Goal: Transaction & Acquisition: Purchase product/service

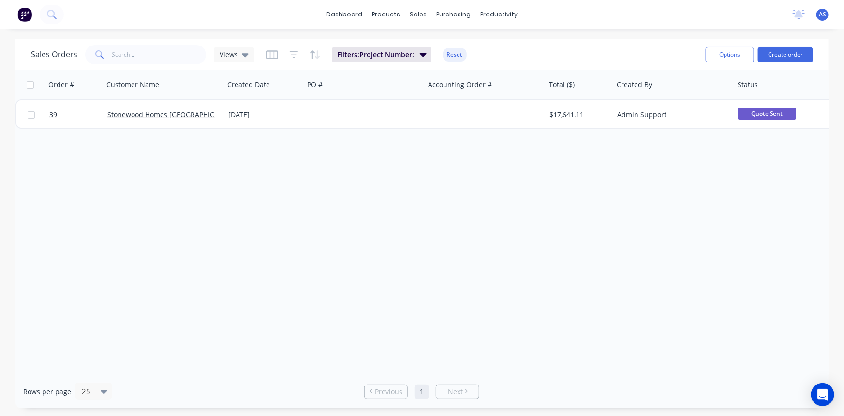
click at [59, 16] on button at bounding box center [52, 14] width 24 height 19
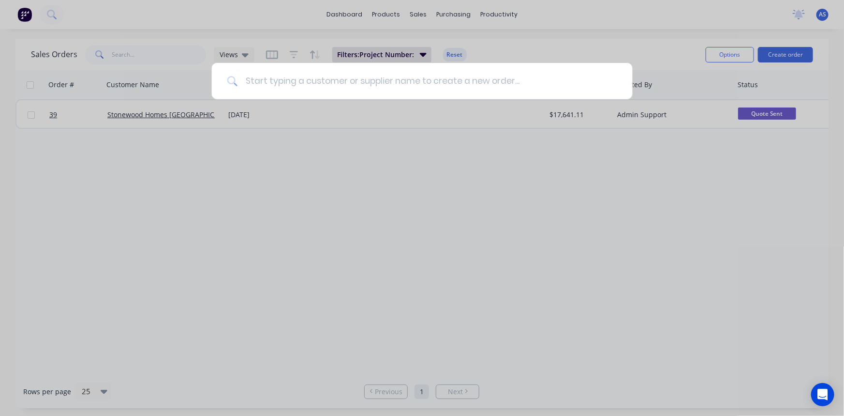
click at [284, 83] on input at bounding box center [428, 81] width 380 height 36
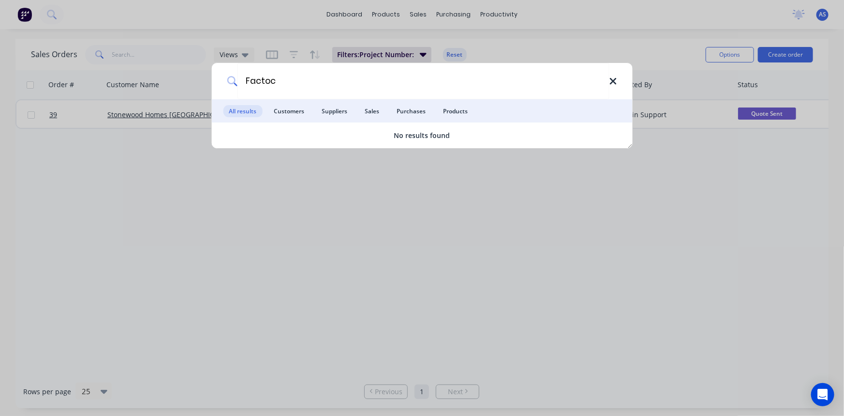
type input "Factoc"
click at [615, 80] on icon at bounding box center [613, 81] width 6 height 6
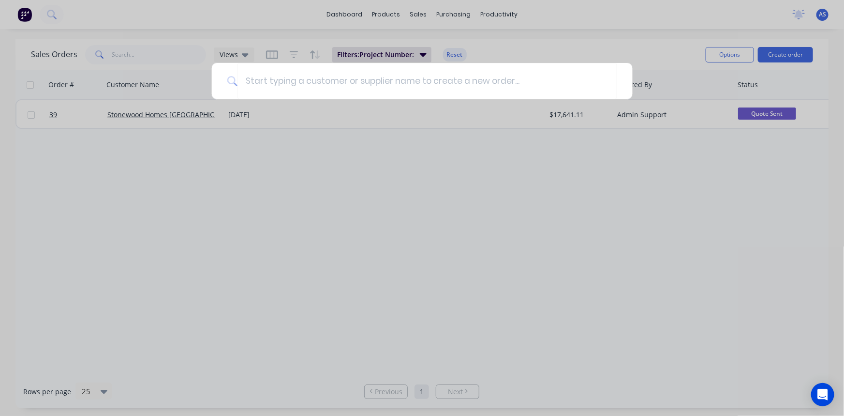
click at [526, 172] on div at bounding box center [422, 208] width 844 height 416
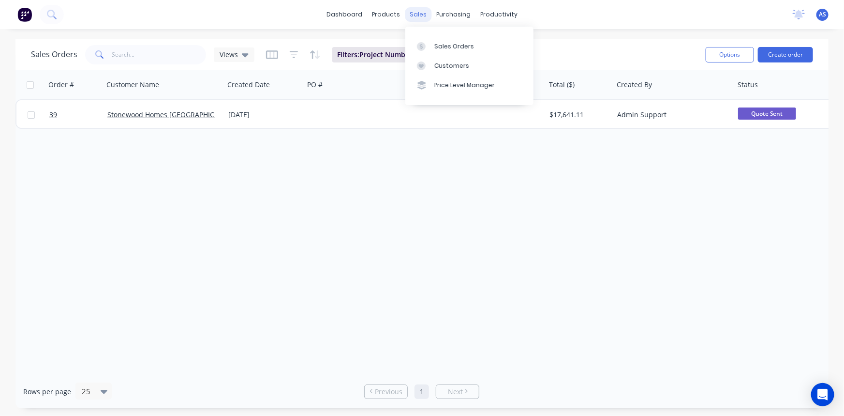
click at [423, 20] on div "sales" at bounding box center [418, 14] width 27 height 15
click at [449, 65] on div "Customers" at bounding box center [452, 65] width 35 height 9
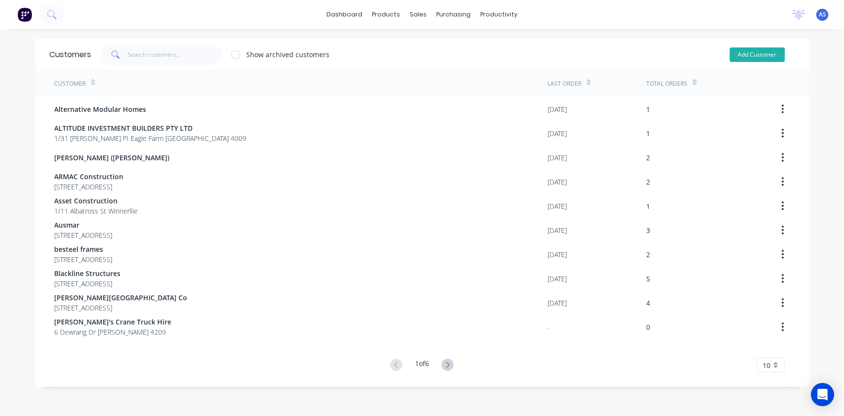
click at [746, 56] on button "Add Customer" at bounding box center [757, 54] width 55 height 15
select select "AU"
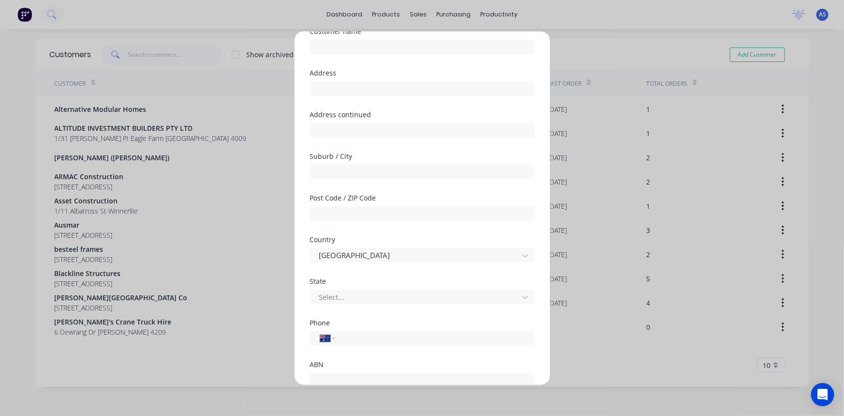
scroll to position [119, 0]
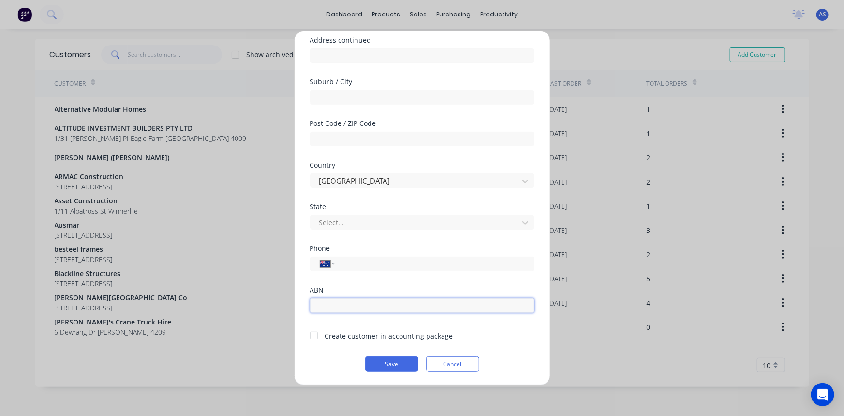
click at [368, 305] on input "text" at bounding box center [422, 305] width 225 height 15
paste input "14 663 328 738"
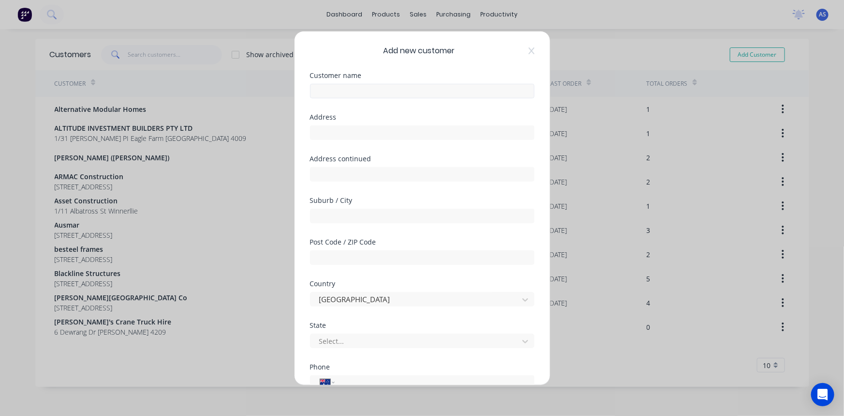
type input "14 663 328 738"
click at [338, 87] on input "text" at bounding box center [422, 90] width 225 height 15
type input "Factorcorp"
click at [345, 129] on input "text" at bounding box center [422, 132] width 225 height 15
type input "20 Holleywell Rd"
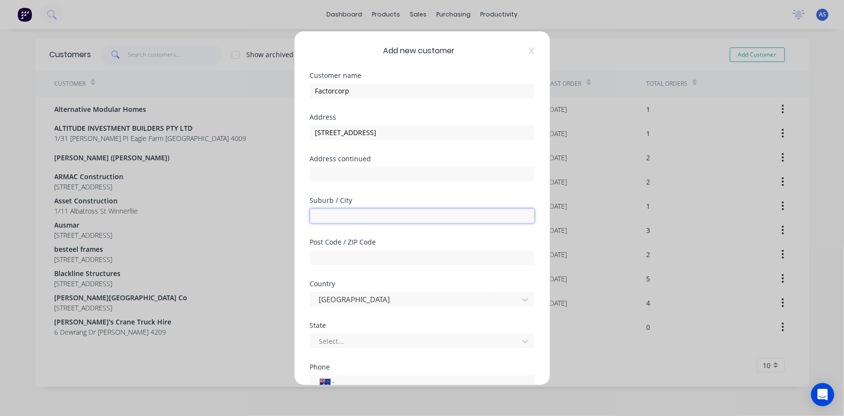
click at [357, 219] on input "text" at bounding box center [422, 215] width 225 height 15
type input "Biggera Waters"
click at [375, 341] on div at bounding box center [415, 341] width 195 height 12
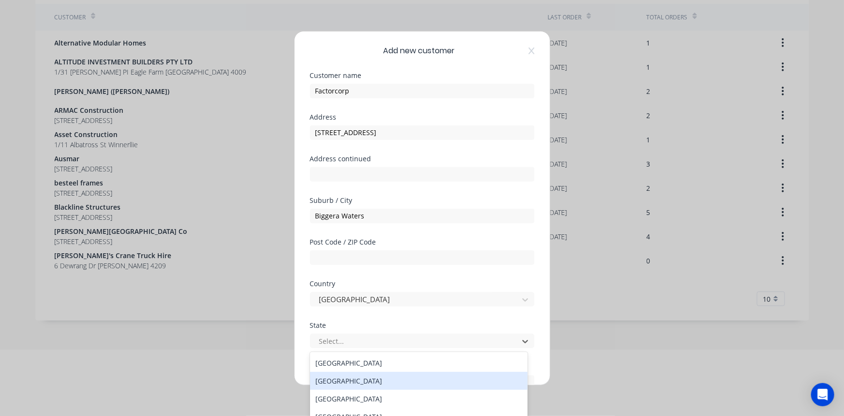
scroll to position [16, 0]
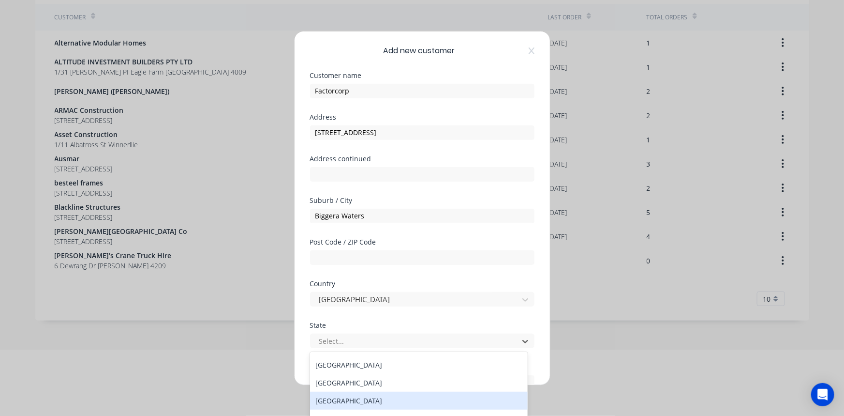
click at [363, 392] on div "Queensland" at bounding box center [419, 400] width 218 height 18
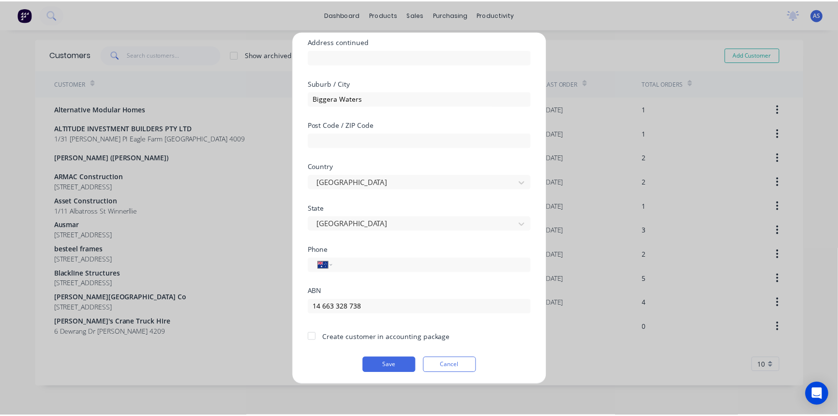
scroll to position [119, 0]
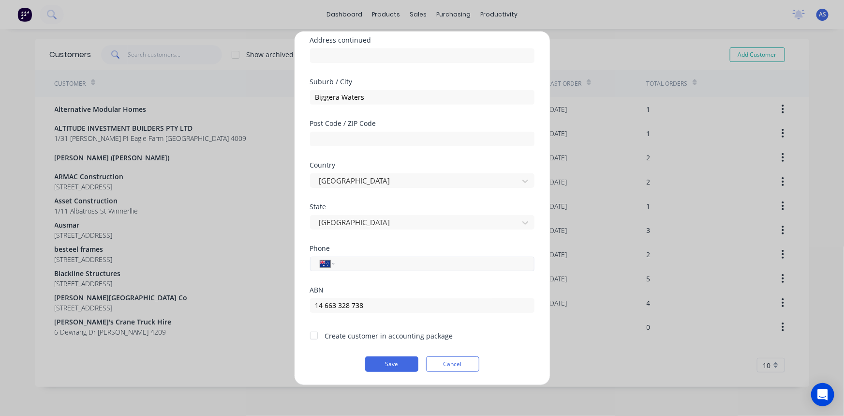
click at [355, 262] on input "tel" at bounding box center [433, 263] width 182 height 11
type input "0401 938 978"
click at [316, 334] on div at bounding box center [313, 335] width 19 height 19
click at [397, 361] on button "Save" at bounding box center [391, 363] width 53 height 15
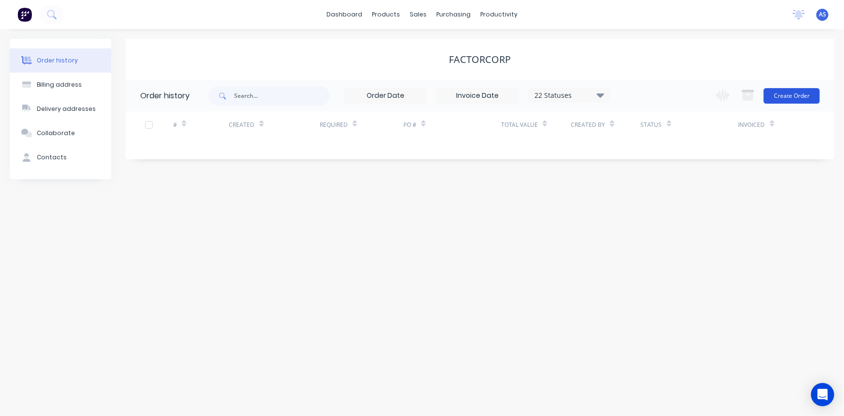
click at [789, 98] on button "Create Order" at bounding box center [792, 95] width 56 height 15
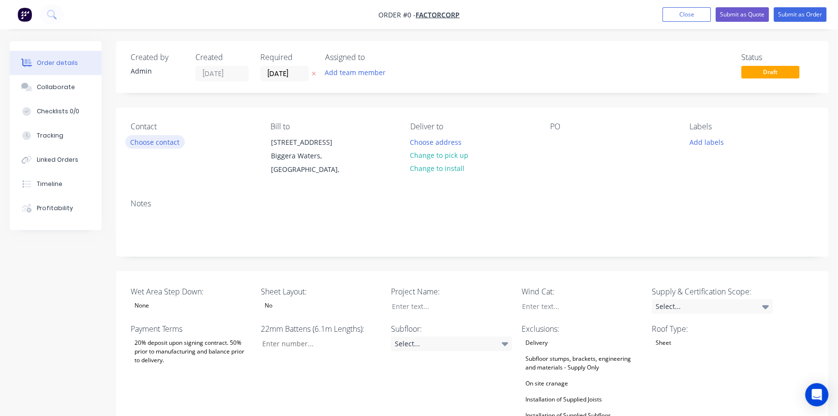
click at [163, 142] on button "Choose contact" at bounding box center [155, 141] width 60 height 13
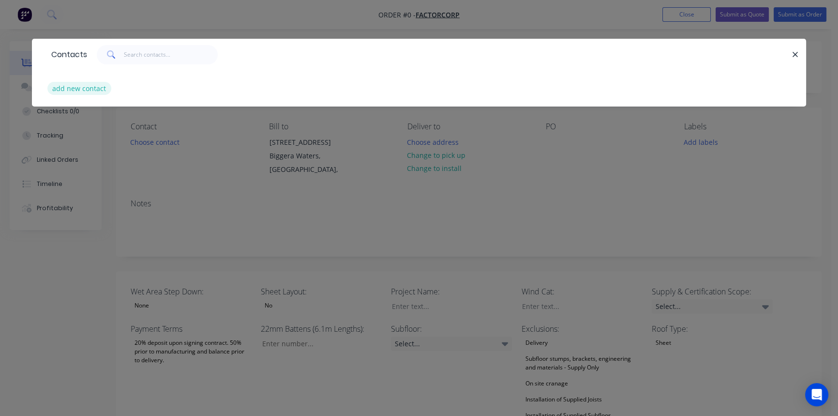
click at [82, 87] on button "add new contact" at bounding box center [79, 88] width 64 height 13
select select "AU"
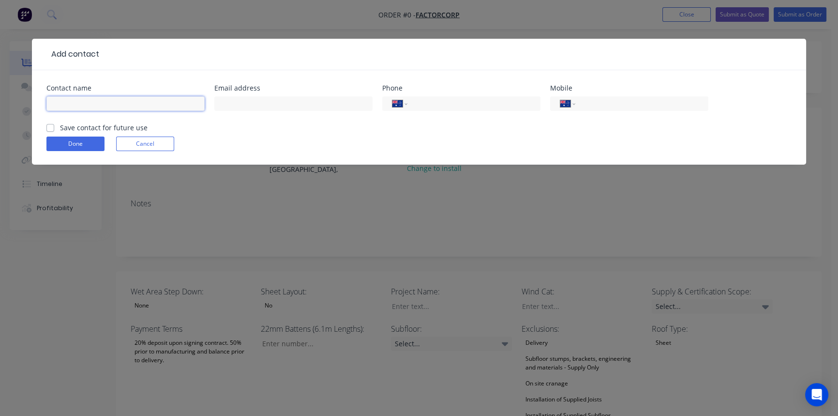
click at [138, 100] on input "text" at bounding box center [125, 103] width 158 height 15
type input "Felim Ratnayake"
click at [240, 101] on input "text" at bounding box center [293, 103] width 158 height 15
type input "felim@factorcon.com.au"
click at [615, 97] on div "International Afghanistan Åland Islands Albania Algeria American Samoa Andorra …" at bounding box center [629, 103] width 158 height 15
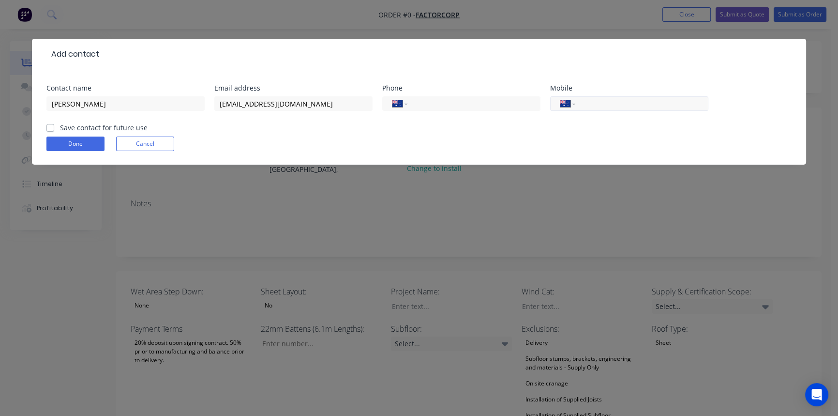
click at [615, 100] on input "tel" at bounding box center [640, 103] width 116 height 11
type input "0401 938 978"
click at [79, 140] on button "Done" at bounding box center [75, 143] width 58 height 15
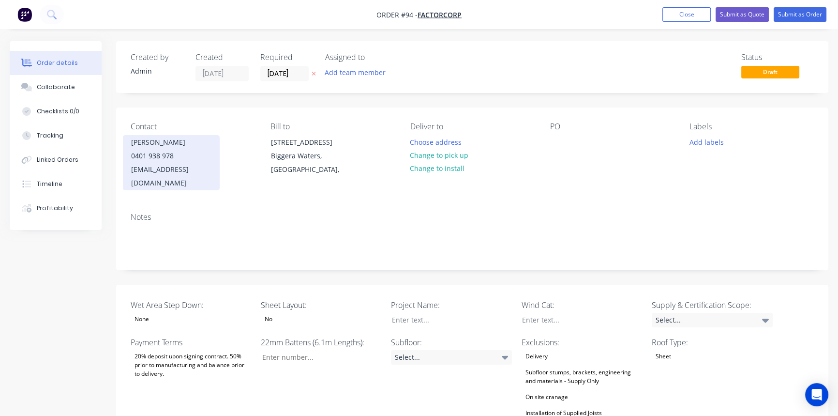
click at [144, 161] on div "0401 938 978" at bounding box center [171, 156] width 80 height 14
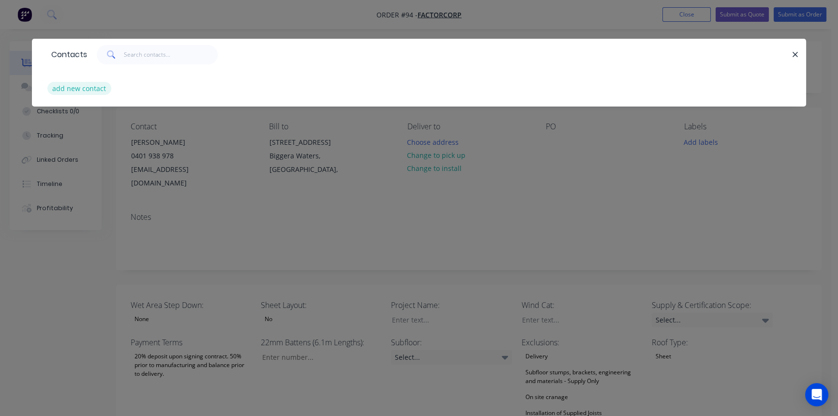
click at [85, 90] on button "add new contact" at bounding box center [79, 88] width 64 height 13
select select "AU"
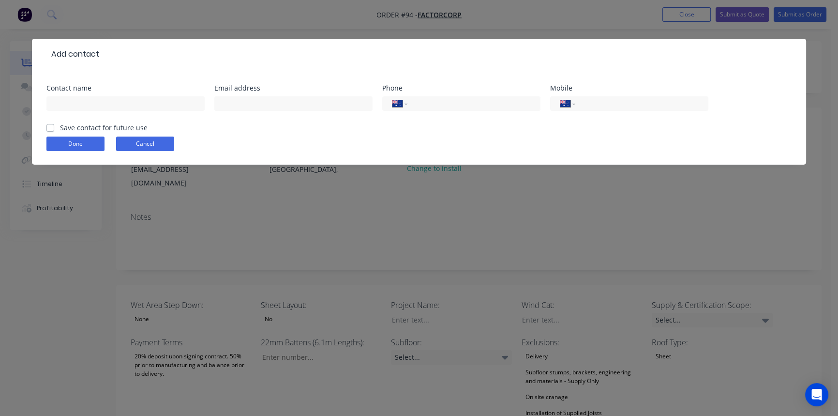
click at [138, 137] on button "Cancel" at bounding box center [145, 143] width 58 height 15
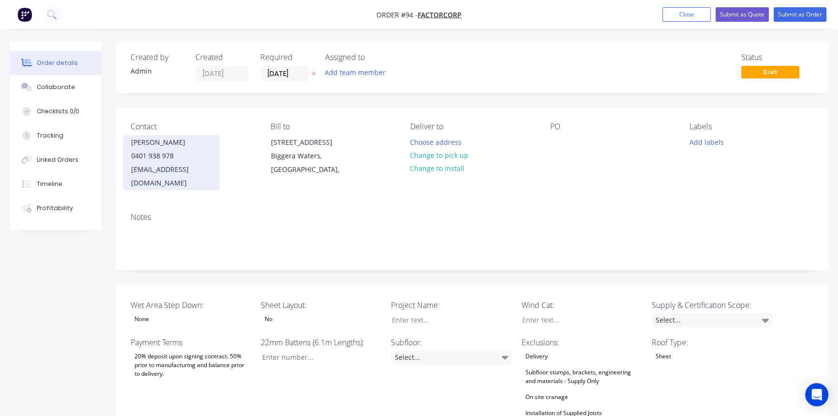
click at [174, 163] on div "felim@factorcon.com.au" at bounding box center [171, 176] width 80 height 27
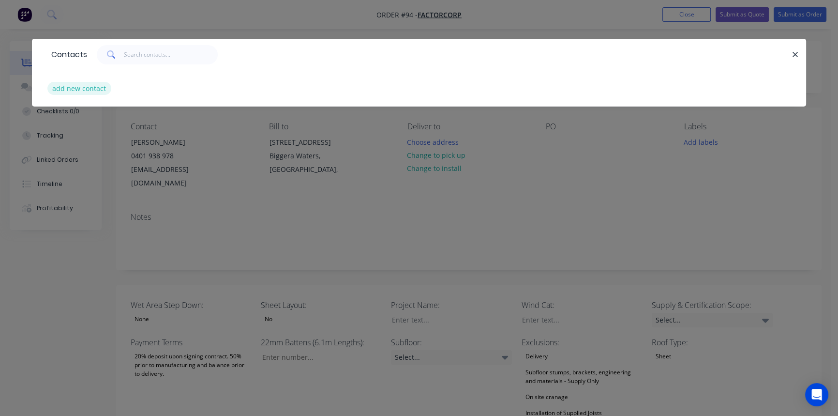
click at [92, 83] on button "add new contact" at bounding box center [79, 88] width 64 height 13
select select "AU"
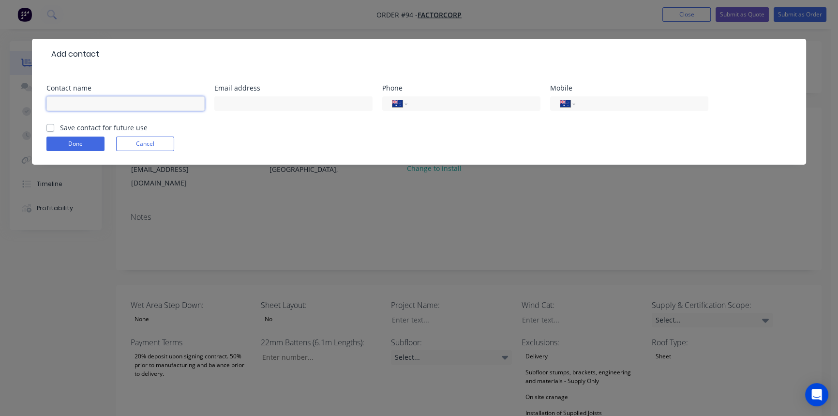
click at [88, 107] on input "text" at bounding box center [125, 103] width 158 height 15
type input "Felim Ratnayake"
click at [241, 102] on input "text" at bounding box center [293, 103] width 158 height 15
type input "felim@factorcon.com.au"
click at [615, 105] on input "tel" at bounding box center [640, 103] width 116 height 11
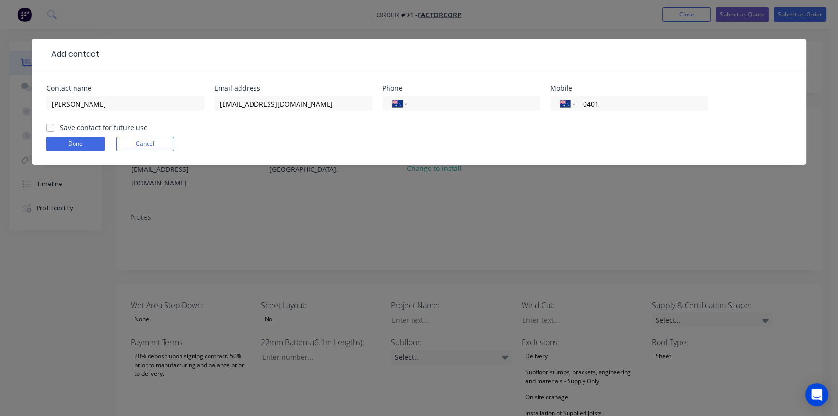
type input "0401 938 978"
click at [60, 128] on label "Save contact for future use" at bounding box center [104, 127] width 88 height 10
click at [50, 128] on input "Save contact for future use" at bounding box center [50, 126] width 8 height 9
checkbox input "true"
click at [57, 140] on button "Done" at bounding box center [75, 143] width 58 height 15
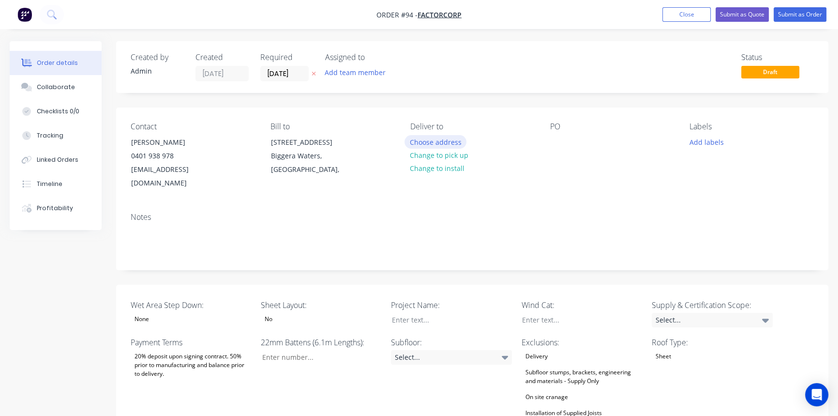
click at [450, 140] on button "Choose address" at bounding box center [436, 141] width 62 height 13
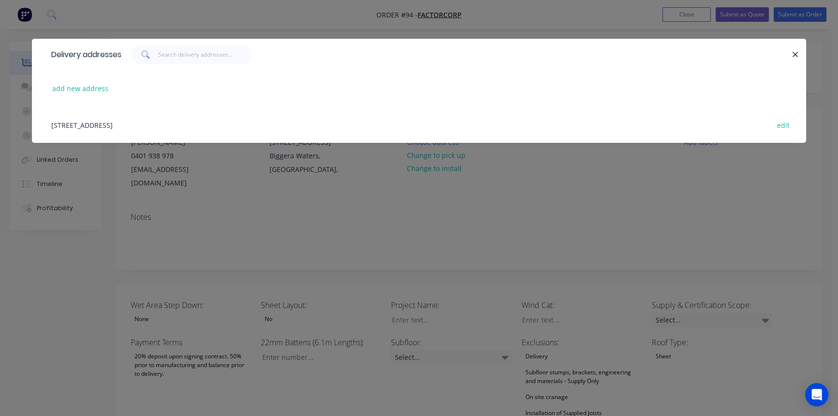
click at [97, 123] on div "20 Holleywell Rd, Biggera Waters, Queensland, Australia edit" at bounding box center [418, 124] width 745 height 36
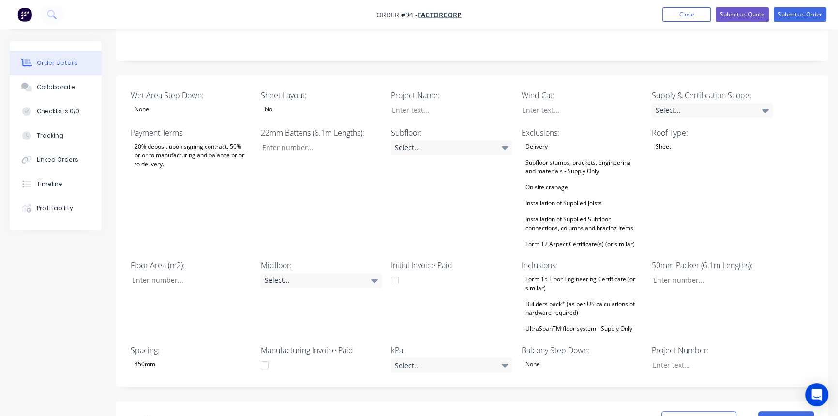
scroll to position [220, 0]
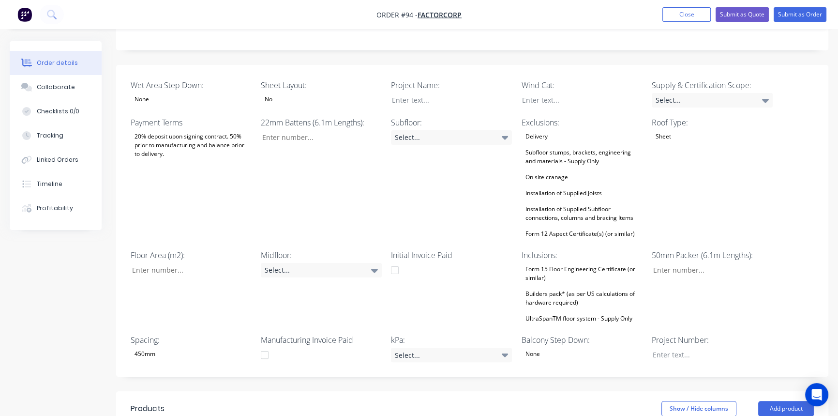
click at [168, 93] on div "None" at bounding box center [191, 99] width 121 height 13
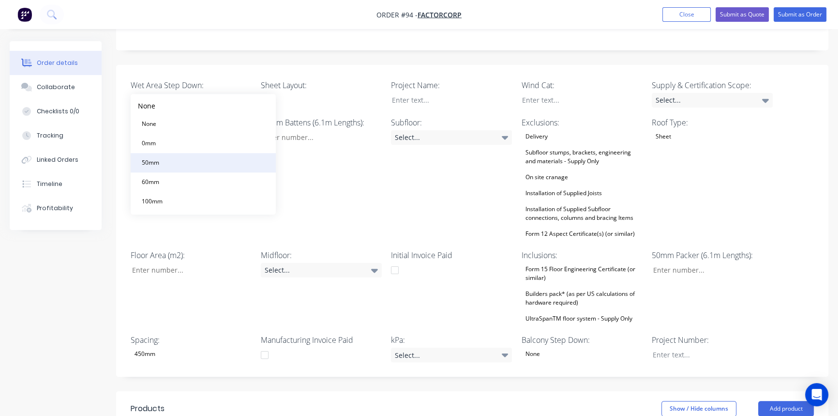
click at [186, 162] on button "50mm" at bounding box center [203, 162] width 145 height 19
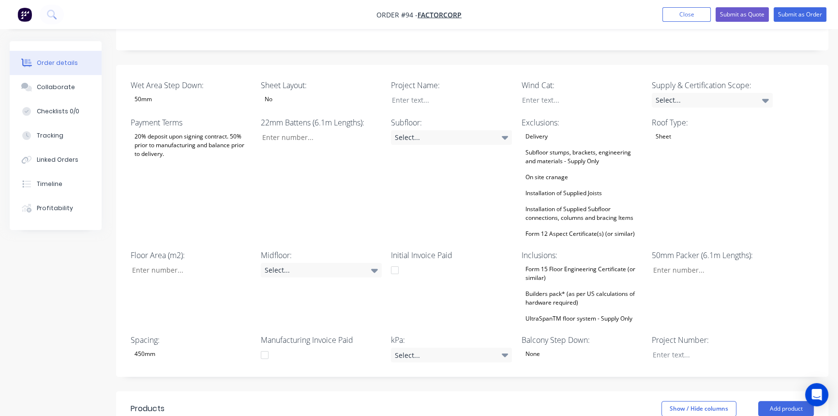
click at [208, 130] on div "20% deposit upon signing contract. 50% prior to manufacturing and balance prior…" at bounding box center [191, 145] width 121 height 30
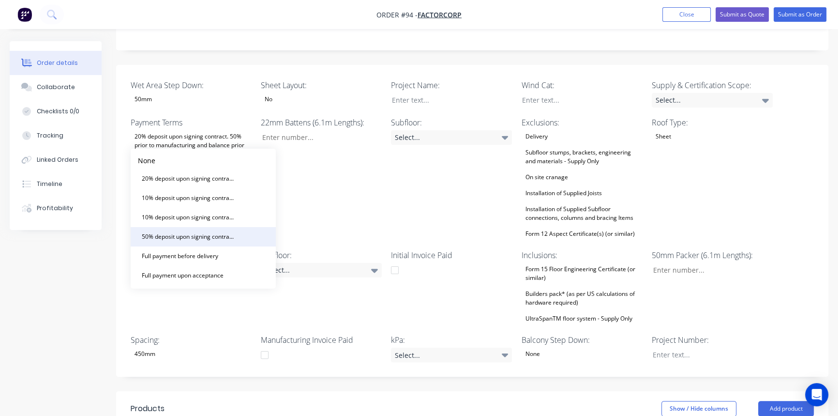
click at [191, 238] on div "50% deposit upon signing contract. Balance prior to delivery" at bounding box center [189, 236] width 102 height 13
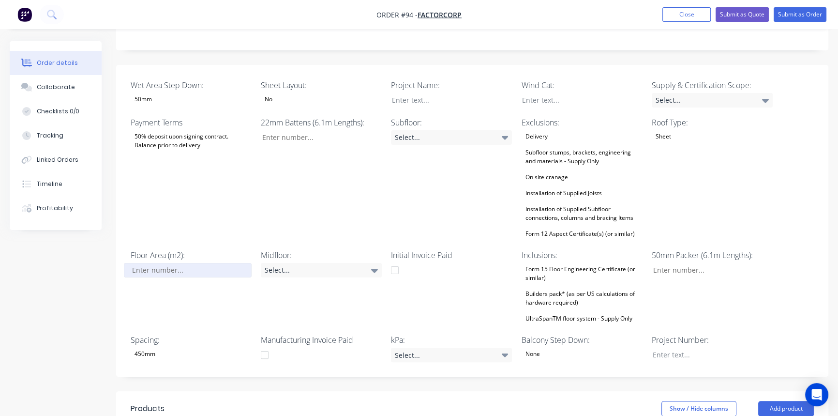
click at [175, 263] on input "Wet Area Step Down:" at bounding box center [188, 270] width 128 height 15
type input "232"
click at [304, 130] on input "Wet Area Step Down:" at bounding box center [318, 137] width 128 height 15
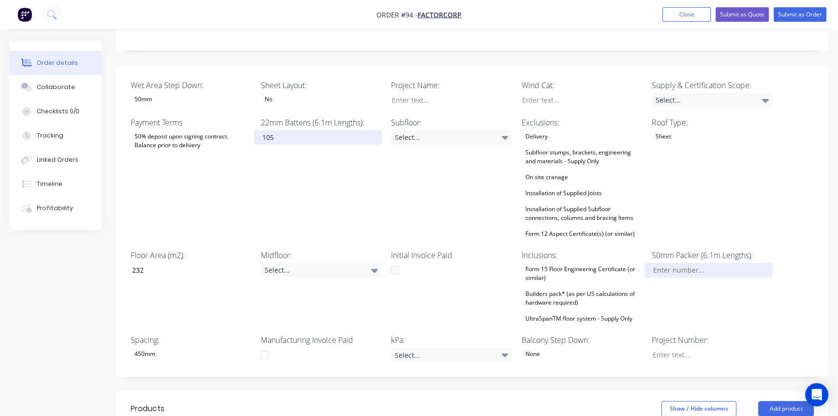
type input "105"
click at [668, 263] on input "Wet Area Step Down:" at bounding box center [709, 270] width 128 height 15
type input "0"
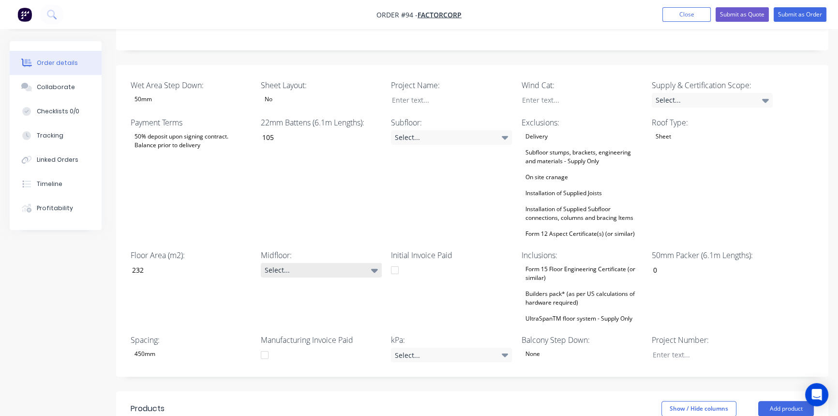
click at [297, 263] on div "Select..." at bounding box center [321, 270] width 121 height 15
click at [301, 334] on div "360mm" at bounding box center [298, 337] width 29 height 13
click at [345, 194] on div "22mm Battens (6.1m Lengths): 105" at bounding box center [321, 178] width 121 height 123
click at [415, 93] on div at bounding box center [444, 100] width 121 height 14
click at [415, 130] on div "Select..." at bounding box center [451, 137] width 121 height 15
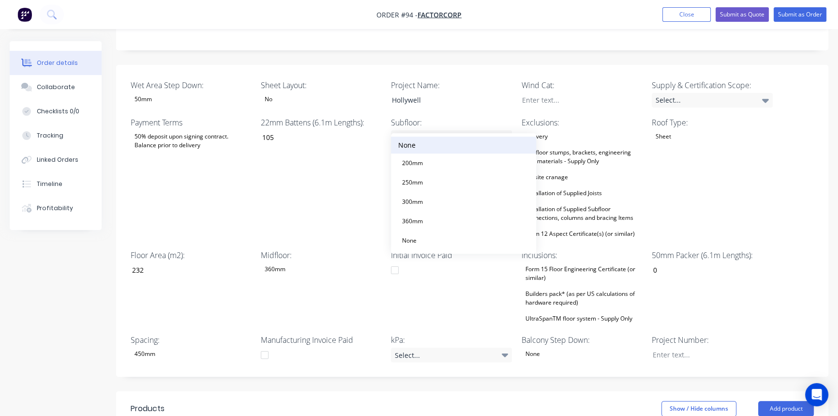
click at [416, 148] on button "None" at bounding box center [463, 144] width 145 height 17
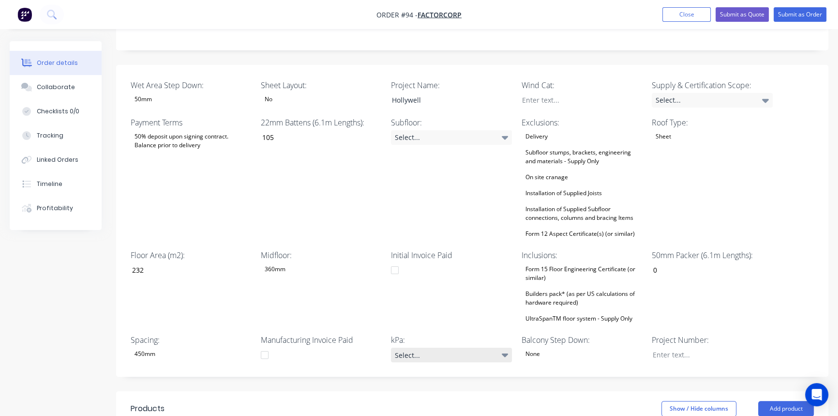
click at [460, 347] on div "Select..." at bounding box center [451, 354] width 121 height 15
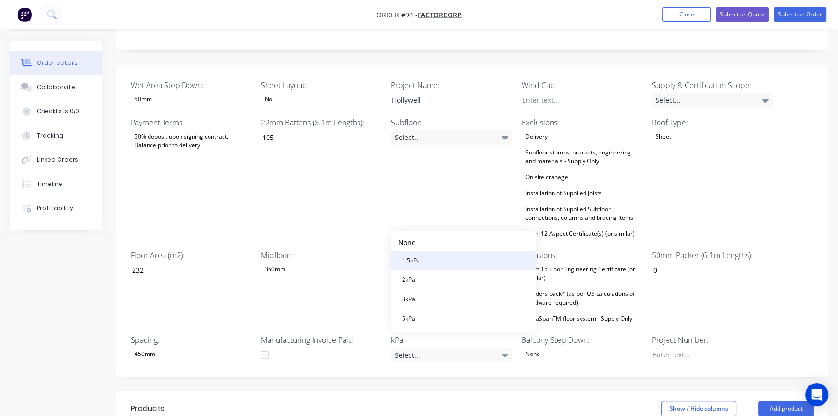
click at [441, 268] on button "1.5kPa" at bounding box center [463, 260] width 145 height 19
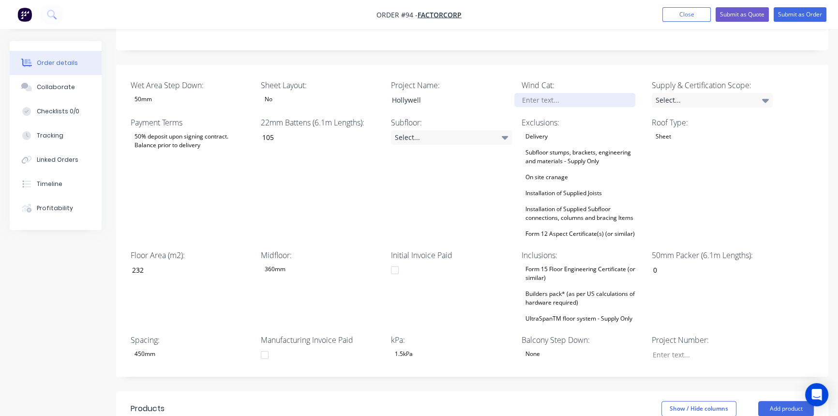
click at [552, 93] on div at bounding box center [574, 100] width 121 height 14
click at [577, 131] on div "Delivery Subfloor stumps, brackets, engineering and materials - Supply Only On …" at bounding box center [582, 185] width 121 height 110
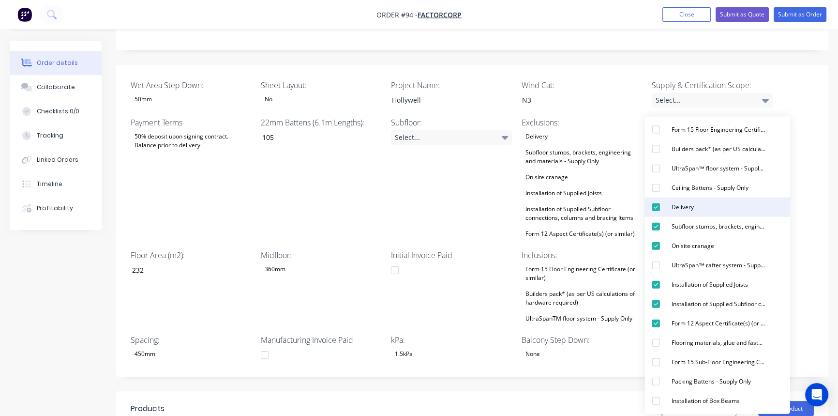
click at [689, 206] on div "Delivery" at bounding box center [683, 207] width 30 height 13
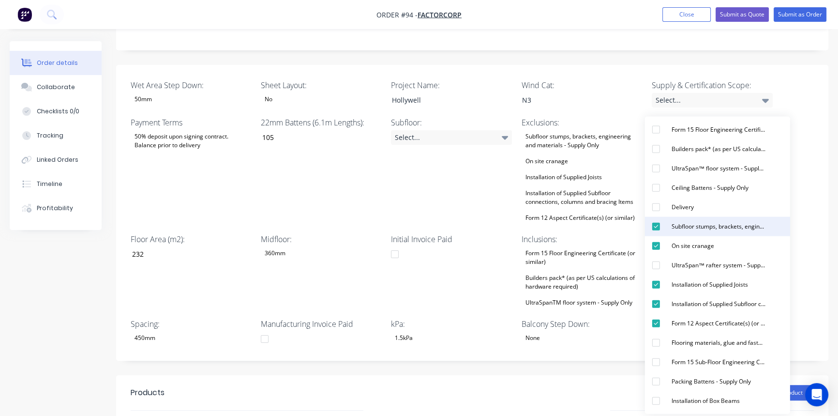
click at [676, 225] on div "Subfloor stumps, brackets, engineering and materials - Supply Only" at bounding box center [719, 226] width 102 height 13
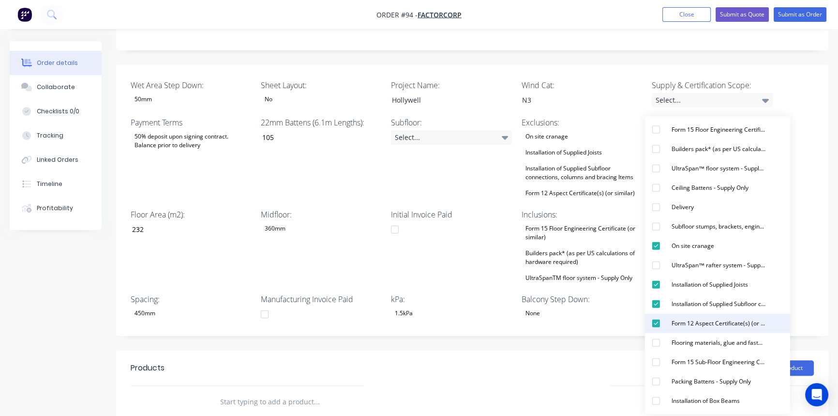
click at [699, 326] on div "Form 12 Aspect Certificate(s) (or similar)" at bounding box center [719, 323] width 102 height 13
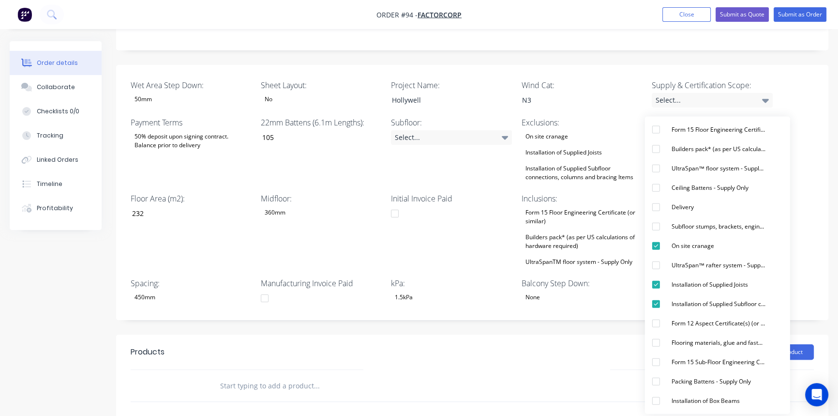
click at [552, 334] on header "Products Show / Hide columns Add product" at bounding box center [472, 351] width 712 height 35
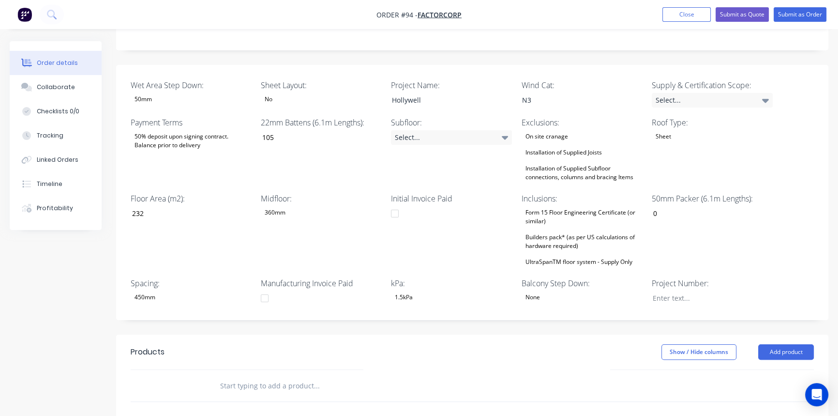
click at [561, 231] on div "Builders pack* (as per US calculations of hardware required)" at bounding box center [582, 241] width 121 height 21
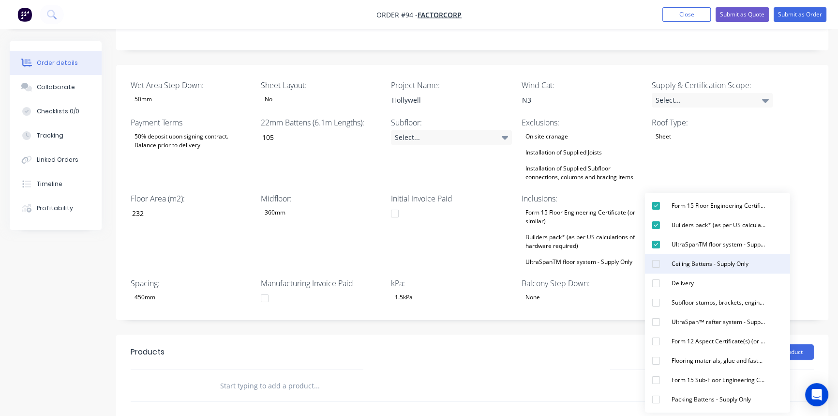
click at [677, 268] on div "Ceiling Battens - Supply Only" at bounding box center [710, 263] width 85 height 13
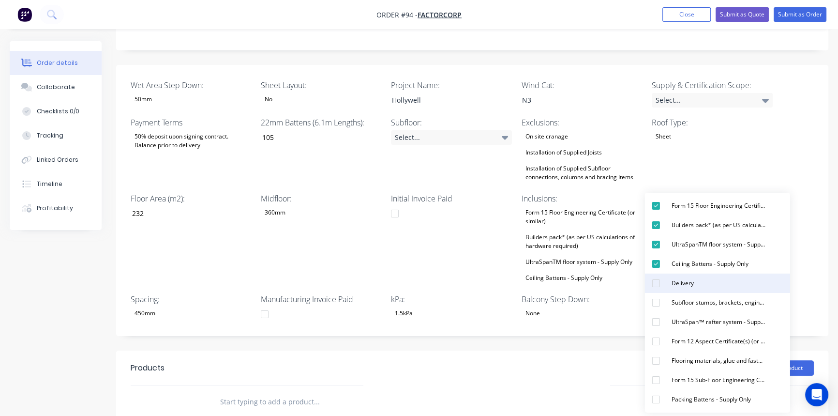
click at [678, 284] on div "Delivery" at bounding box center [683, 283] width 30 height 13
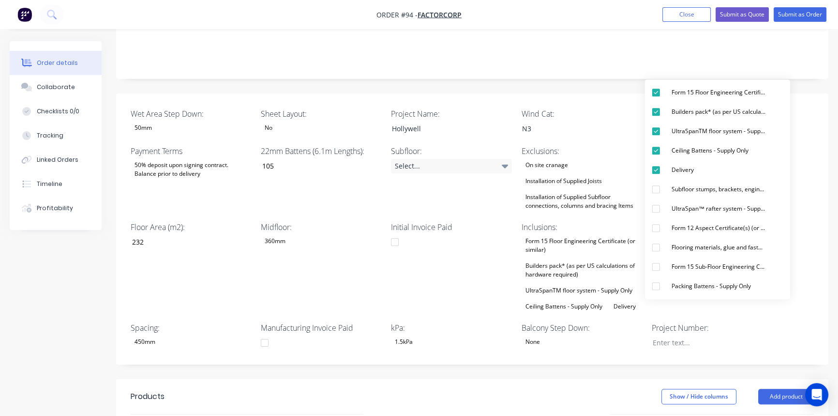
scroll to position [176, 0]
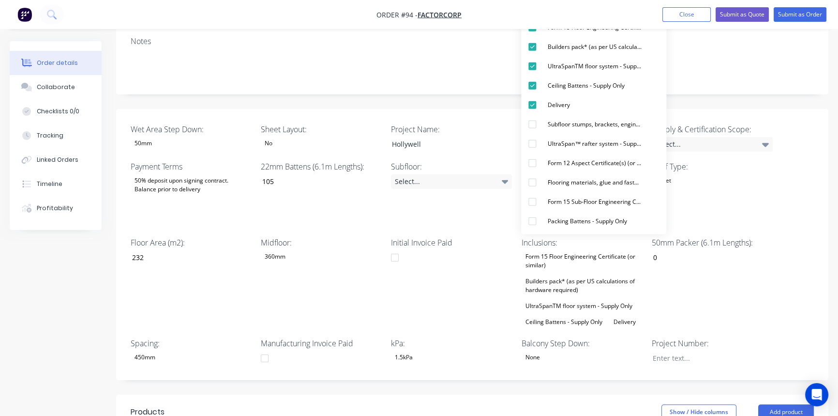
click at [738, 267] on div "50mm Packer (6.1m Lengths): 0" at bounding box center [712, 282] width 121 height 91
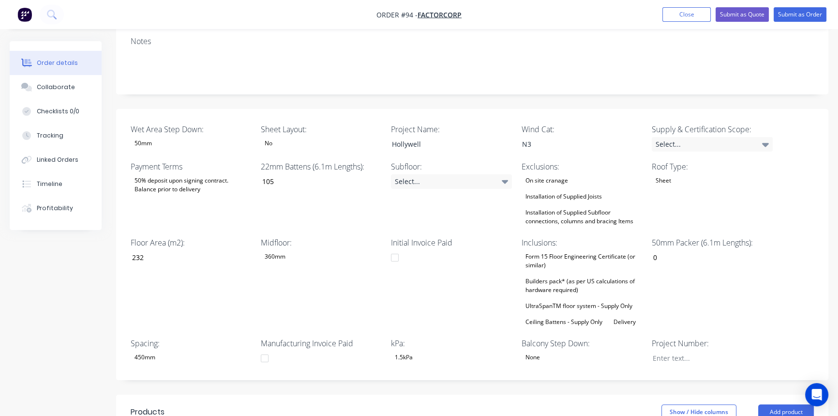
click at [304, 137] on div "No" at bounding box center [321, 143] width 121 height 13
click at [295, 164] on button "Yes" at bounding box center [333, 167] width 145 height 19
click at [314, 186] on div "22mm Battens (6.1m Lengths): 105" at bounding box center [321, 194] width 121 height 67
click at [488, 174] on div "Select..." at bounding box center [451, 181] width 121 height 15
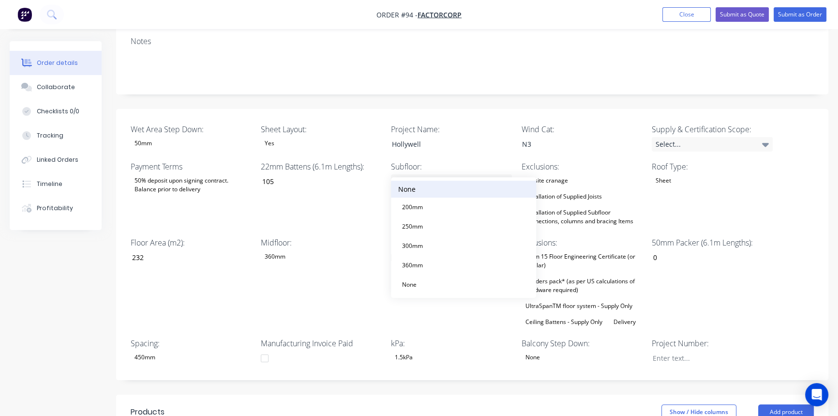
click at [437, 192] on button "None" at bounding box center [463, 188] width 145 height 17
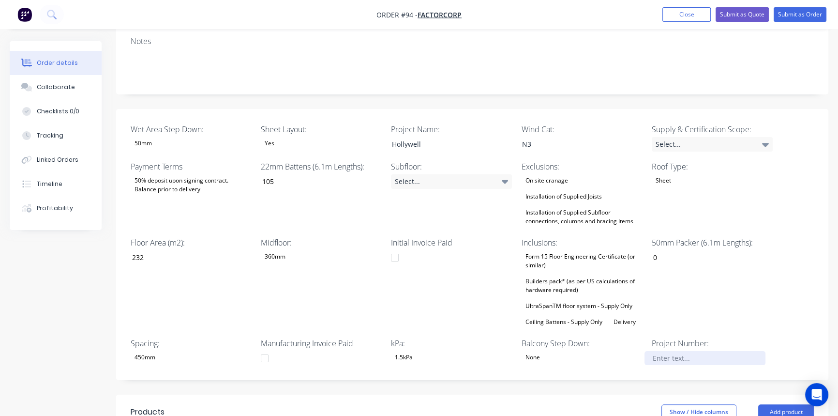
click at [680, 351] on div at bounding box center [705, 358] width 121 height 14
click at [571, 351] on div "None" at bounding box center [582, 357] width 121 height 13
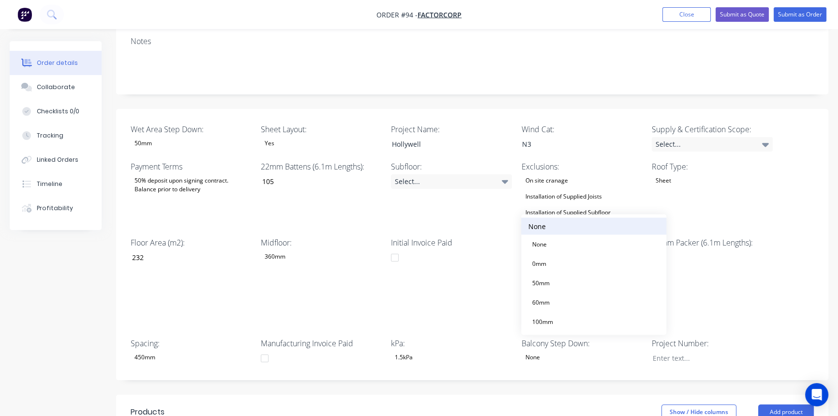
click at [547, 225] on button "None" at bounding box center [593, 225] width 145 height 17
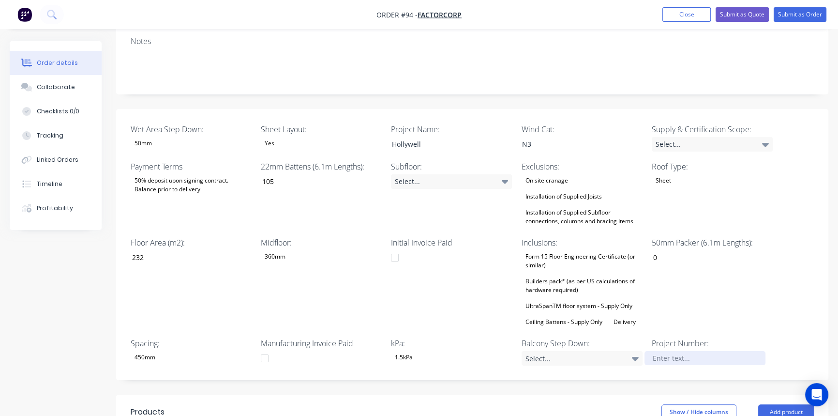
click at [679, 351] on div at bounding box center [705, 358] width 121 height 14
click at [751, 285] on div "50mm Packer (6.1m Lengths): 0" at bounding box center [712, 282] width 121 height 91
click at [60, 114] on div "Checklists 0/0" at bounding box center [58, 111] width 43 height 9
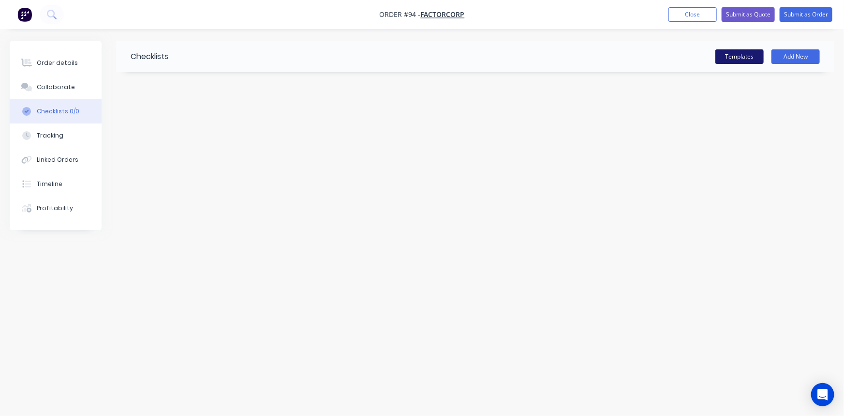
click at [747, 60] on button "Templates" at bounding box center [740, 56] width 48 height 15
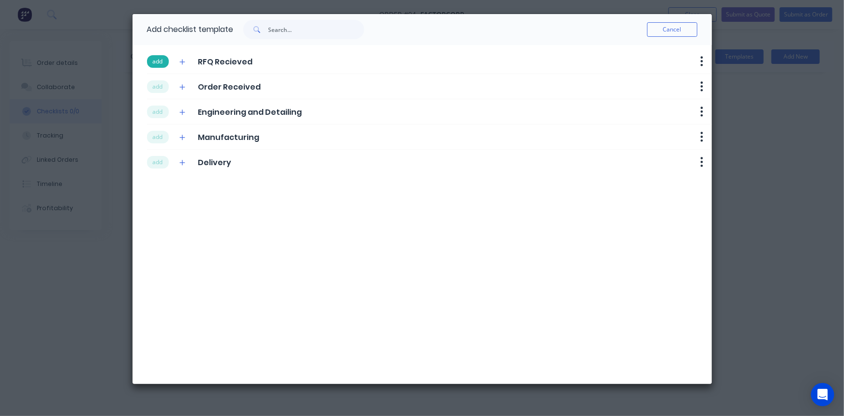
click at [152, 63] on button "add" at bounding box center [158, 61] width 22 height 13
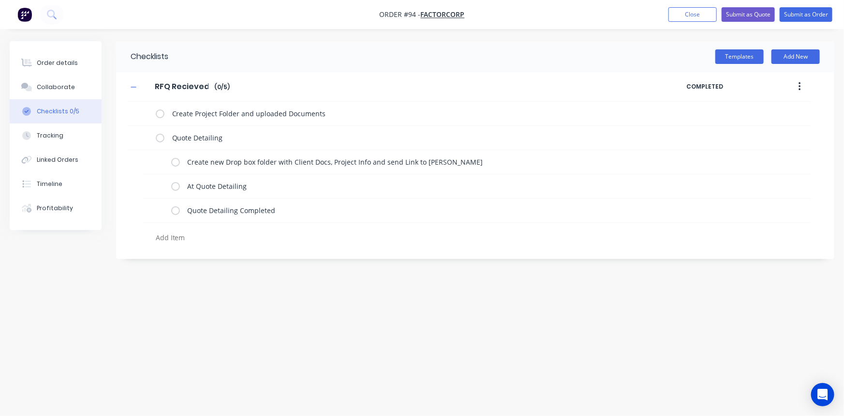
click at [155, 85] on input "RFQ Recieved" at bounding box center [181, 86] width 65 height 15
click at [754, 62] on button "Templates" at bounding box center [740, 56] width 48 height 15
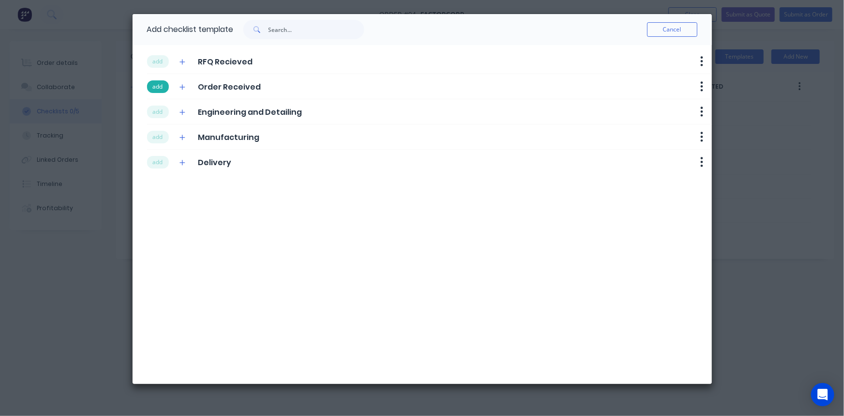
click at [152, 90] on button "add" at bounding box center [158, 86] width 22 height 13
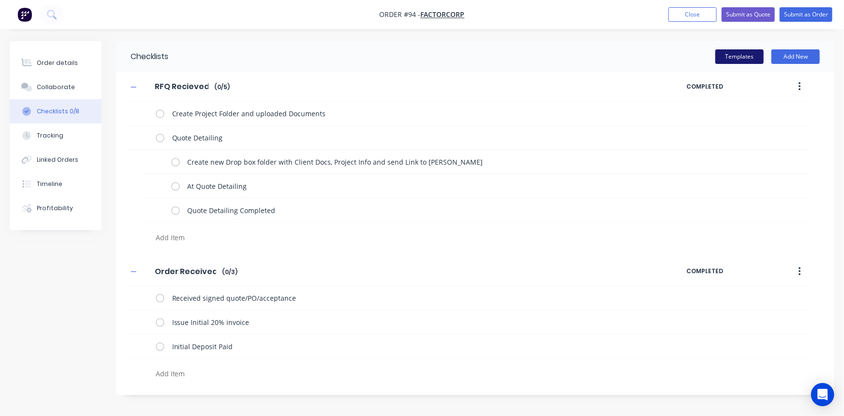
click at [757, 59] on button "Templates" at bounding box center [740, 56] width 48 height 15
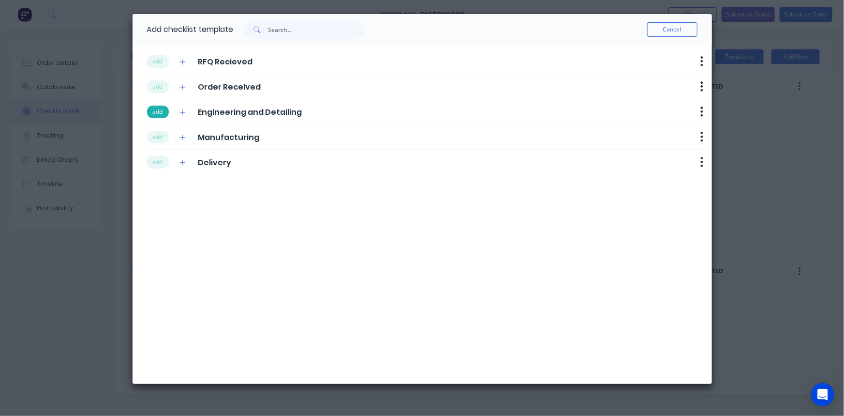
click at [163, 114] on button "add" at bounding box center [158, 111] width 22 height 13
click at [164, 138] on button "add" at bounding box center [158, 137] width 22 height 13
click at [163, 163] on button "add" at bounding box center [158, 162] width 22 height 13
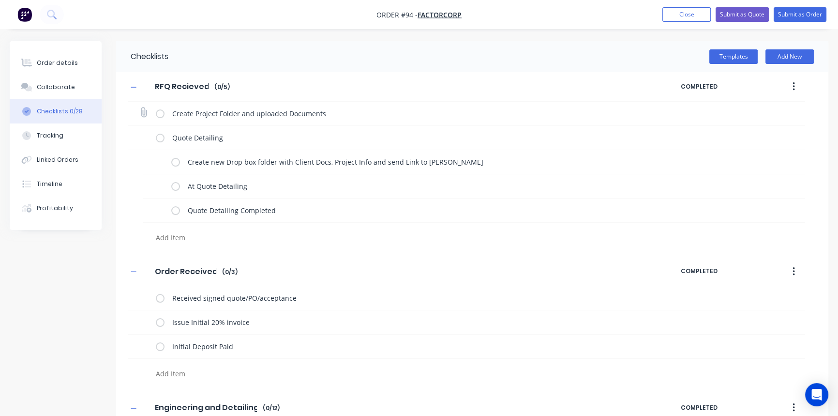
click at [156, 115] on label at bounding box center [160, 113] width 9 height 10
click at [0, 0] on input "checkbox" at bounding box center [0, 0] width 0 height 0
click at [175, 164] on label at bounding box center [175, 162] width 9 height 10
click at [0, 0] on input "checkbox" at bounding box center [0, 0] width 0 height 0
type textarea "x"
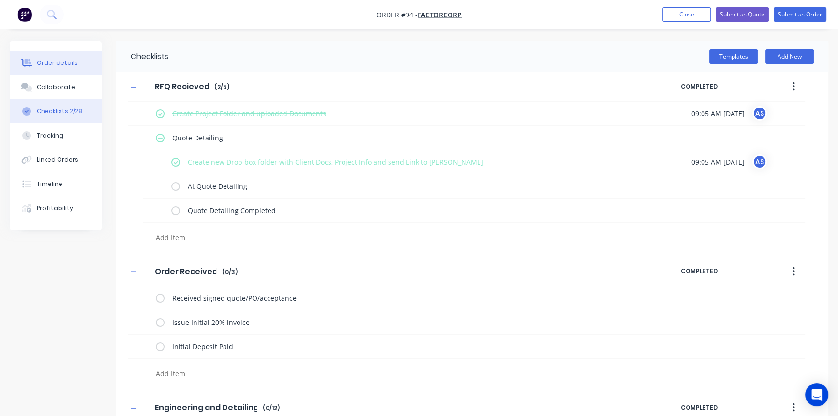
click at [48, 72] on button "Order details" at bounding box center [56, 63] width 92 height 24
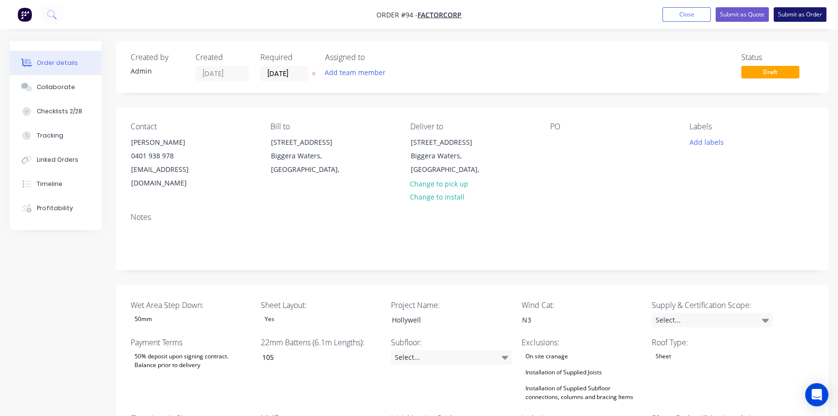
click at [800, 10] on button "Submit as Order" at bounding box center [800, 14] width 53 height 15
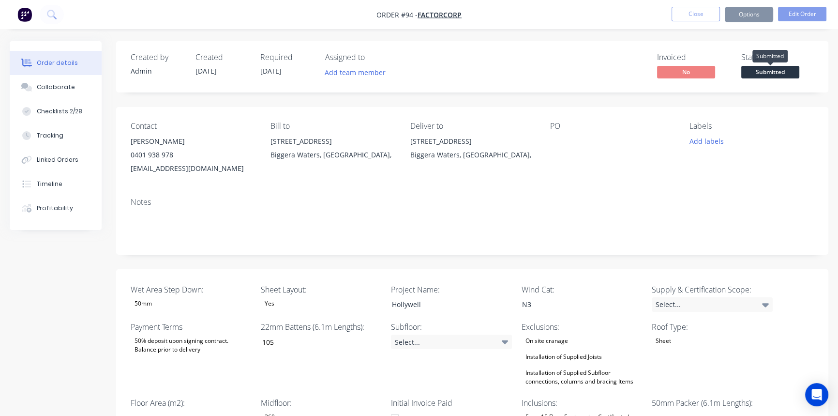
click at [751, 70] on span "Submitted" at bounding box center [770, 72] width 58 height 12
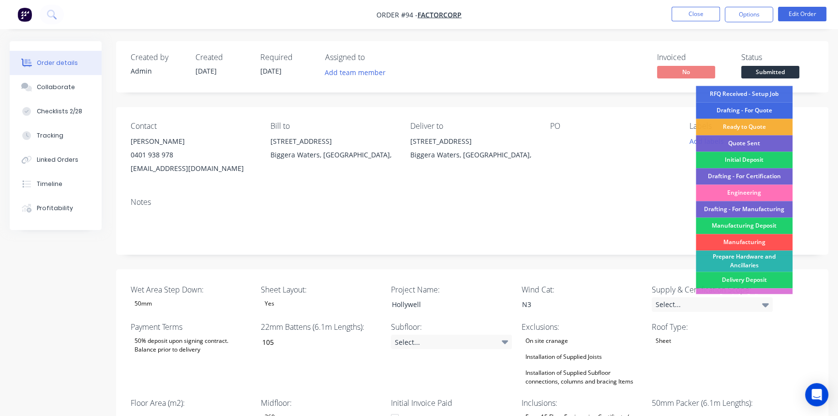
click at [748, 107] on div "Drafting - For Quote" at bounding box center [744, 110] width 97 height 16
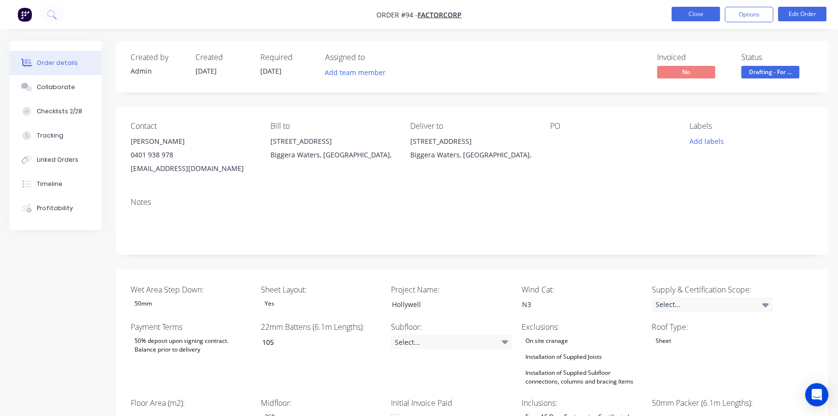
click at [699, 10] on button "Close" at bounding box center [696, 14] width 48 height 15
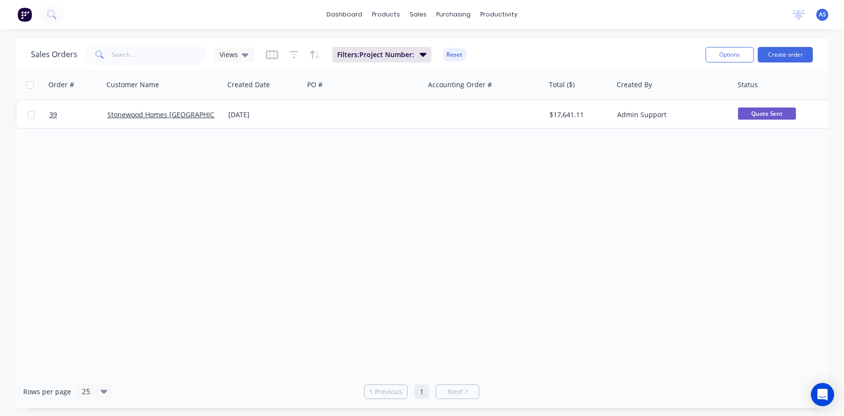
click at [441, 187] on div "Order # Customer Name Created Date PO # Accounting Order # Total ($) Created By…" at bounding box center [421, 222] width 813 height 304
click at [443, 53] on button "Reset" at bounding box center [455, 55] width 24 height 14
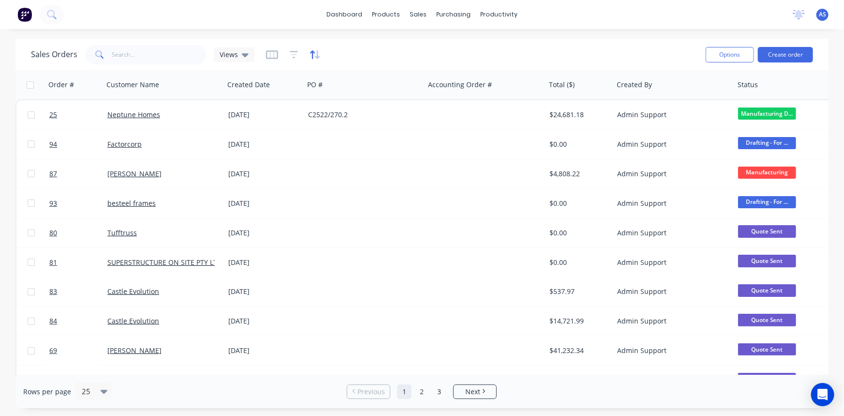
click at [314, 53] on icon "button" at bounding box center [315, 55] width 11 height 10
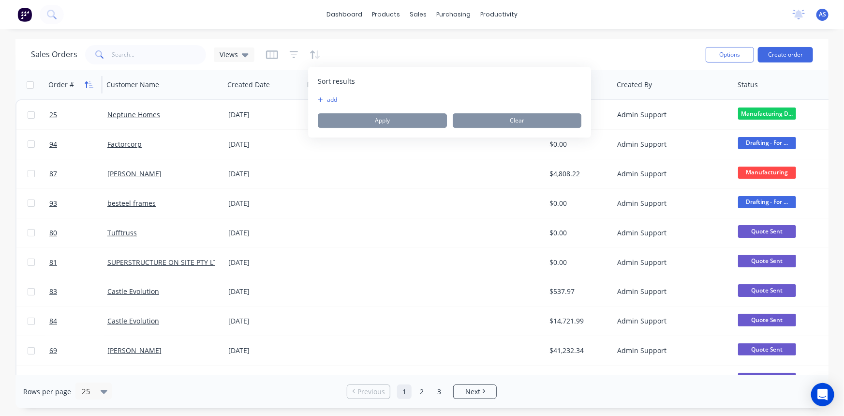
click at [87, 85] on icon "button" at bounding box center [89, 85] width 9 height 8
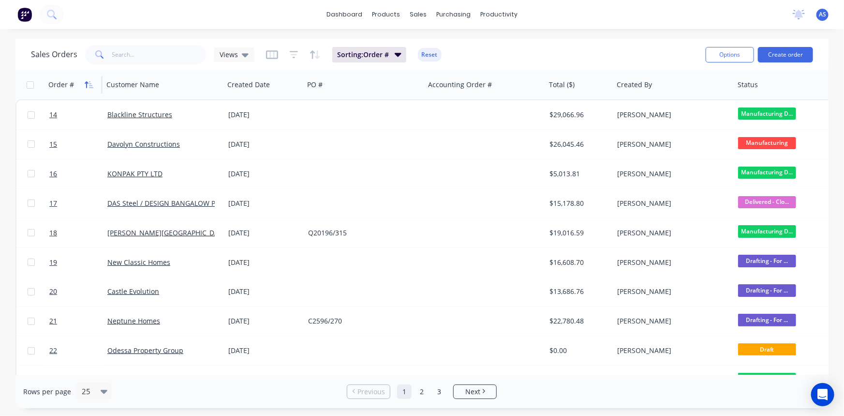
click at [92, 82] on icon "button" at bounding box center [89, 85] width 9 height 8
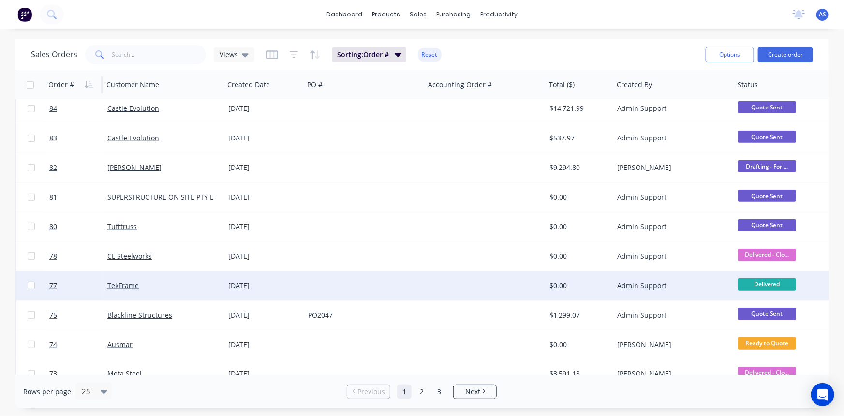
scroll to position [264, 0]
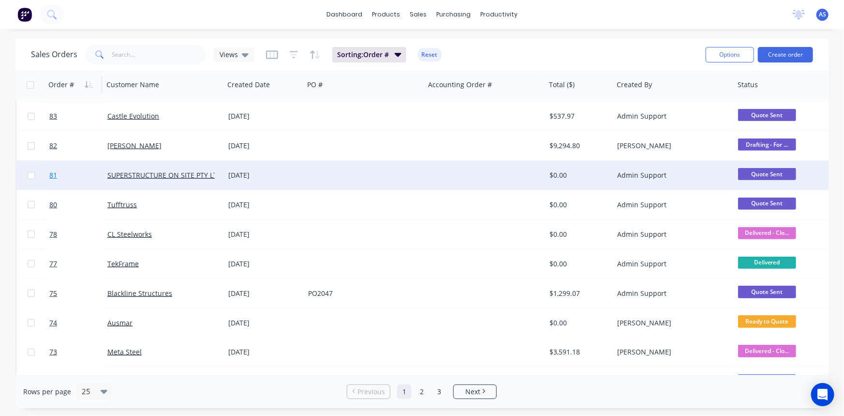
drag, startPoint x: 168, startPoint y: 174, endPoint x: 53, endPoint y: 172, distance: 115.7
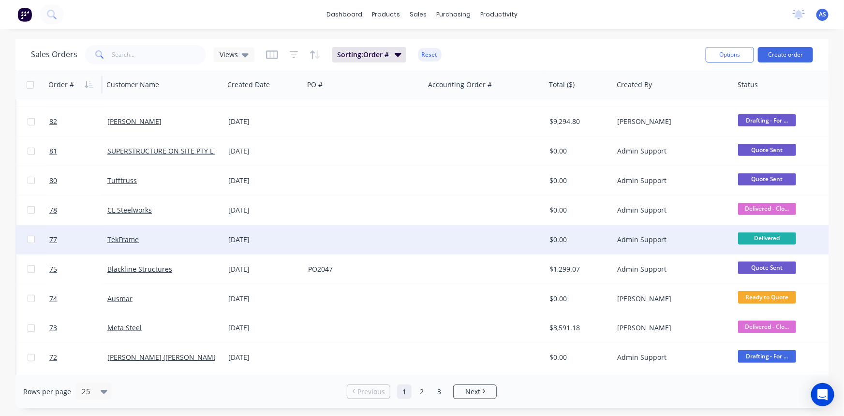
scroll to position [308, 0]
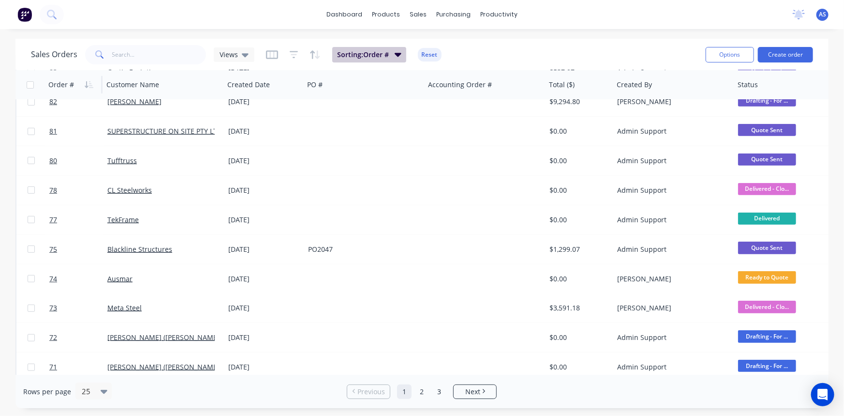
click at [397, 56] on icon "button" at bounding box center [398, 55] width 7 height 4
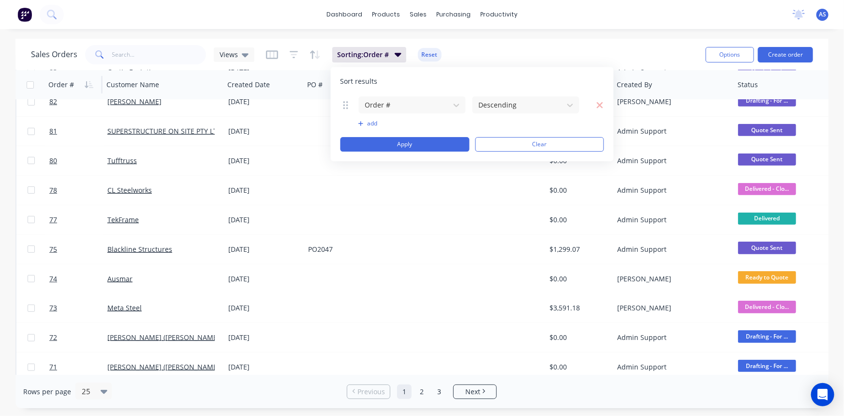
click at [373, 124] on button "add" at bounding box center [413, 124] width 108 height 8
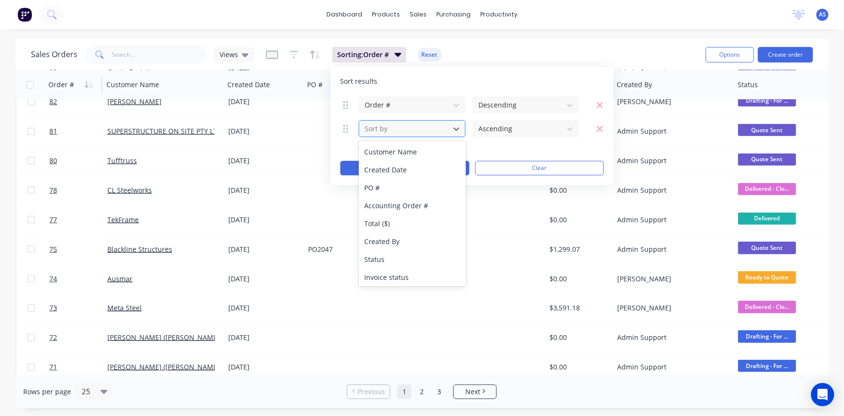
click at [389, 126] on div at bounding box center [404, 128] width 81 height 12
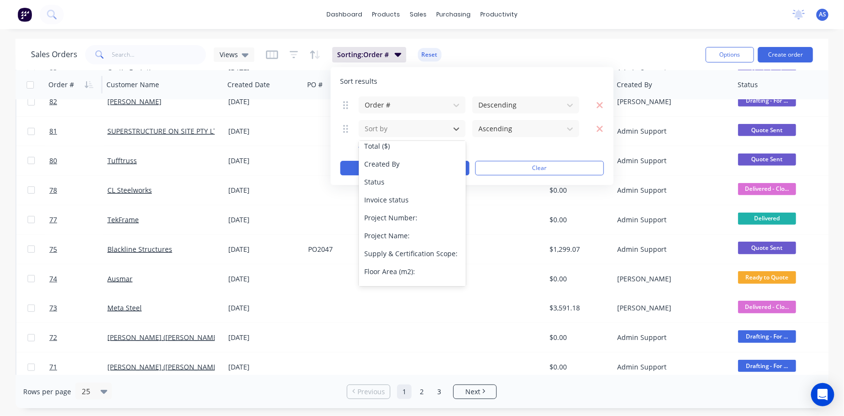
scroll to position [88, 0]
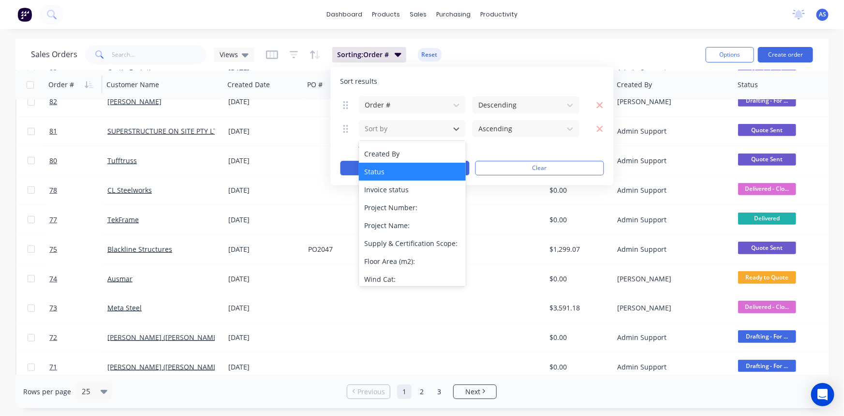
click at [390, 165] on div "Status" at bounding box center [412, 172] width 107 height 18
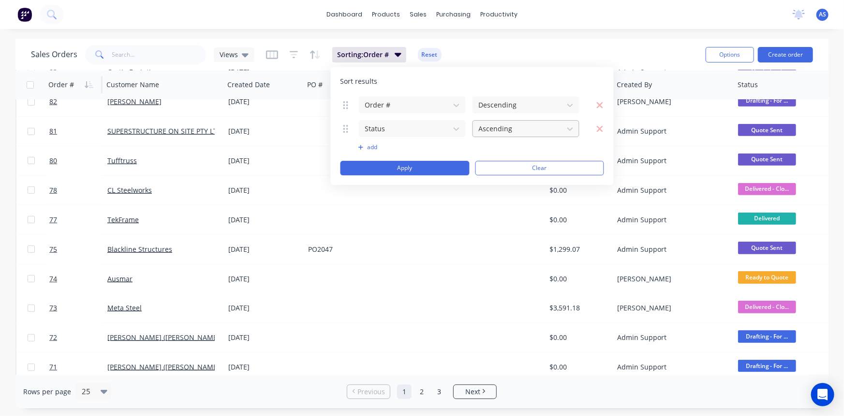
click at [536, 126] on div at bounding box center [518, 128] width 81 height 12
click at [494, 132] on div at bounding box center [518, 128] width 81 height 12
click at [572, 130] on icon at bounding box center [571, 129] width 10 height 10
click at [598, 105] on icon "button" at bounding box center [600, 105] width 7 height 10
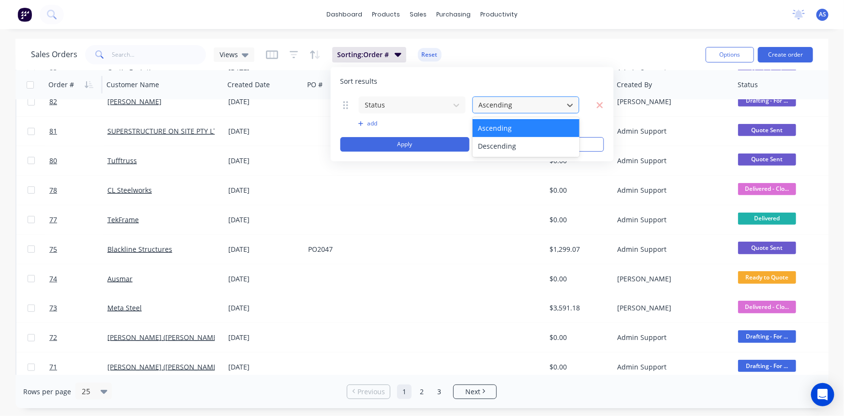
click at [522, 105] on div at bounding box center [518, 105] width 81 height 12
click at [547, 106] on div at bounding box center [518, 105] width 81 height 12
click at [599, 107] on icon "button" at bounding box center [600, 105] width 7 height 10
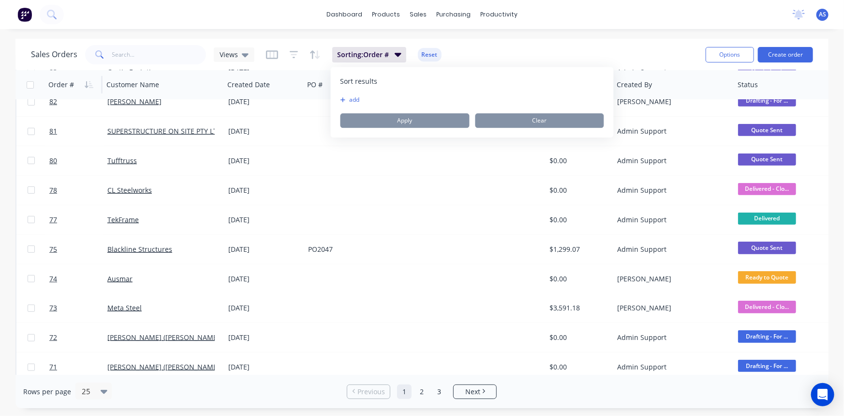
click at [481, 45] on div "Sales Orders Views Sorting: Order # Reset" at bounding box center [364, 55] width 667 height 24
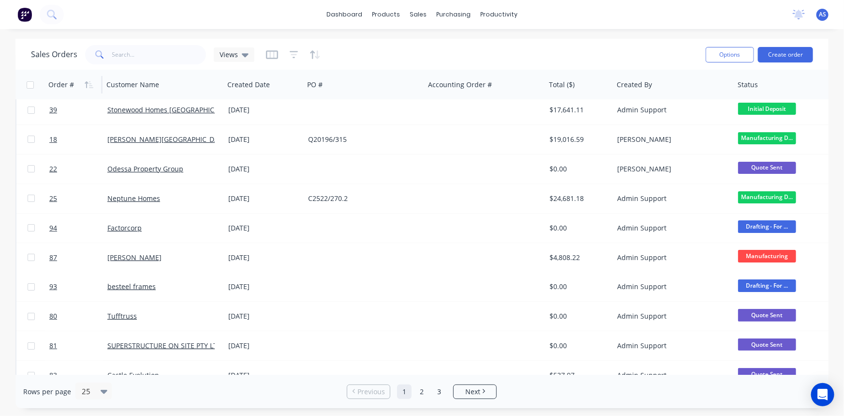
scroll to position [0, 0]
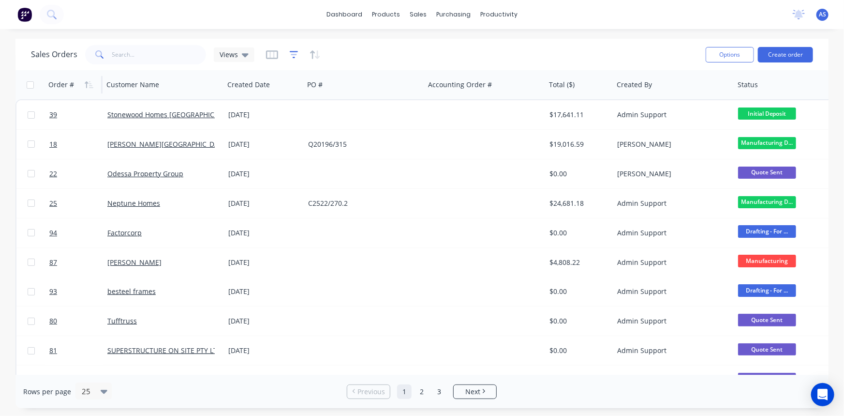
click at [293, 57] on icon "button" at bounding box center [294, 55] width 9 height 10
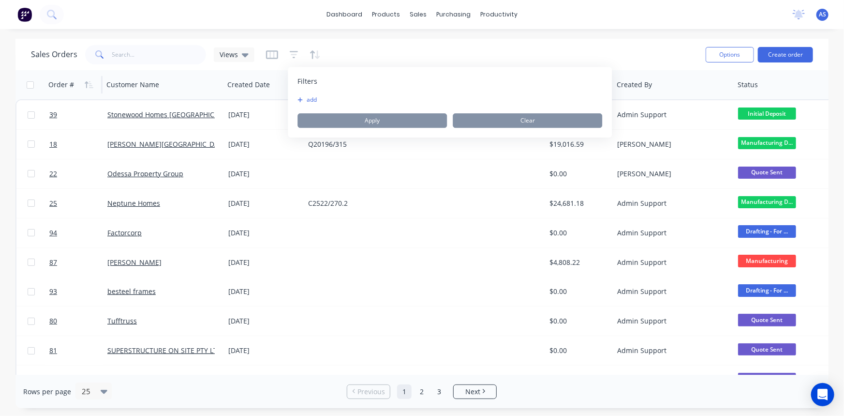
click at [310, 98] on button "add" at bounding box center [310, 100] width 24 height 8
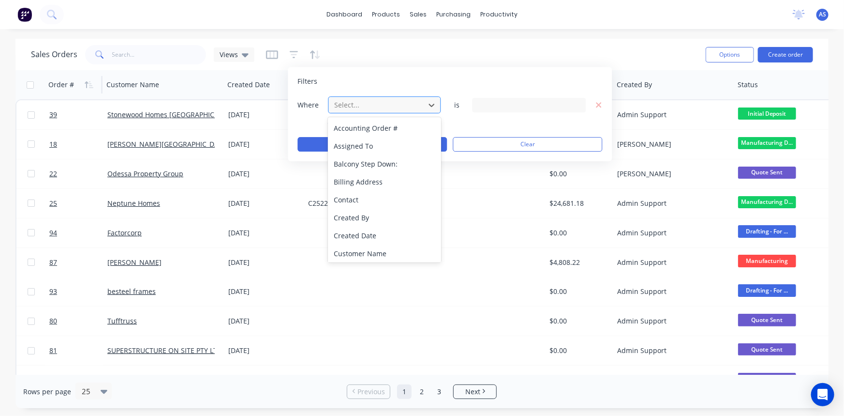
click at [361, 106] on div at bounding box center [376, 105] width 87 height 12
type input "st"
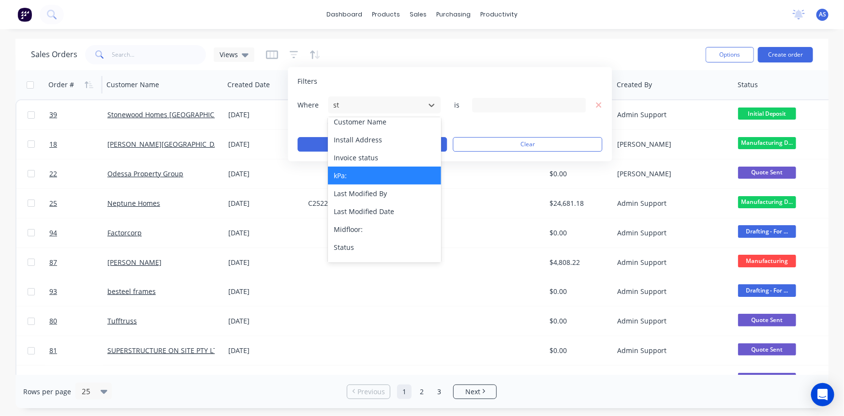
scroll to position [38, 0]
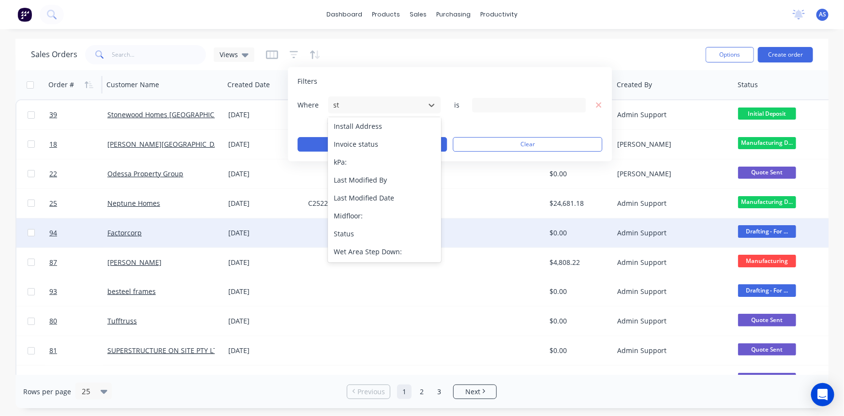
click at [367, 229] on div "Status" at bounding box center [384, 234] width 113 height 18
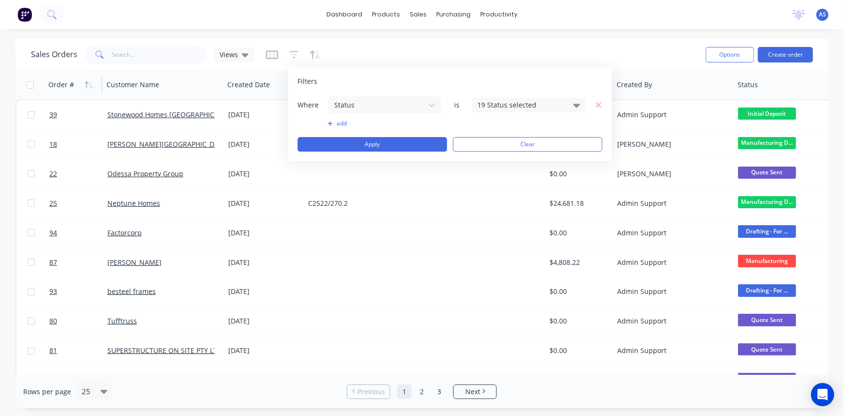
click at [539, 100] on div "19 Status selected" at bounding box center [522, 105] width 88 height 10
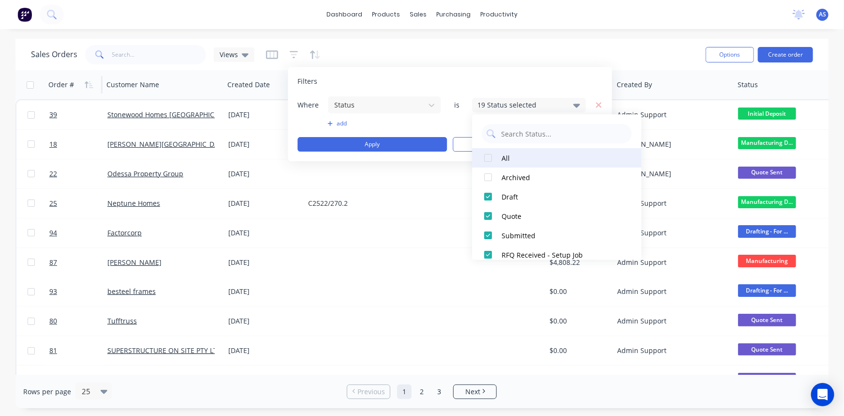
click at [495, 158] on div at bounding box center [488, 157] width 19 height 19
click at [495, 159] on div at bounding box center [488, 157] width 19 height 19
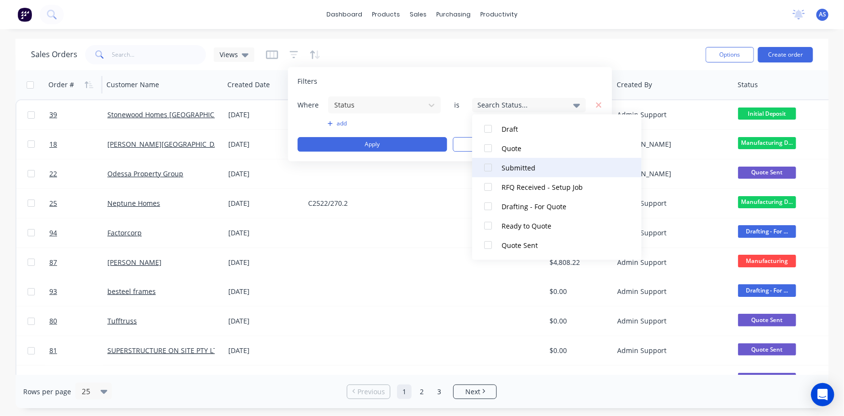
scroll to position [88, 0]
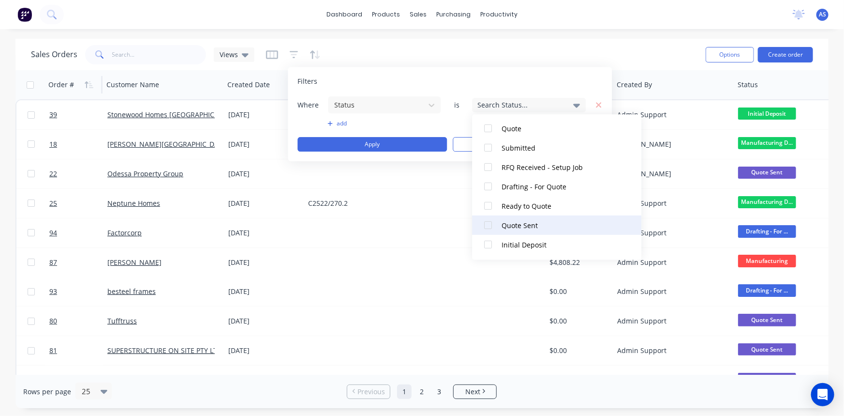
click at [510, 222] on div "Quote Sent" at bounding box center [560, 225] width 116 height 10
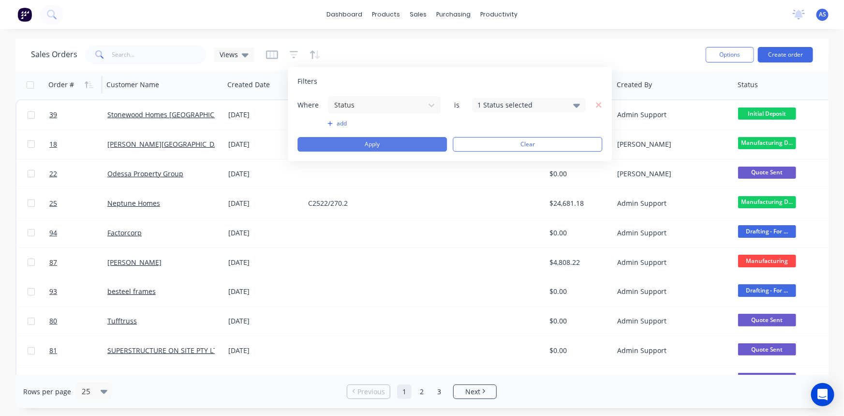
click at [358, 138] on button "Apply" at bounding box center [373, 144] width 150 height 15
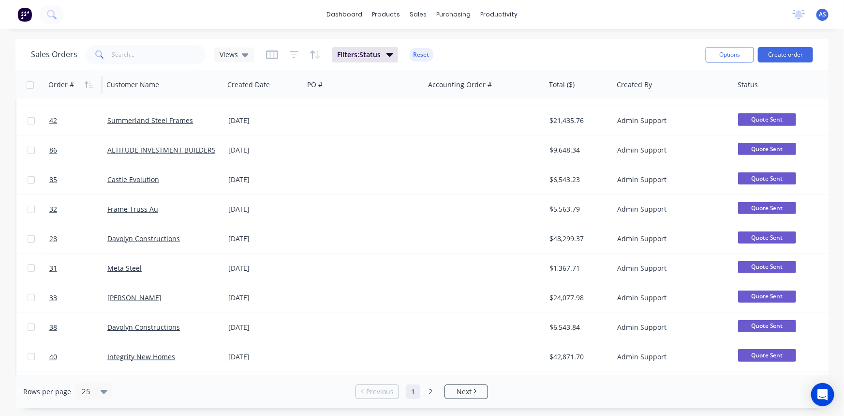
scroll to position [308, 0]
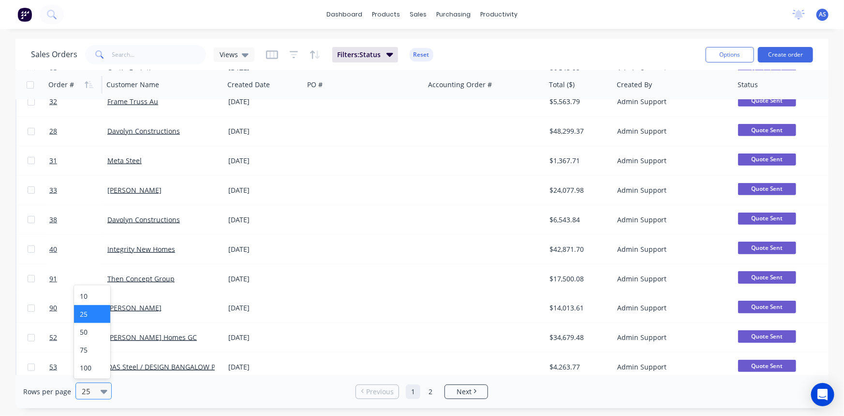
click at [83, 393] on div at bounding box center [89, 391] width 17 height 12
click at [97, 368] on div "100" at bounding box center [92, 368] width 36 height 18
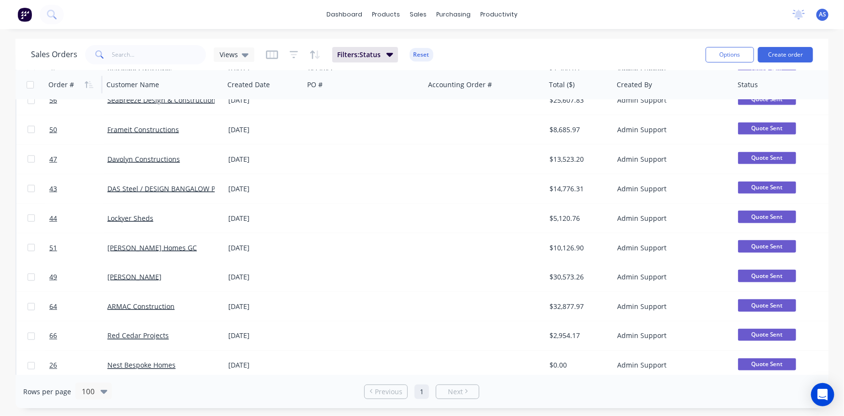
scroll to position [702, 0]
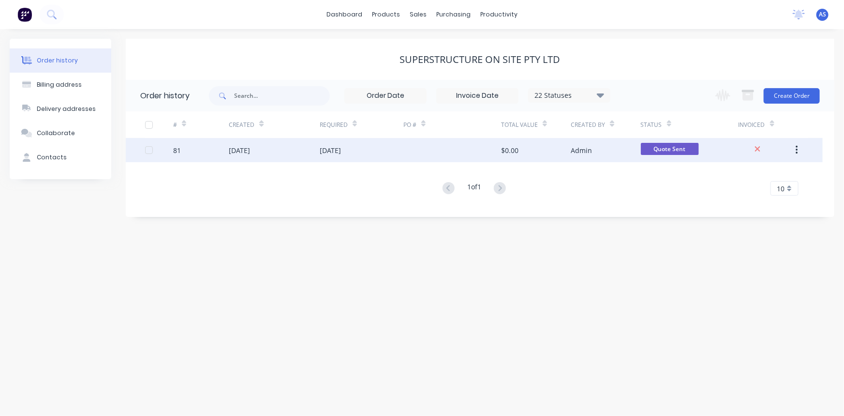
click at [272, 153] on div "28 Aug 2025" at bounding box center [274, 150] width 91 height 24
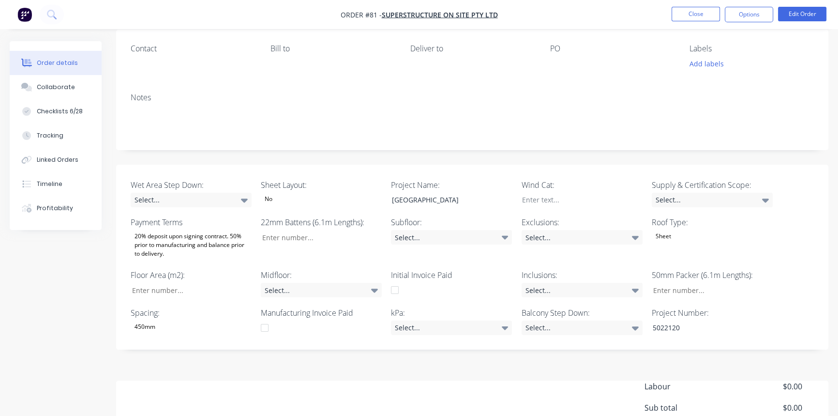
scroll to position [132, 0]
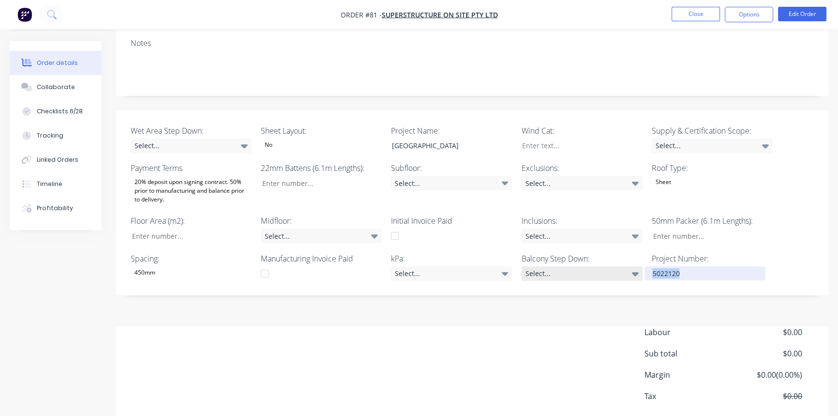
drag, startPoint x: 723, startPoint y: 271, endPoint x: 640, endPoint y: 274, distance: 83.3
click at [640, 274] on div "Wet Area Step Down: Select... Sheet Layout: No Project Name: Wavell Heights Win…" at bounding box center [472, 202] width 712 height 185
click at [673, 307] on div "Created by Admin Created 28/08/25 Required 28/08/25 Assigned to LO Invoiced No …" at bounding box center [472, 181] width 712 height 543
click at [683, 18] on button "Close" at bounding box center [696, 14] width 48 height 15
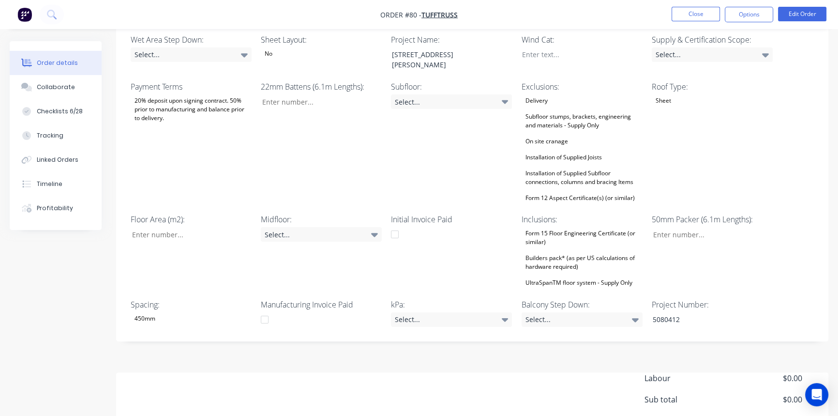
scroll to position [240, 0]
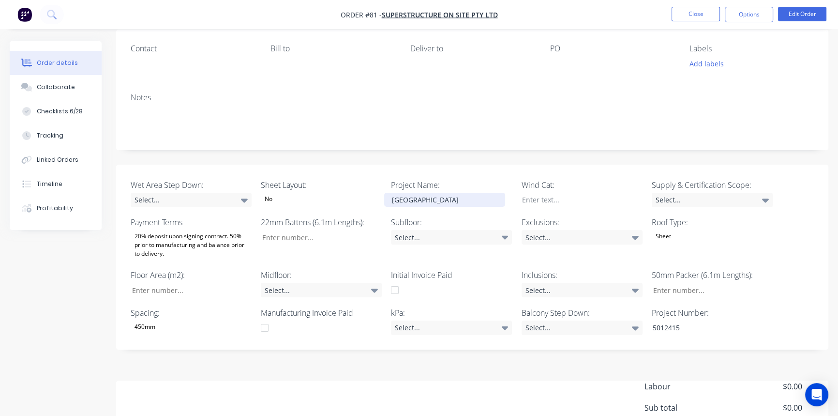
scroll to position [88, 0]
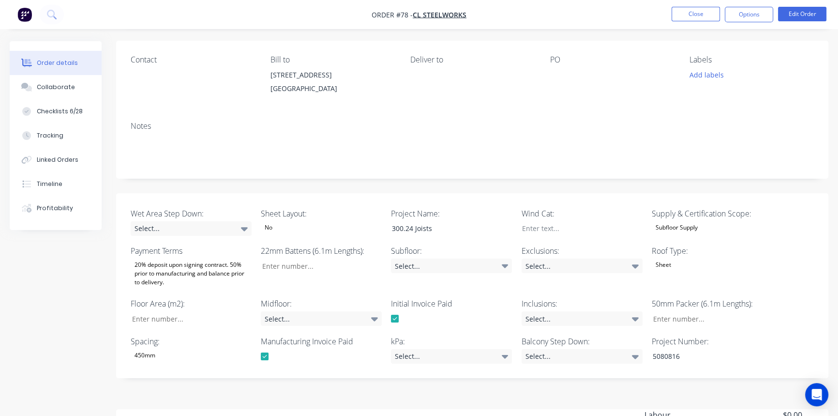
scroll to position [88, 0]
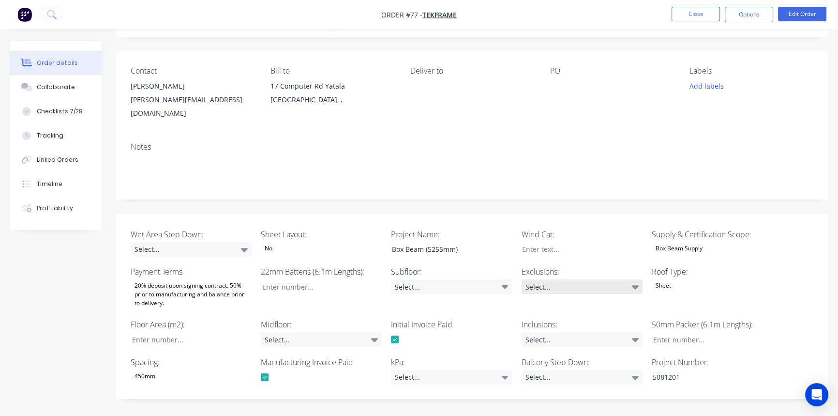
scroll to position [176, 0]
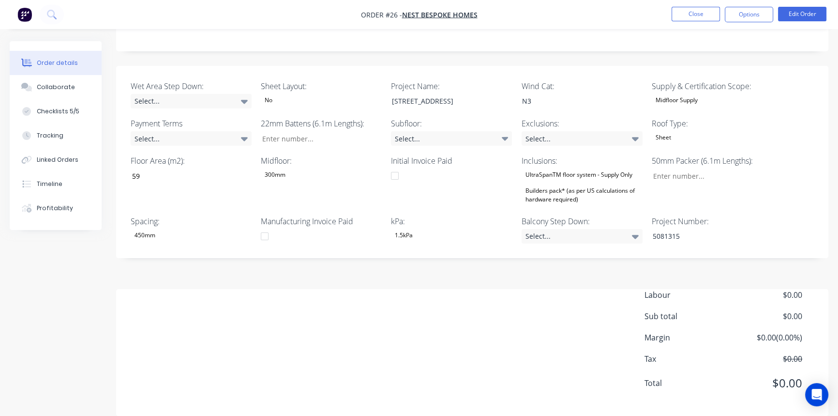
scroll to position [218, 0]
click at [813, 10] on button "Edit Order" at bounding box center [802, 14] width 48 height 15
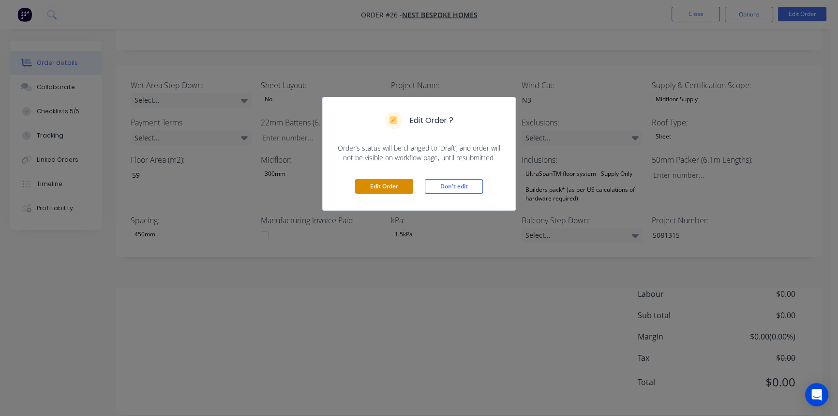
click at [394, 188] on button "Edit Order" at bounding box center [384, 186] width 58 height 15
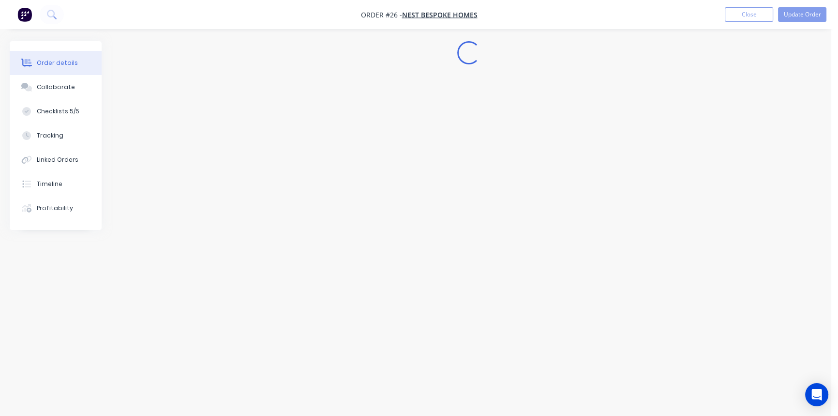
scroll to position [0, 0]
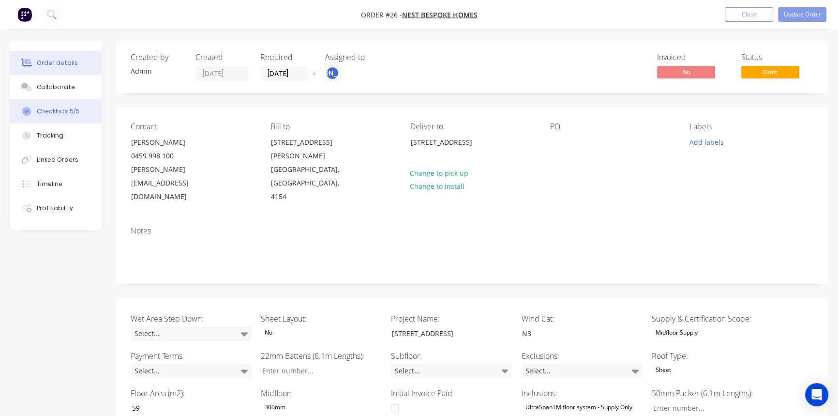
click at [78, 120] on button "Checklists 5/5" at bounding box center [56, 111] width 92 height 24
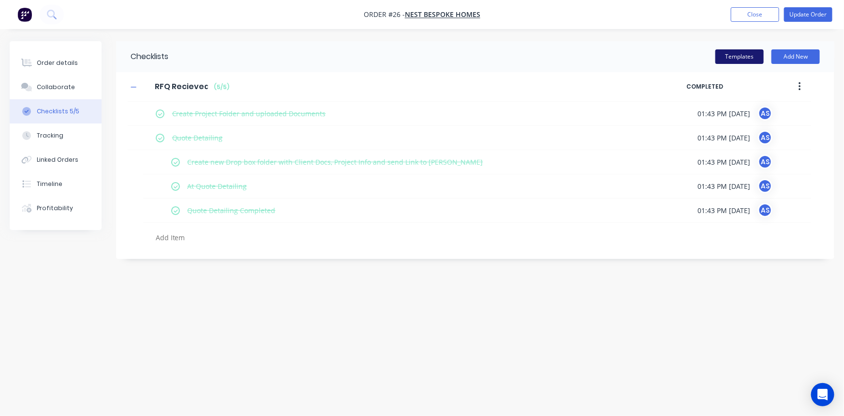
click at [735, 58] on button "Templates" at bounding box center [740, 56] width 48 height 15
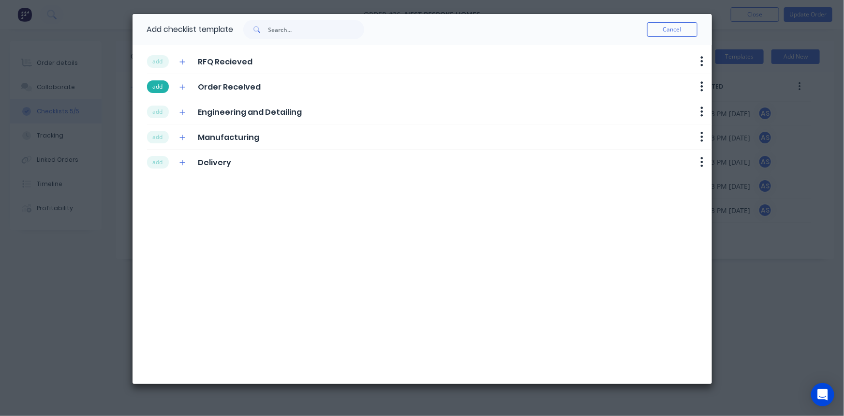
click at [165, 88] on button "add" at bounding box center [158, 86] width 22 height 13
click at [160, 107] on button "add" at bounding box center [158, 111] width 22 height 13
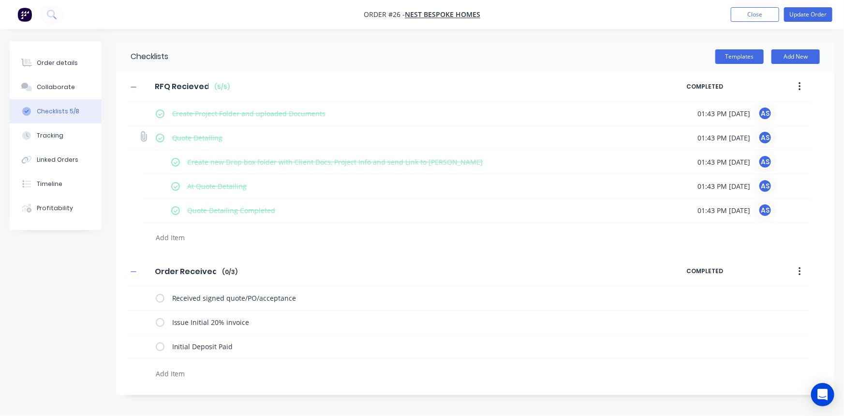
click at [158, 134] on label at bounding box center [160, 138] width 9 height 10
click at [0, 0] on input "checkbox" at bounding box center [0, 0] width 0 height 0
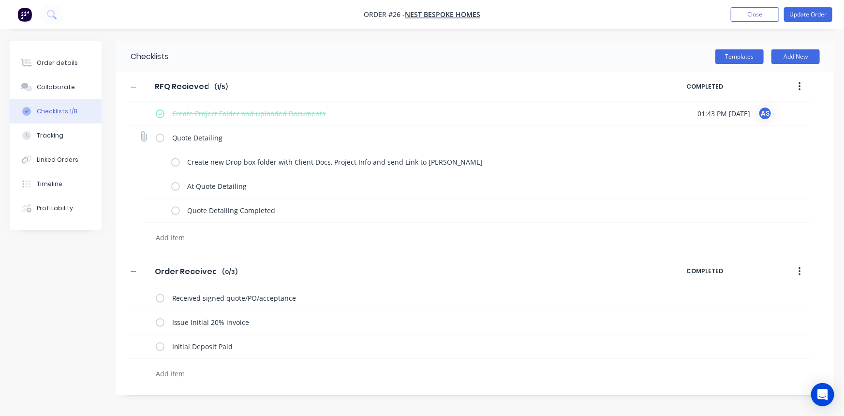
click at [158, 134] on label at bounding box center [160, 138] width 9 height 10
click at [0, 0] on input "checkbox" at bounding box center [0, 0] width 0 height 0
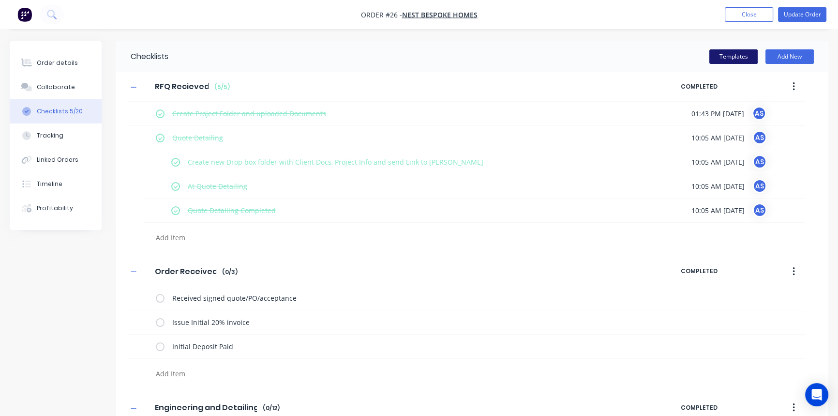
click at [719, 58] on button "Templates" at bounding box center [733, 56] width 48 height 15
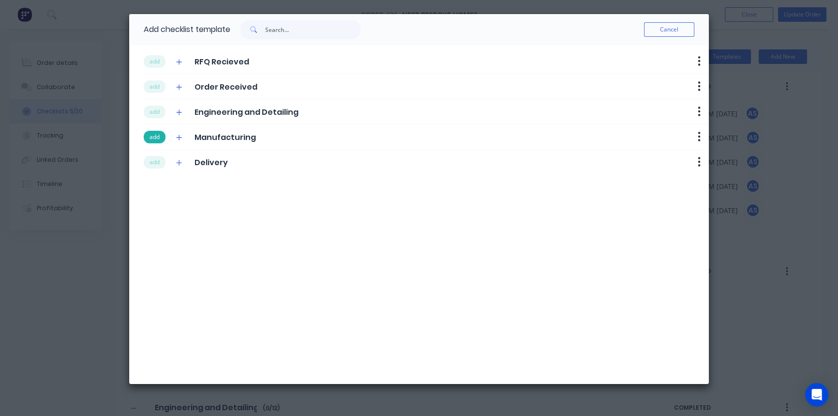
click at [159, 135] on button "add" at bounding box center [155, 137] width 22 height 13
click at [157, 158] on button "add" at bounding box center [155, 162] width 22 height 13
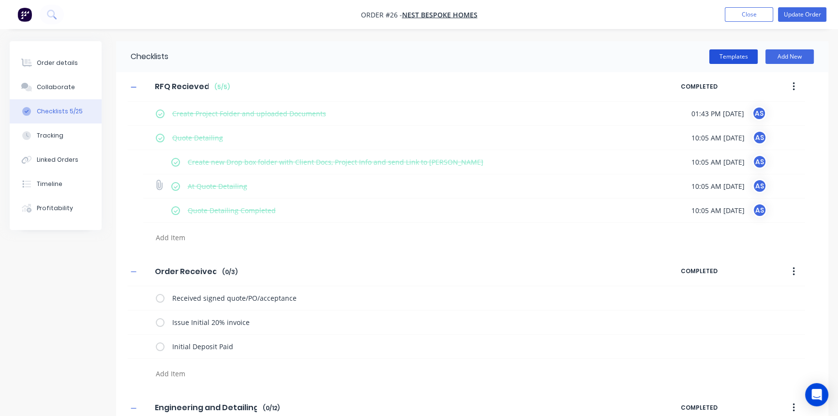
type textarea "x"
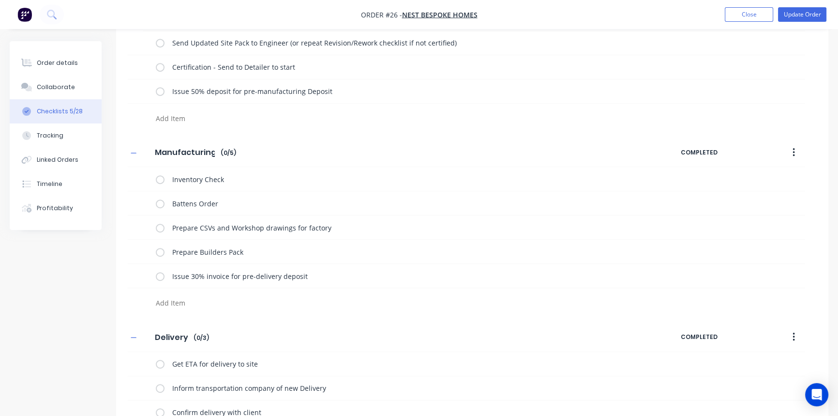
scroll to position [652, 0]
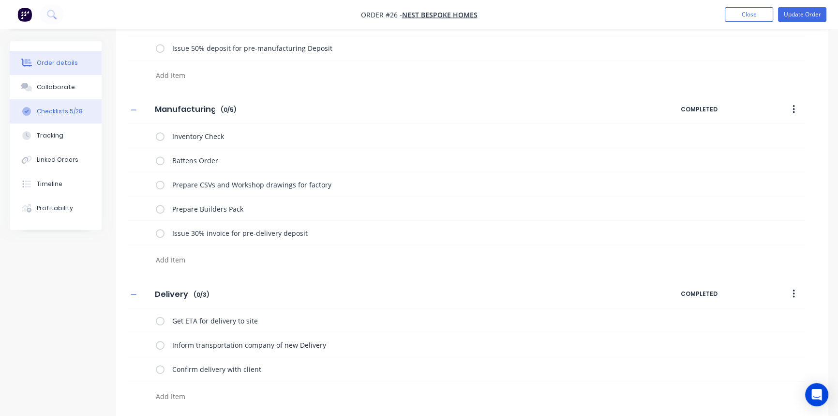
click at [65, 60] on div "Order details" at bounding box center [57, 63] width 41 height 9
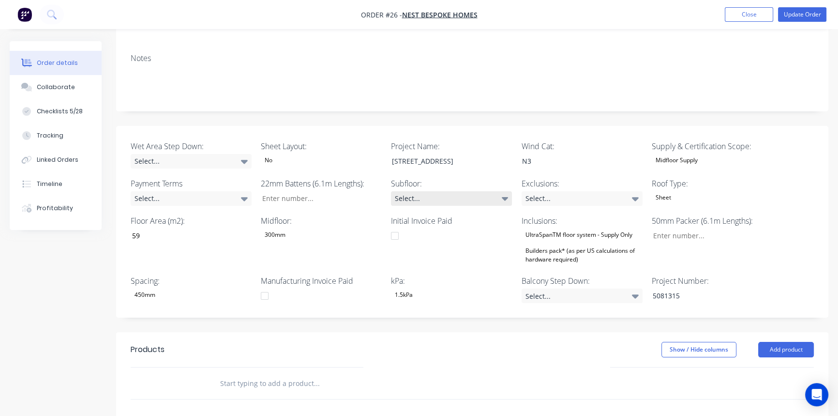
scroll to position [169, 0]
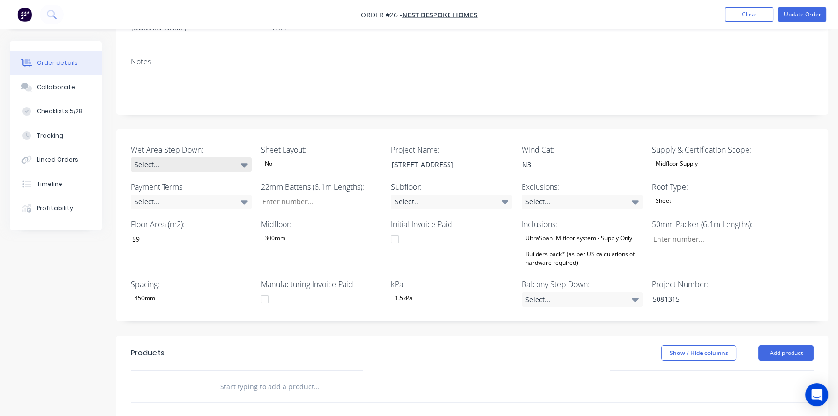
click at [200, 157] on div "Select..." at bounding box center [191, 164] width 121 height 15
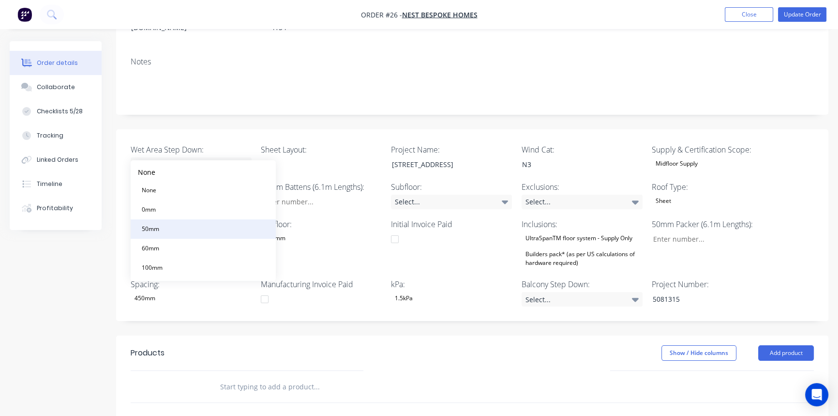
click at [150, 232] on div "50mm" at bounding box center [150, 229] width 25 height 13
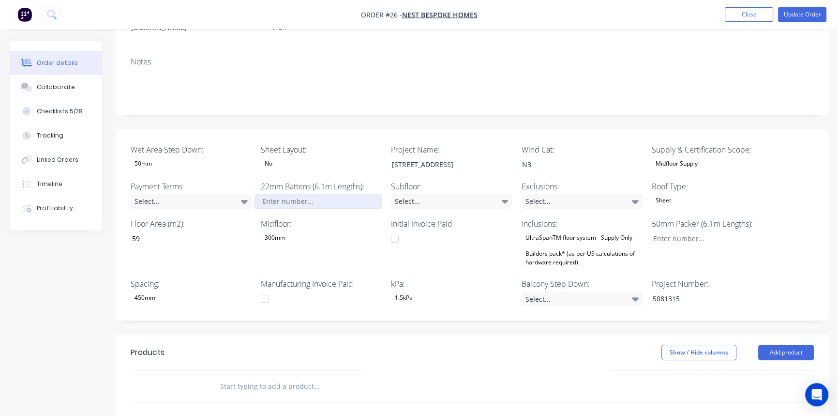
click at [295, 194] on input "Wet Area Step Down:" at bounding box center [318, 201] width 128 height 15
type input "27"
click at [687, 231] on input "Wet Area Step Down:" at bounding box center [709, 238] width 128 height 15
type input "0"
click at [432, 194] on div "Select..." at bounding box center [451, 201] width 121 height 15
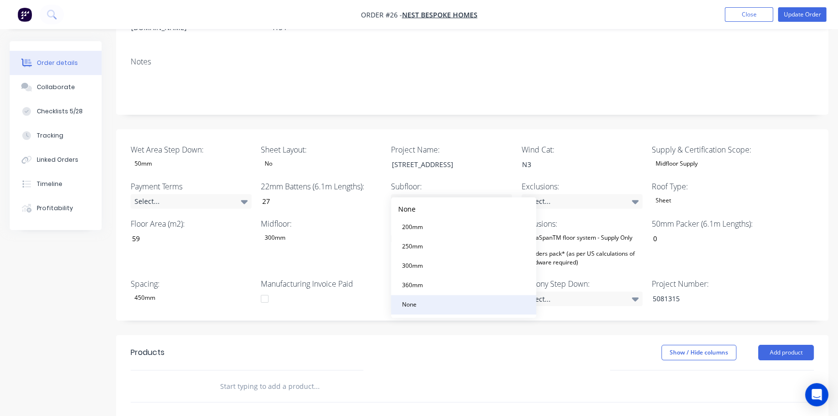
click at [412, 311] on button "None" at bounding box center [463, 304] width 145 height 19
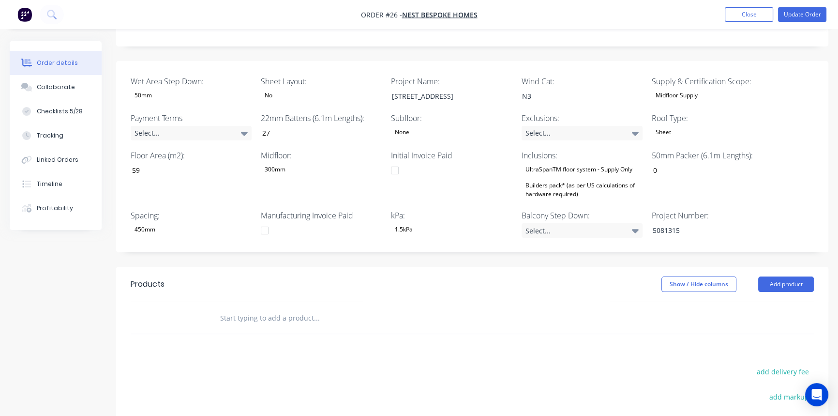
scroll to position [256, 0]
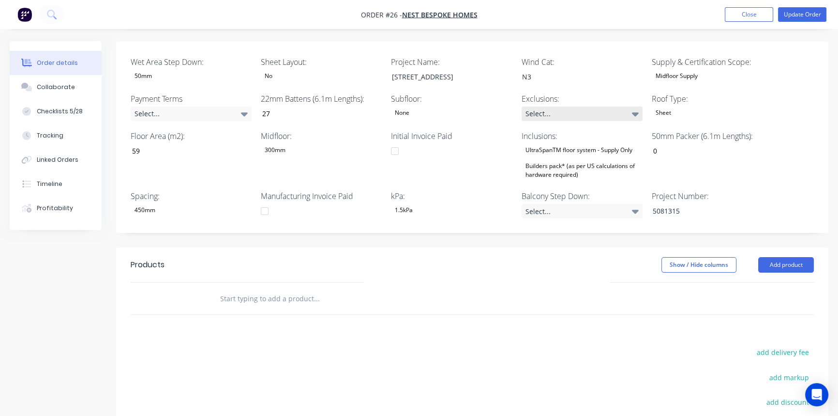
click at [583, 106] on div "Select..." at bounding box center [582, 113] width 121 height 15
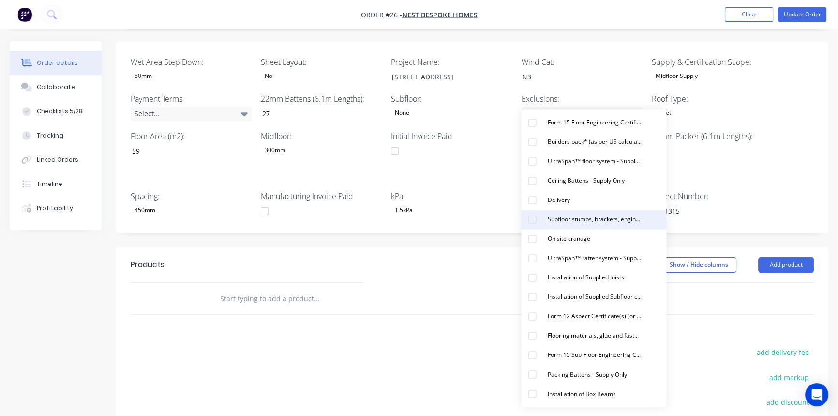
click at [582, 222] on div "Subfloor stumps, brackets, engineering and materials - Supply Only" at bounding box center [595, 219] width 102 height 13
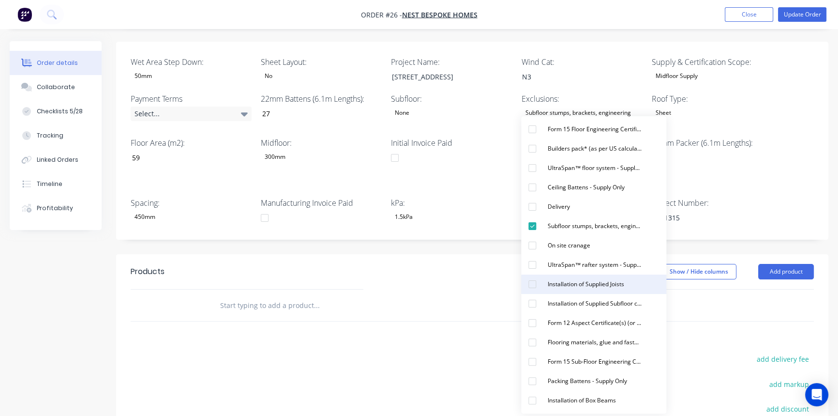
click at [565, 283] on div "Installation of Supplied Joists" at bounding box center [586, 284] width 84 height 13
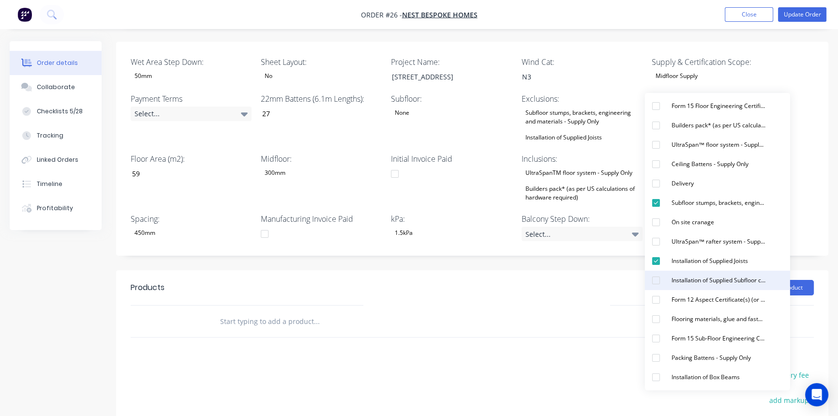
click at [718, 283] on div "Installation of Supplied Subfloor connections, columns and bracing Items" at bounding box center [719, 280] width 102 height 13
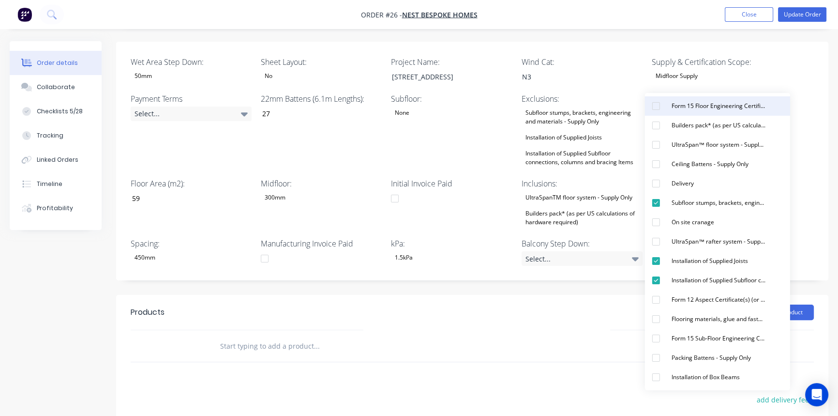
click at [690, 106] on div "Form 15 Floor Engineering Certificate (or similar)" at bounding box center [719, 106] width 102 height 13
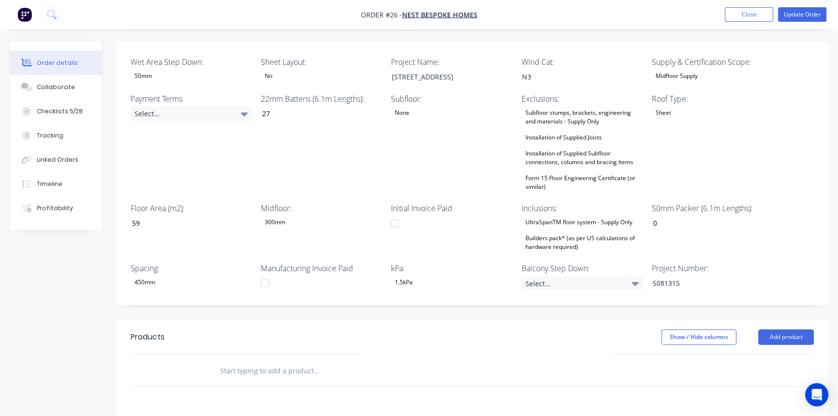
click at [552, 232] on div "Builders pack* (as per US calculations of hardware required)" at bounding box center [582, 242] width 121 height 21
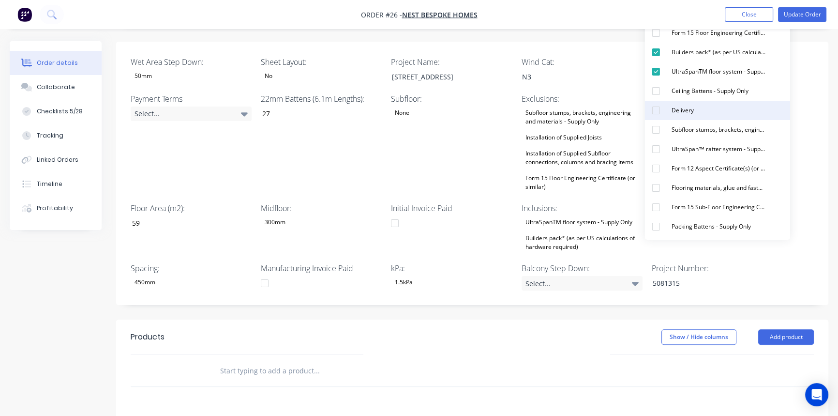
click at [680, 106] on div "Delivery" at bounding box center [683, 110] width 30 height 13
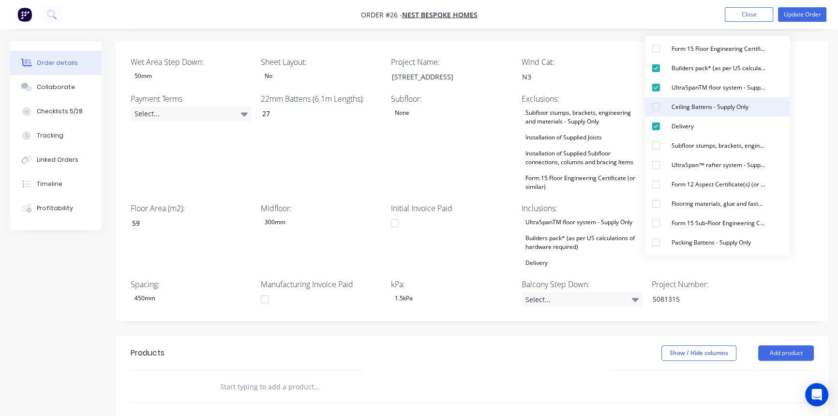
click at [680, 111] on div "Ceiling Battens - Supply Only" at bounding box center [710, 107] width 85 height 13
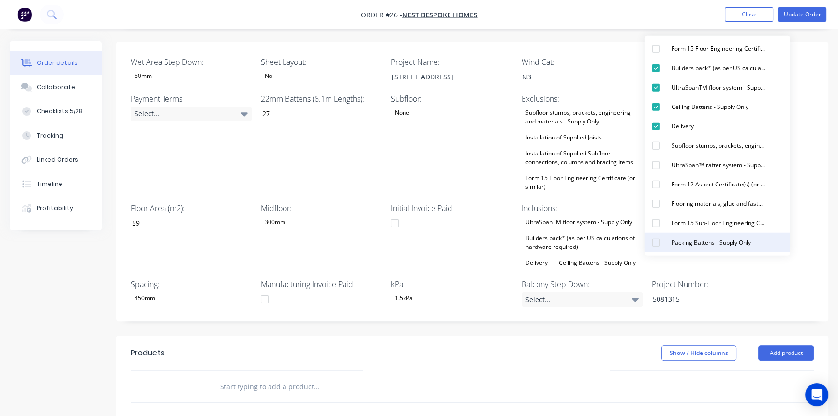
click at [711, 245] on div "Packing Battens - Supply Only" at bounding box center [711, 242] width 87 height 13
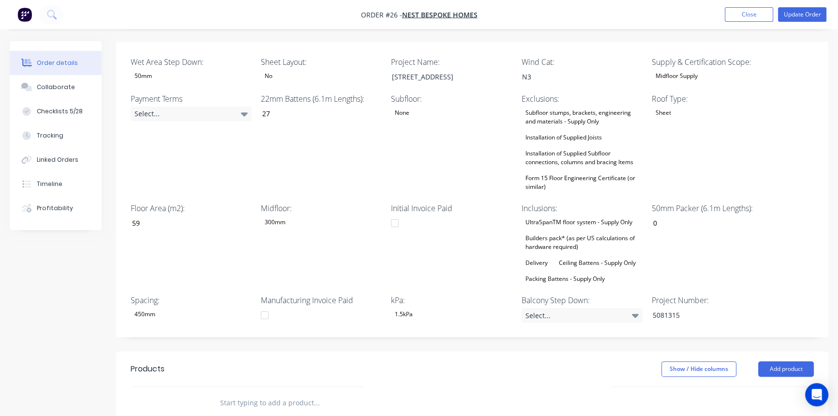
click at [423, 254] on div "Initial Invoice Paid" at bounding box center [451, 243] width 121 height 83
click at [594, 308] on div "Select..." at bounding box center [582, 315] width 121 height 15
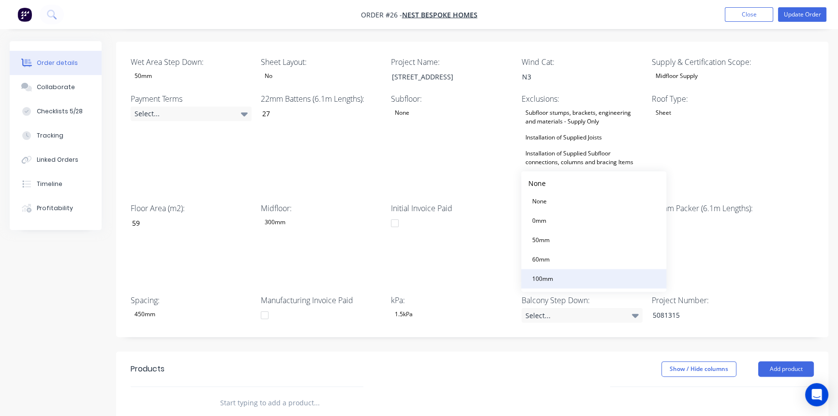
click at [553, 275] on div "100mm" at bounding box center [542, 278] width 29 height 13
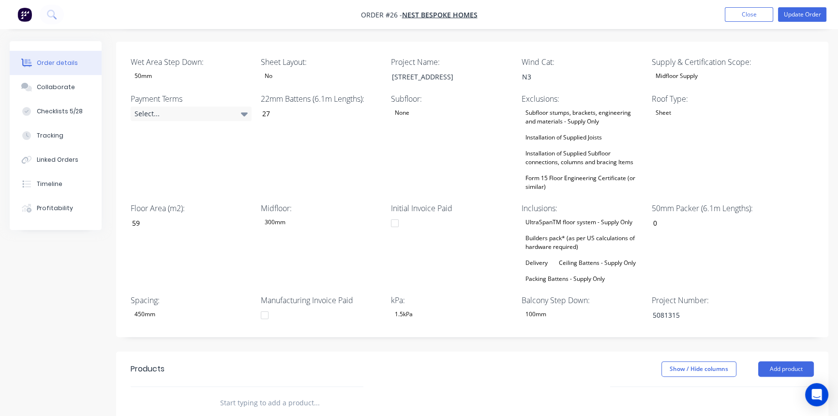
click at [526, 316] on div "Wet Area Step Down: 50mm Sheet Layout: No Project Name: 62 Verdun St, Tingalpa …" at bounding box center [472, 190] width 712 height 296
click at [766, 361] on button "Add product" at bounding box center [786, 368] width 56 height 15
click at [743, 387] on div "Product catalogue" at bounding box center [768, 394] width 75 height 14
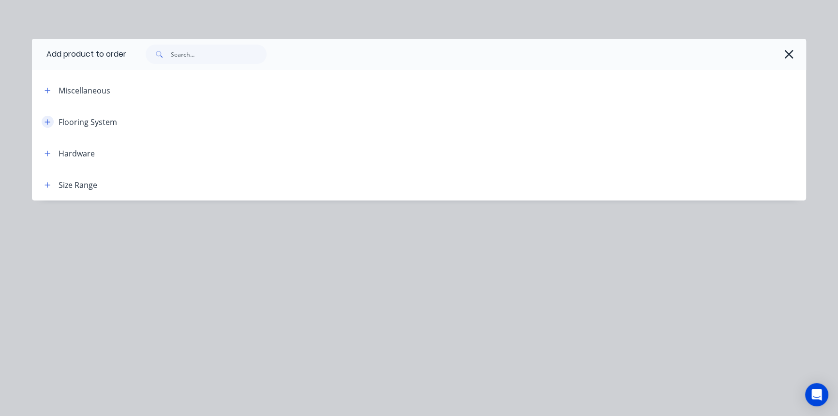
click at [50, 121] on icon "button" at bounding box center [47, 121] width 5 height 5
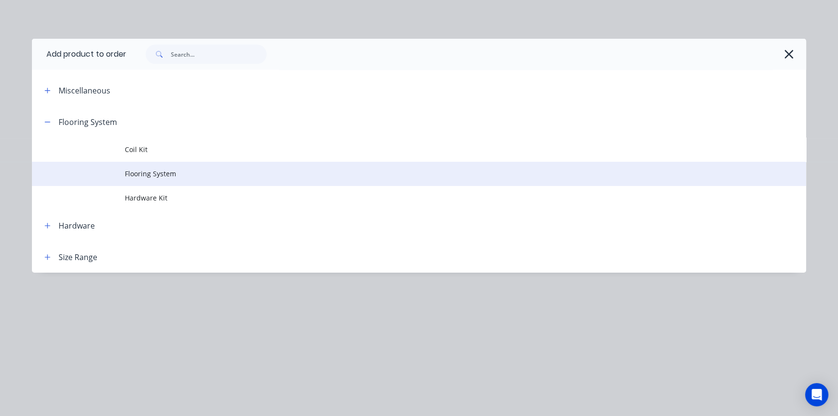
click at [147, 179] on td "Flooring System" at bounding box center [465, 174] width 681 height 24
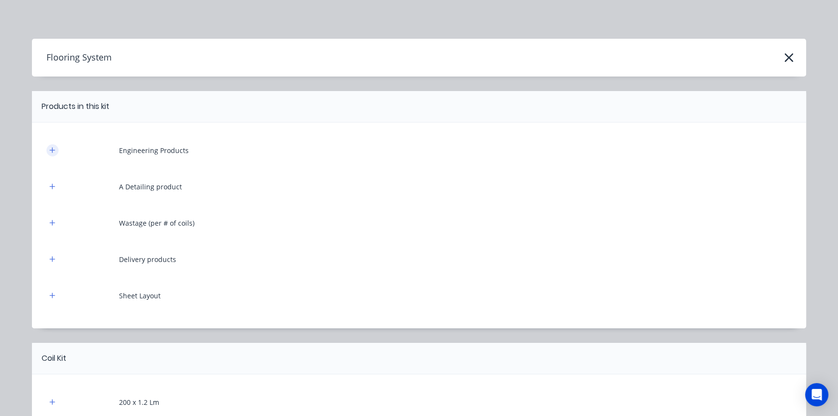
click at [49, 150] on icon "button" at bounding box center [52, 150] width 6 height 7
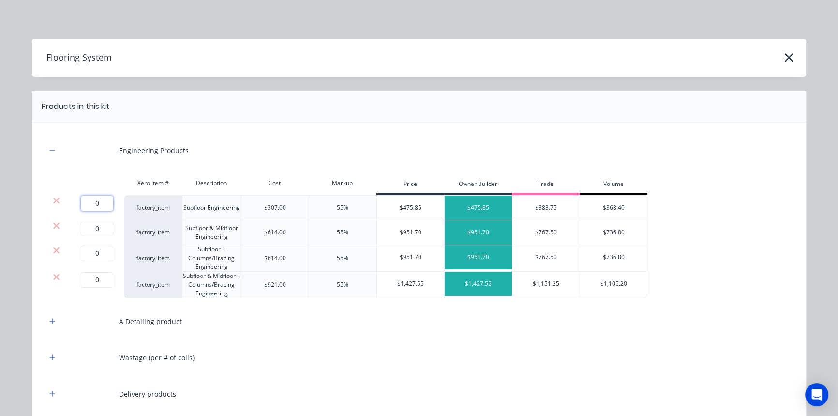
click at [102, 205] on input "0" at bounding box center [97, 202] width 32 height 15
type input "1"
click at [53, 227] on icon at bounding box center [56, 225] width 6 height 6
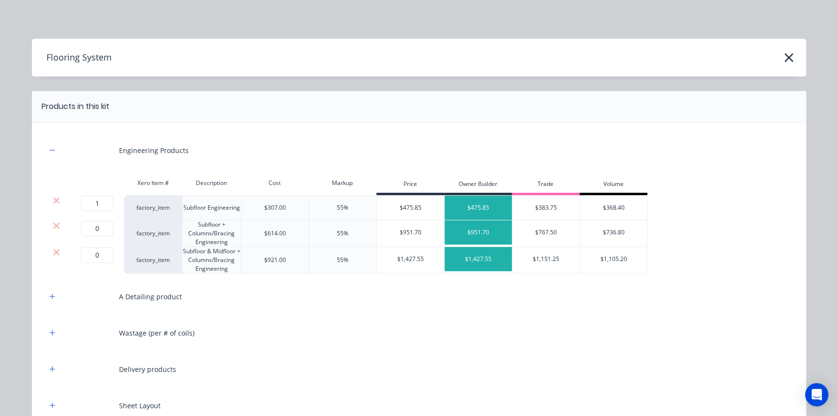
click at [53, 227] on icon at bounding box center [56, 225] width 6 height 6
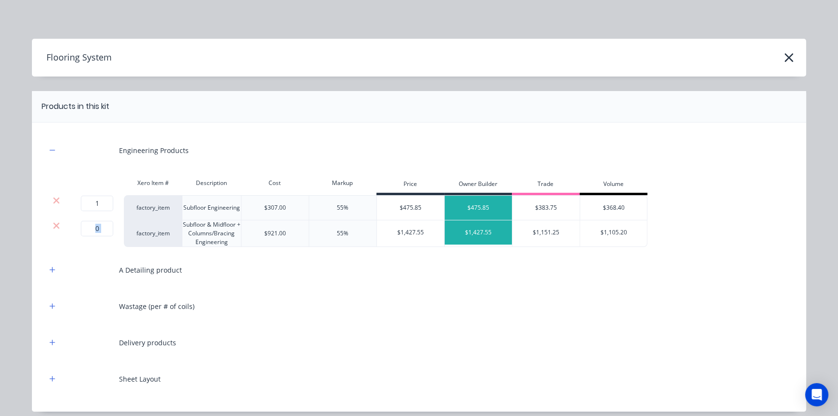
click at [53, 227] on icon at bounding box center [56, 225] width 6 height 6
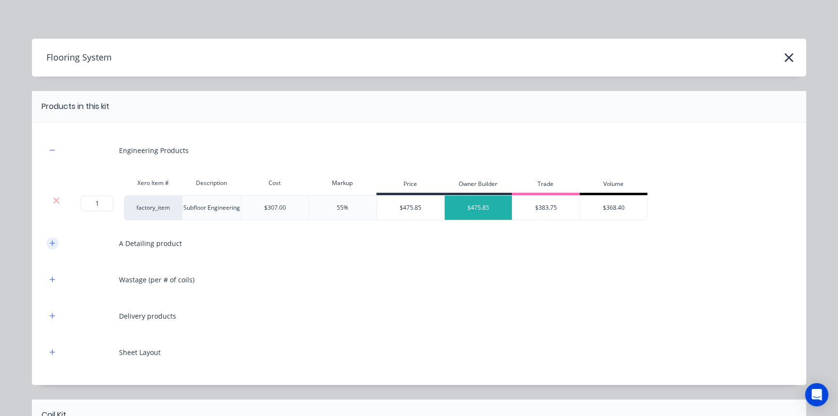
click at [46, 248] on button "button" at bounding box center [52, 243] width 12 height 12
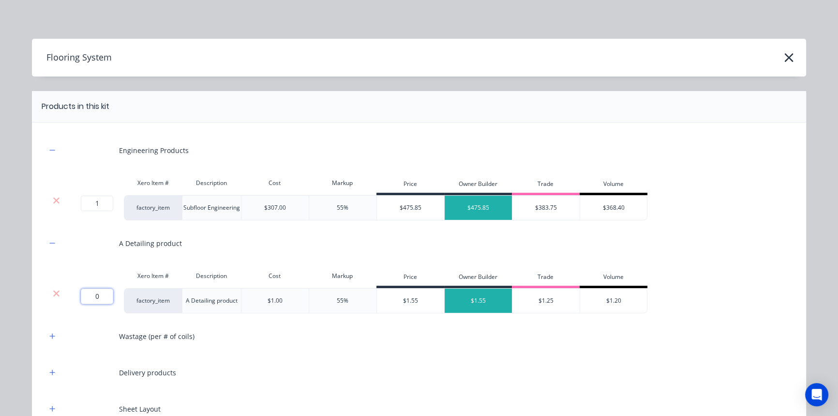
click at [90, 300] on input "0" at bounding box center [97, 295] width 32 height 15
type input "204"
click at [55, 334] on button "button" at bounding box center [52, 336] width 12 height 12
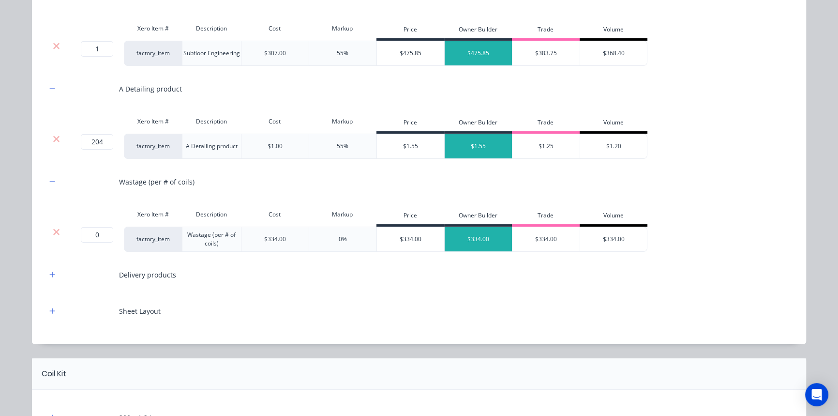
scroll to position [176, 0]
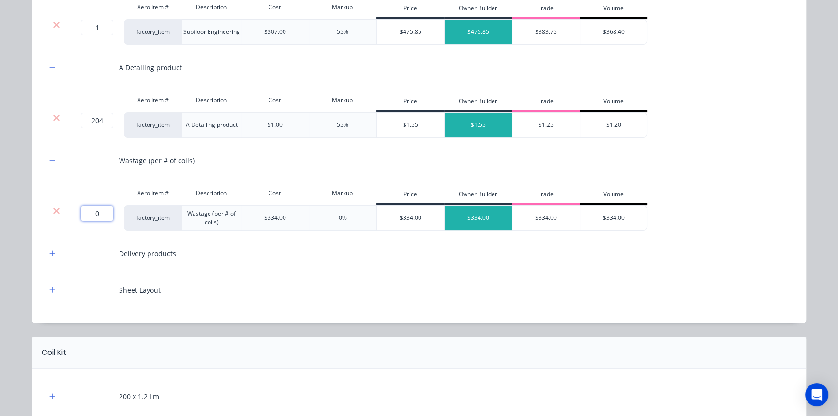
click at [93, 214] on input "0" at bounding box center [97, 213] width 32 height 15
type input "3"
click at [47, 247] on button "button" at bounding box center [52, 253] width 12 height 12
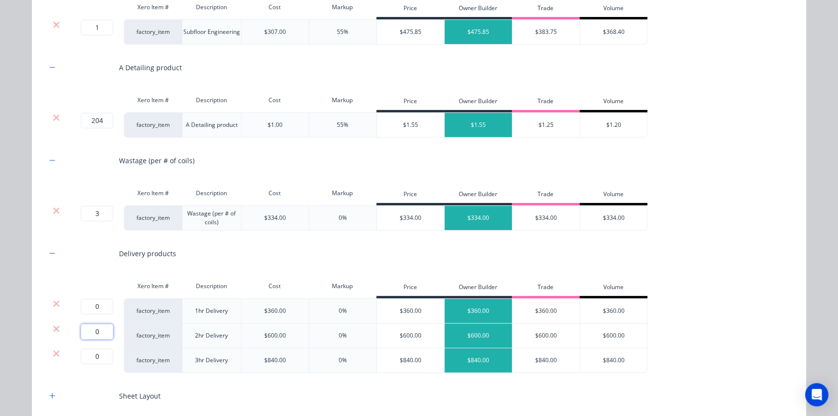
click at [94, 338] on input "0" at bounding box center [97, 331] width 32 height 15
type input "1"
click at [56, 302] on icon at bounding box center [56, 304] width 7 height 10
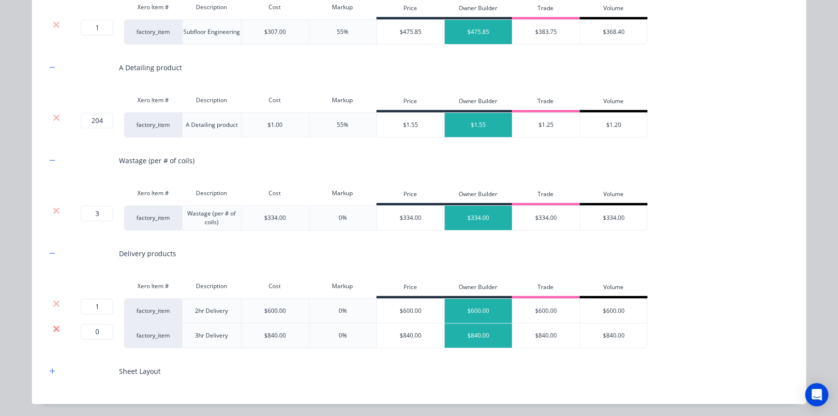
click at [55, 327] on icon at bounding box center [56, 329] width 7 height 10
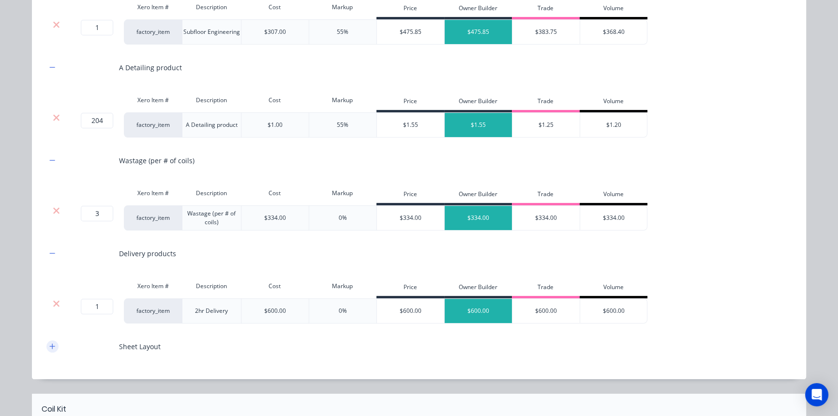
click at [49, 346] on icon "button" at bounding box center [52, 346] width 6 height 7
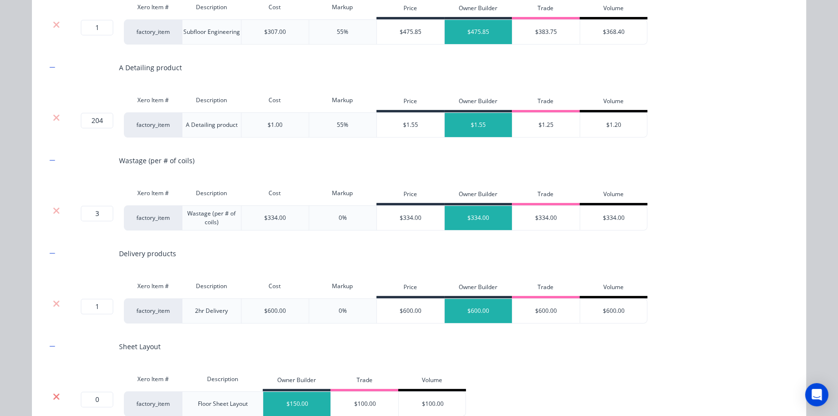
click at [53, 391] on icon at bounding box center [56, 396] width 7 height 10
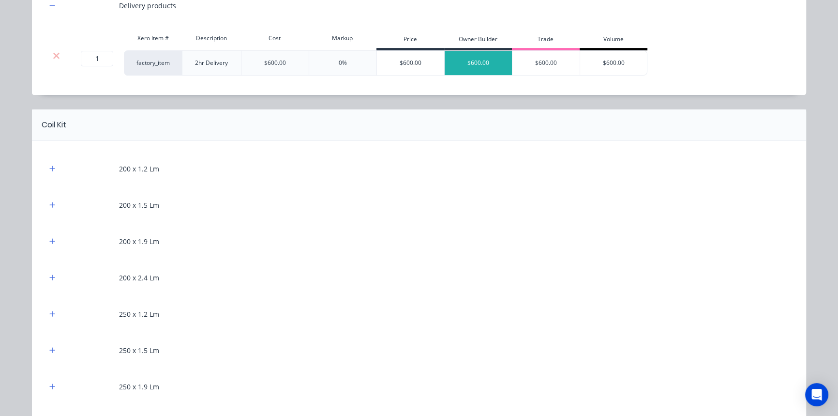
scroll to position [440, 0]
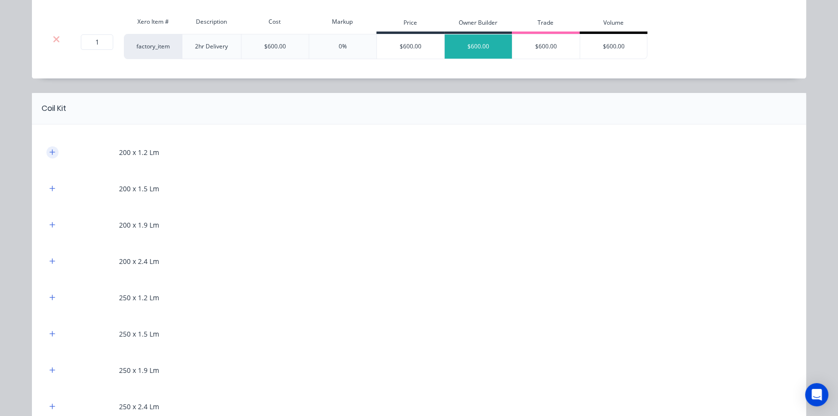
click at [50, 155] on button "button" at bounding box center [52, 152] width 12 height 12
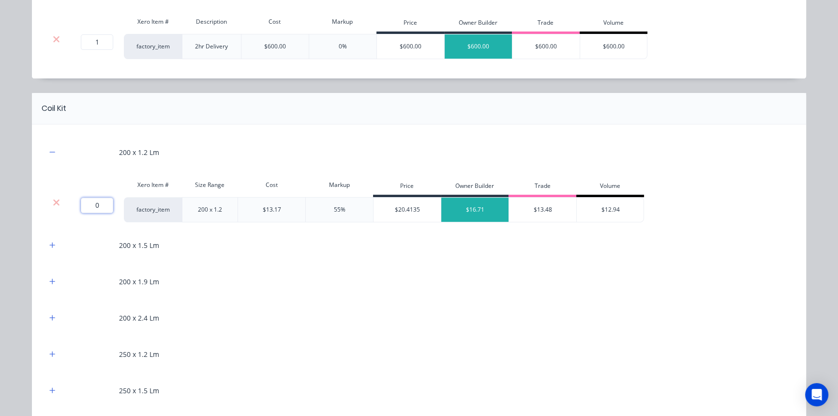
click at [95, 205] on input "0" at bounding box center [97, 204] width 32 height 15
type input "14"
click at [49, 351] on icon "button" at bounding box center [52, 353] width 6 height 7
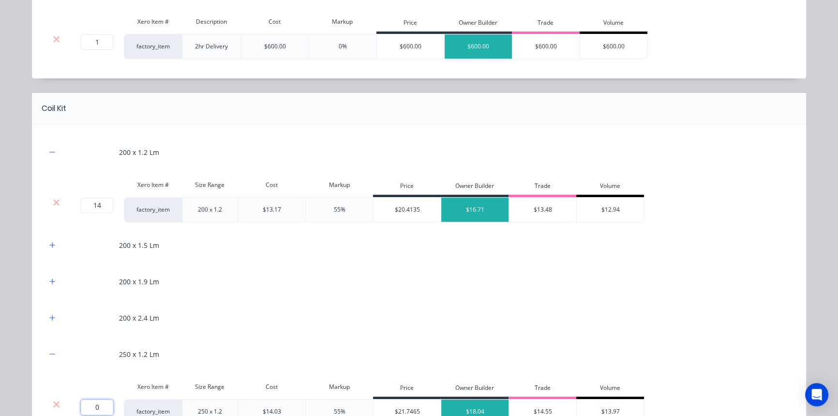
click at [101, 402] on input "0" at bounding box center [97, 406] width 32 height 15
type input "20"
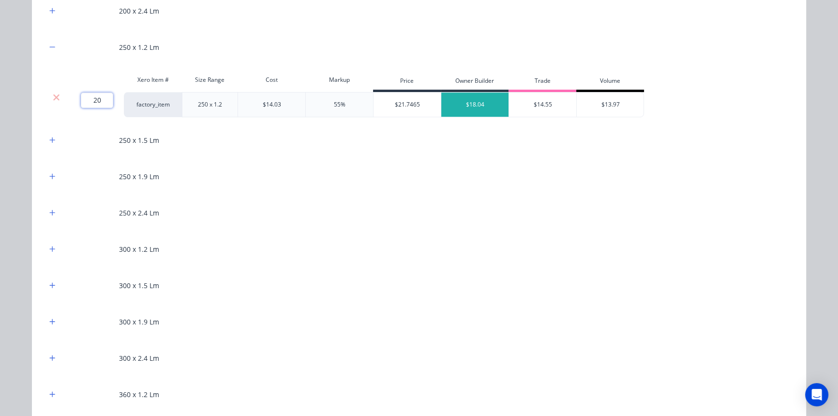
scroll to position [748, 0]
click at [49, 244] on icon "button" at bounding box center [52, 247] width 6 height 7
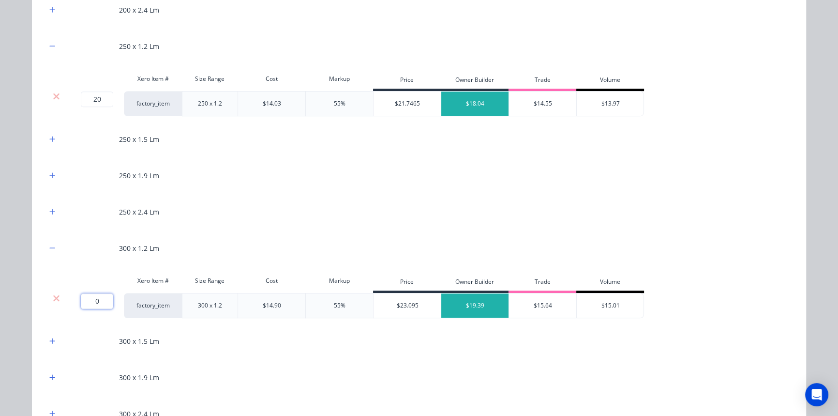
click at [93, 300] on input "0" at bounding box center [97, 300] width 32 height 15
type input "149.5"
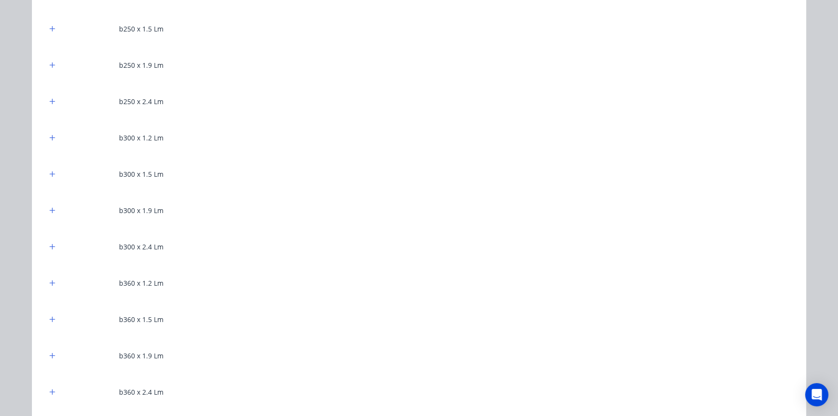
scroll to position [1495, 0]
click at [47, 132] on button "button" at bounding box center [52, 138] width 12 height 12
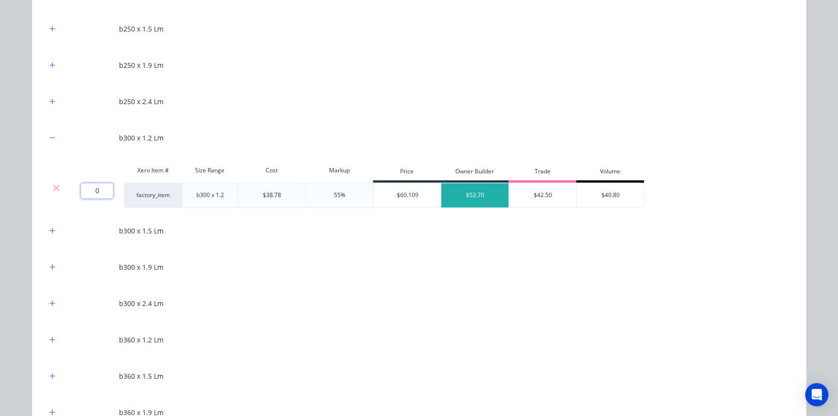
click at [92, 190] on input "0" at bounding box center [97, 190] width 32 height 15
type input "10"
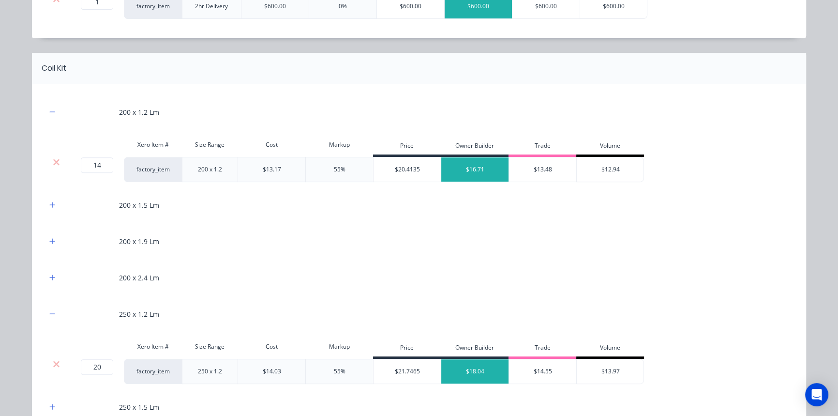
scroll to position [440, 0]
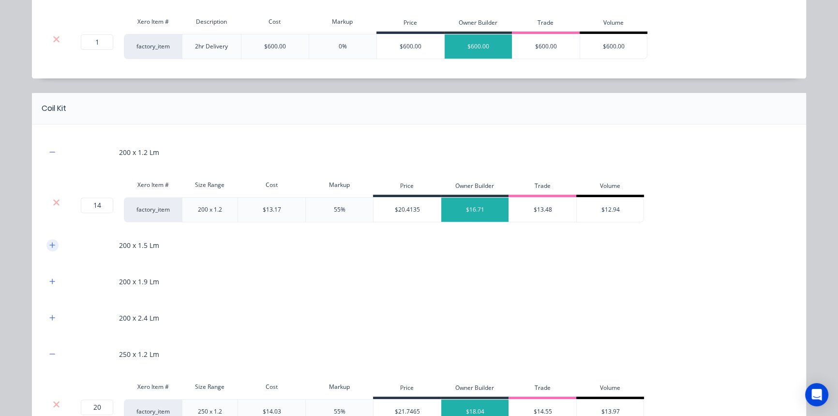
click at [51, 248] on button "button" at bounding box center [52, 245] width 12 height 12
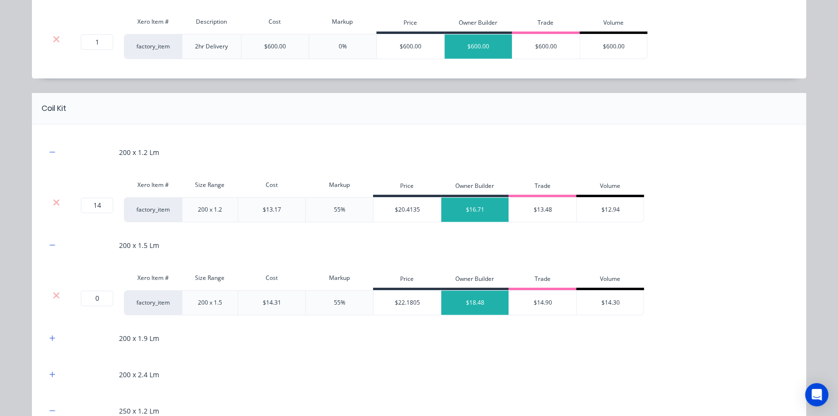
click at [57, 296] on div at bounding box center [56, 295] width 18 height 10
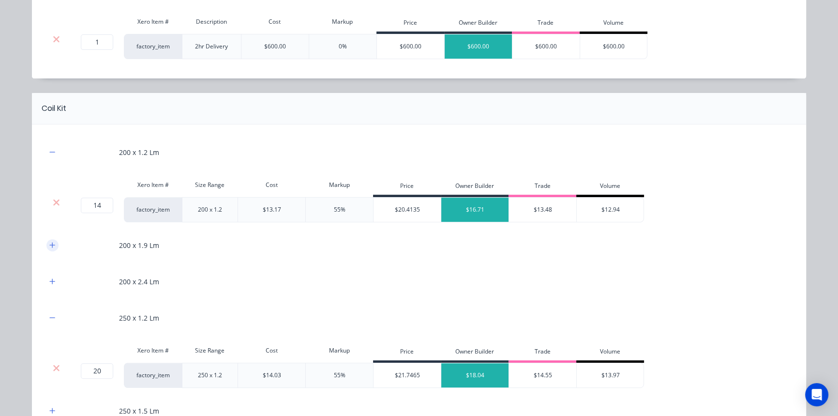
click at [49, 245] on icon "button" at bounding box center [52, 244] width 6 height 7
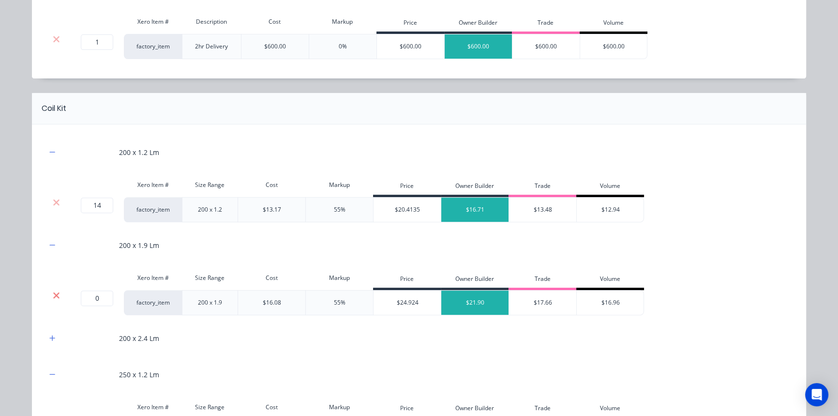
click at [53, 293] on icon at bounding box center [56, 295] width 6 height 6
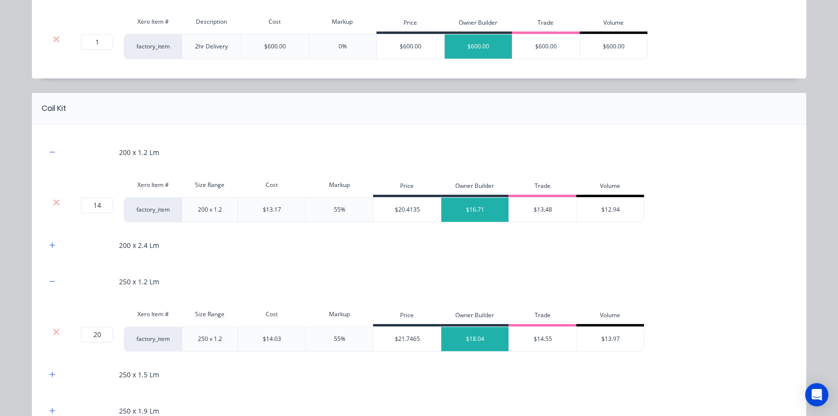
click at [53, 249] on div at bounding box center [52, 245] width 12 height 12
click at [49, 241] on icon "button" at bounding box center [52, 244] width 6 height 7
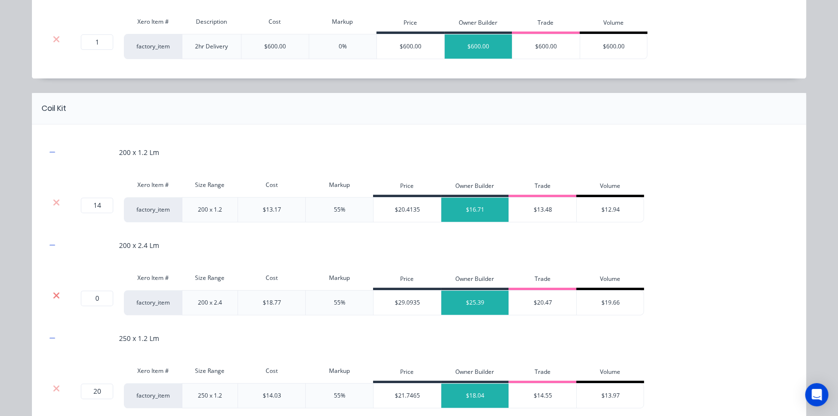
click at [53, 295] on icon at bounding box center [56, 295] width 6 height 6
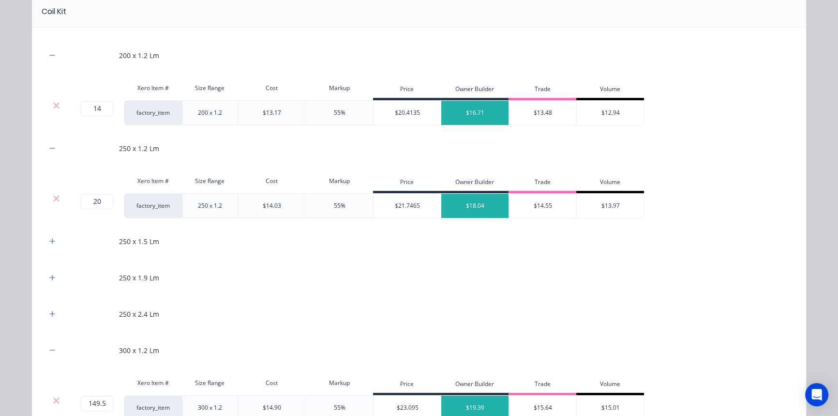
scroll to position [571, 0]
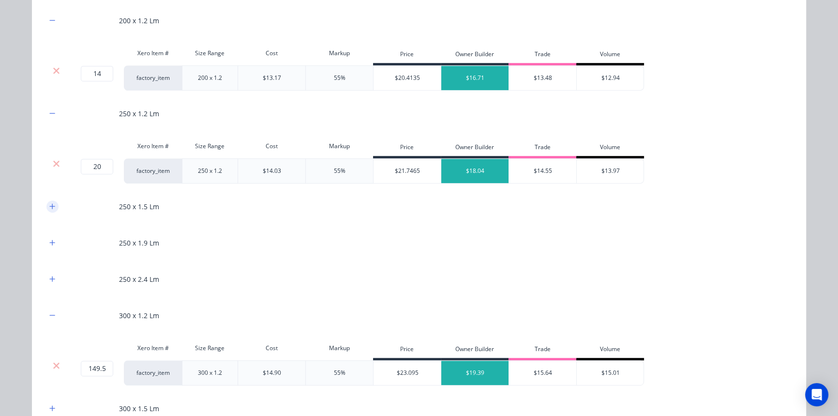
click at [49, 207] on icon "button" at bounding box center [52, 206] width 6 height 7
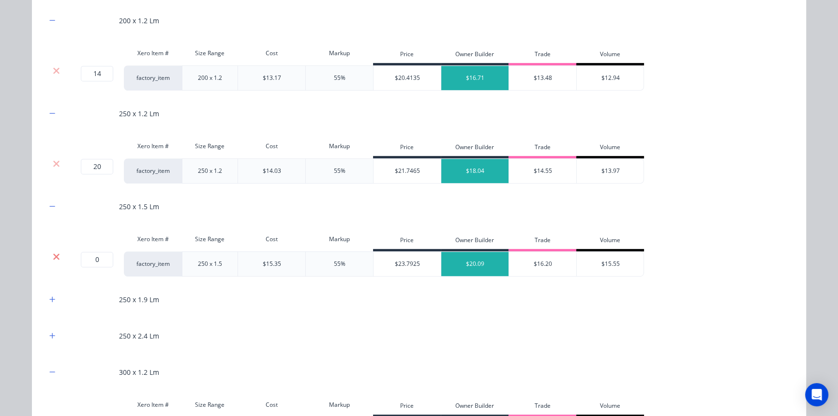
click at [53, 256] on icon at bounding box center [56, 256] width 6 height 6
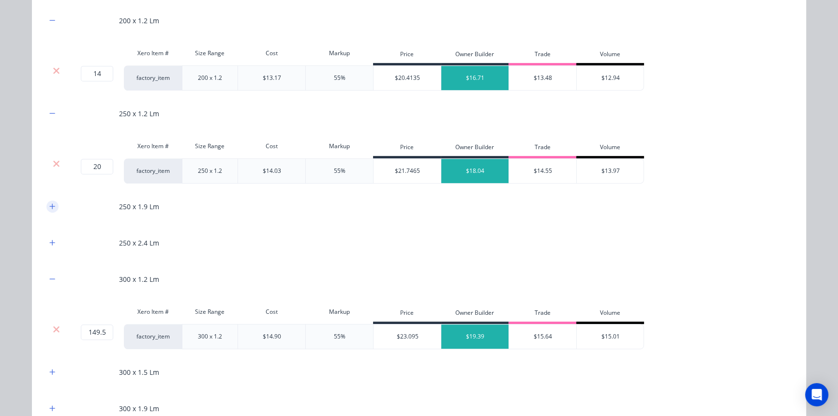
click at [52, 207] on icon "button" at bounding box center [52, 206] width 6 height 7
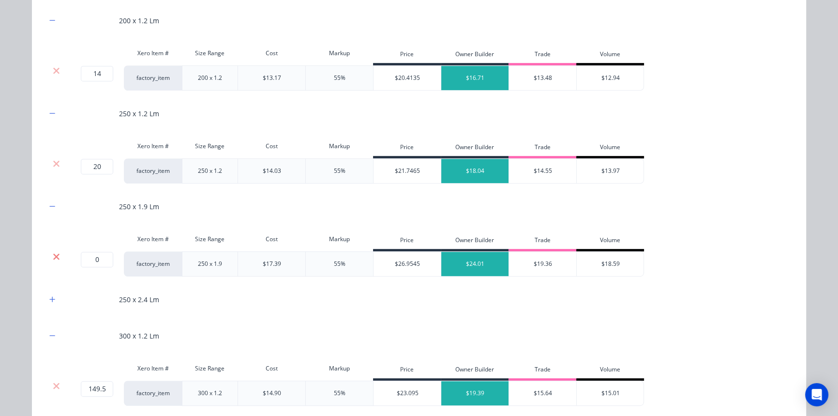
click at [53, 254] on icon at bounding box center [56, 256] width 6 height 6
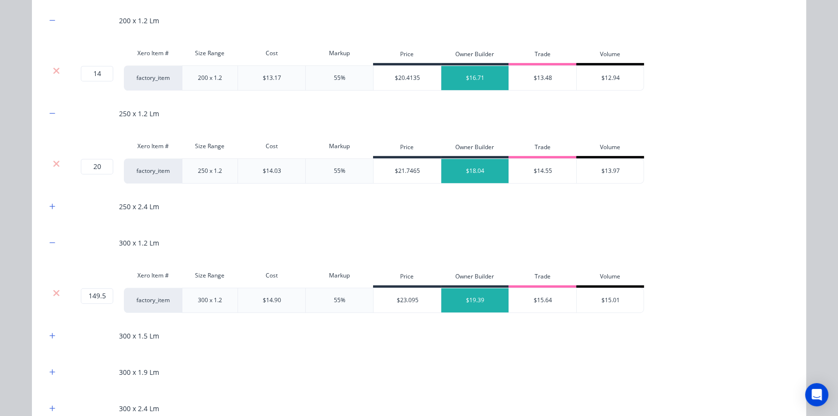
click at [51, 213] on div "250 x 2.4 Lm" at bounding box center [418, 206] width 745 height 27
click at [51, 210] on button "button" at bounding box center [52, 206] width 12 height 12
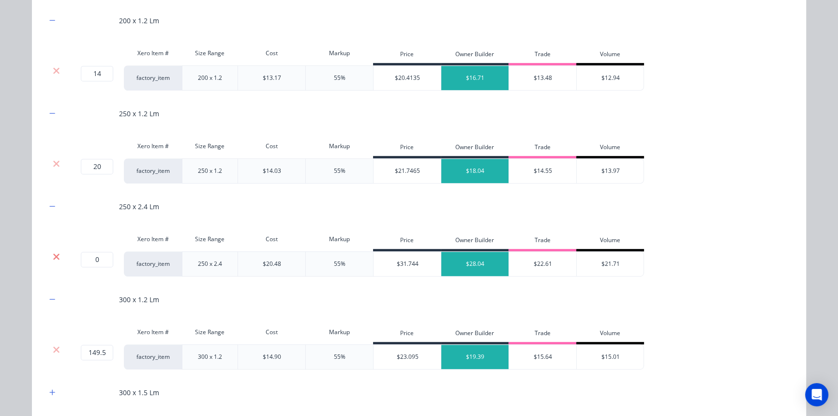
click at [54, 252] on icon at bounding box center [56, 257] width 7 height 10
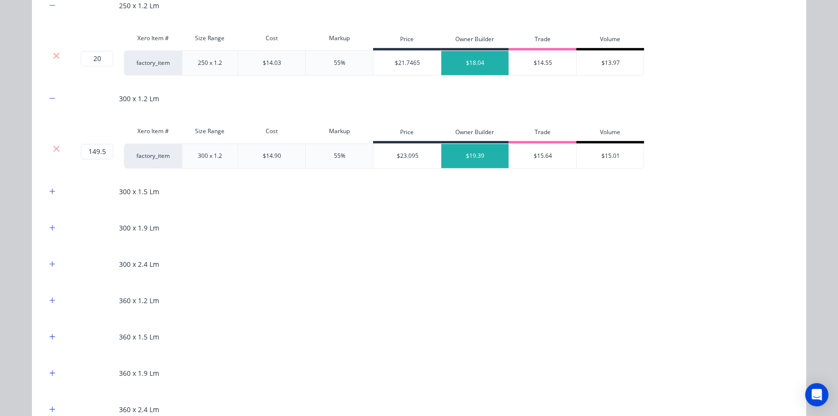
scroll to position [704, 0]
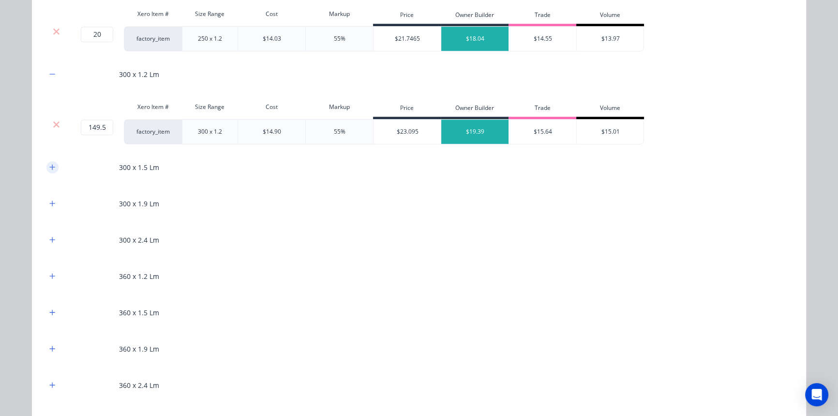
click at [46, 161] on button "button" at bounding box center [52, 167] width 12 height 12
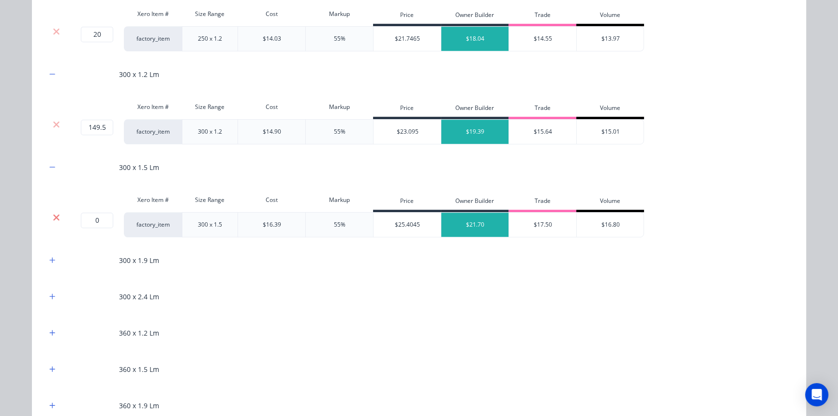
click at [53, 220] on icon at bounding box center [56, 217] width 7 height 10
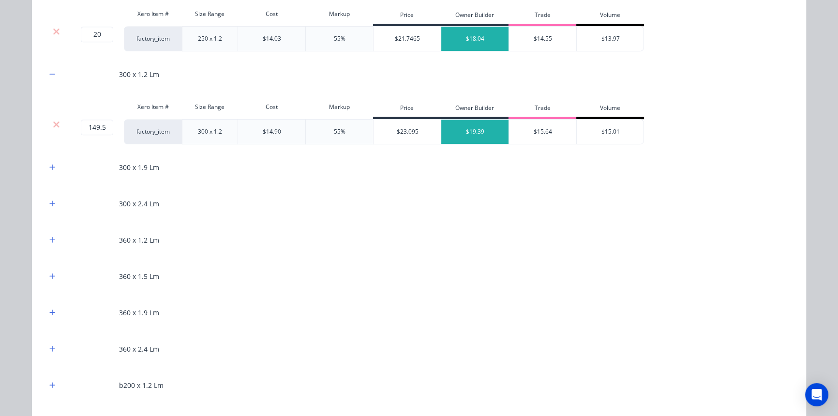
click at [49, 172] on div "300 x 1.9 Lm" at bounding box center [418, 167] width 745 height 27
click at [51, 170] on button "button" at bounding box center [52, 167] width 12 height 12
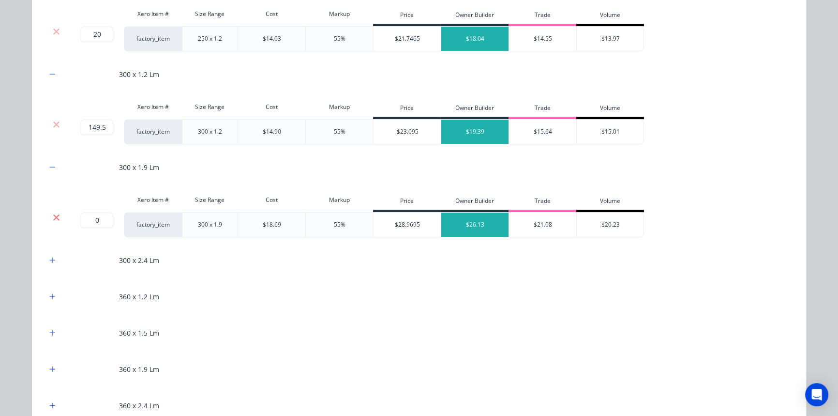
click at [53, 216] on icon at bounding box center [56, 217] width 6 height 6
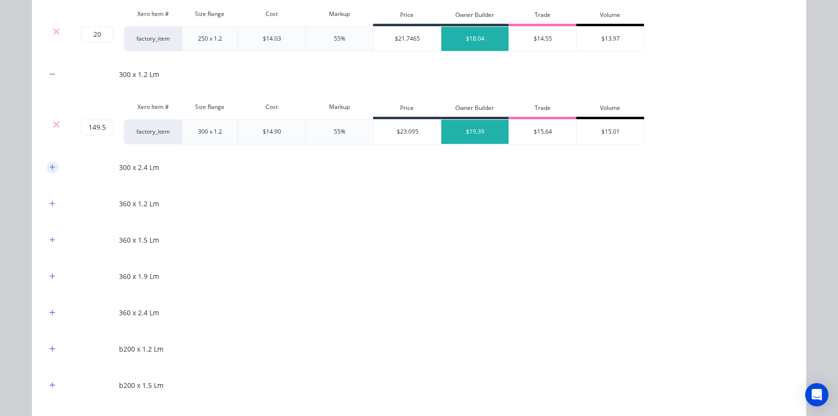
click at [52, 165] on button "button" at bounding box center [52, 167] width 12 height 12
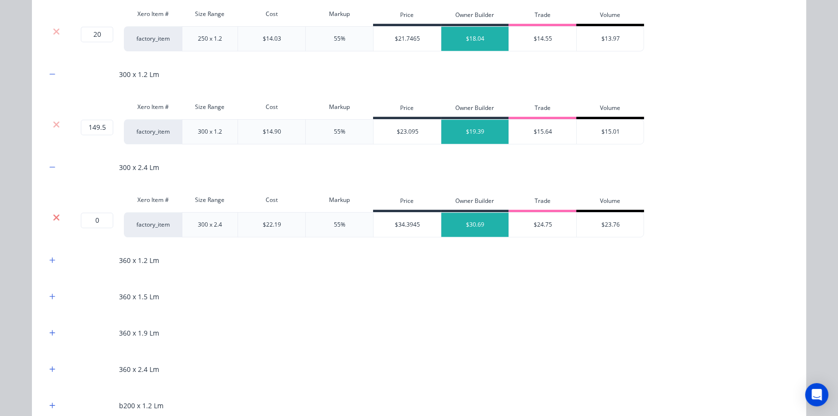
click at [53, 212] on icon at bounding box center [56, 217] width 7 height 10
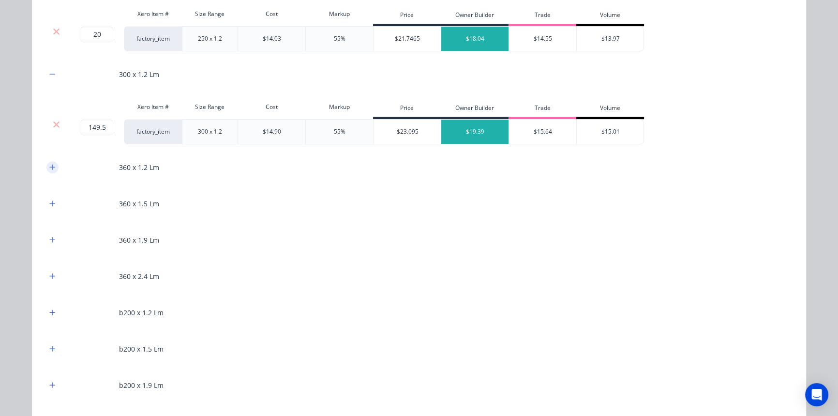
click at [50, 169] on button "button" at bounding box center [52, 167] width 12 height 12
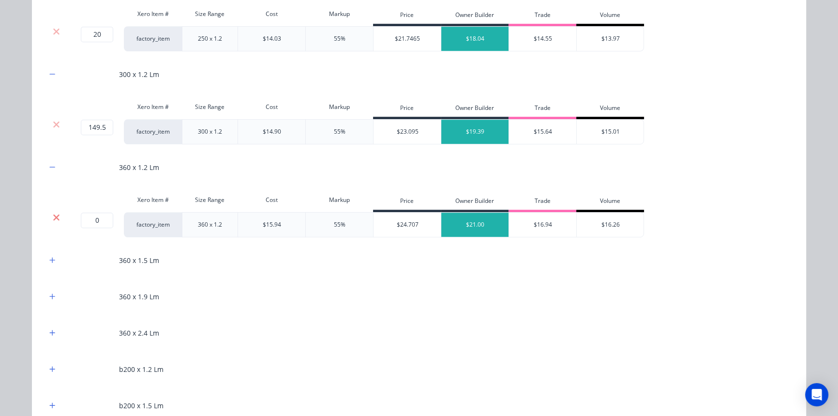
click at [53, 218] on icon at bounding box center [56, 217] width 7 height 10
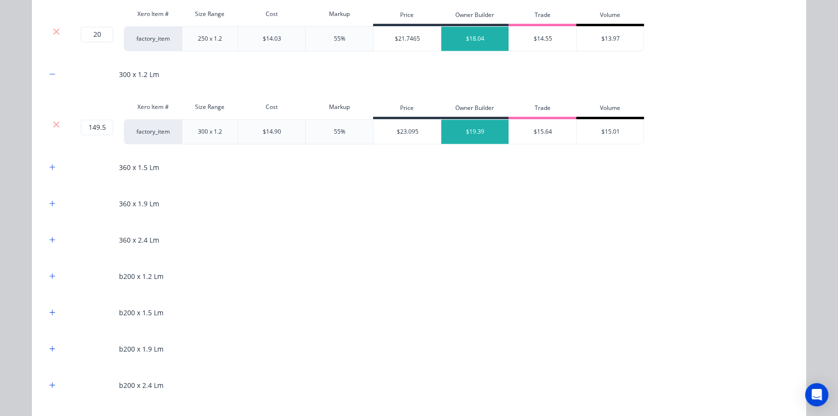
click at [55, 169] on div at bounding box center [52, 167] width 12 height 12
click at [49, 165] on icon "button" at bounding box center [52, 167] width 6 height 7
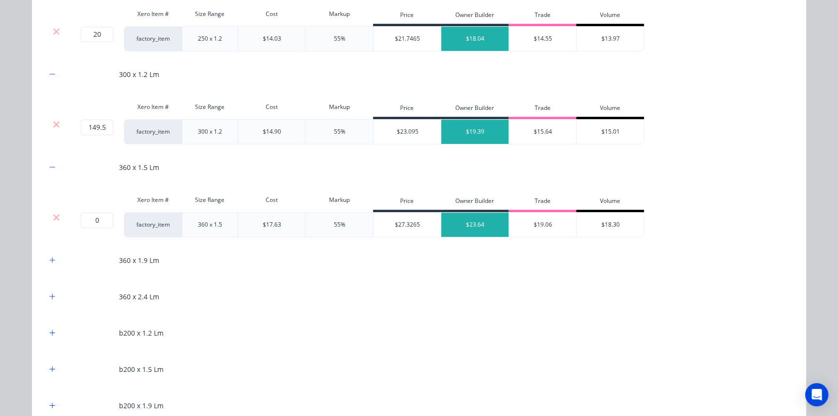
click at [57, 215] on div at bounding box center [56, 217] width 18 height 10
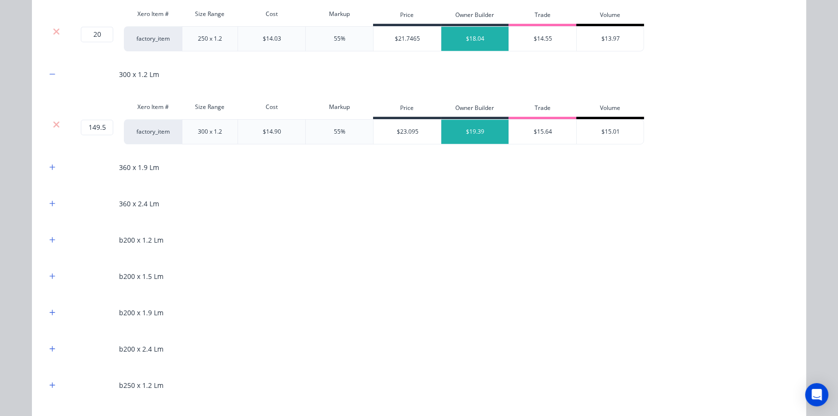
click at [50, 157] on div "360 x 1.9 Lm" at bounding box center [418, 167] width 745 height 27
click at [50, 165] on icon "button" at bounding box center [52, 166] width 5 height 5
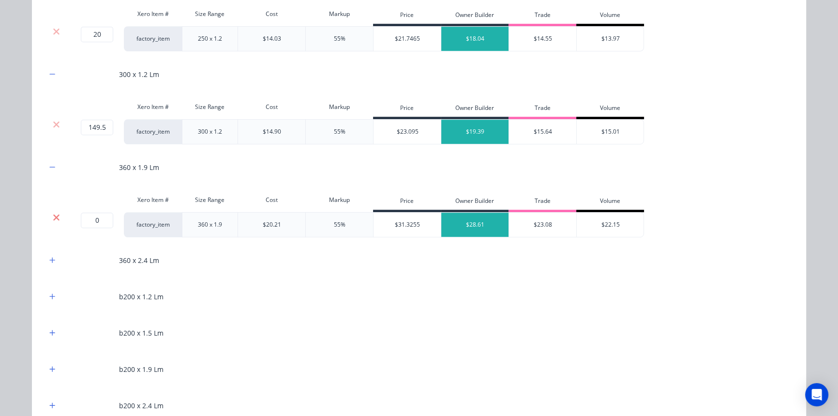
click at [53, 216] on icon at bounding box center [56, 217] width 6 height 6
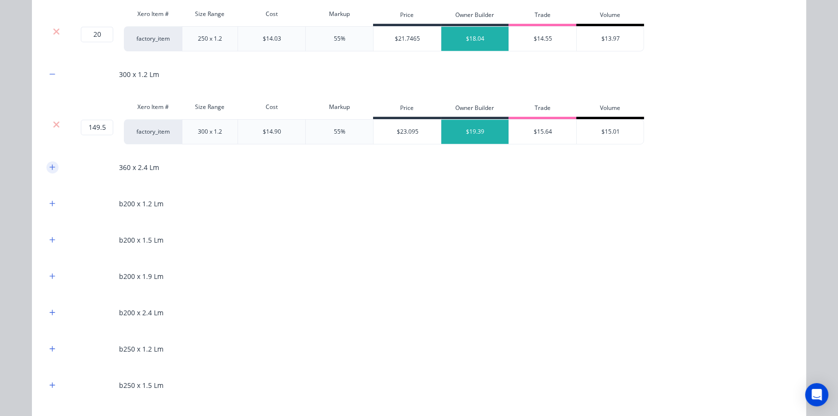
click at [50, 168] on icon "button" at bounding box center [52, 167] width 6 height 7
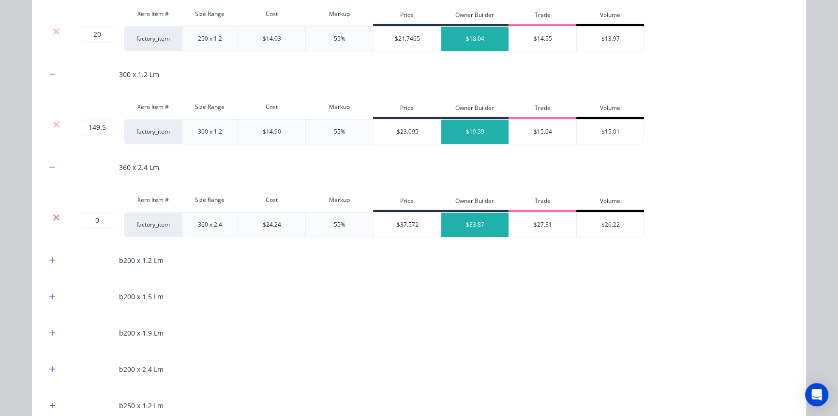
click at [53, 217] on icon at bounding box center [56, 217] width 6 height 6
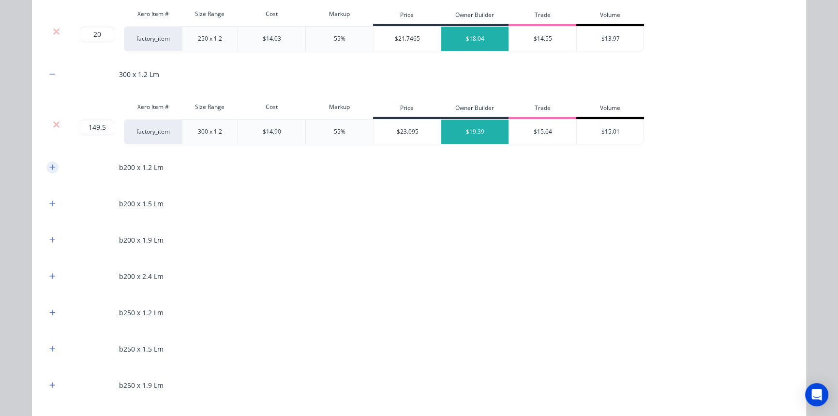
click at [48, 161] on button "button" at bounding box center [52, 167] width 12 height 12
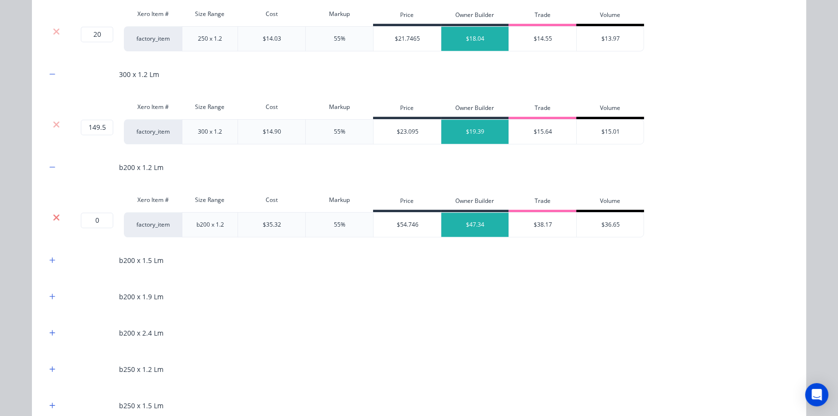
click at [53, 217] on icon at bounding box center [56, 217] width 7 height 10
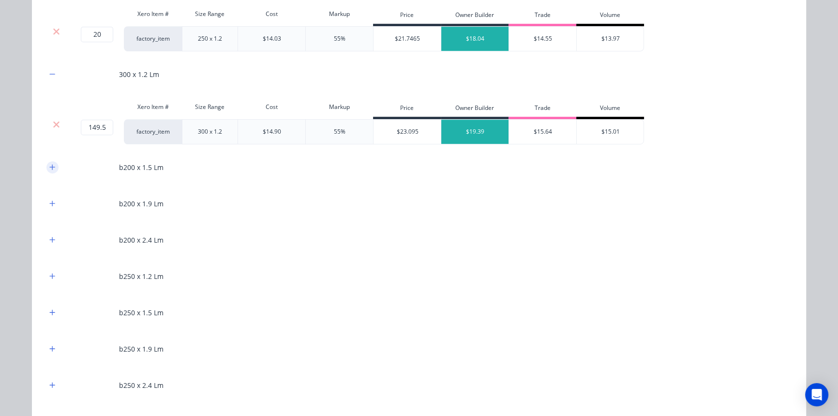
click at [46, 162] on button "button" at bounding box center [52, 167] width 12 height 12
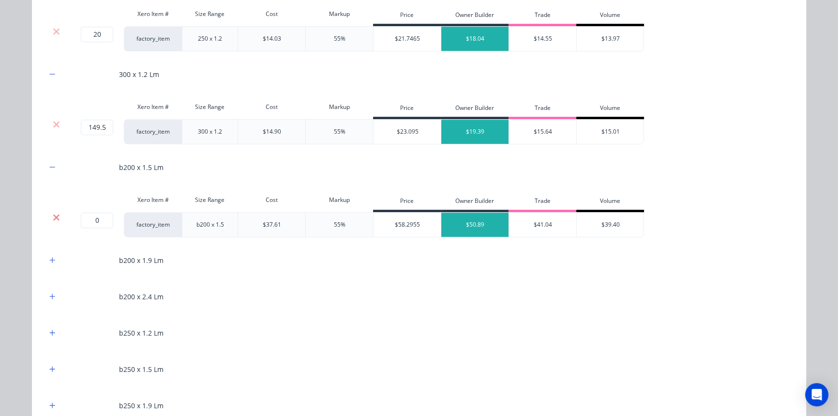
click at [53, 212] on icon at bounding box center [56, 217] width 7 height 10
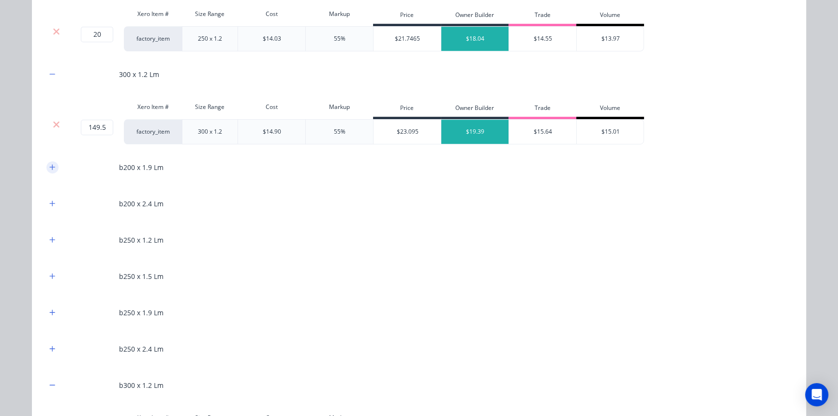
click at [50, 165] on icon "button" at bounding box center [52, 167] width 6 height 7
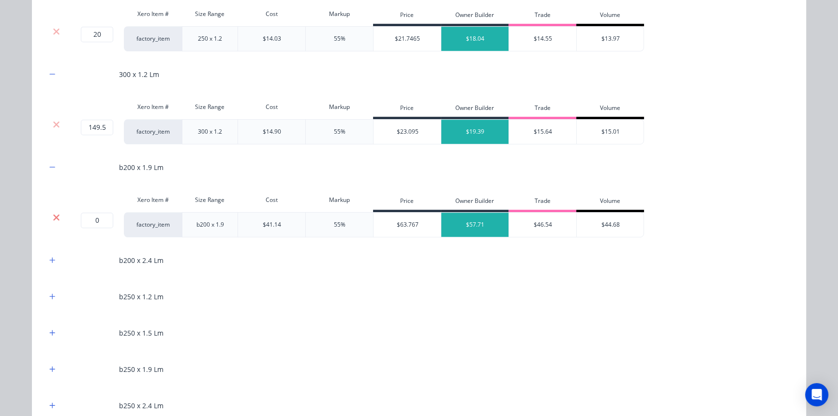
click at [53, 216] on icon at bounding box center [56, 217] width 6 height 6
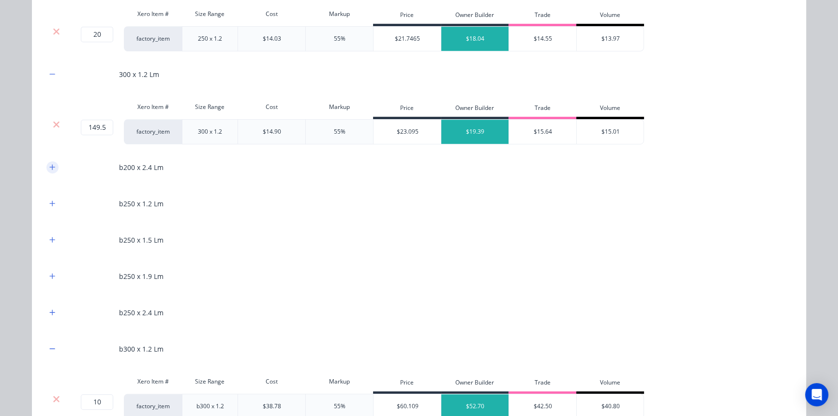
click at [49, 164] on icon "button" at bounding box center [52, 167] width 6 height 7
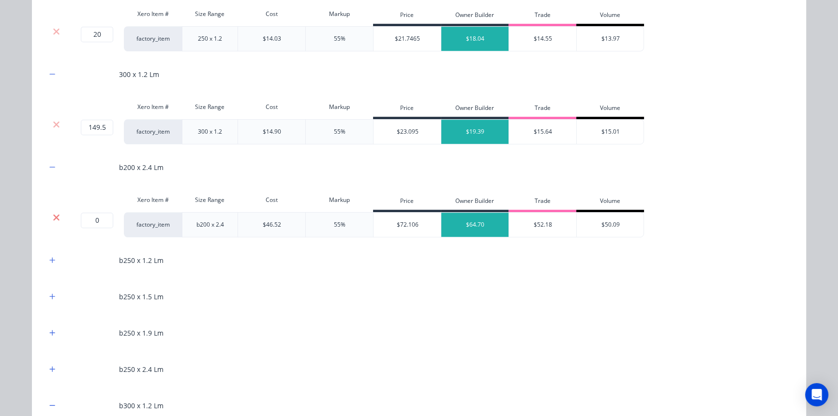
click at [53, 212] on icon at bounding box center [56, 217] width 7 height 10
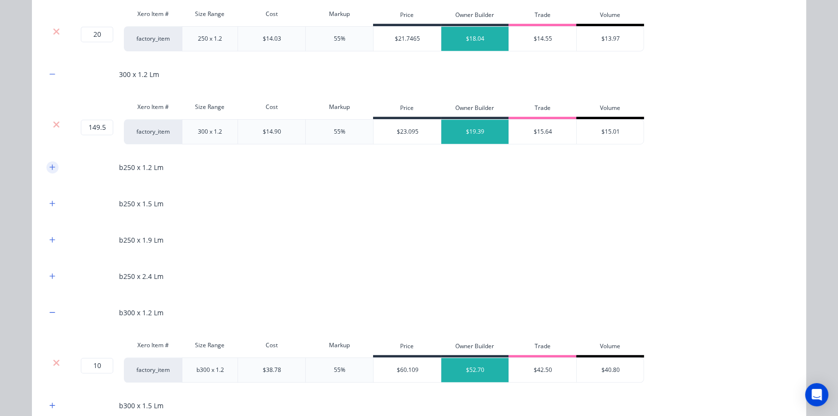
click at [50, 166] on icon "button" at bounding box center [52, 166] width 5 height 5
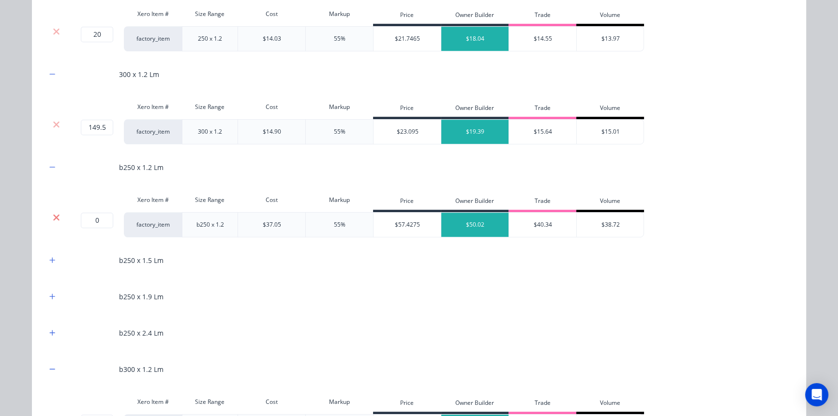
click at [53, 218] on icon at bounding box center [56, 217] width 7 height 10
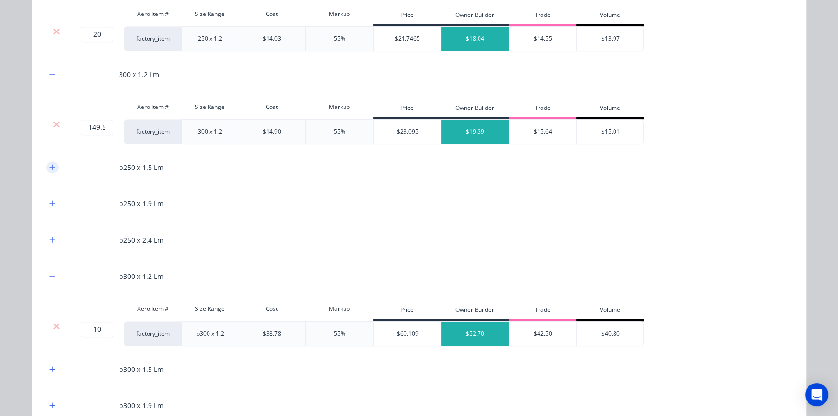
click at [53, 165] on button "button" at bounding box center [52, 167] width 12 height 12
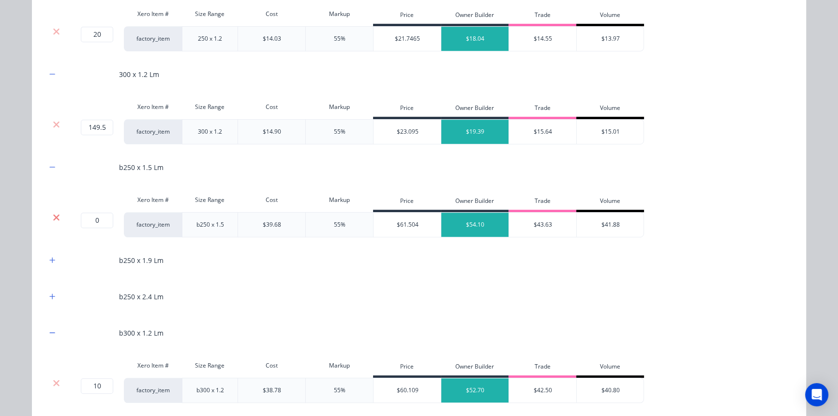
click at [54, 212] on icon at bounding box center [56, 217] width 7 height 10
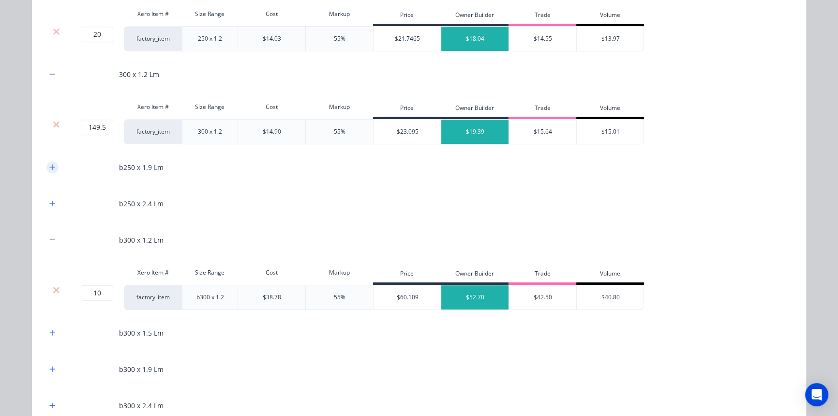
click at [47, 161] on button "button" at bounding box center [52, 167] width 12 height 12
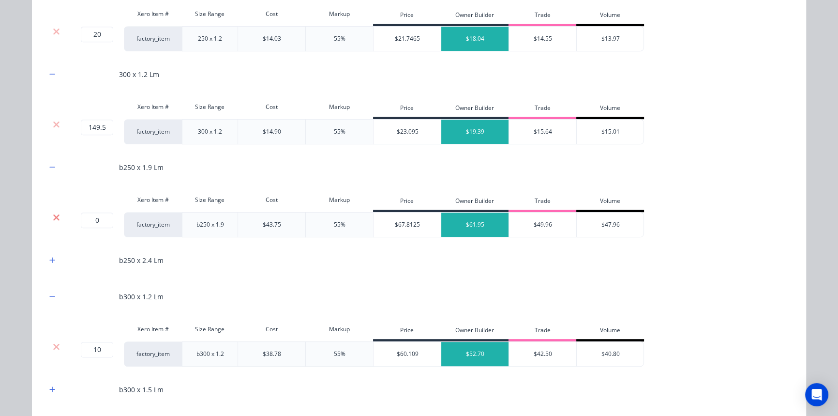
click at [53, 218] on icon at bounding box center [56, 217] width 7 height 10
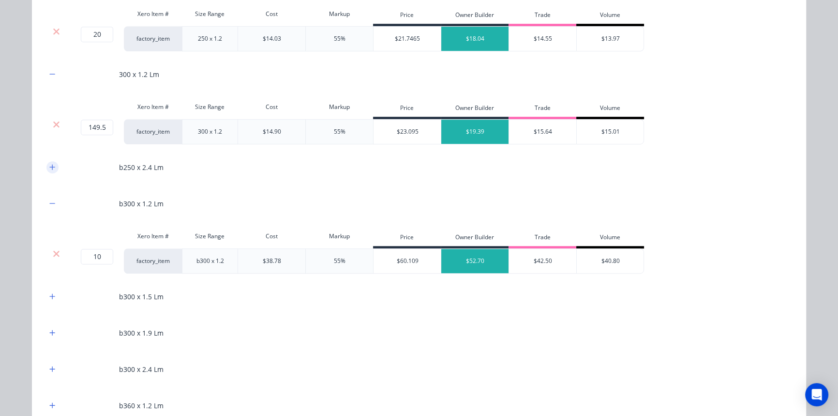
click at [49, 172] on button "button" at bounding box center [52, 167] width 12 height 12
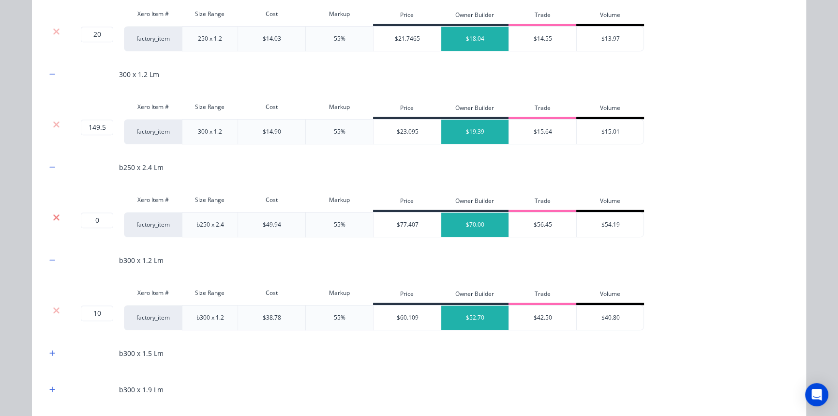
click at [53, 214] on icon at bounding box center [56, 217] width 7 height 10
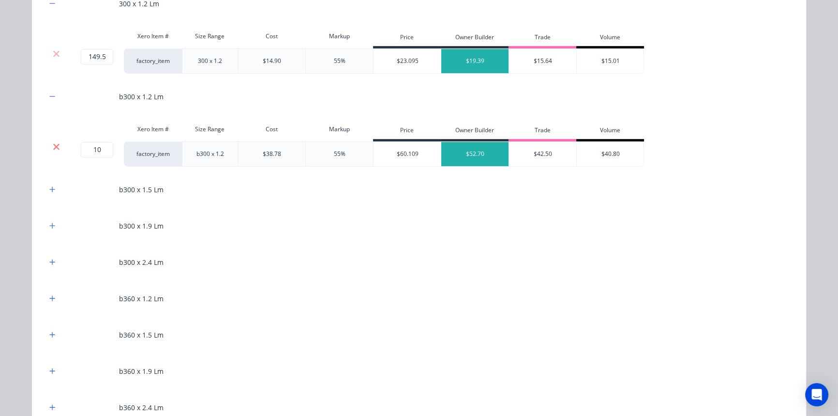
scroll to position [792, 0]
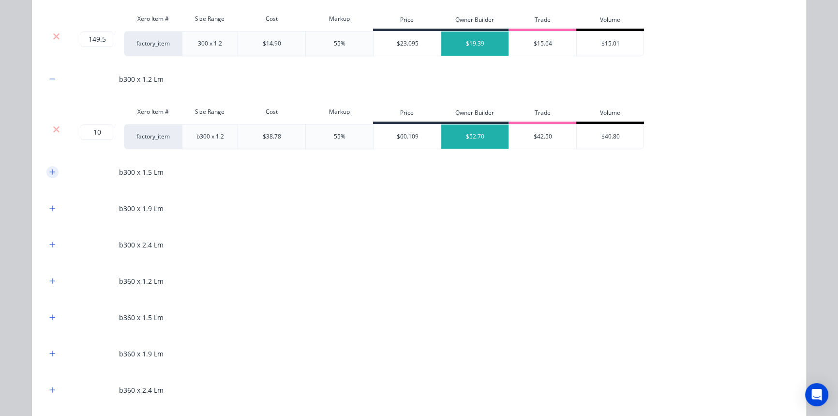
click at [50, 172] on icon "button" at bounding box center [52, 171] width 6 height 7
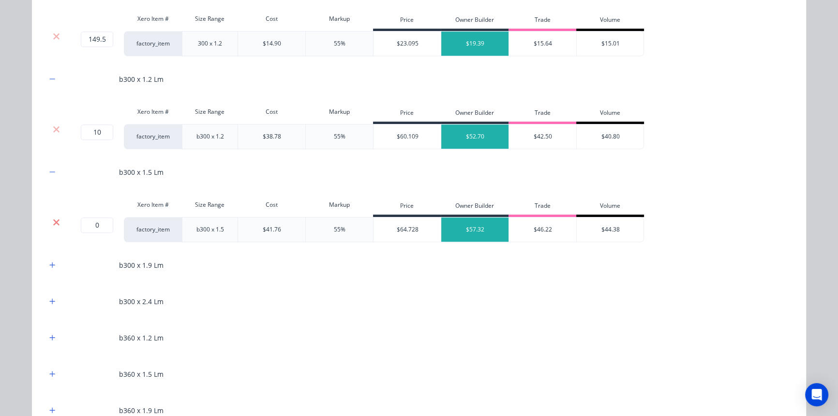
click at [53, 218] on icon at bounding box center [56, 222] width 7 height 10
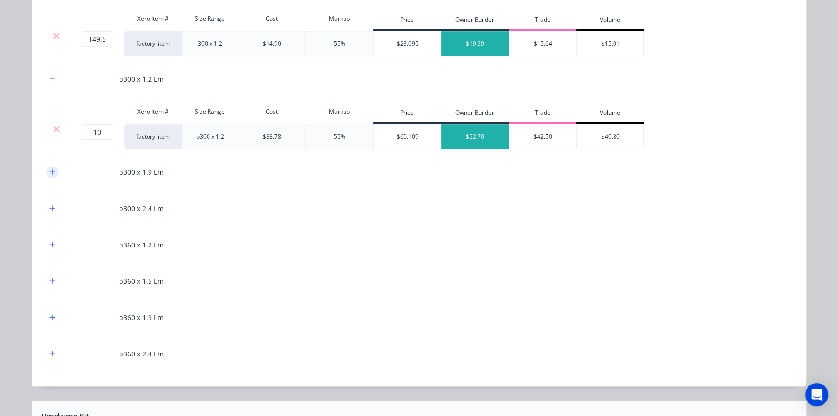
click at [51, 175] on button "button" at bounding box center [52, 172] width 12 height 12
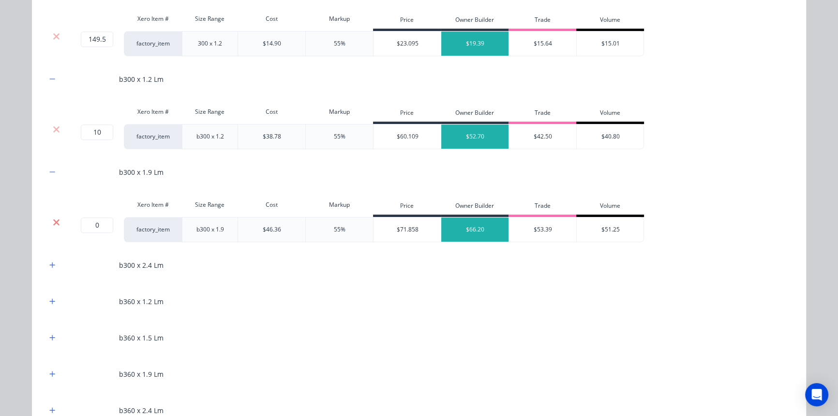
click at [53, 221] on icon at bounding box center [56, 222] width 6 height 6
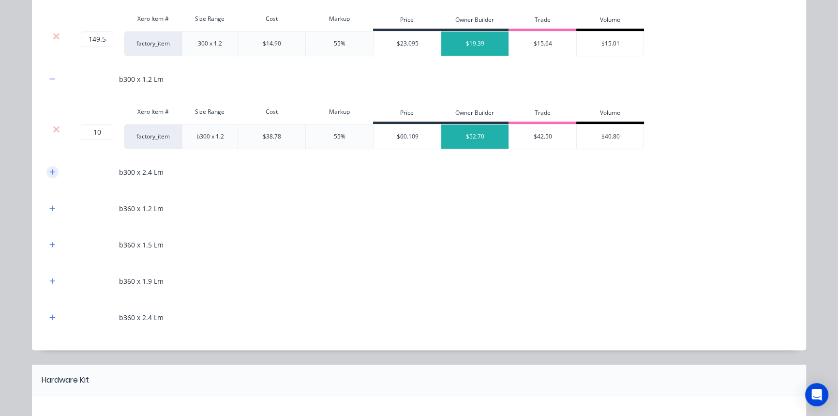
click at [49, 174] on icon "button" at bounding box center [52, 171] width 6 height 7
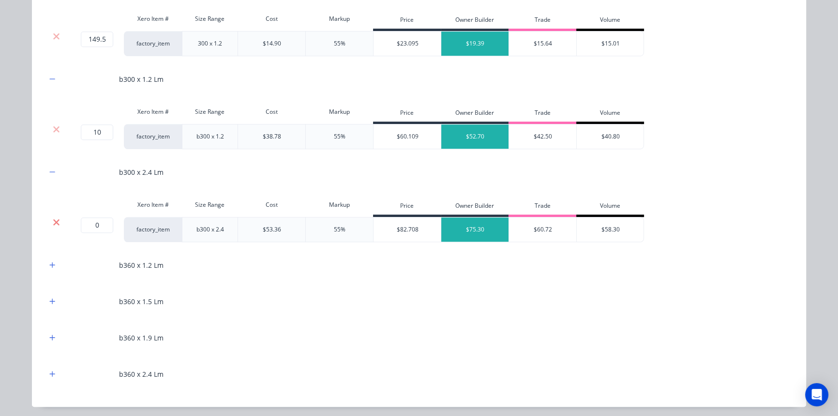
click at [55, 221] on icon at bounding box center [56, 222] width 7 height 10
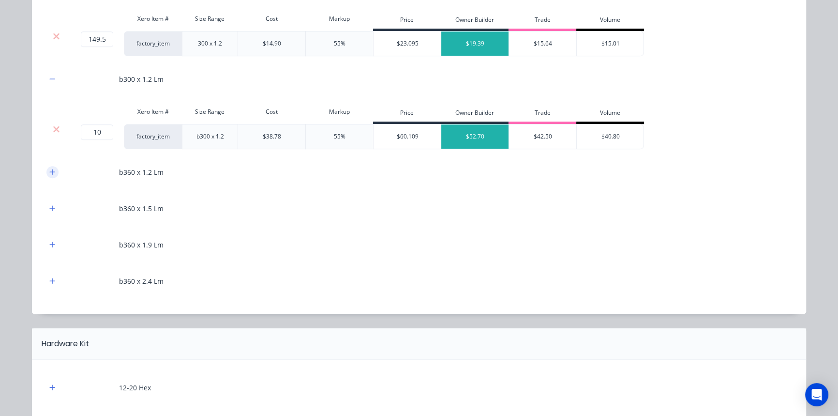
click at [51, 175] on button "button" at bounding box center [52, 172] width 12 height 12
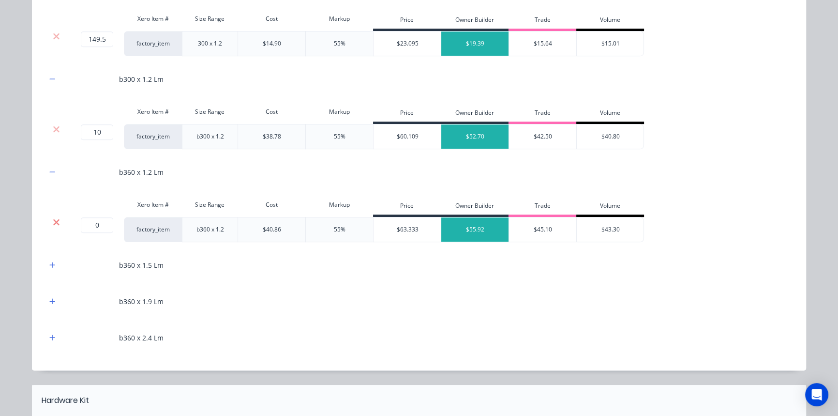
click at [53, 221] on icon at bounding box center [56, 222] width 6 height 6
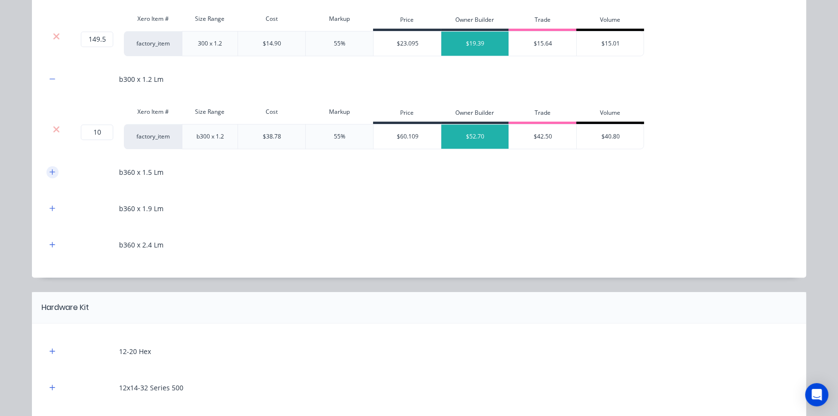
click at [51, 168] on icon "button" at bounding box center [52, 171] width 6 height 7
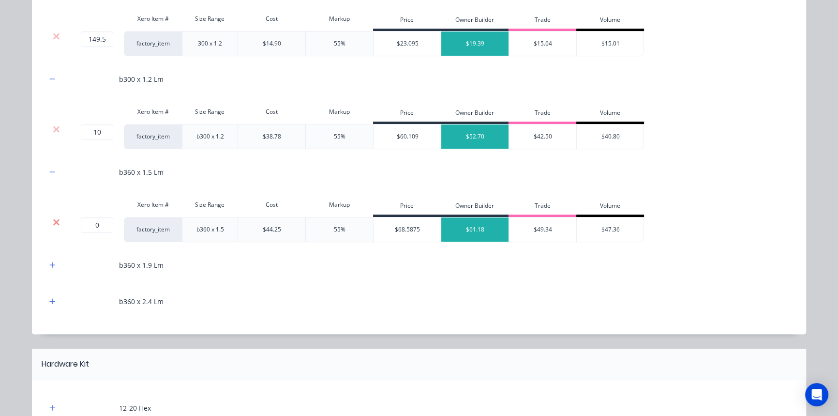
click at [53, 222] on icon at bounding box center [56, 222] width 6 height 6
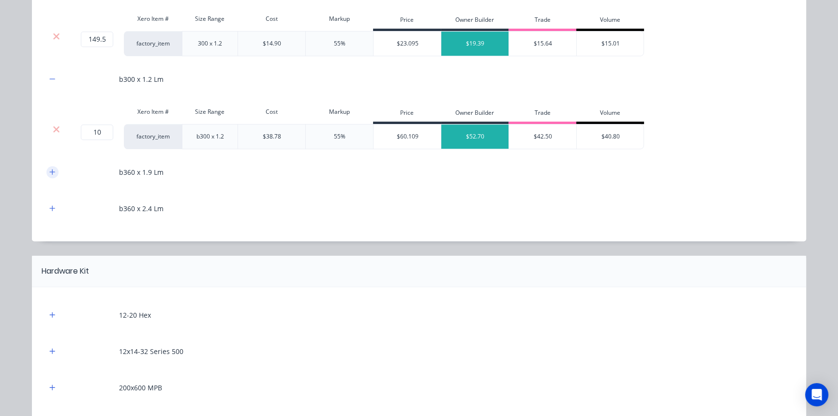
click at [49, 173] on icon "button" at bounding box center [52, 171] width 6 height 7
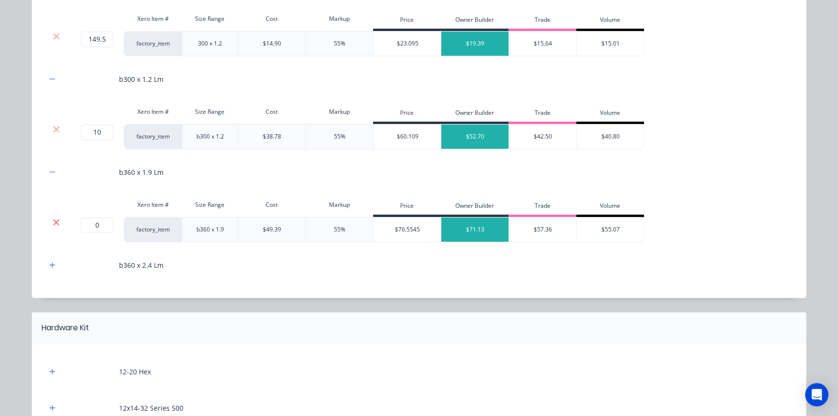
click at [53, 223] on icon at bounding box center [56, 222] width 7 height 10
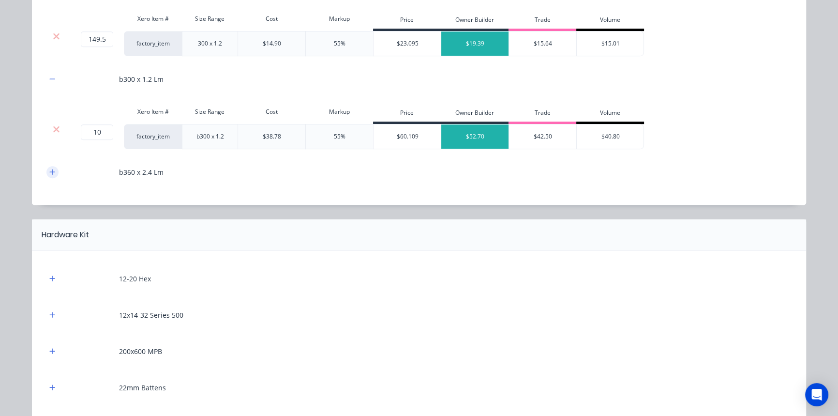
click at [49, 170] on icon "button" at bounding box center [52, 171] width 6 height 7
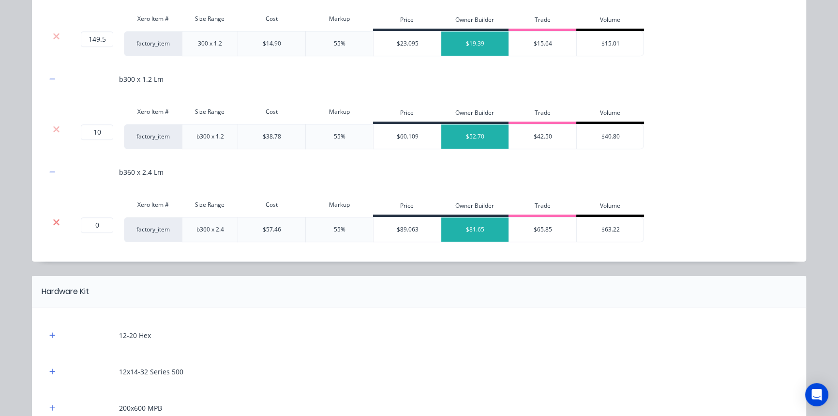
click at [53, 217] on icon at bounding box center [56, 222] width 7 height 10
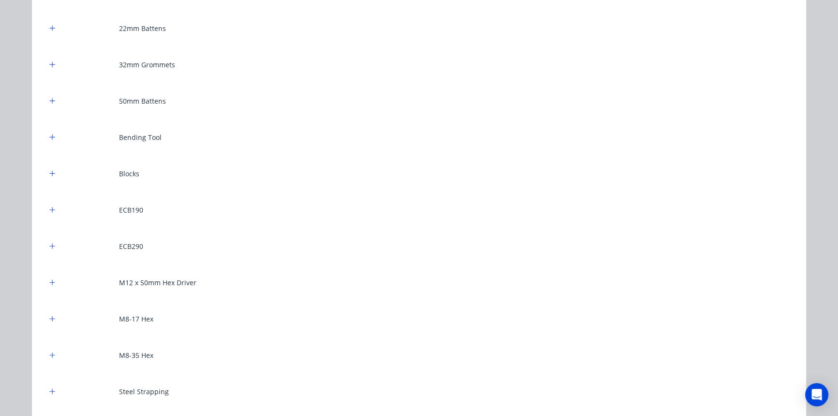
scroll to position [1143, 0]
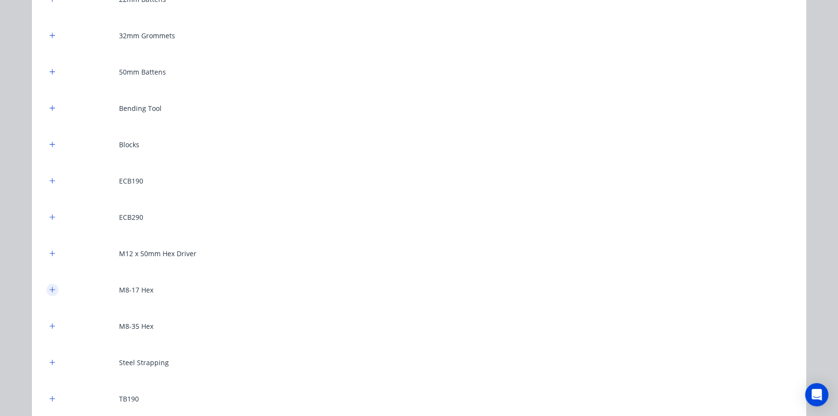
click at [50, 288] on icon "button" at bounding box center [52, 288] width 5 height 5
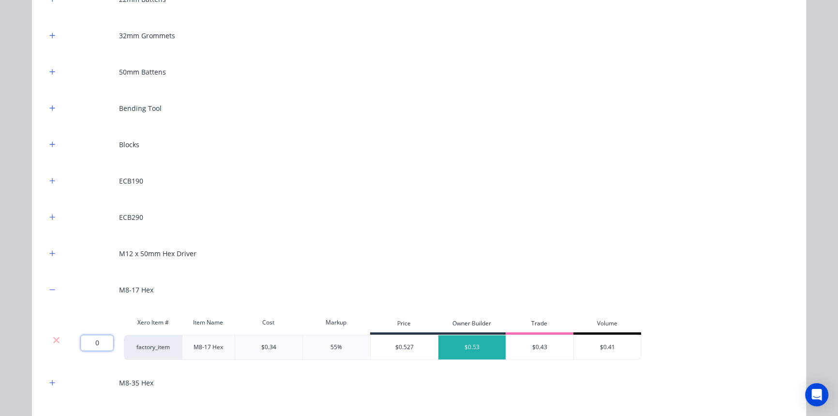
click at [90, 335] on input "0" at bounding box center [97, 342] width 32 height 15
type input "300"
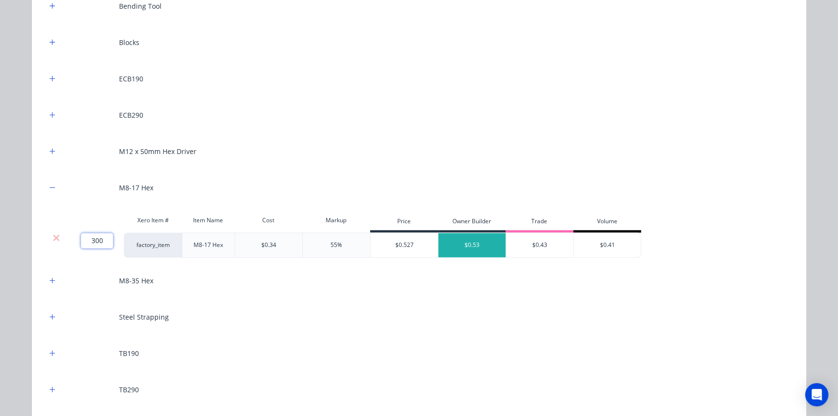
scroll to position [1231, 0]
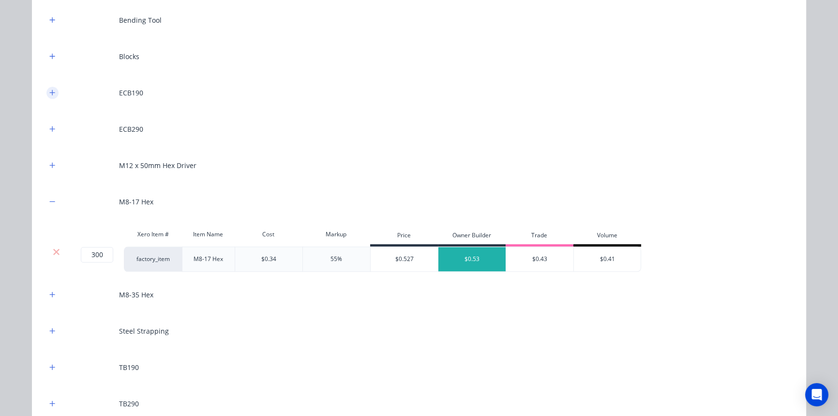
click at [49, 91] on icon "button" at bounding box center [52, 92] width 6 height 7
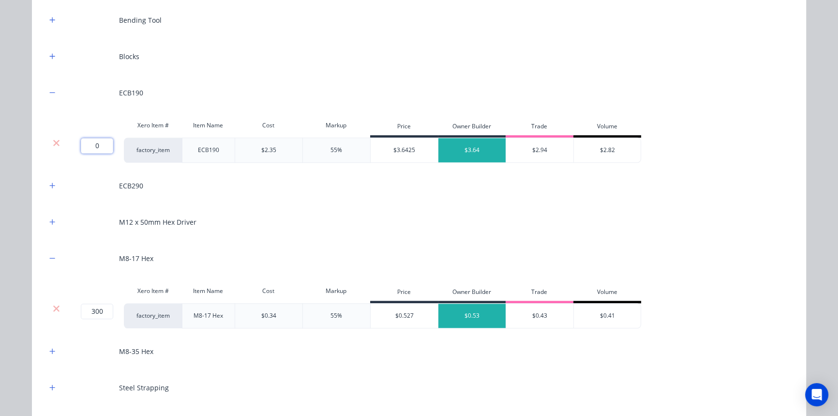
click at [87, 150] on input "0" at bounding box center [97, 145] width 32 height 15
type input "13"
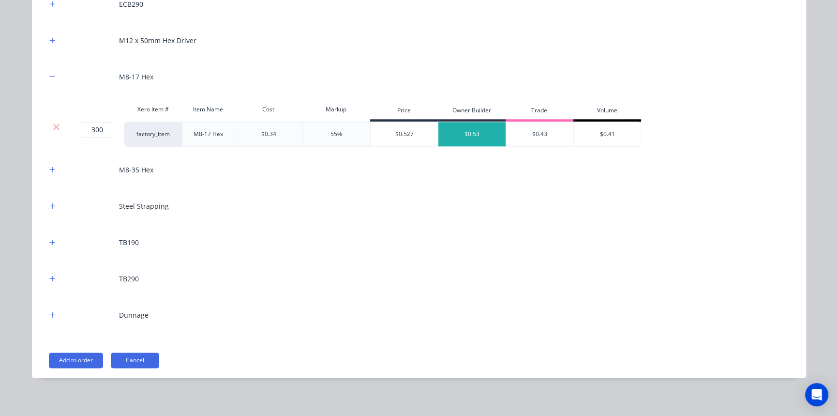
scroll to position [1416, 0]
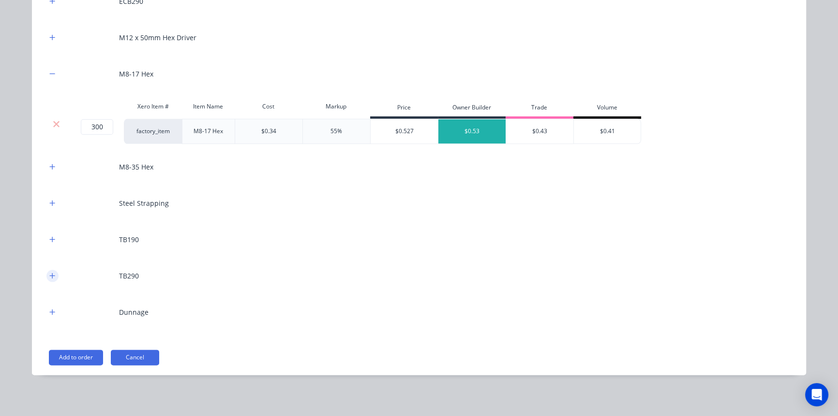
click at [49, 275] on icon "button" at bounding box center [52, 275] width 6 height 7
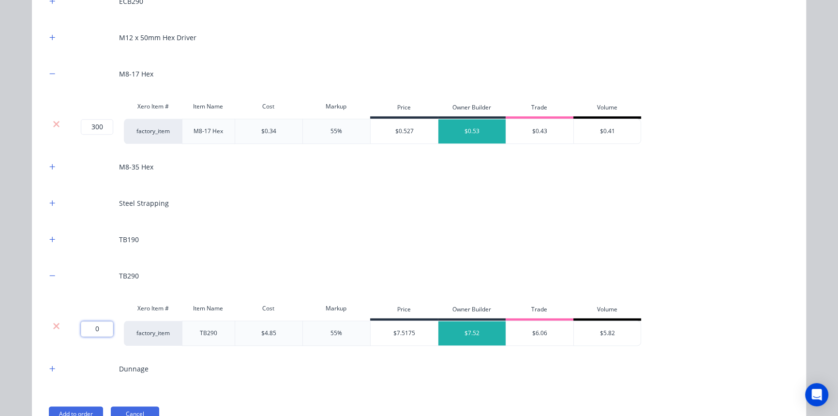
click at [91, 331] on input "0" at bounding box center [97, 328] width 32 height 15
type input "9"
click at [32, 313] on div "12-20 Hex 12x14-32 Series 500 200x600 MPB 22mm Battens 32mm Grommets 50mm Batte…" at bounding box center [419, 10] width 774 height 841
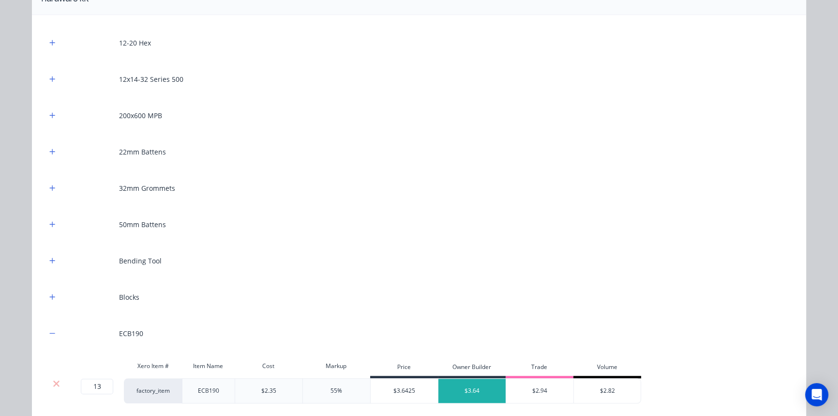
scroll to position [976, 0]
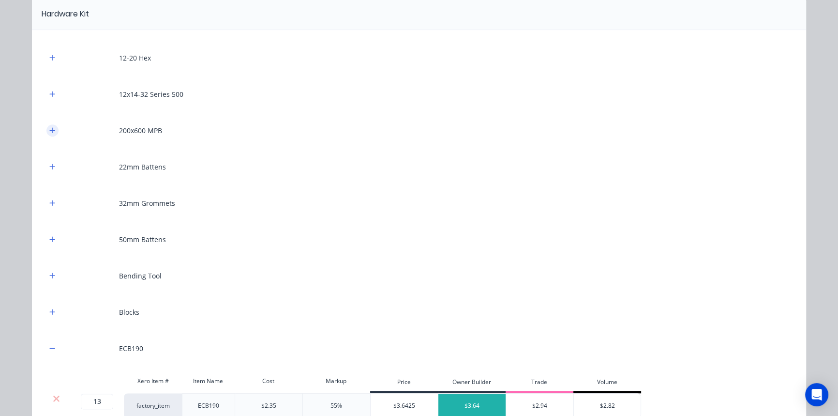
click at [51, 129] on icon "button" at bounding box center [52, 129] width 5 height 5
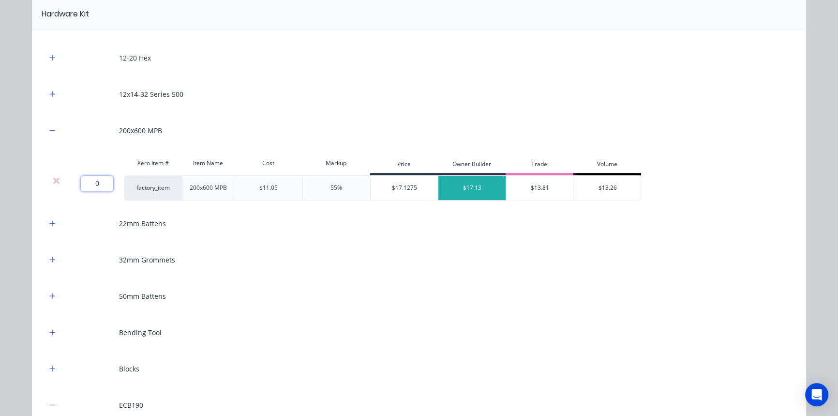
click at [88, 181] on input "0" at bounding box center [97, 183] width 32 height 15
type input "1"
click at [56, 331] on div "Bending Tool" at bounding box center [418, 332] width 745 height 27
click at [52, 331] on icon "button" at bounding box center [52, 332] width 6 height 7
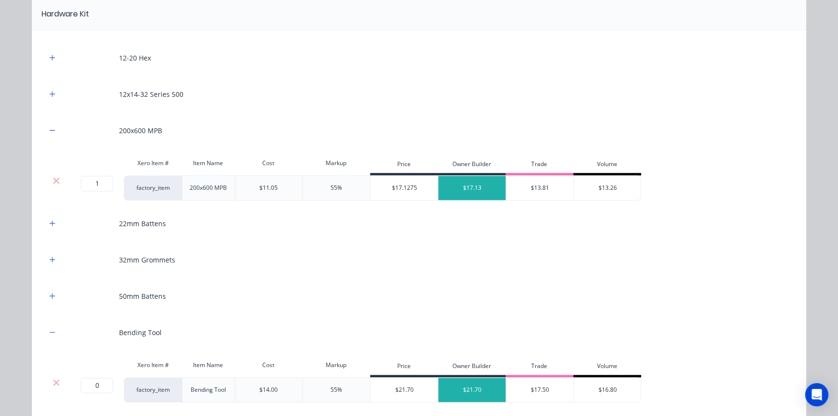
click at [95, 374] on div "Xero Item # Item Name Cost Markup Price Owner Builder Trade Volume" at bounding box center [343, 366] width 595 height 22
click at [96, 383] on input "0" at bounding box center [97, 384] width 32 height 15
type input "1"
click at [202, 328] on div "Bending Tool" at bounding box center [418, 332] width 745 height 27
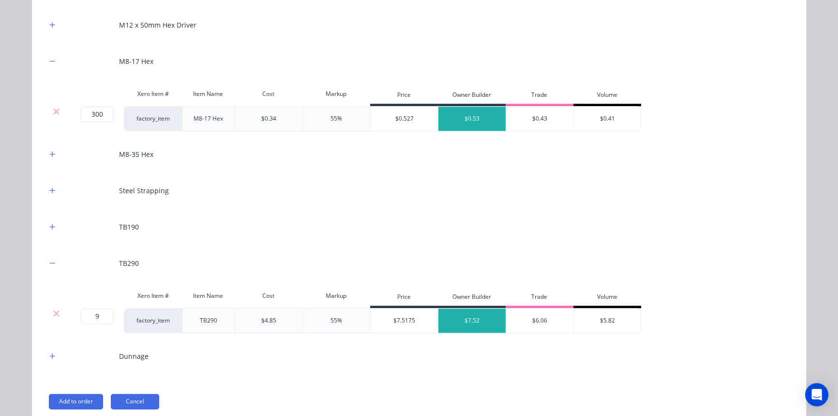
scroll to position [1585, 0]
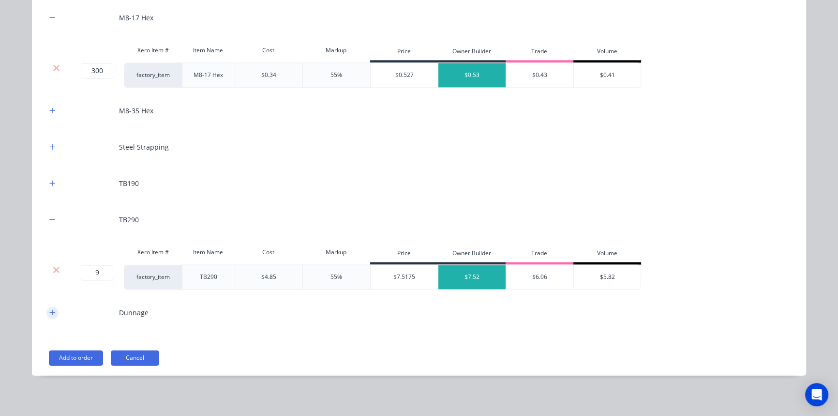
click at [51, 310] on icon "button" at bounding box center [52, 311] width 5 height 5
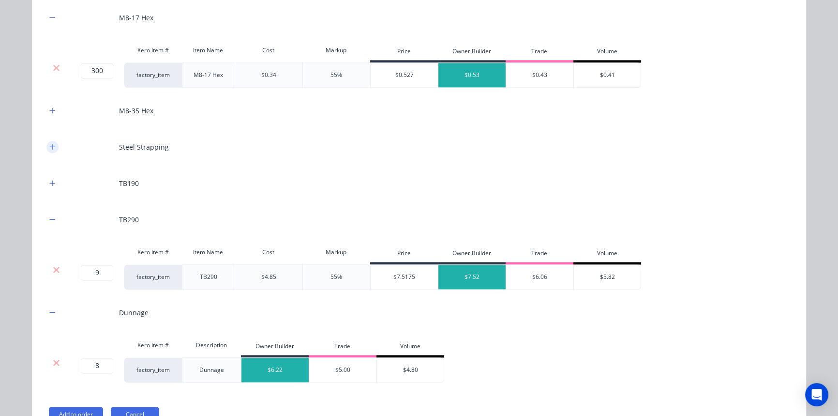
click at [51, 146] on icon "button" at bounding box center [52, 146] width 6 height 7
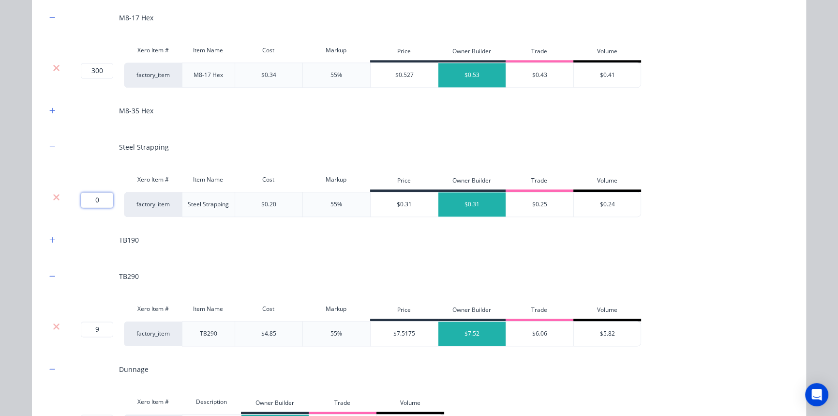
click at [95, 194] on input "0" at bounding box center [97, 199] width 32 height 15
type input "50"
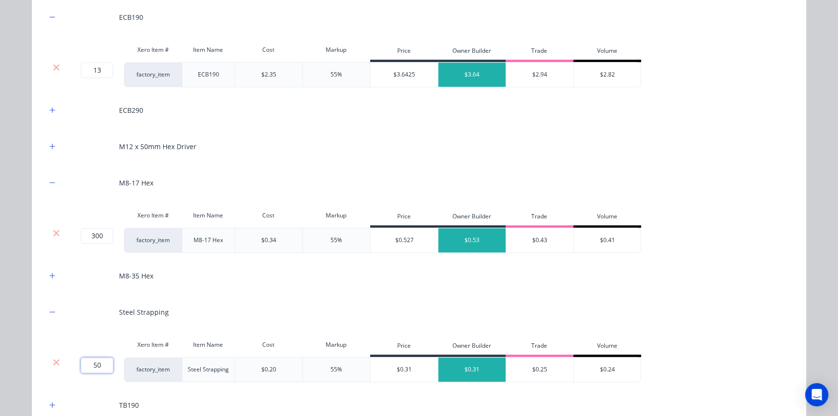
scroll to position [1409, 0]
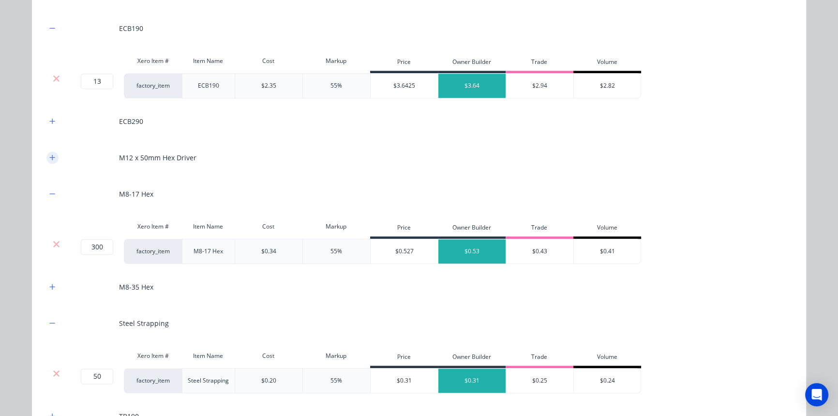
click at [49, 158] on icon "button" at bounding box center [52, 157] width 6 height 7
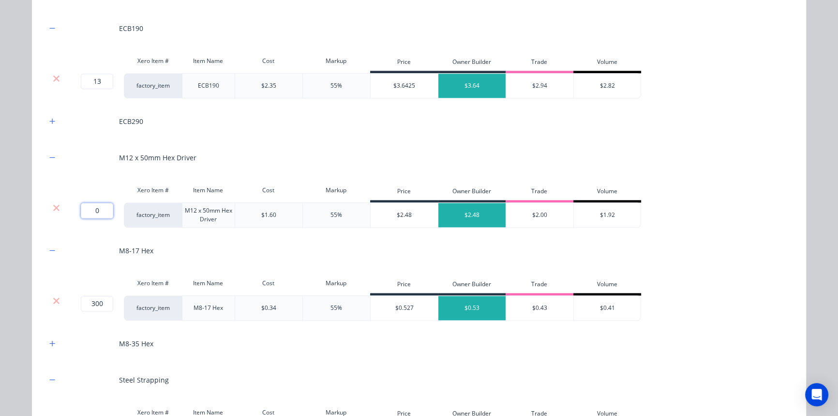
click at [98, 203] on input "0" at bounding box center [97, 210] width 32 height 15
type input "1"
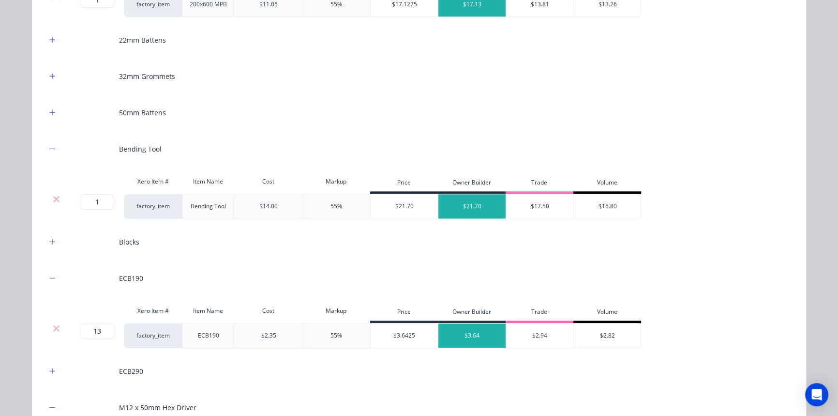
scroll to position [1145, 0]
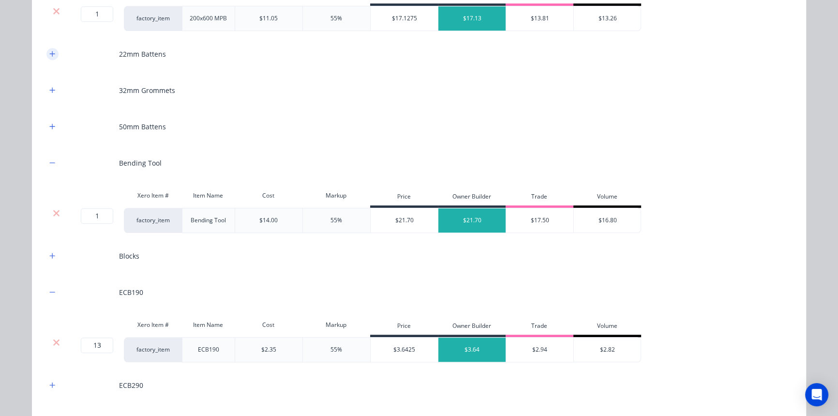
click at [47, 48] on button "button" at bounding box center [52, 54] width 12 height 12
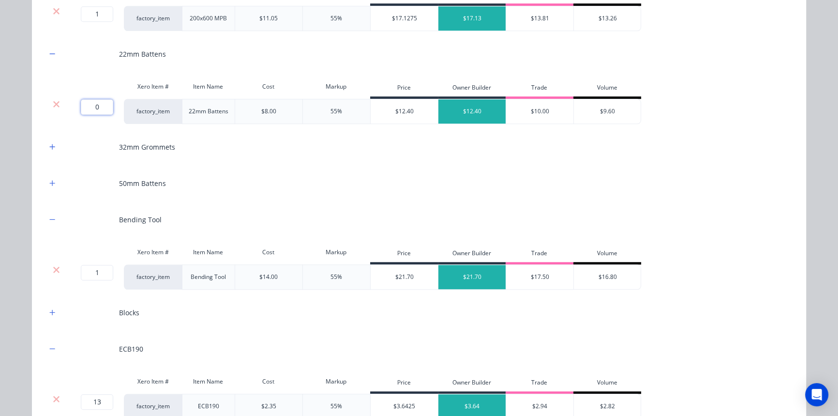
click at [100, 107] on input "0" at bounding box center [97, 106] width 32 height 15
type input "27"
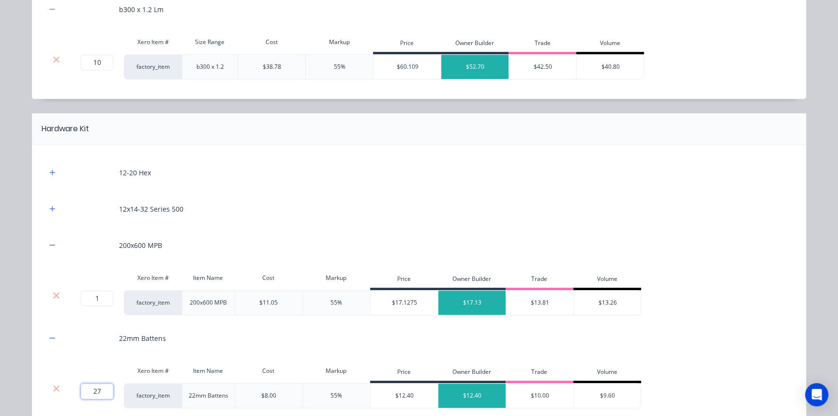
scroll to position [881, 0]
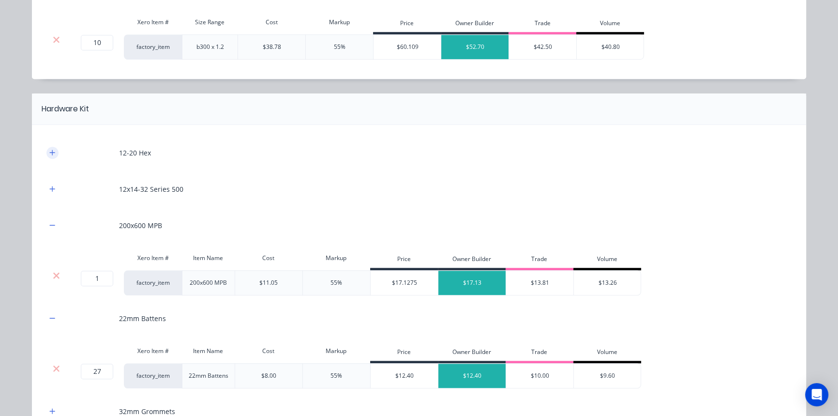
click at [54, 154] on button "button" at bounding box center [52, 153] width 12 height 12
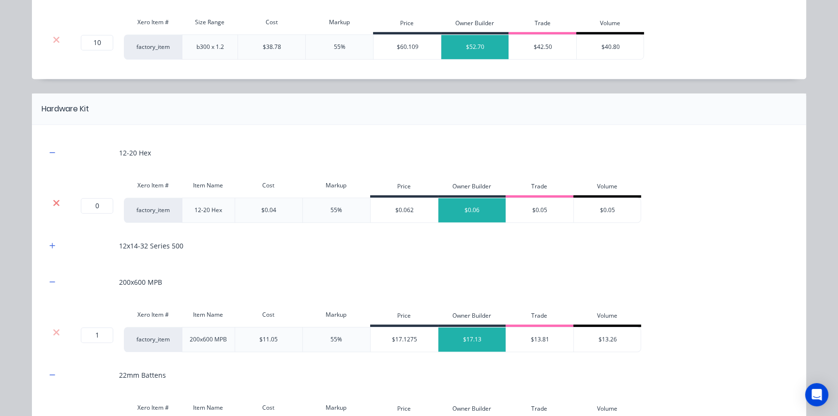
click at [53, 201] on icon at bounding box center [56, 202] width 6 height 6
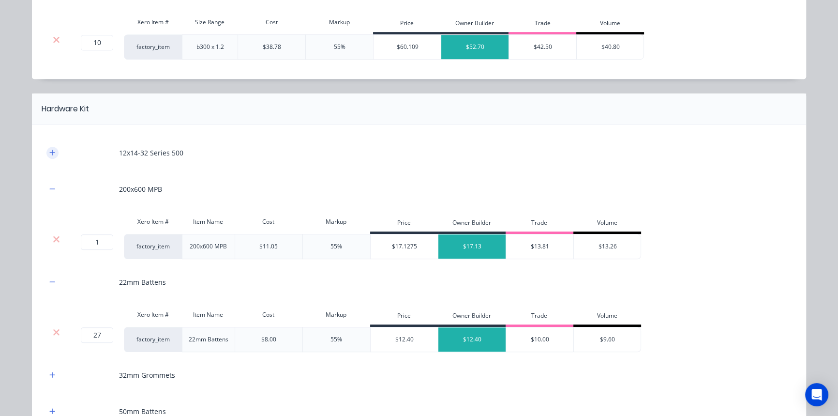
click at [50, 153] on icon "button" at bounding box center [52, 152] width 6 height 7
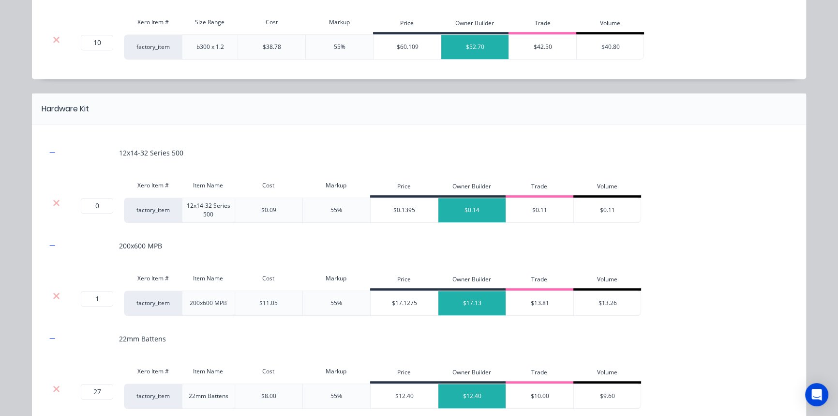
click at [48, 198] on div at bounding box center [56, 203] width 18 height 10
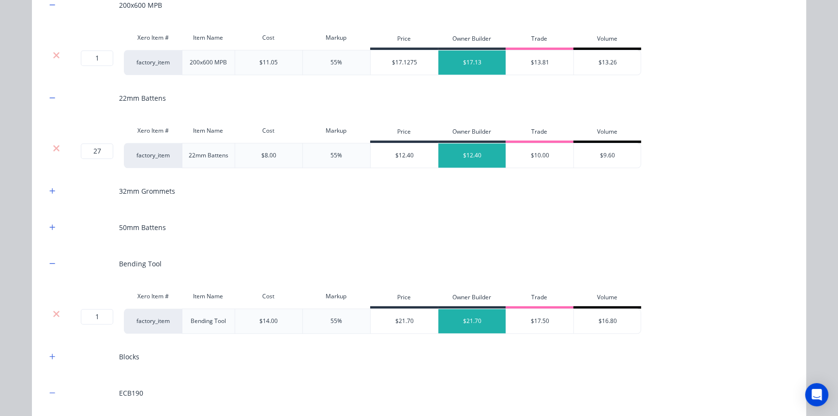
scroll to position [1145, 0]
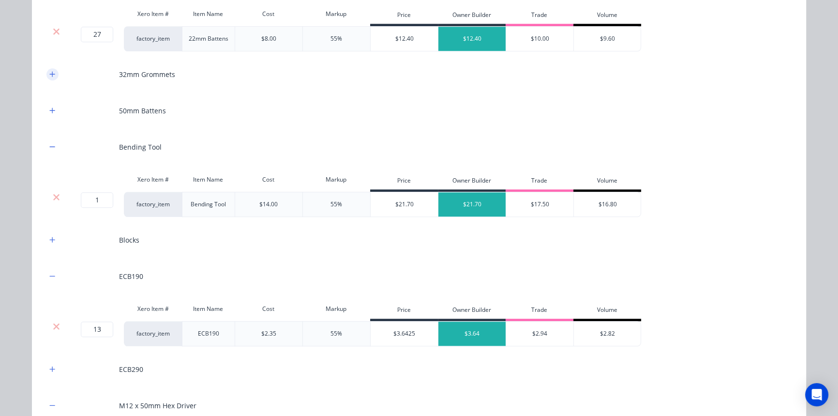
click at [51, 75] on icon "button" at bounding box center [52, 74] width 6 height 7
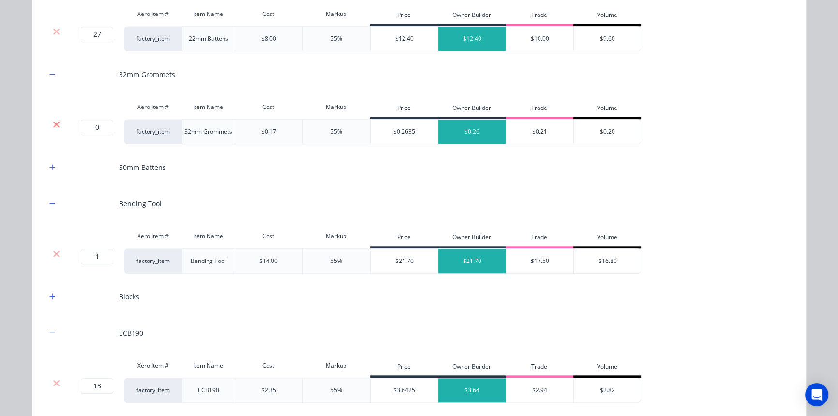
click at [53, 126] on icon at bounding box center [56, 125] width 7 height 10
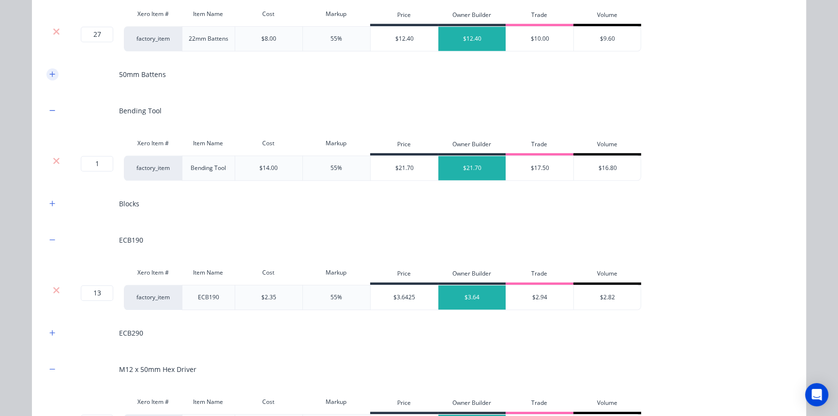
click at [49, 71] on icon "button" at bounding box center [52, 74] width 6 height 7
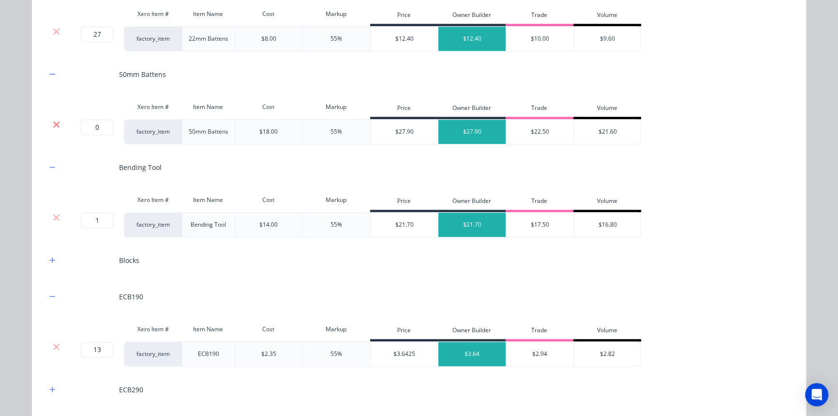
click at [53, 122] on icon at bounding box center [56, 124] width 6 height 6
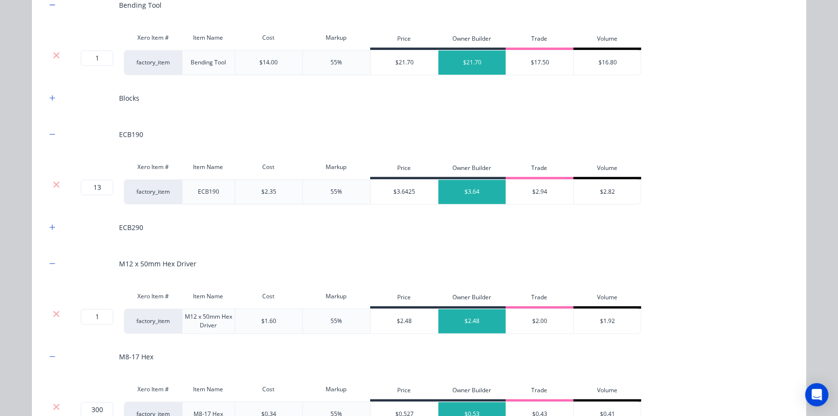
scroll to position [1233, 0]
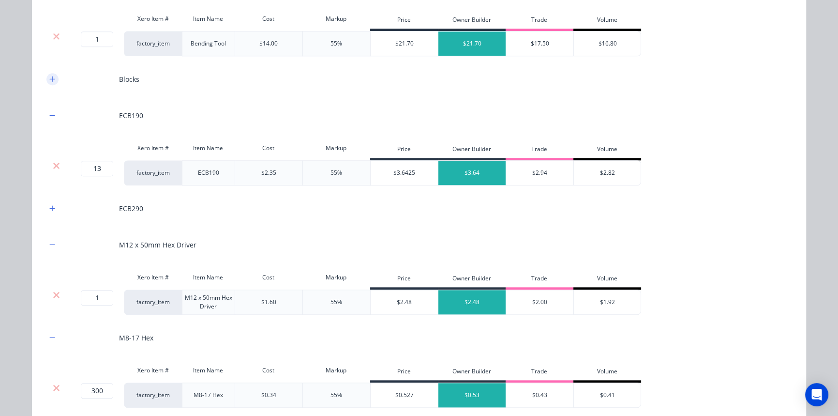
click at [49, 79] on icon "button" at bounding box center [52, 78] width 6 height 7
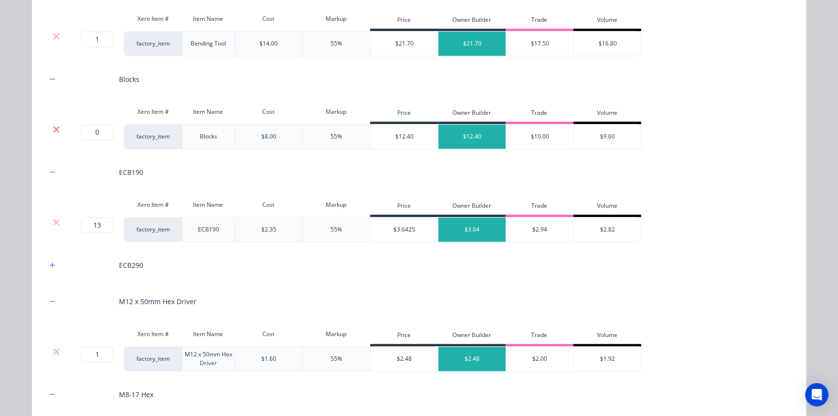
click at [53, 131] on icon at bounding box center [56, 129] width 7 height 10
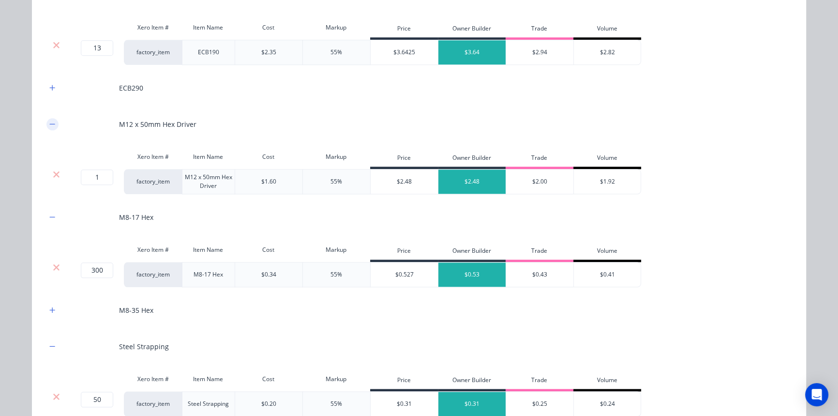
scroll to position [1321, 0]
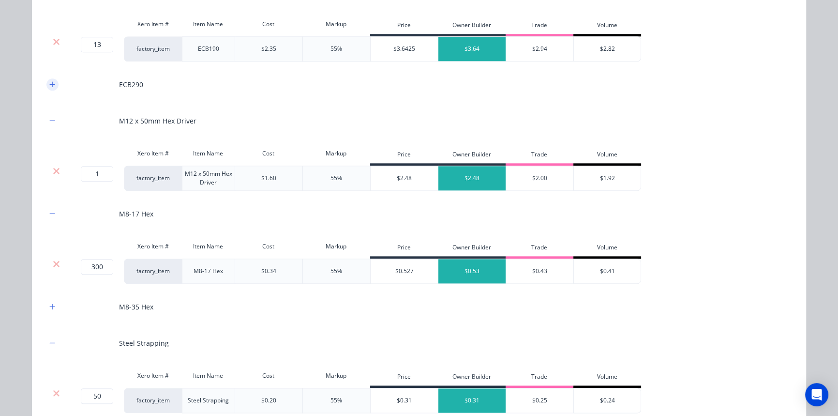
click at [50, 83] on icon "button" at bounding box center [52, 83] width 5 height 5
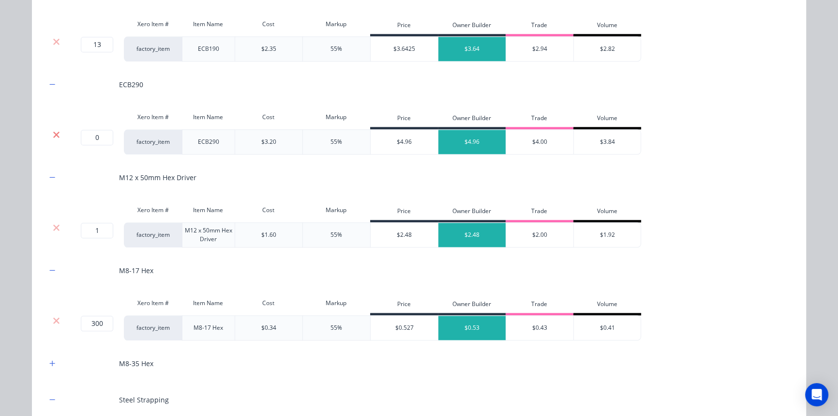
click at [54, 131] on icon at bounding box center [56, 134] width 6 height 6
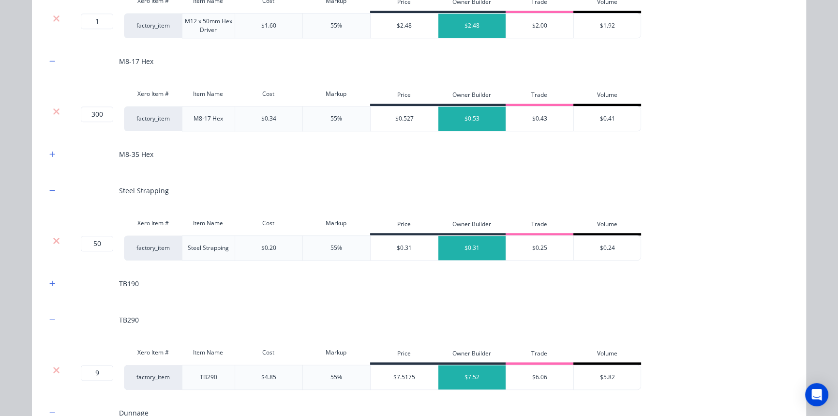
scroll to position [1453, 0]
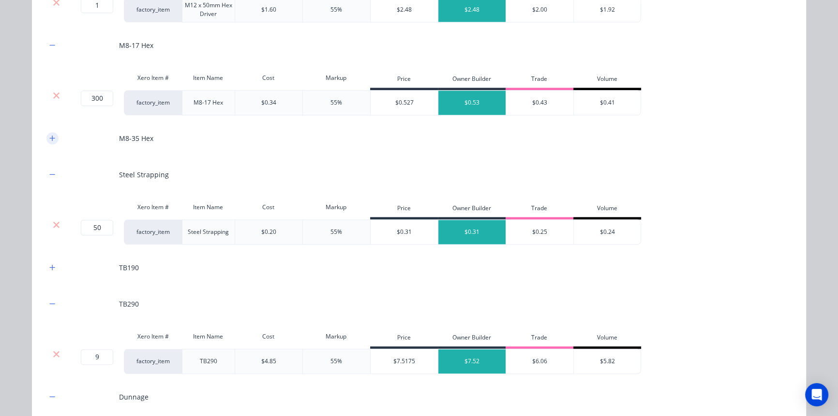
click at [49, 135] on icon "button" at bounding box center [52, 138] width 6 height 7
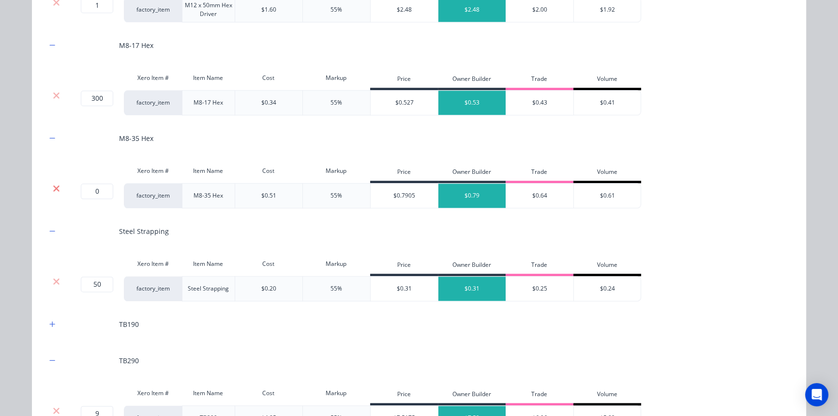
click at [53, 186] on icon at bounding box center [56, 188] width 6 height 6
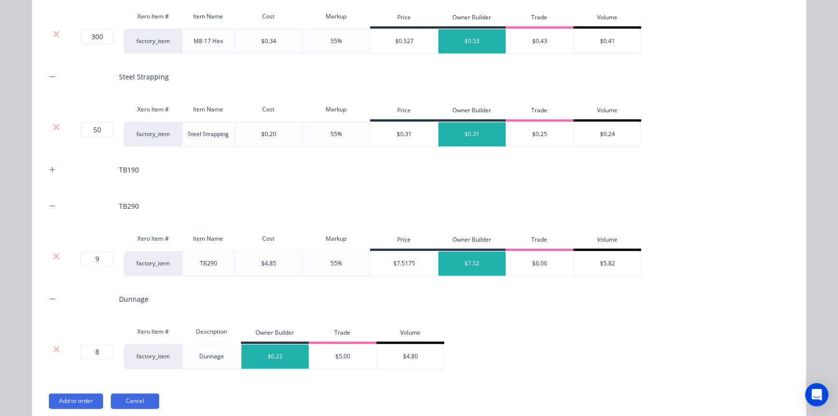
scroll to position [1541, 0]
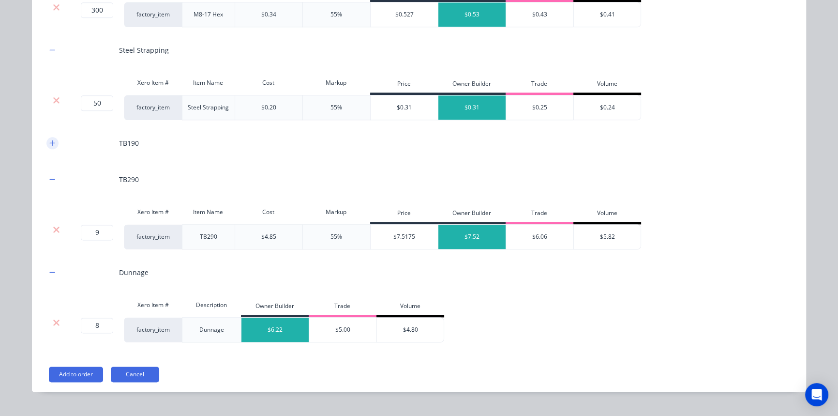
click at [52, 141] on button "button" at bounding box center [52, 143] width 12 height 12
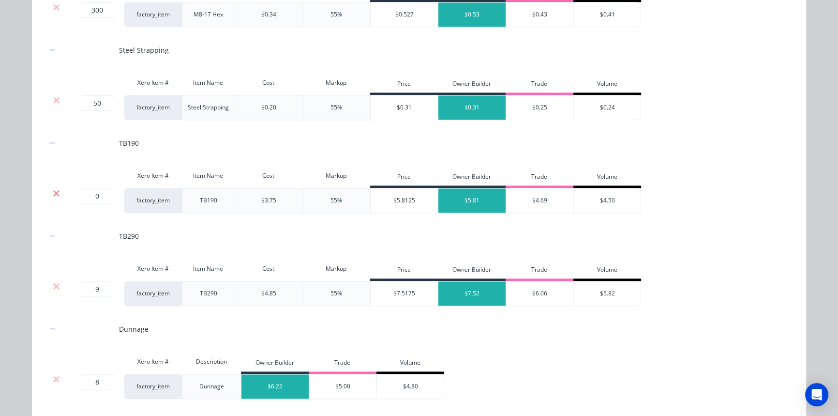
click at [55, 193] on icon at bounding box center [56, 193] width 6 height 6
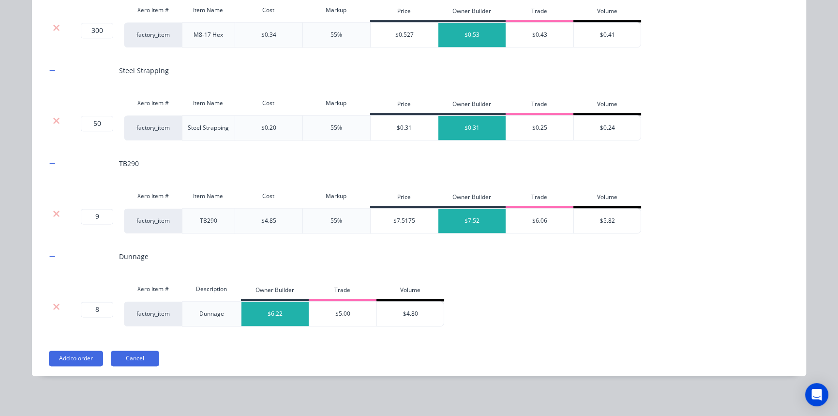
scroll to position [389, 0]
click at [63, 353] on button "Add to order" at bounding box center [76, 357] width 54 height 15
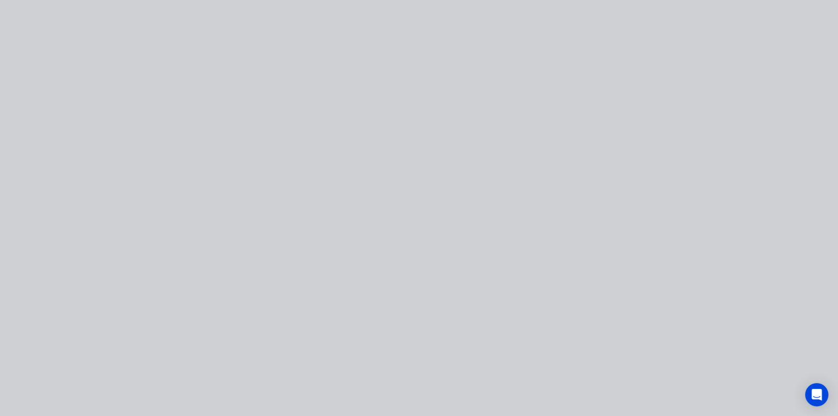
scroll to position [0, 0]
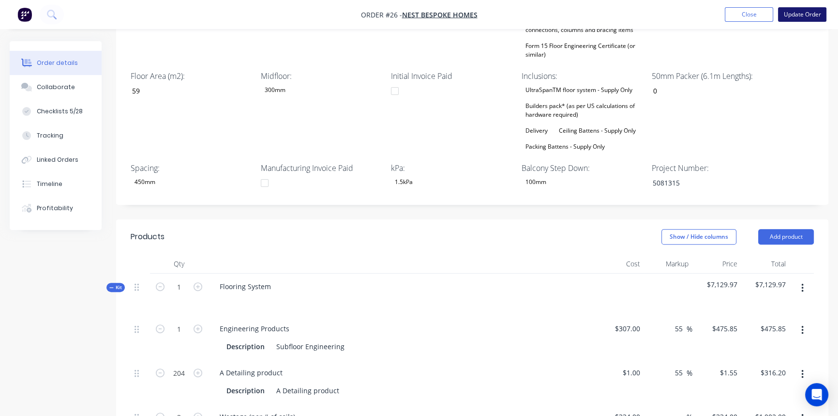
click at [803, 15] on button "Update Order" at bounding box center [802, 14] width 48 height 15
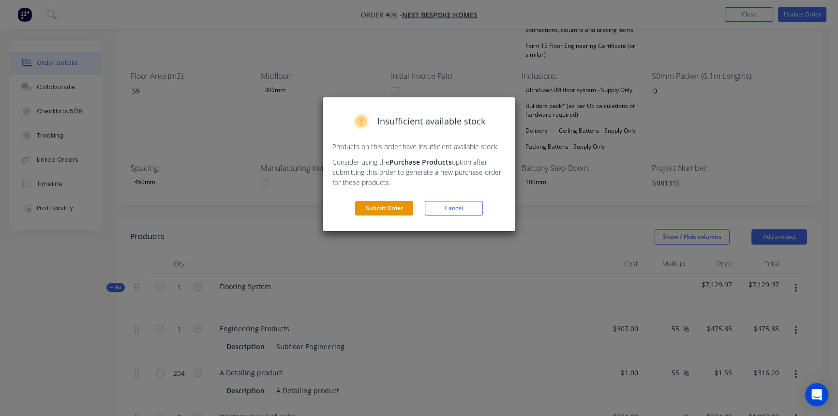
click at [385, 208] on button "Submit Order" at bounding box center [384, 208] width 58 height 15
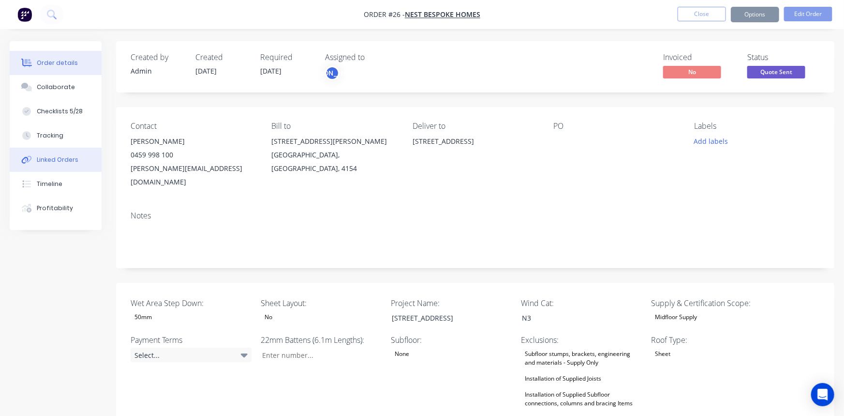
type input "27"
type input "59"
type input "0"
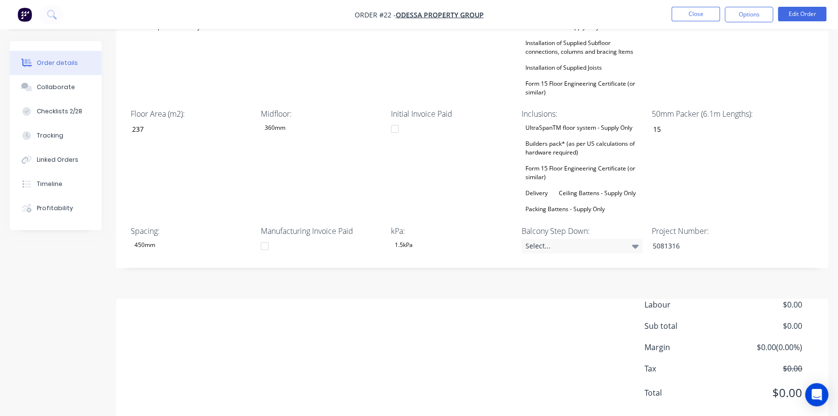
scroll to position [346, 0]
click at [787, 20] on button "Edit Order" at bounding box center [802, 14] width 48 height 15
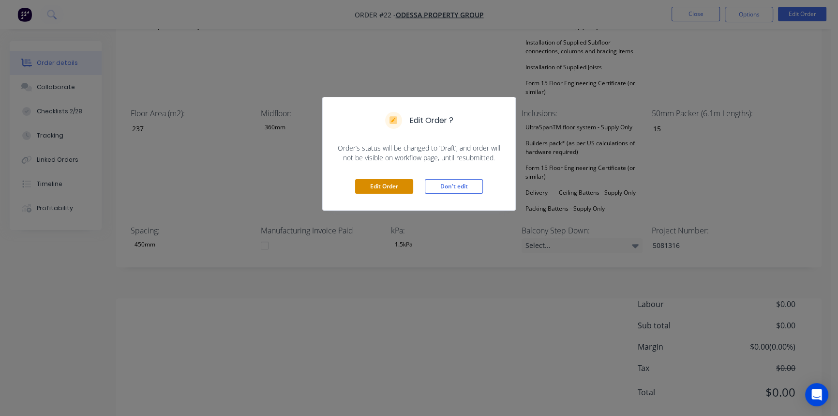
click at [395, 189] on button "Edit Order" at bounding box center [384, 186] width 58 height 15
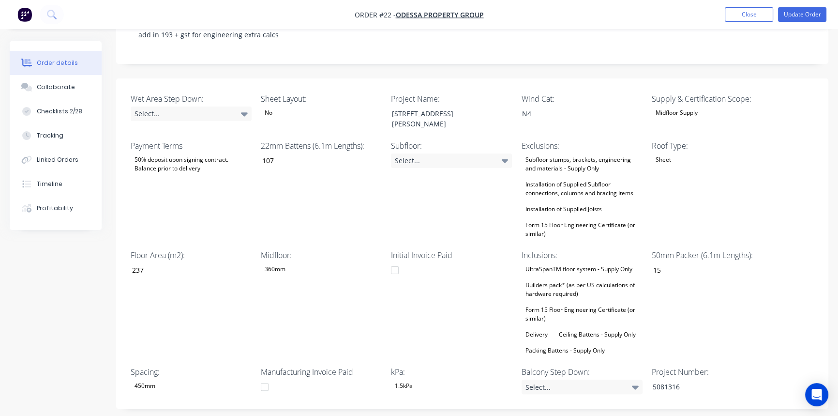
scroll to position [176, 0]
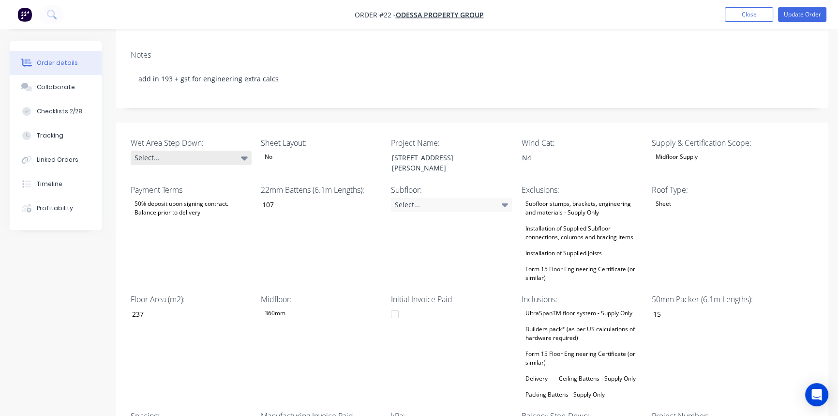
click at [189, 150] on div "Select..." at bounding box center [191, 157] width 121 height 15
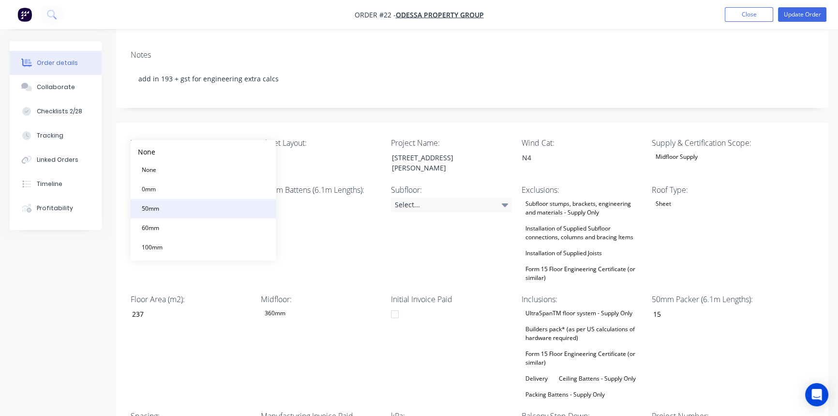
click at [161, 210] on div "50mm" at bounding box center [150, 208] width 25 height 13
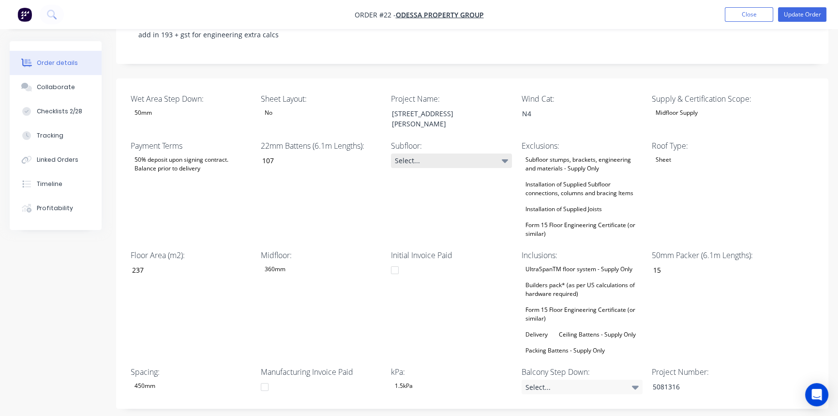
click at [428, 153] on div "Select..." at bounding box center [451, 160] width 121 height 15
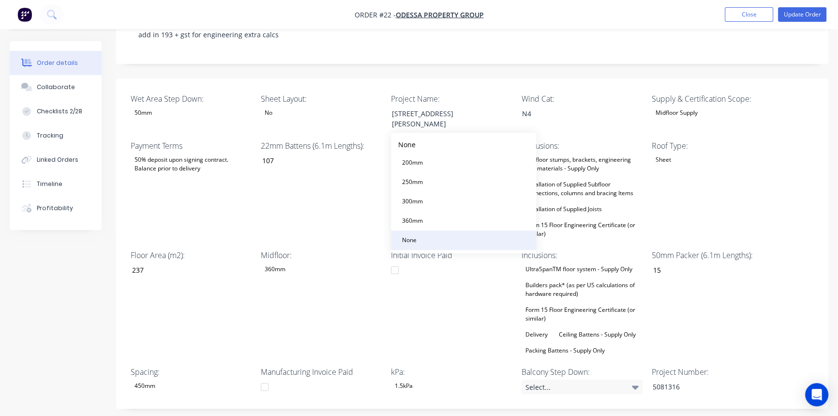
click at [409, 241] on div "None" at bounding box center [409, 240] width 22 height 13
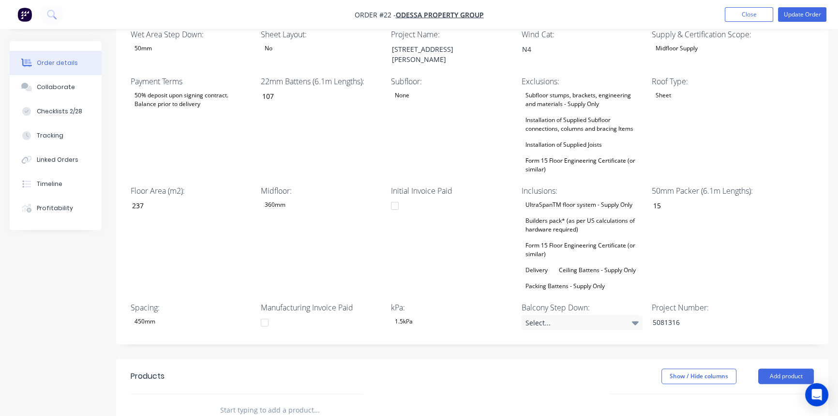
scroll to position [264, 0]
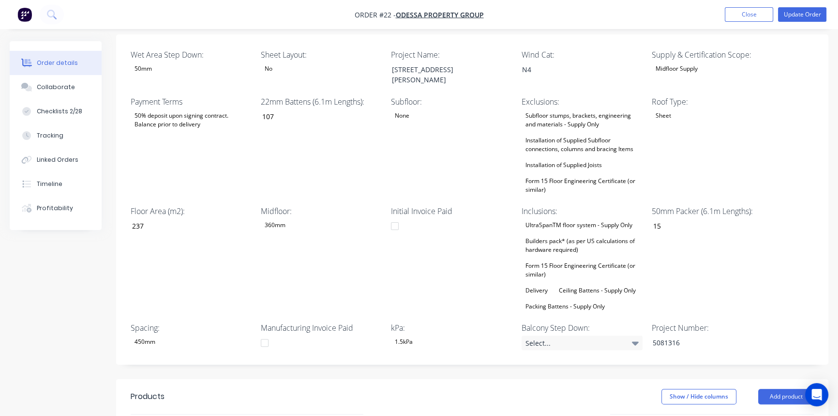
click at [589, 134] on div "Installation of Supplied Subfloor connections, columns and bracing Items" at bounding box center [582, 144] width 121 height 21
click at [559, 284] on div "Ceiling Battens - Supply Only" at bounding box center [597, 290] width 85 height 13
click at [436, 249] on div "Initial Invoice Paid" at bounding box center [451, 258] width 121 height 107
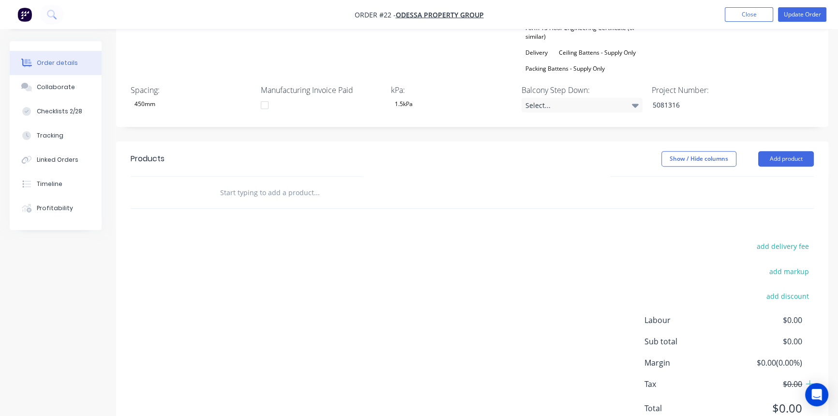
scroll to position [503, 0]
click at [779, 149] on button "Add product" at bounding box center [786, 156] width 56 height 15
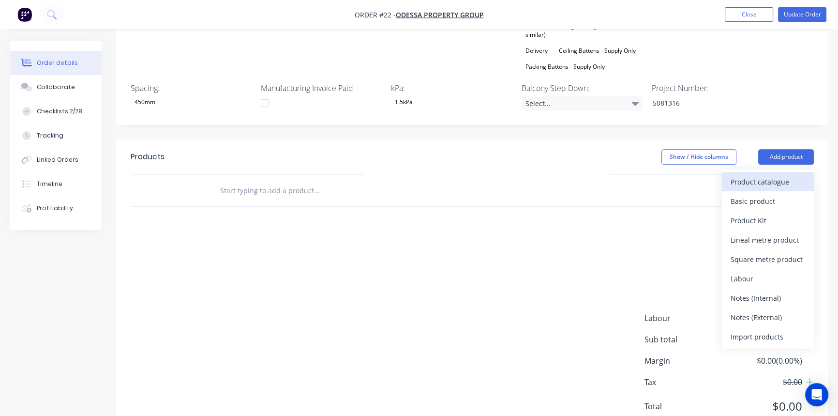
click at [767, 175] on div "Product catalogue" at bounding box center [768, 182] width 75 height 14
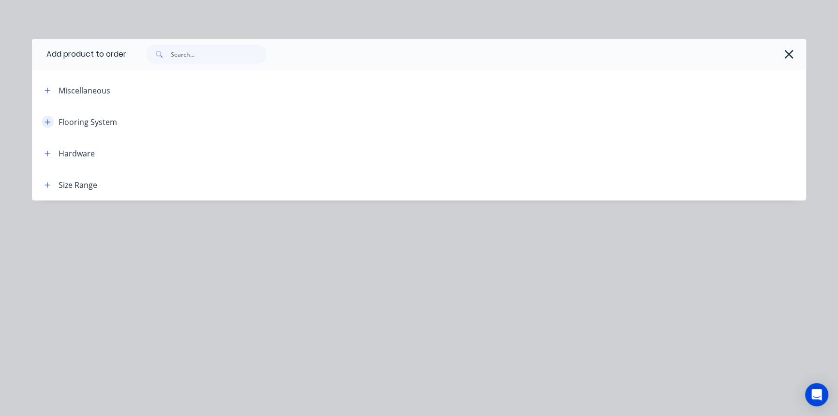
click at [52, 118] on button "button" at bounding box center [48, 122] width 12 height 12
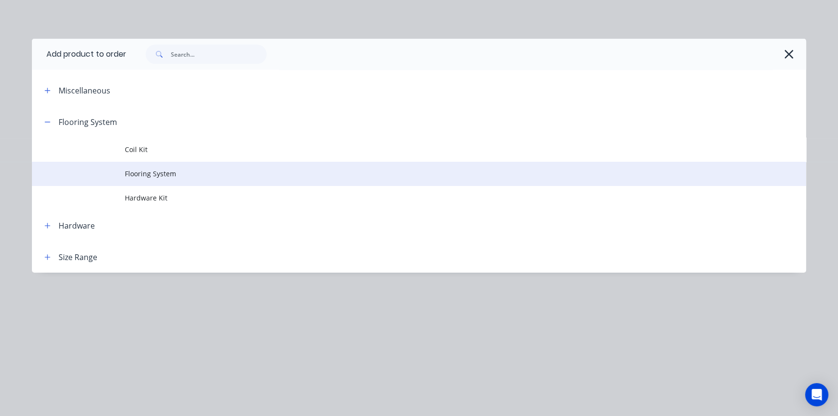
click at [153, 178] on span "Flooring System" at bounding box center [397, 173] width 545 height 10
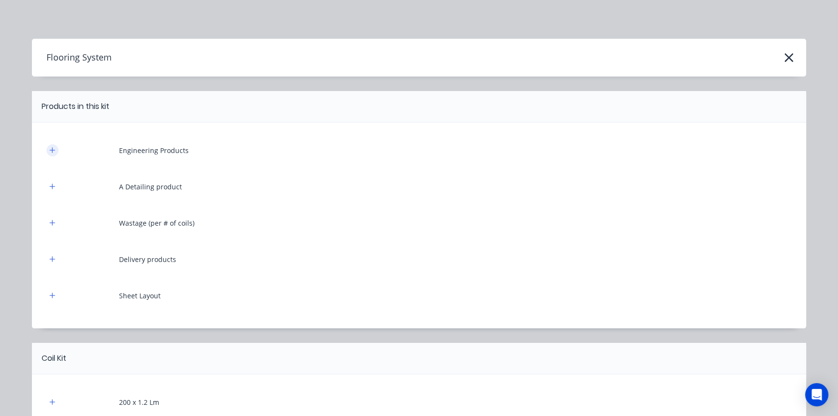
click at [54, 150] on button "button" at bounding box center [52, 150] width 12 height 12
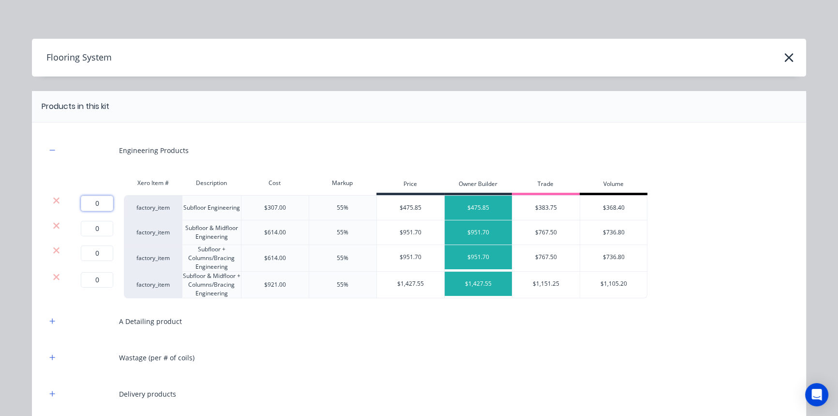
click at [104, 204] on input "0" at bounding box center [97, 202] width 32 height 15
click at [68, 165] on div "Engineering Products Xero Item # Description Cost Markup Price Owner Builder Tr…" at bounding box center [418, 290] width 745 height 306
click at [97, 201] on input "0" at bounding box center [97, 202] width 32 height 15
type input "1"
drag, startPoint x: 103, startPoint y: 203, endPoint x: 53, endPoint y: 199, distance: 50.0
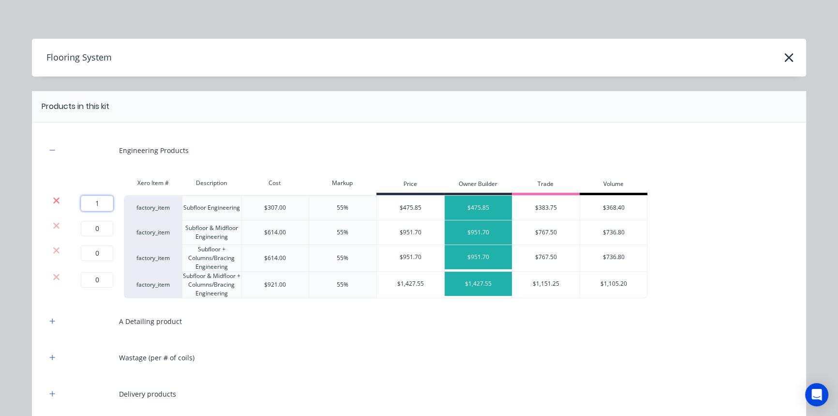
click at [53, 199] on div "1 1 ? factory_item Subfloor Engineering $307.00 55% $475.85 $475.85 $383.75 $36…" at bounding box center [346, 207] width 601 height 25
click at [53, 226] on icon at bounding box center [56, 225] width 6 height 6
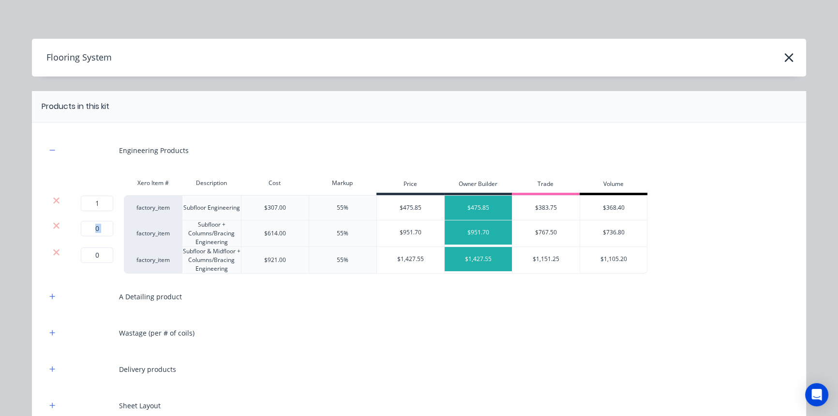
click at [53, 226] on icon at bounding box center [56, 225] width 6 height 6
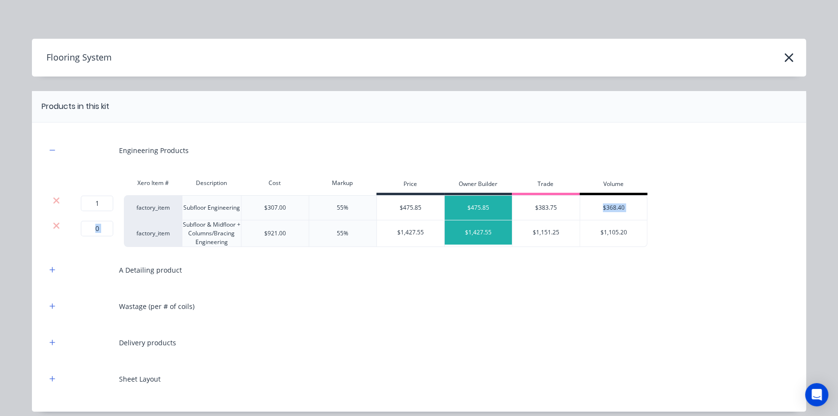
click at [53, 226] on icon at bounding box center [56, 225] width 6 height 6
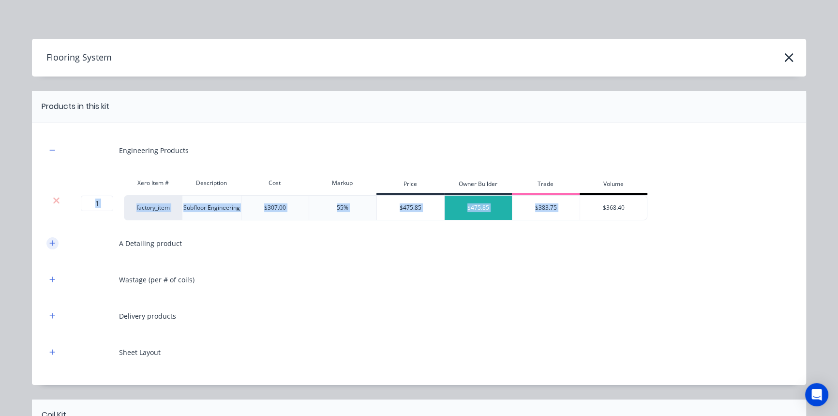
click at [51, 244] on icon "button" at bounding box center [52, 243] width 6 height 7
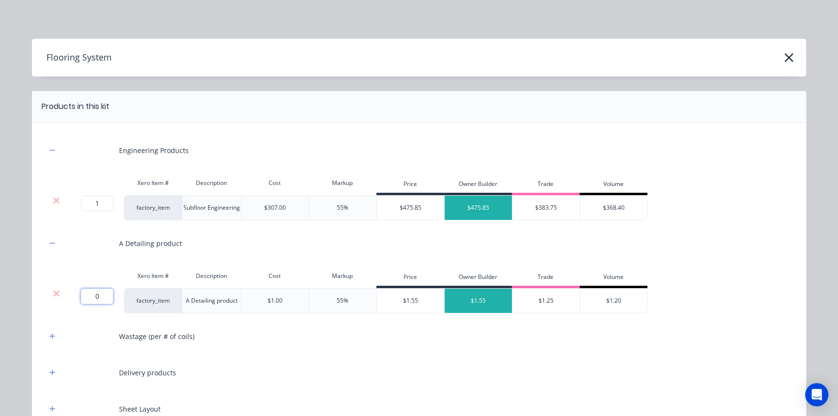
click at [90, 297] on input "0" at bounding box center [97, 295] width 32 height 15
type input "757"
click at [53, 332] on button "button" at bounding box center [52, 336] width 12 height 12
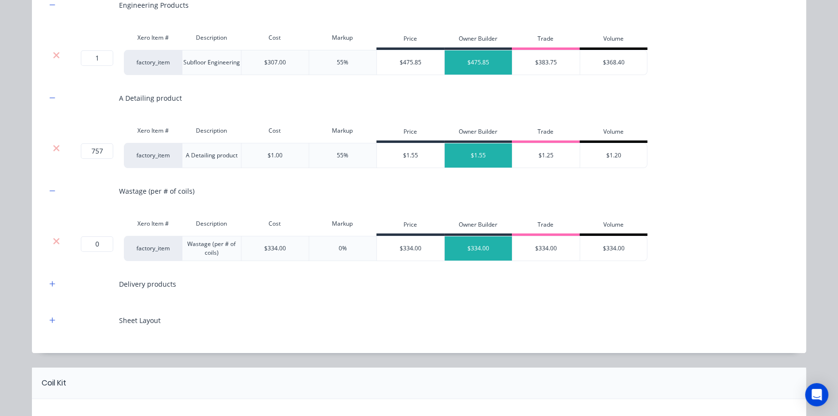
scroll to position [176, 0]
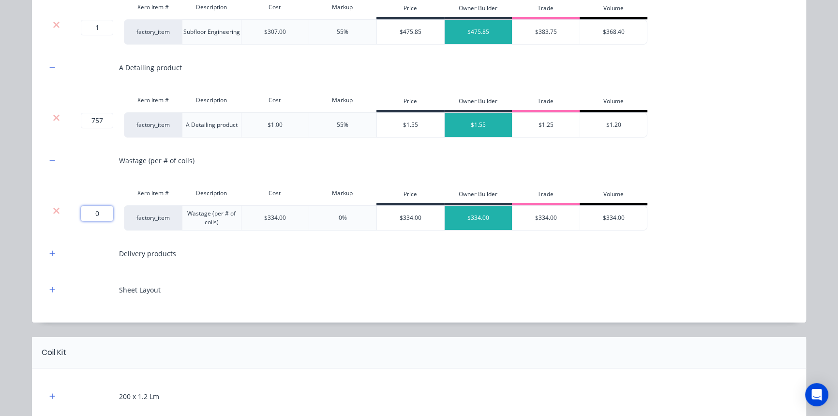
click at [92, 210] on input "0" at bounding box center [97, 213] width 32 height 15
type input "2"
click at [46, 252] on button "button" at bounding box center [52, 253] width 12 height 12
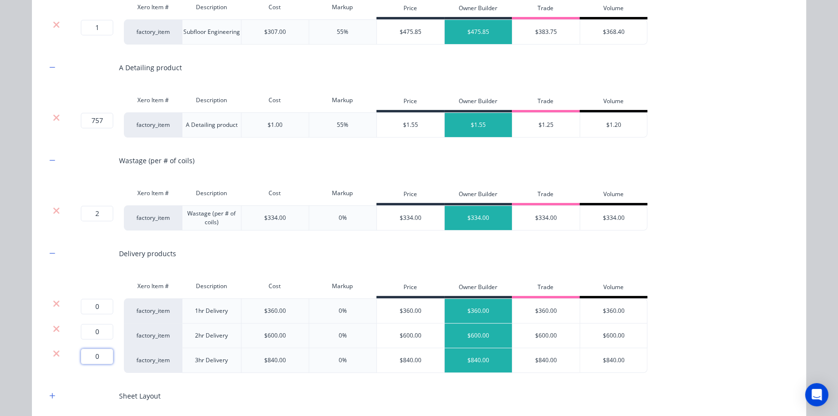
click at [96, 354] on input "0" at bounding box center [97, 355] width 32 height 15
type input "1"
click at [53, 300] on icon at bounding box center [56, 303] width 6 height 6
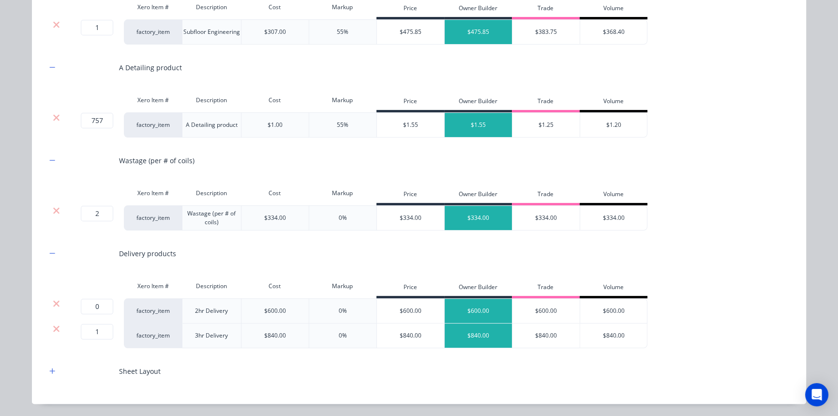
click at [53, 300] on icon at bounding box center [56, 303] width 6 height 6
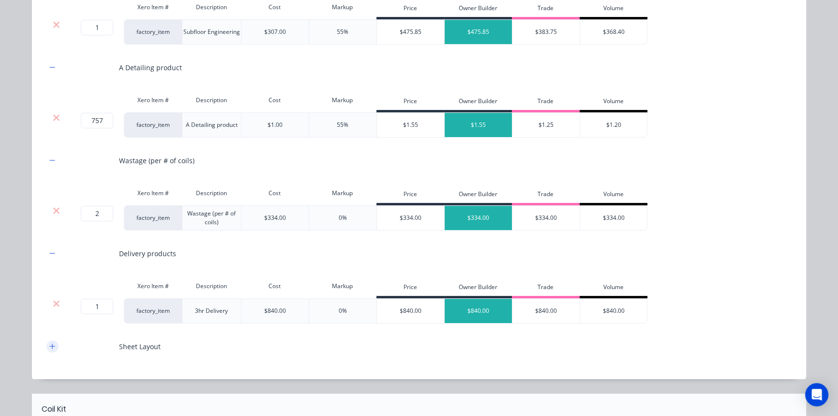
click at [50, 345] on icon "button" at bounding box center [52, 345] width 5 height 5
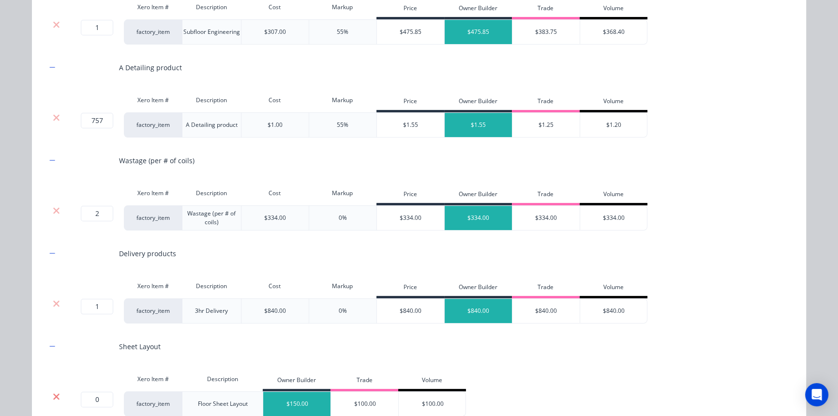
click at [53, 395] on icon at bounding box center [56, 396] width 7 height 10
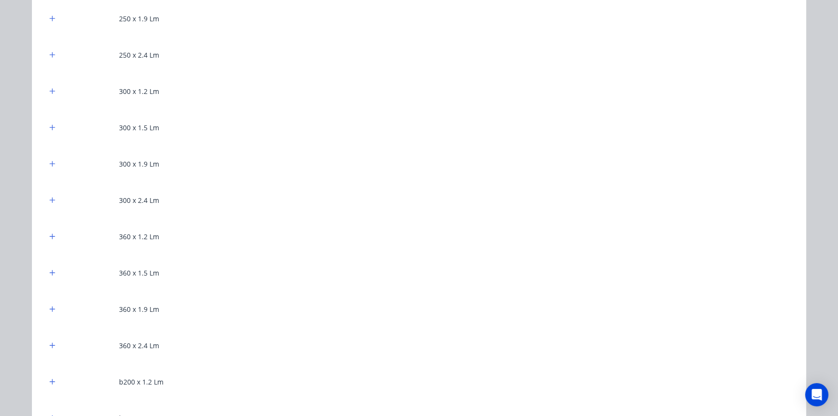
scroll to position [792, 0]
click at [41, 200] on div "200 x 1.2 Lm 200 x 1.5 Lm 200 x 1.9 Lm 200 x 2.4 Lm 250 x 1.2 Lm 250 x 1.5 Lm 2…" at bounding box center [419, 365] width 774 height 1185
click at [46, 199] on button "button" at bounding box center [52, 200] width 12 height 12
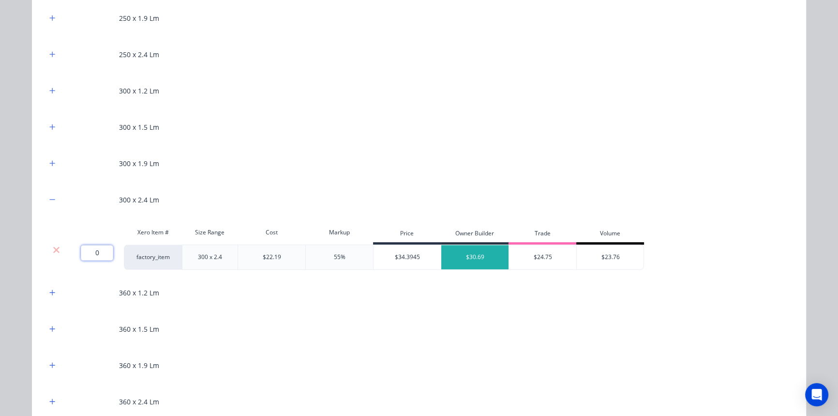
click at [97, 258] on input "0" at bounding box center [97, 252] width 32 height 15
type input "94"
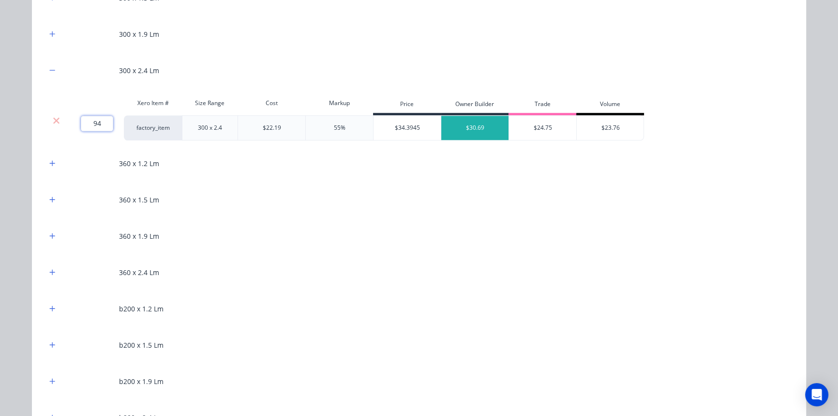
scroll to position [924, 0]
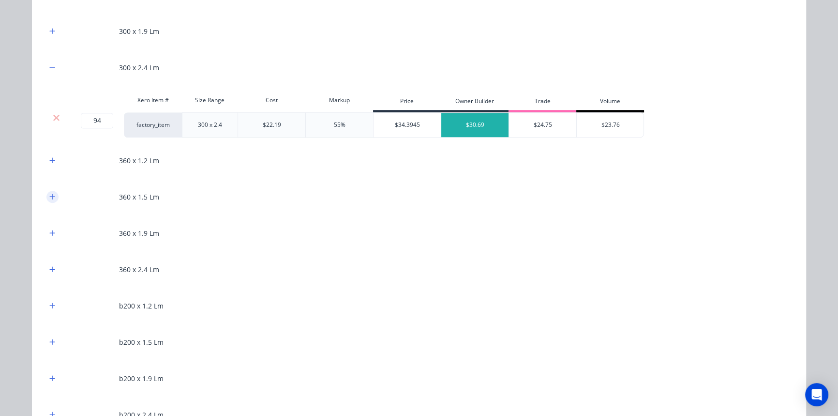
click at [49, 199] on icon "button" at bounding box center [52, 196] width 6 height 7
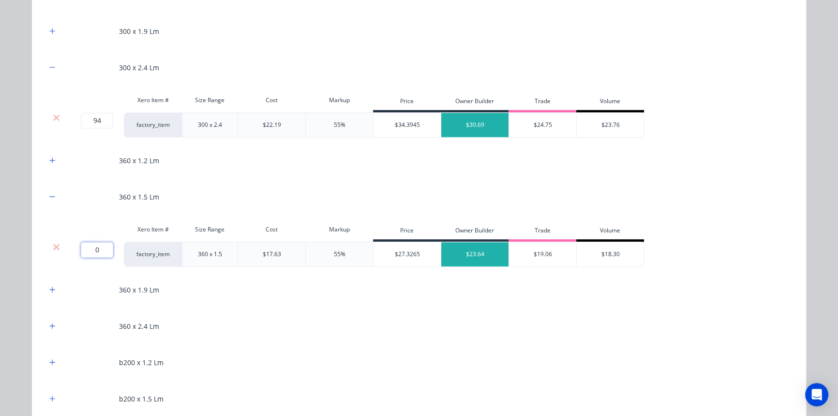
click at [88, 247] on input "0" at bounding box center [97, 249] width 32 height 15
type input "557"
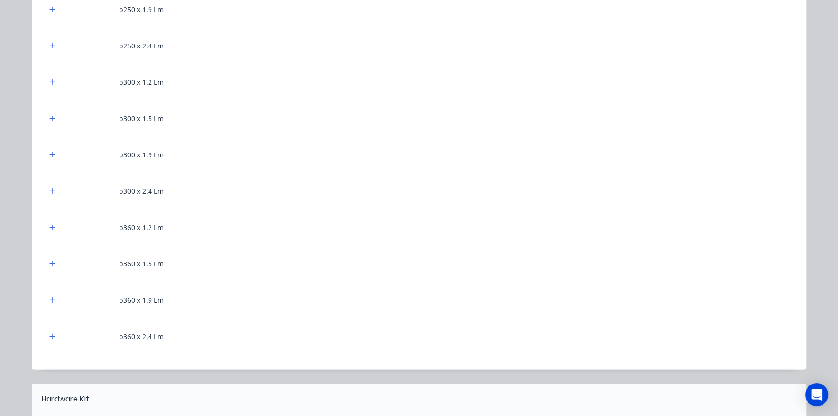
scroll to position [1495, 0]
click at [49, 257] on button "button" at bounding box center [52, 262] width 12 height 12
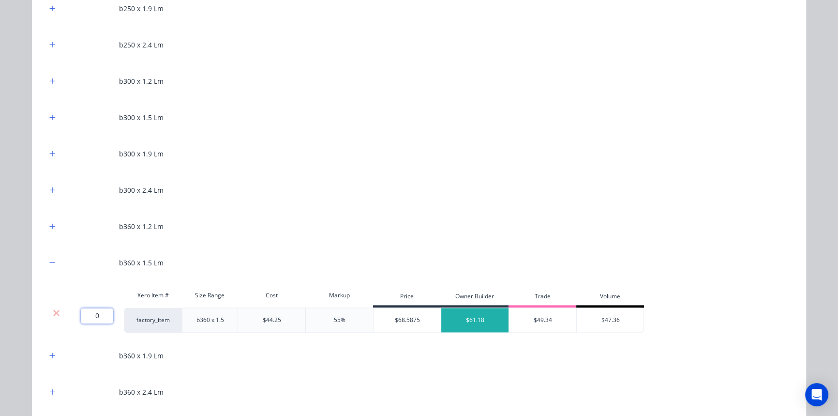
click at [98, 315] on input "0" at bounding box center [97, 315] width 32 height 15
type input "48"
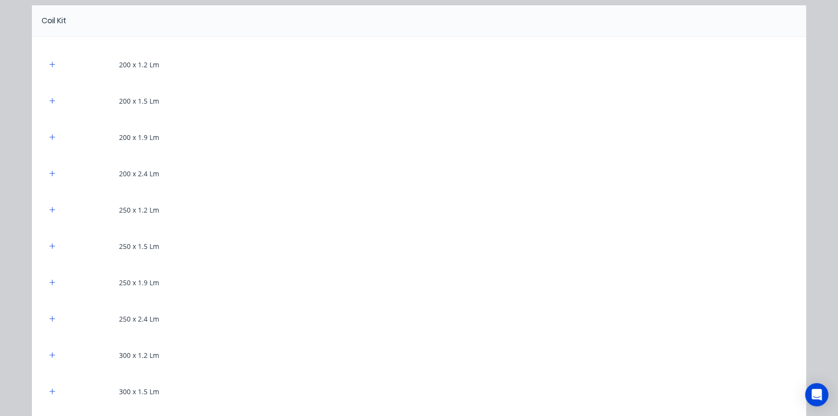
scroll to position [484, 0]
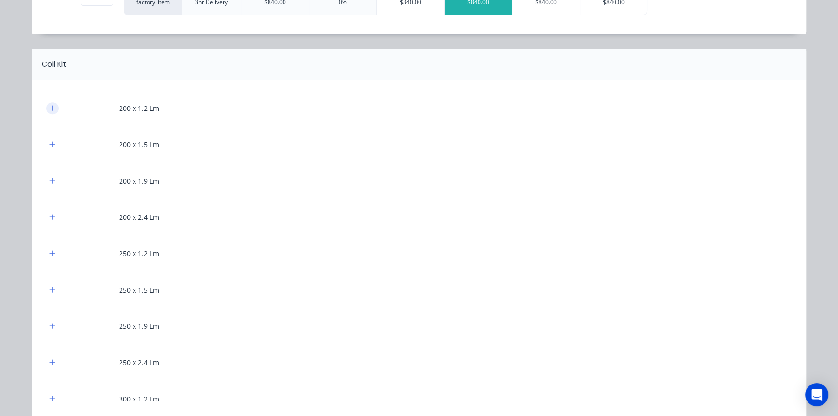
click at [48, 103] on button "button" at bounding box center [52, 108] width 12 height 12
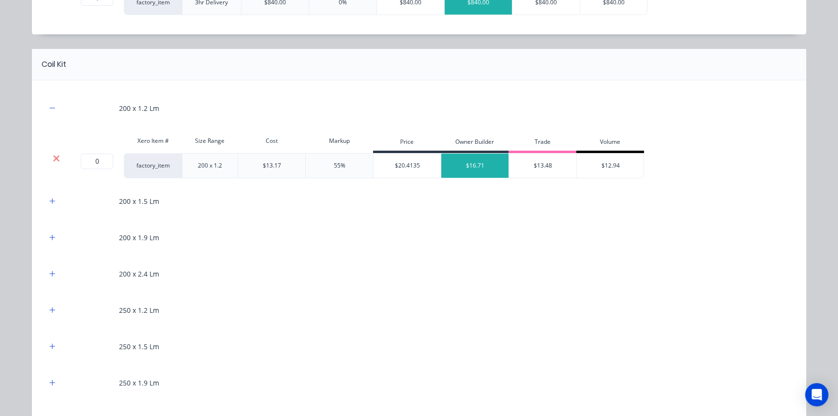
click at [53, 158] on icon at bounding box center [56, 158] width 6 height 6
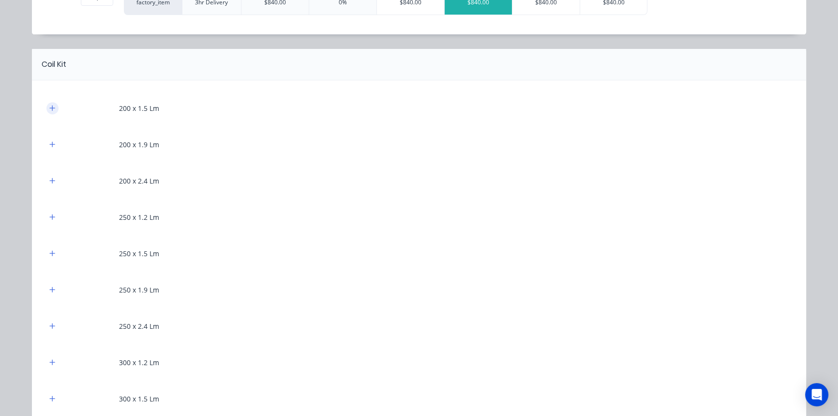
click at [49, 105] on icon "button" at bounding box center [52, 108] width 6 height 7
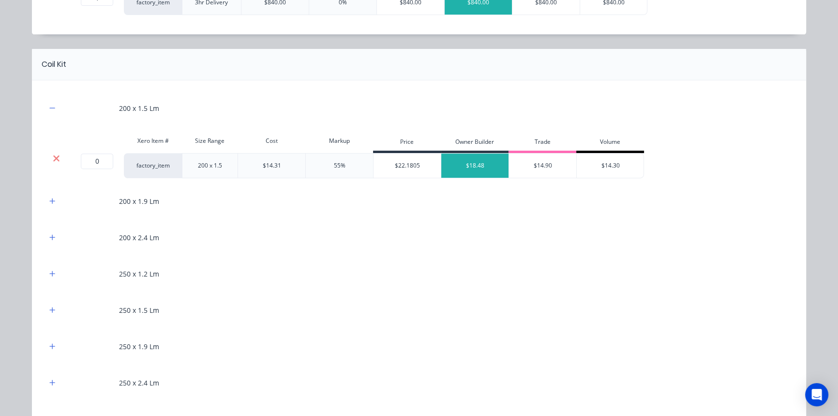
click at [53, 159] on icon at bounding box center [56, 158] width 7 height 10
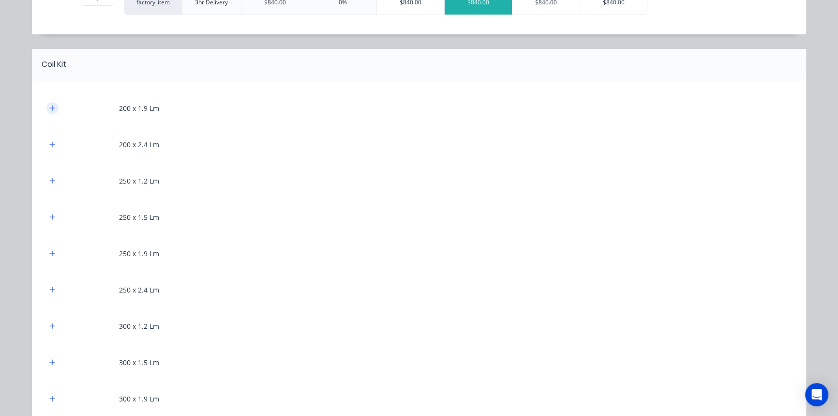
click at [49, 110] on icon "button" at bounding box center [52, 108] width 6 height 7
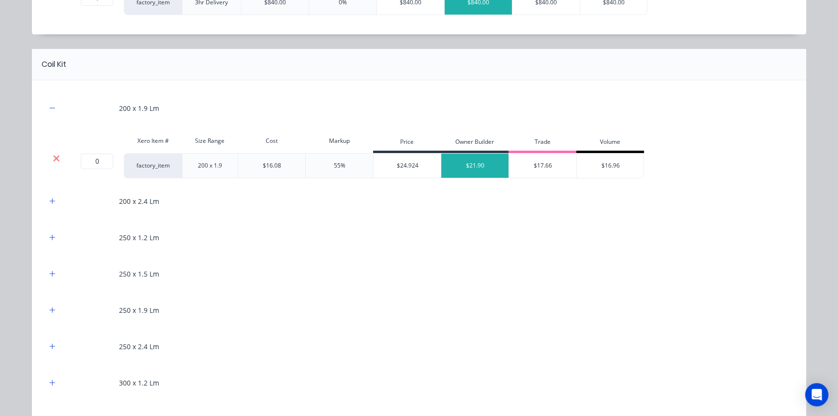
click at [53, 157] on icon at bounding box center [56, 158] width 6 height 6
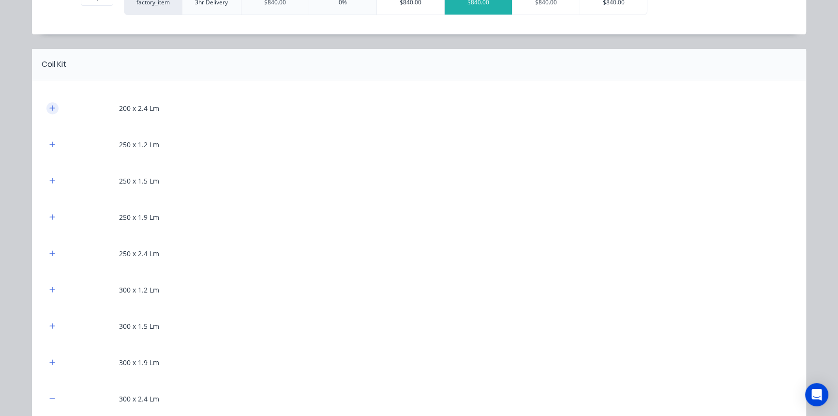
click at [51, 105] on icon "button" at bounding box center [52, 108] width 6 height 7
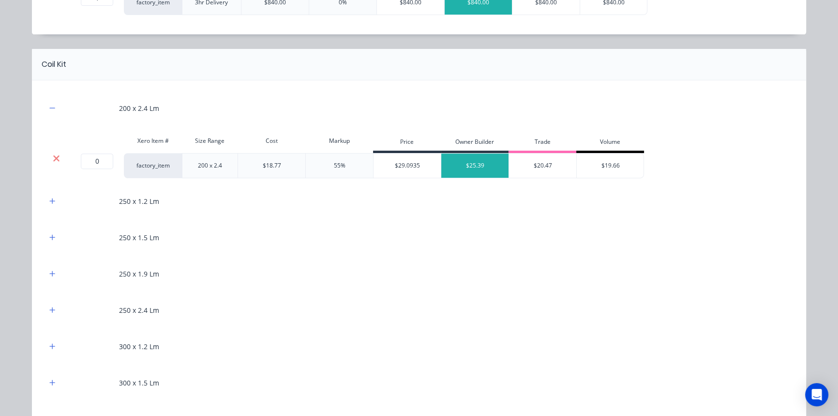
click at [53, 156] on icon at bounding box center [56, 158] width 6 height 6
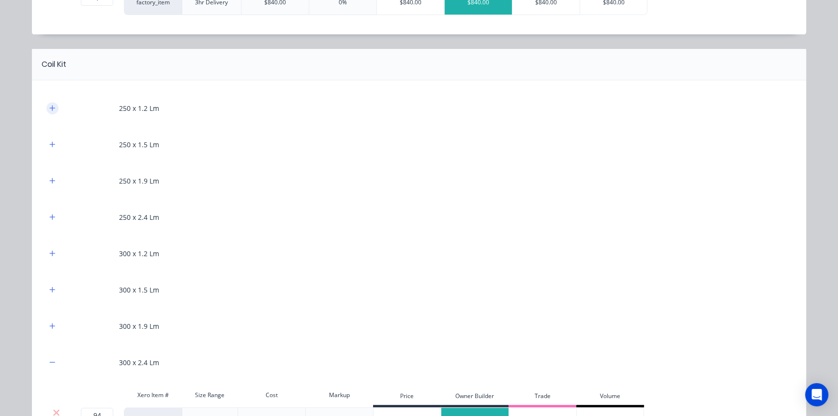
click at [49, 112] on button "button" at bounding box center [52, 108] width 12 height 12
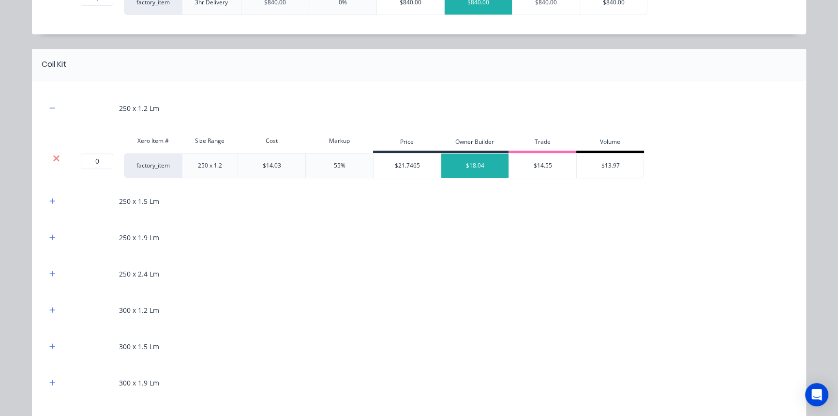
click at [53, 161] on icon at bounding box center [56, 158] width 7 height 10
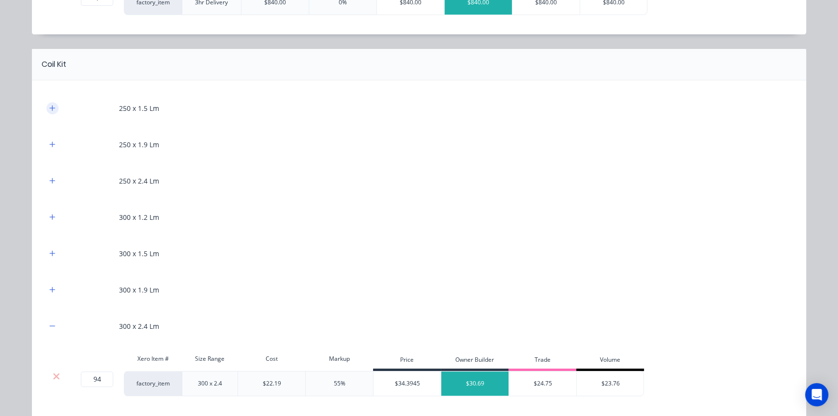
click at [49, 102] on button "button" at bounding box center [52, 108] width 12 height 12
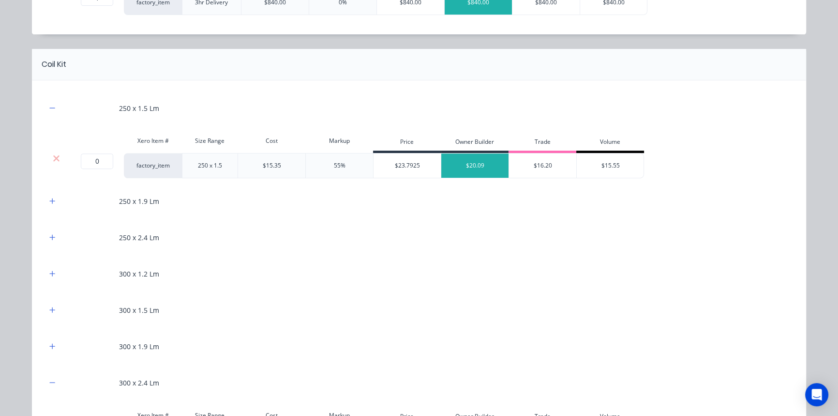
click at [48, 154] on div at bounding box center [56, 158] width 18 height 10
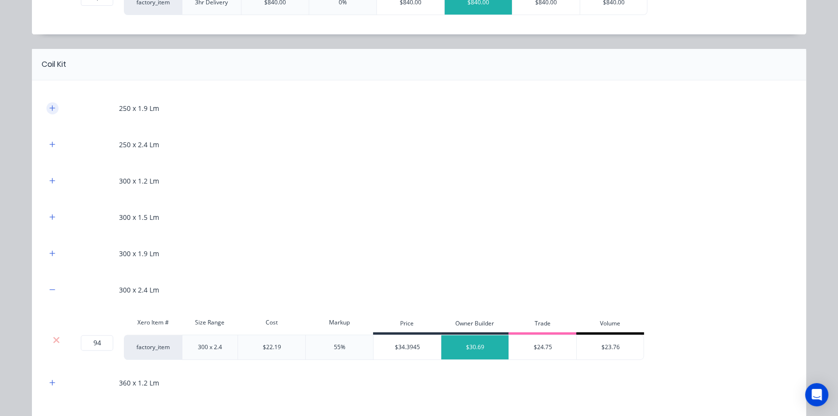
click at [49, 105] on icon "button" at bounding box center [52, 108] width 6 height 7
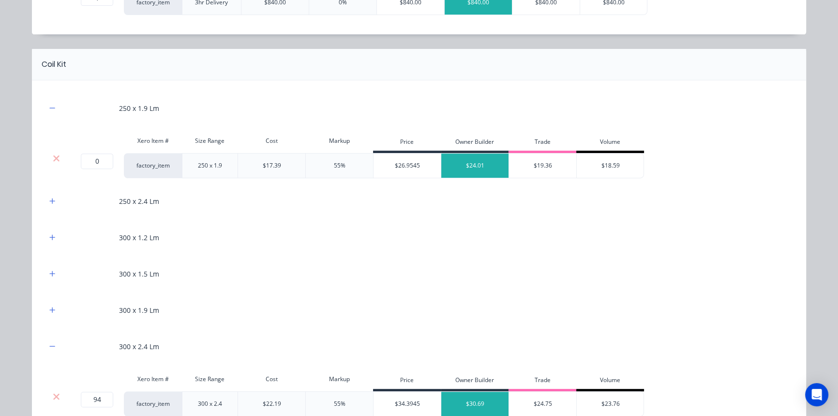
click at [58, 157] on div at bounding box center [56, 158] width 18 height 10
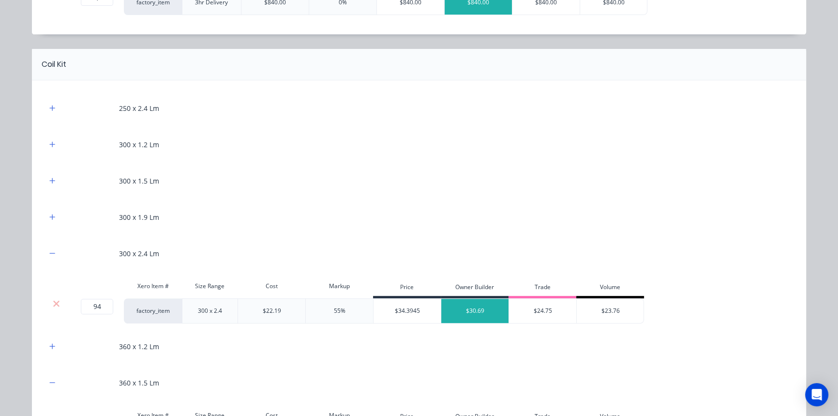
click at [53, 102] on div at bounding box center [52, 108] width 12 height 12
click at [53, 109] on button "button" at bounding box center [52, 108] width 12 height 12
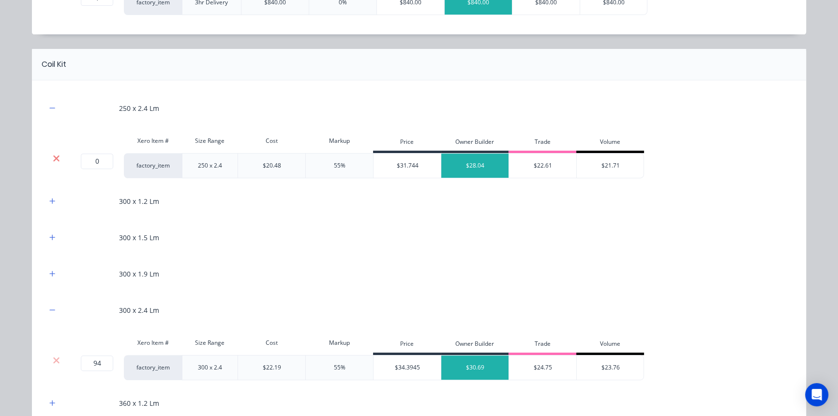
click at [54, 154] on icon at bounding box center [56, 158] width 7 height 10
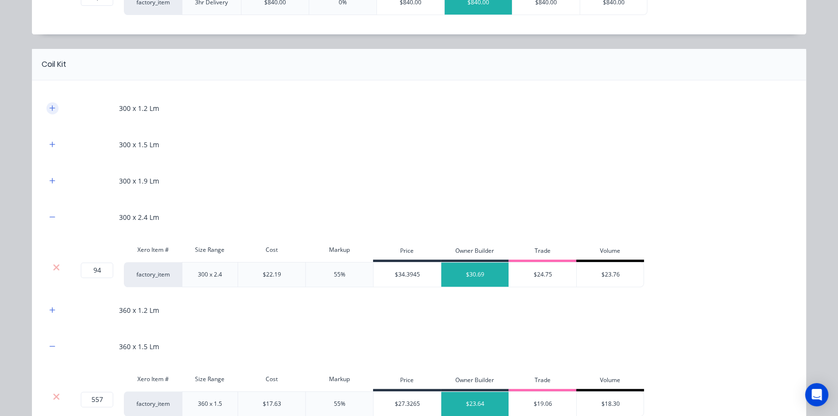
click at [52, 112] on button "button" at bounding box center [52, 108] width 12 height 12
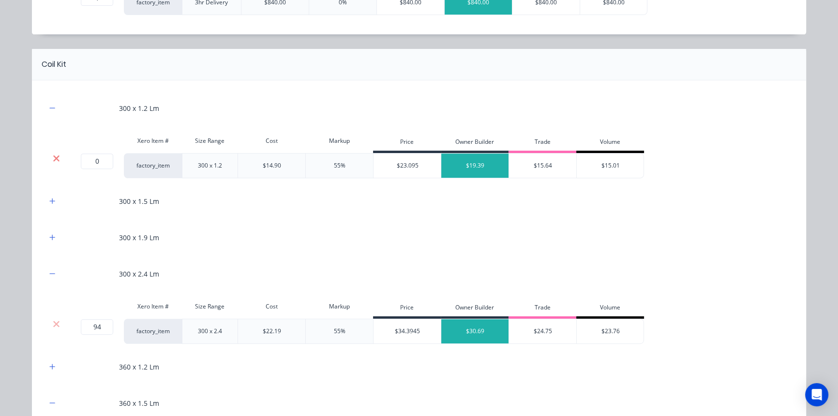
click at [54, 155] on icon at bounding box center [56, 158] width 6 height 6
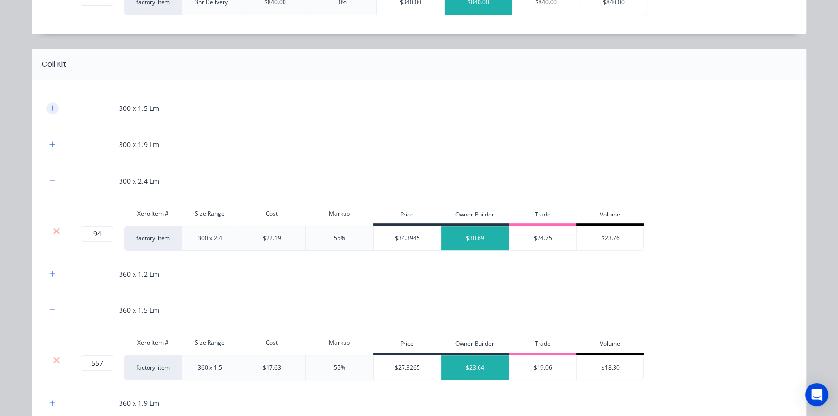
click at [53, 111] on button "button" at bounding box center [52, 108] width 12 height 12
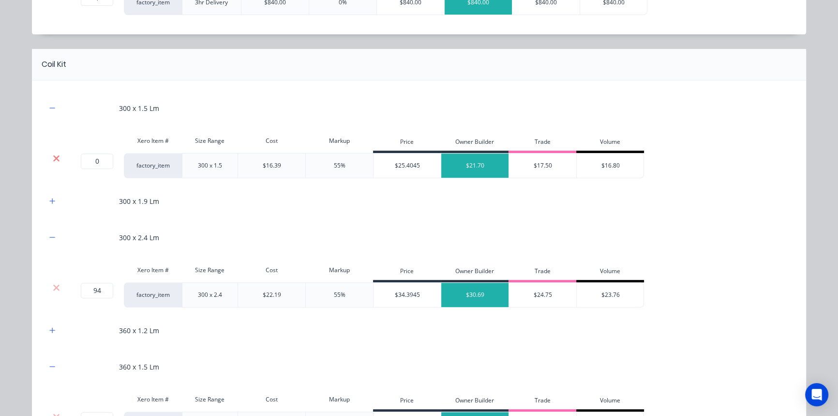
click at [54, 153] on icon at bounding box center [56, 158] width 7 height 10
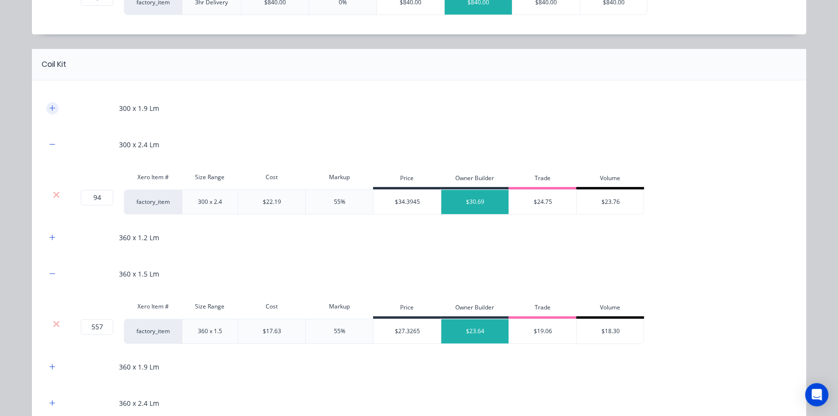
click at [49, 102] on button "button" at bounding box center [52, 108] width 12 height 12
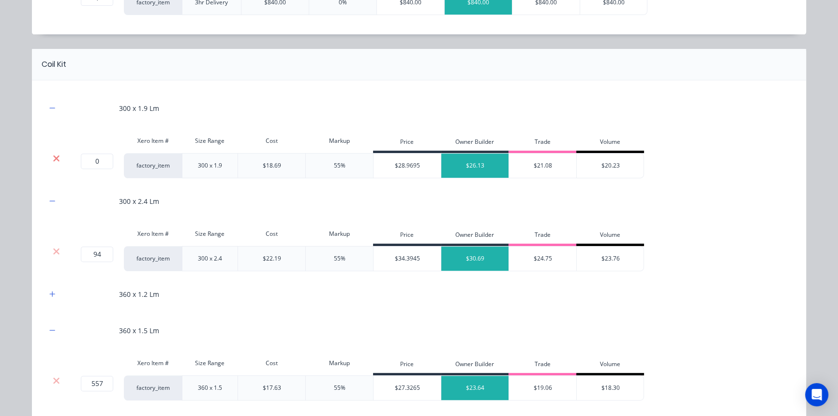
click at [53, 158] on icon at bounding box center [56, 158] width 6 height 6
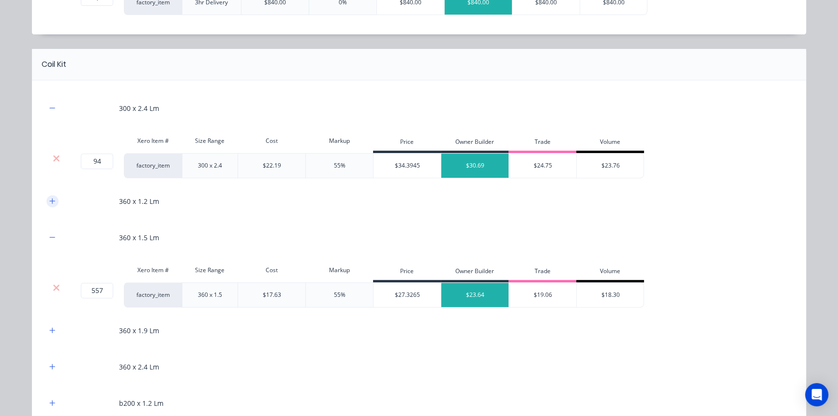
click at [49, 203] on icon "button" at bounding box center [52, 200] width 6 height 7
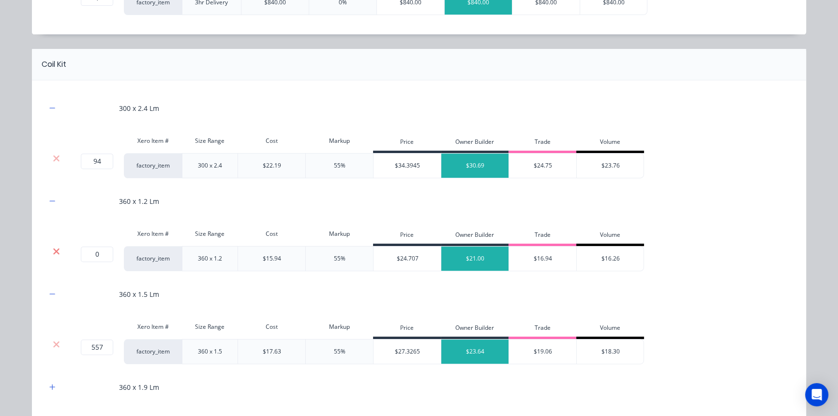
click at [53, 248] on icon at bounding box center [56, 251] width 7 height 10
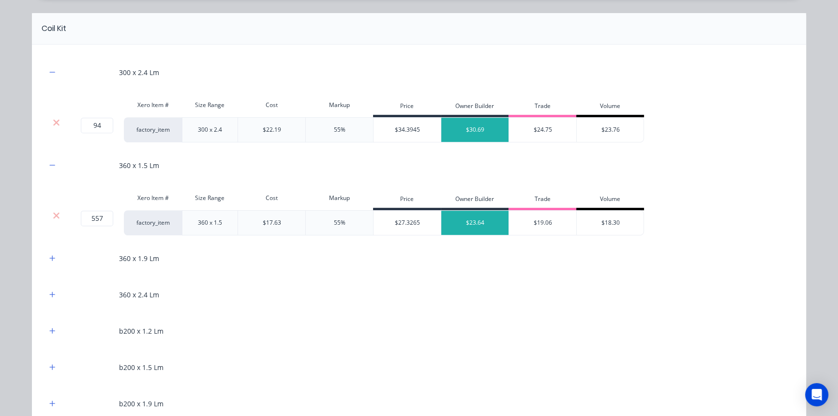
scroll to position [571, 0]
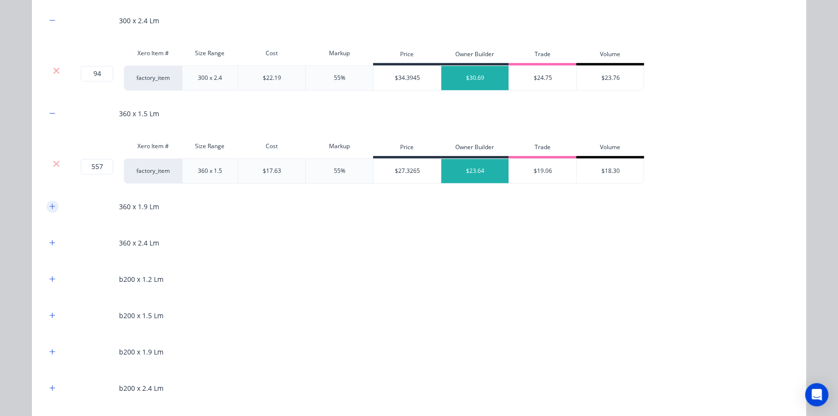
click at [49, 209] on button "button" at bounding box center [52, 206] width 12 height 12
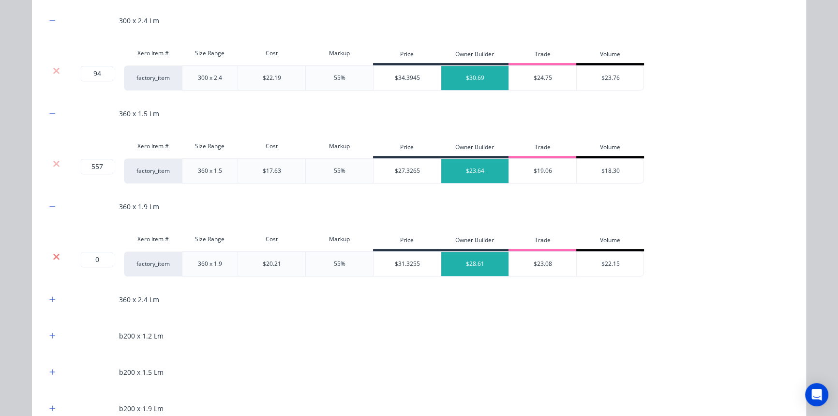
click at [54, 259] on icon at bounding box center [56, 257] width 7 height 10
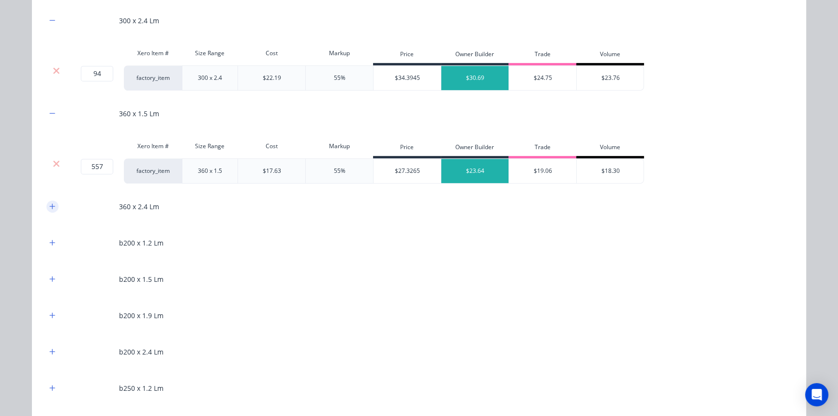
click at [53, 205] on button "button" at bounding box center [52, 206] width 12 height 12
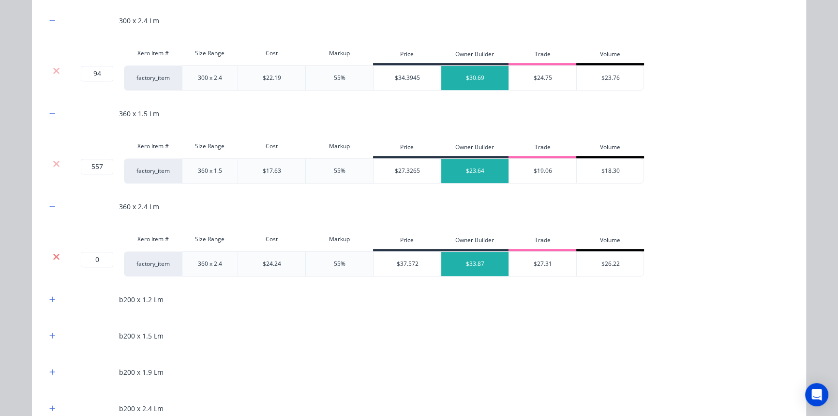
click at [53, 255] on icon at bounding box center [56, 257] width 7 height 10
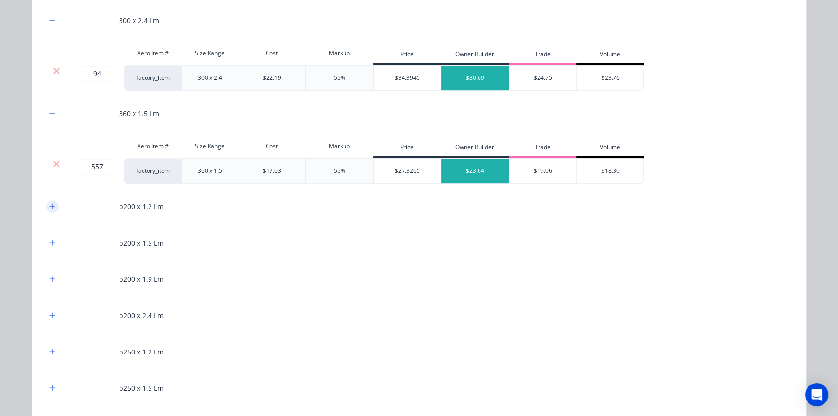
click at [50, 208] on icon "button" at bounding box center [52, 206] width 6 height 7
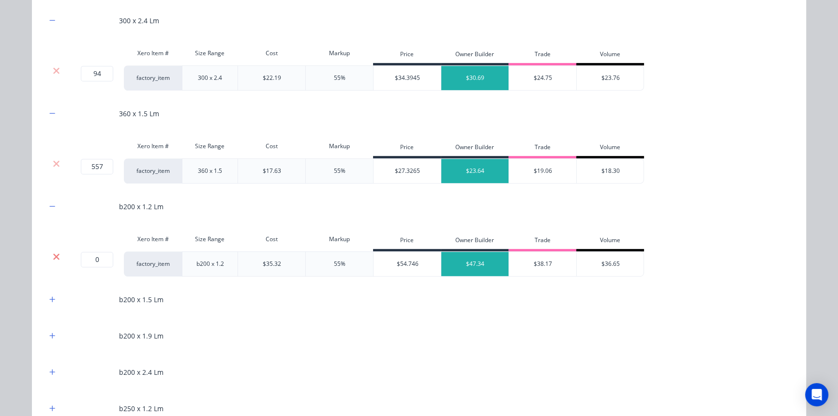
click at [53, 252] on icon at bounding box center [56, 257] width 7 height 10
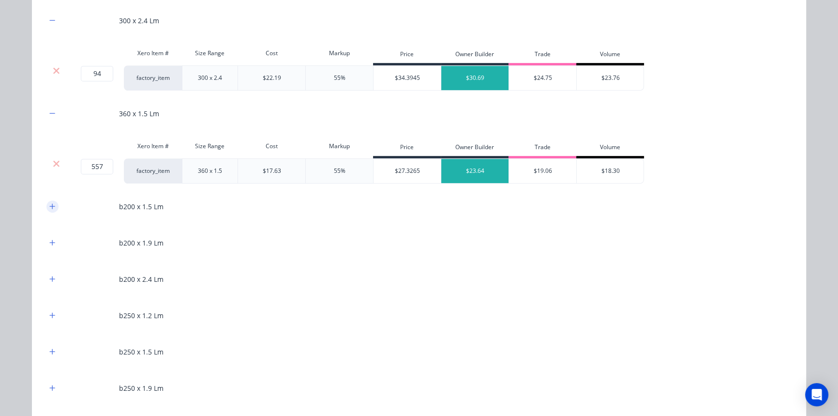
click at [51, 208] on icon "button" at bounding box center [52, 206] width 6 height 7
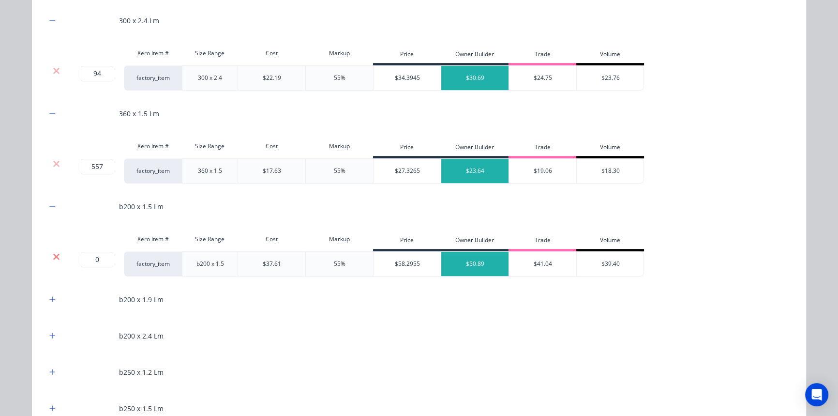
click at [53, 252] on icon at bounding box center [56, 257] width 7 height 10
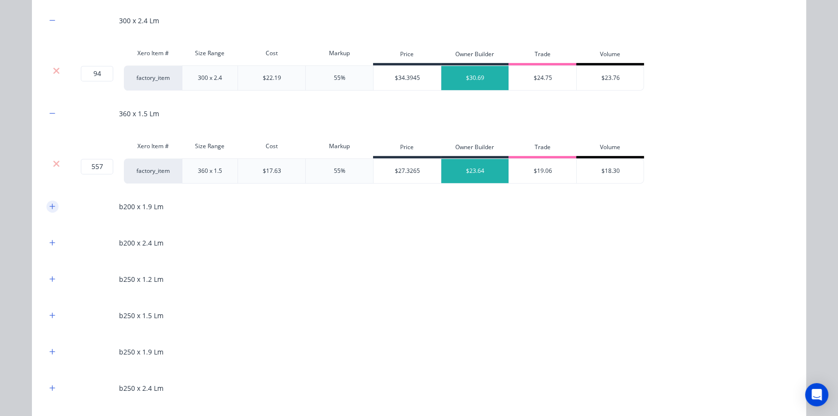
click at [49, 206] on icon "button" at bounding box center [52, 206] width 6 height 7
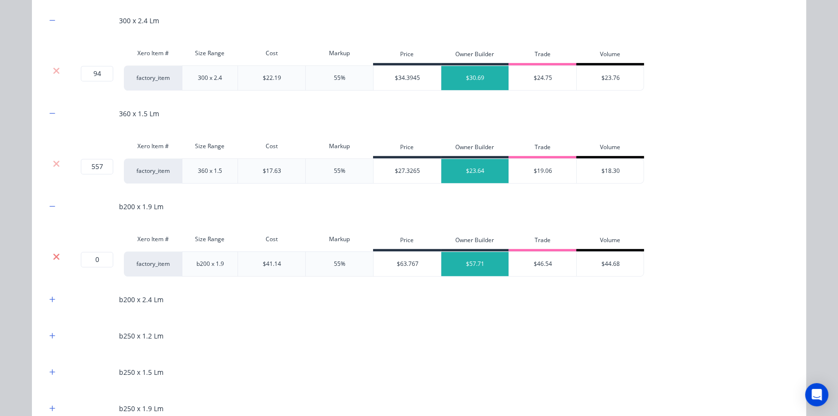
click at [53, 259] on icon at bounding box center [56, 257] width 7 height 10
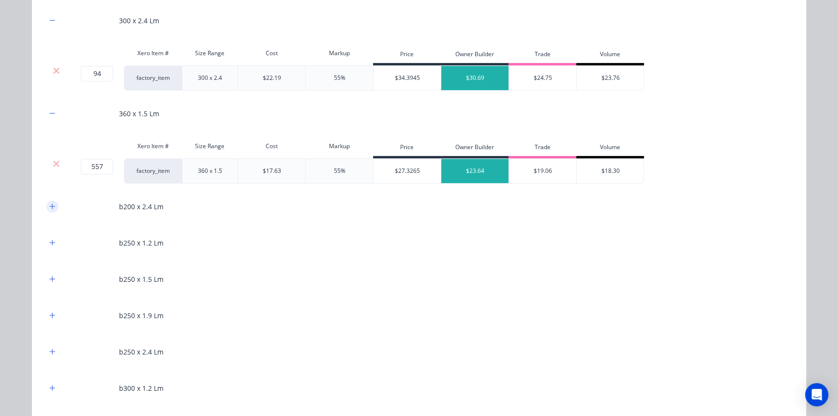
click at [51, 208] on icon "button" at bounding box center [52, 206] width 6 height 7
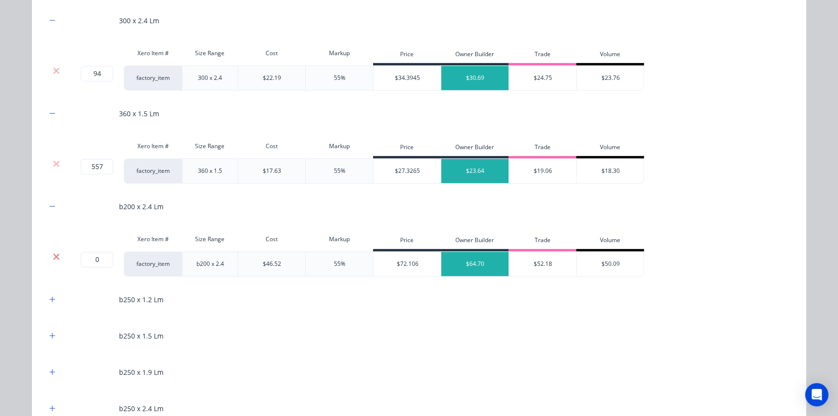
click at [53, 253] on icon at bounding box center [56, 256] width 6 height 6
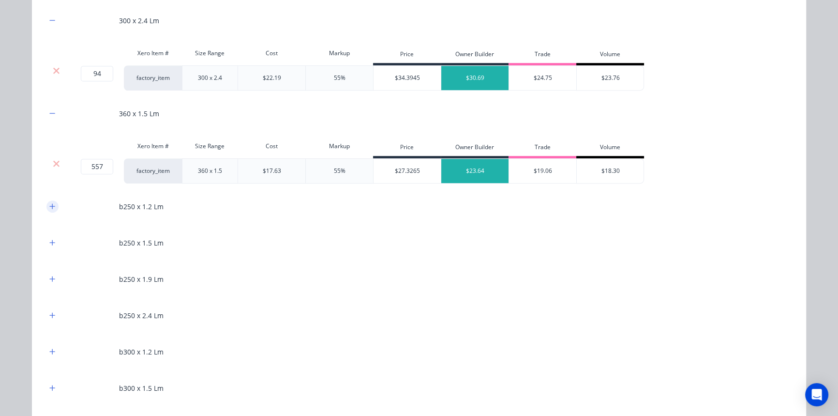
click at [48, 211] on button "button" at bounding box center [52, 206] width 12 height 12
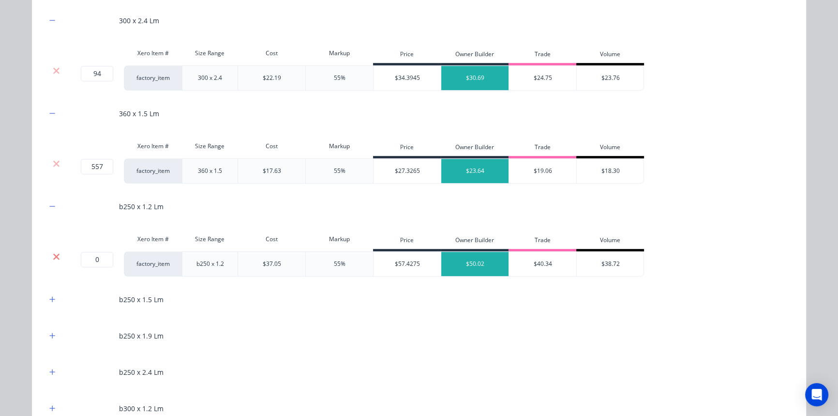
click at [53, 260] on icon at bounding box center [56, 257] width 7 height 10
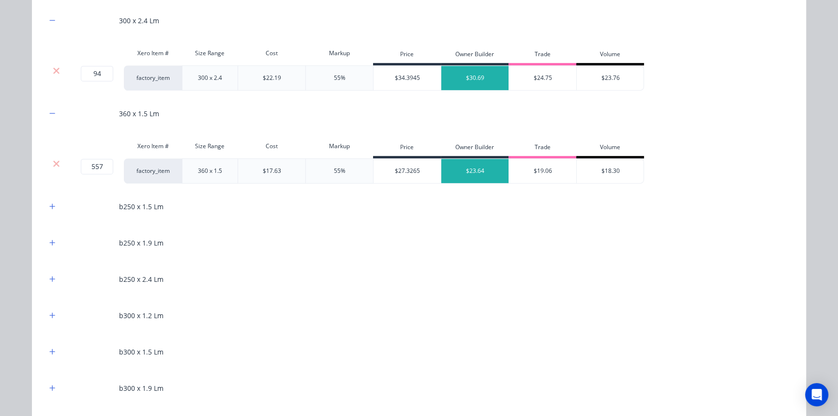
click at [53, 211] on div "b250 x 1.5 Lm" at bounding box center [418, 206] width 745 height 27
click at [49, 207] on icon "button" at bounding box center [52, 206] width 6 height 7
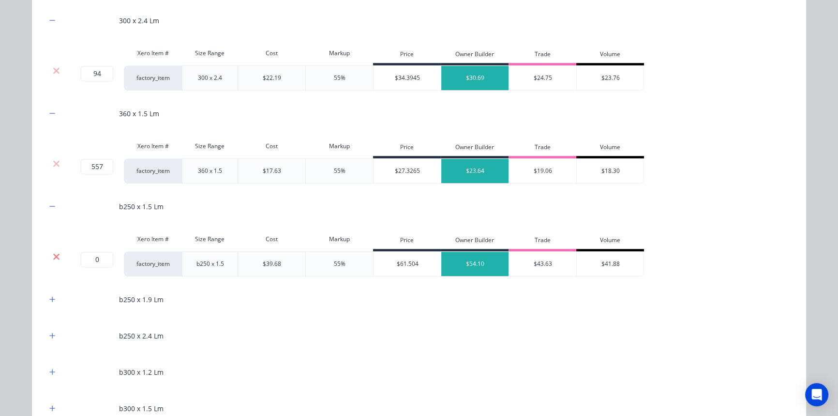
click at [53, 254] on icon at bounding box center [56, 256] width 6 height 6
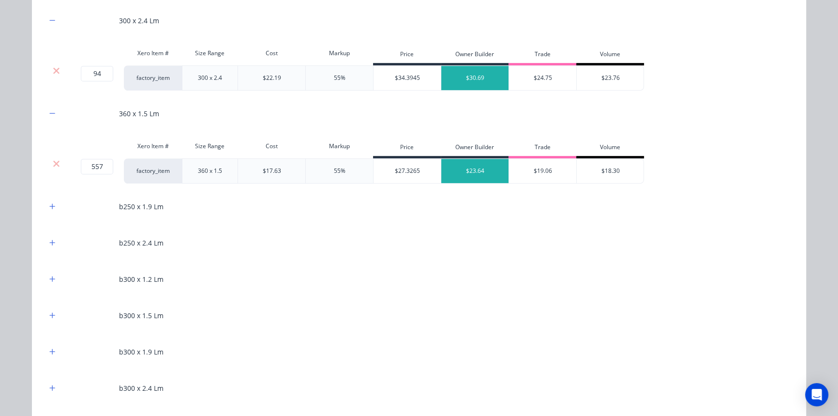
click at [49, 214] on div "b250 x 1.9 Lm" at bounding box center [418, 206] width 745 height 27
click at [49, 209] on button "button" at bounding box center [52, 206] width 12 height 12
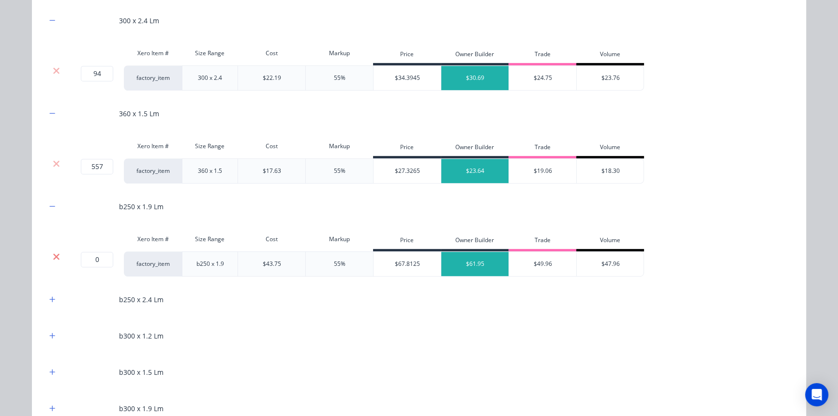
click at [53, 254] on icon at bounding box center [56, 257] width 7 height 10
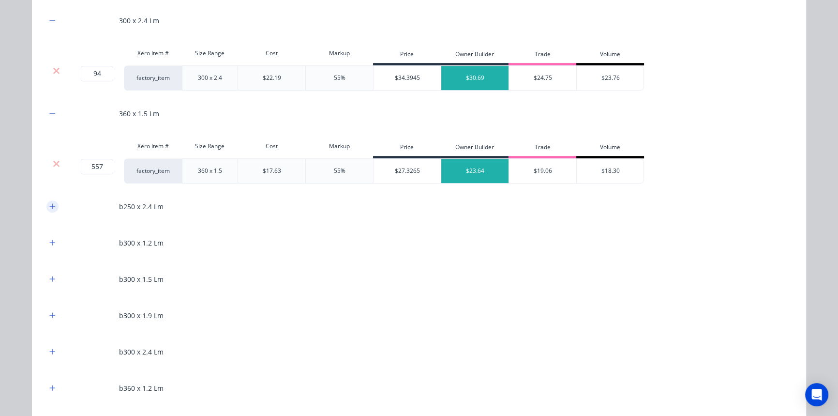
click at [50, 207] on icon "button" at bounding box center [52, 205] width 5 height 5
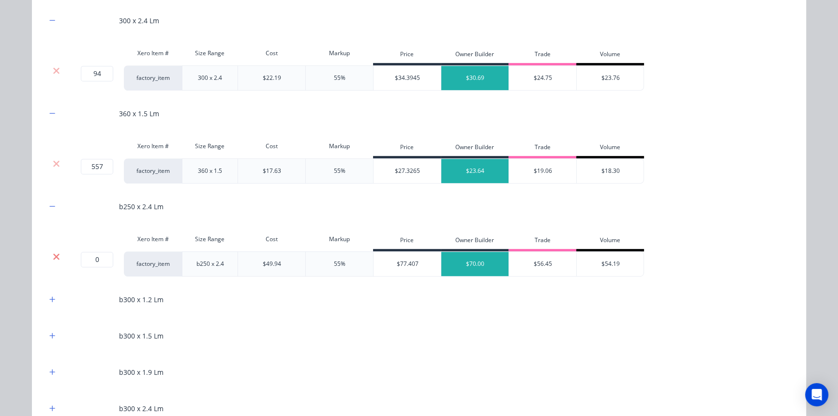
click at [53, 255] on icon at bounding box center [56, 256] width 6 height 6
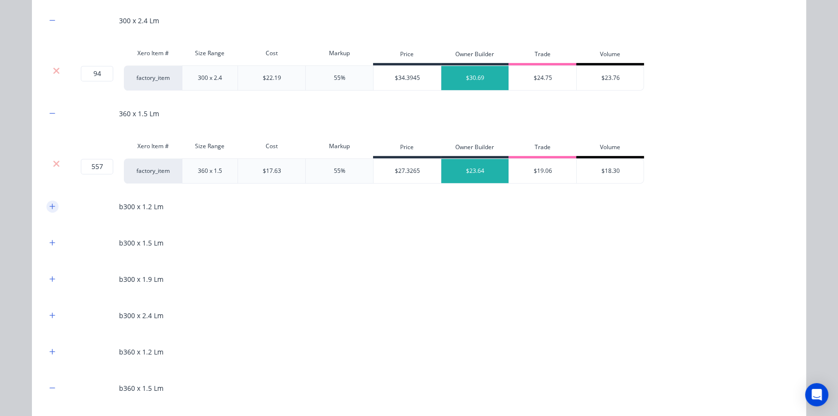
click at [49, 207] on icon "button" at bounding box center [52, 206] width 6 height 7
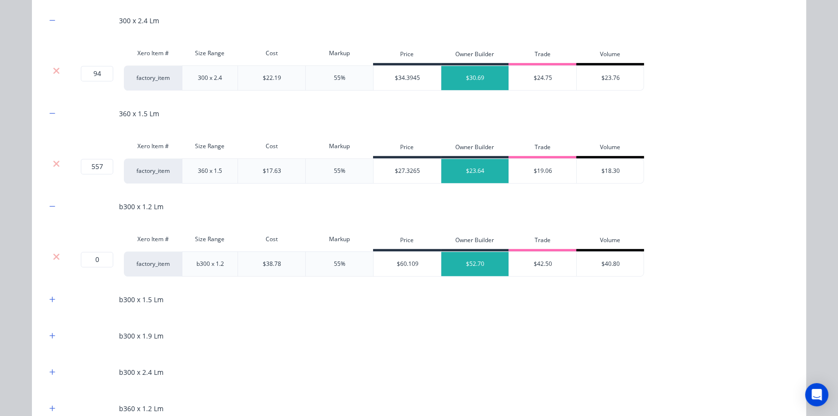
click at [51, 249] on div "Xero Item # Size Range Cost Markup Price Owner Builder Trade Volume" at bounding box center [345, 240] width 598 height 22
click at [53, 253] on icon at bounding box center [56, 257] width 7 height 10
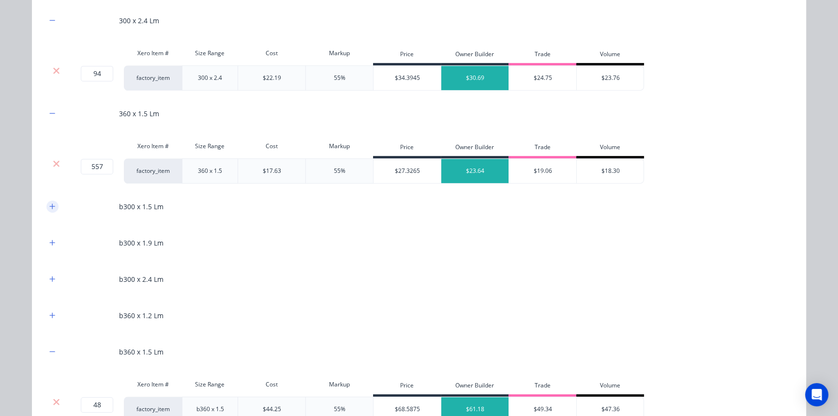
click at [49, 203] on icon "button" at bounding box center [52, 206] width 6 height 7
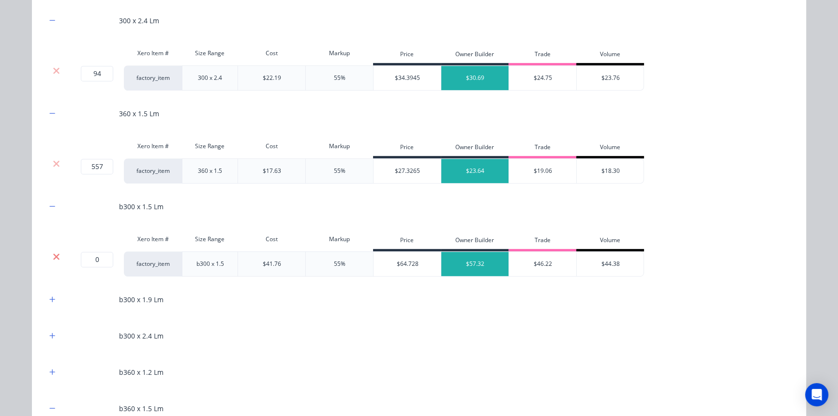
click at [54, 258] on icon at bounding box center [56, 257] width 7 height 10
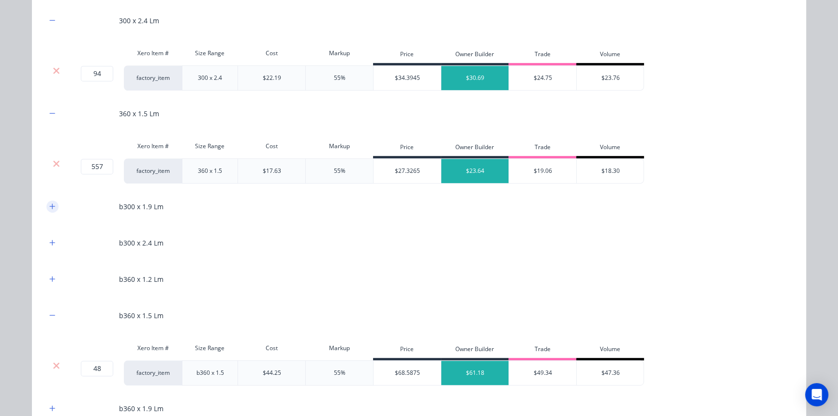
click at [51, 206] on icon "button" at bounding box center [52, 206] width 6 height 7
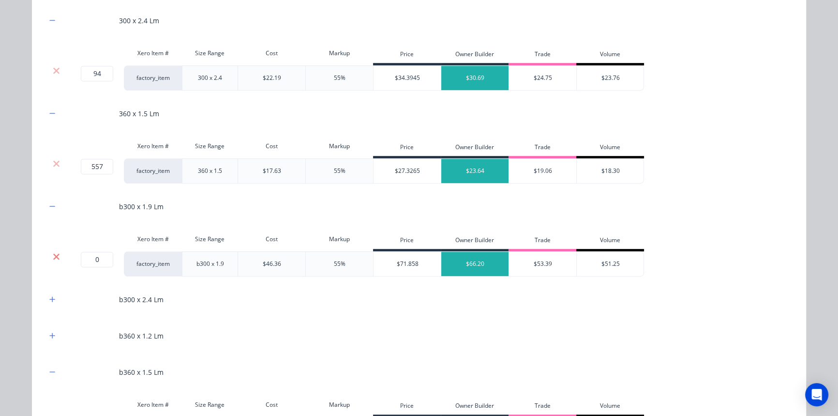
click at [54, 258] on icon at bounding box center [56, 257] width 7 height 10
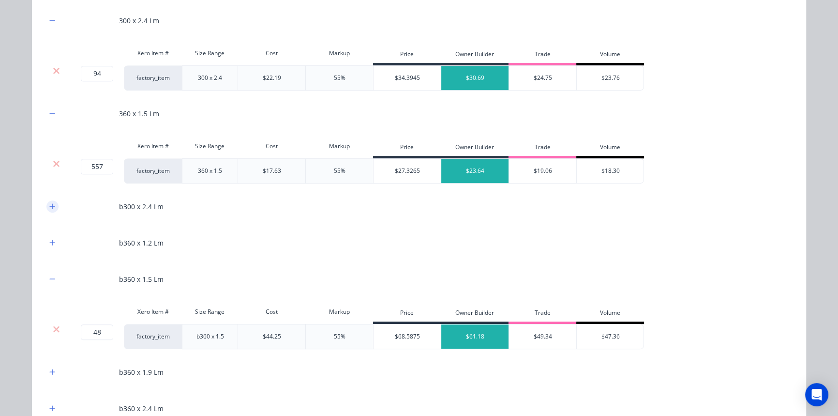
click at [49, 211] on button "button" at bounding box center [52, 206] width 12 height 12
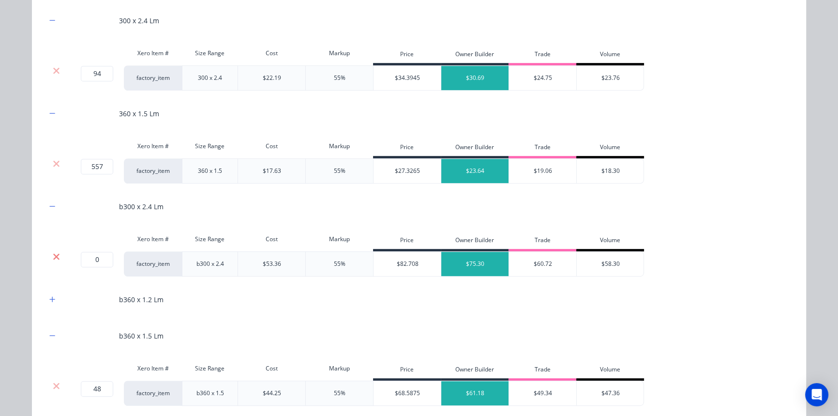
click at [53, 257] on icon at bounding box center [56, 256] width 6 height 6
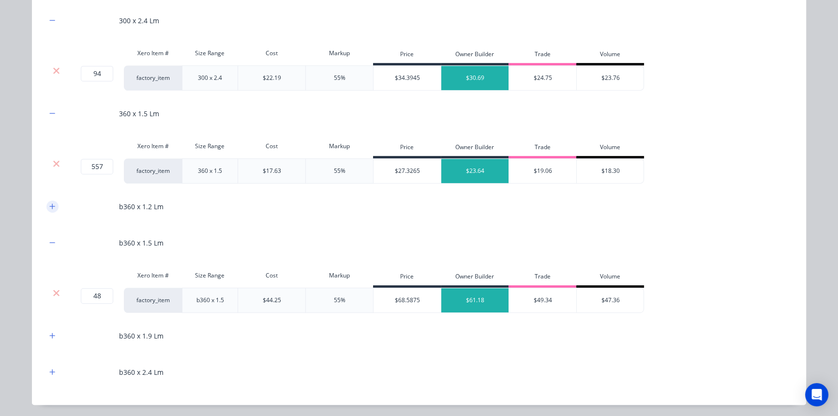
click at [51, 206] on icon "button" at bounding box center [52, 206] width 6 height 7
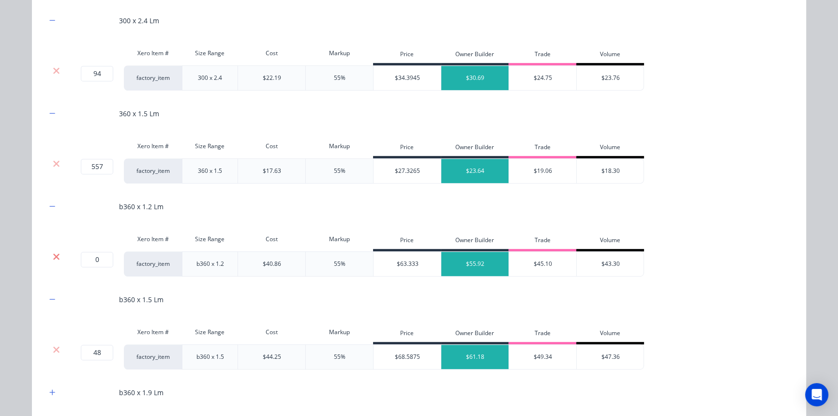
click at [53, 252] on icon at bounding box center [56, 257] width 7 height 10
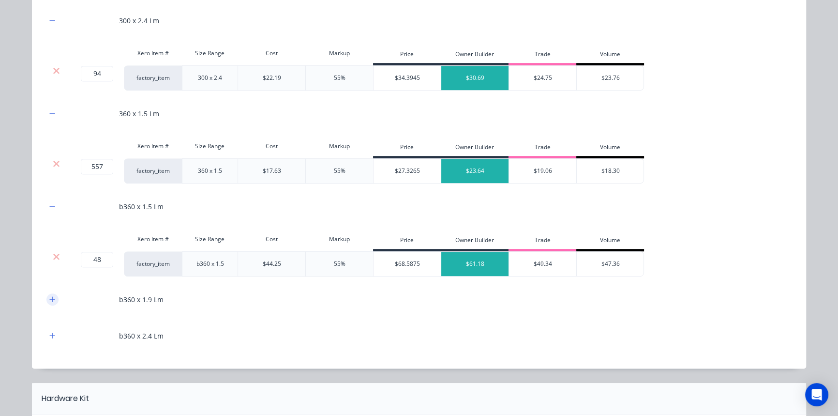
click at [48, 293] on button "button" at bounding box center [52, 299] width 12 height 12
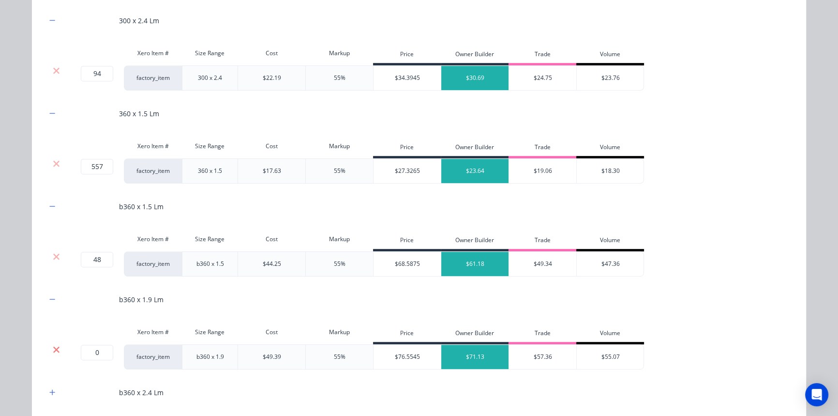
click at [54, 345] on icon at bounding box center [56, 350] width 7 height 10
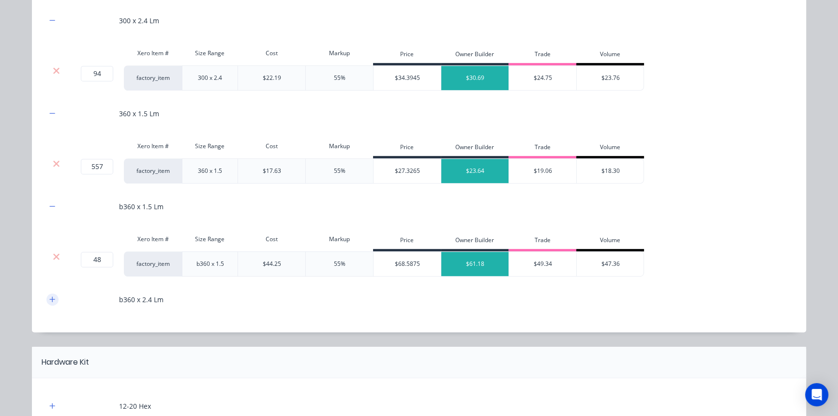
click at [49, 300] on icon "button" at bounding box center [52, 299] width 6 height 7
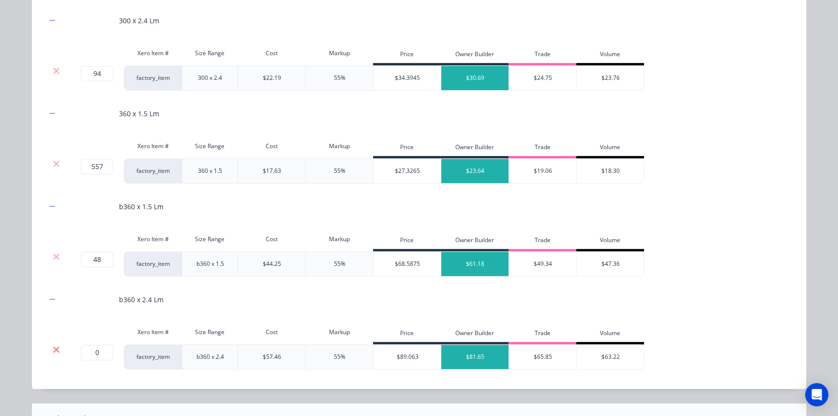
click at [54, 349] on icon at bounding box center [56, 349] width 6 height 6
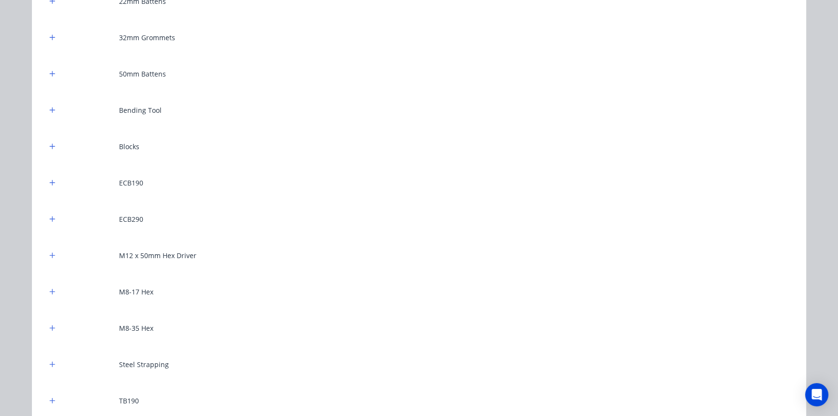
scroll to position [1099, 0]
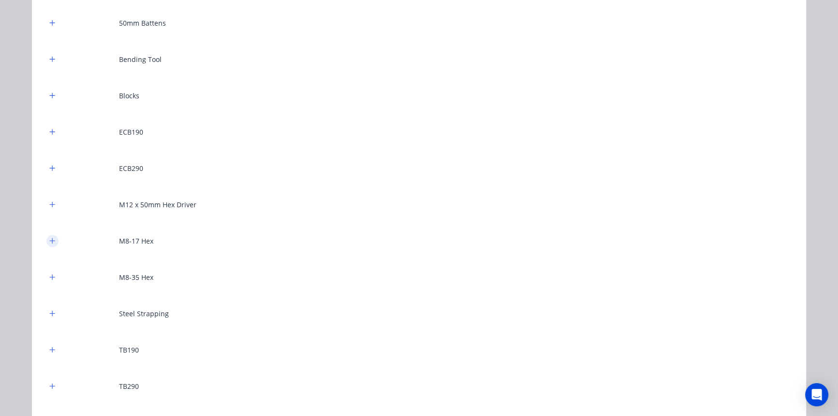
click at [49, 239] on icon "button" at bounding box center [52, 240] width 6 height 7
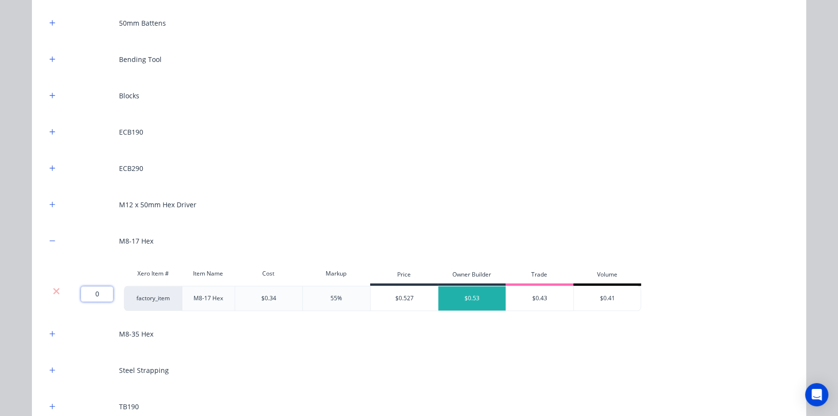
click at [90, 291] on input "0" at bounding box center [97, 293] width 32 height 15
type input "1000"
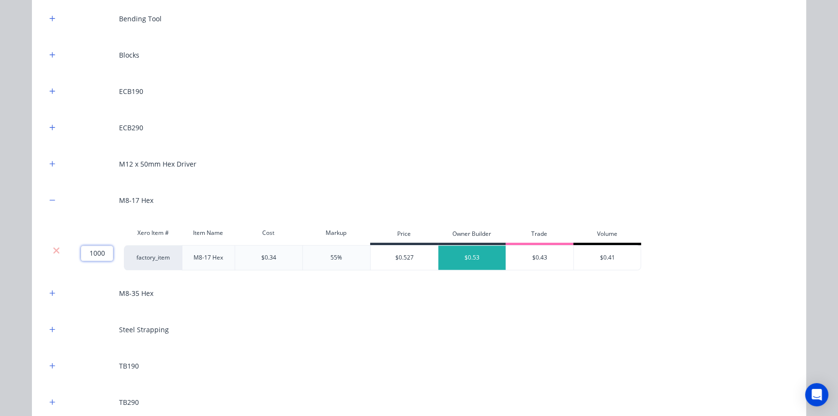
scroll to position [1134, 0]
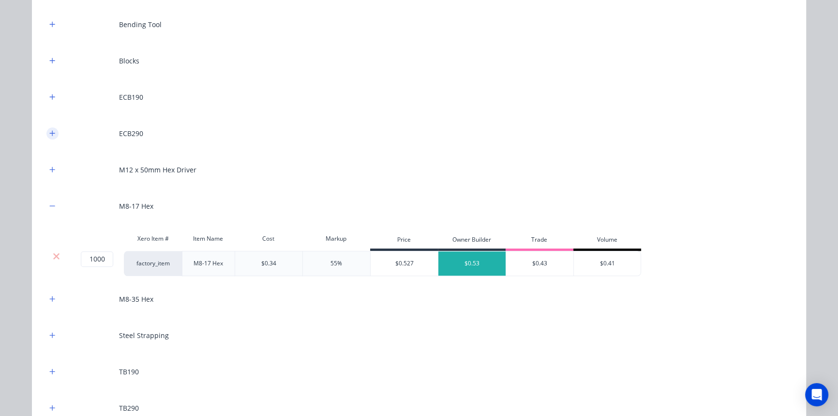
click at [50, 130] on icon "button" at bounding box center [52, 133] width 6 height 7
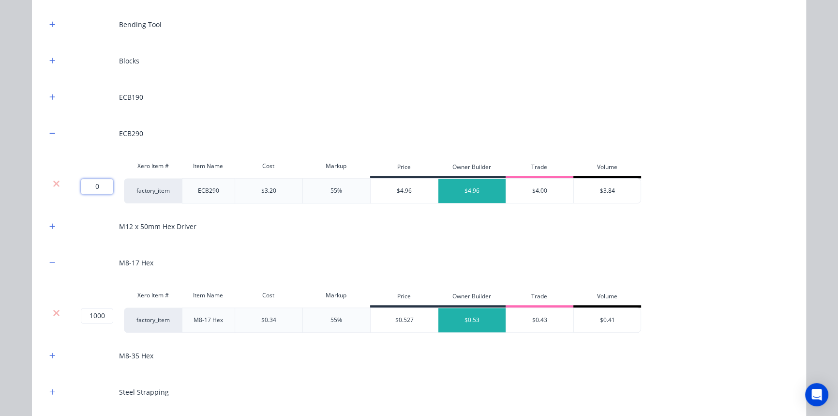
click at [93, 184] on input "0" at bounding box center [97, 186] width 32 height 15
type input "15"
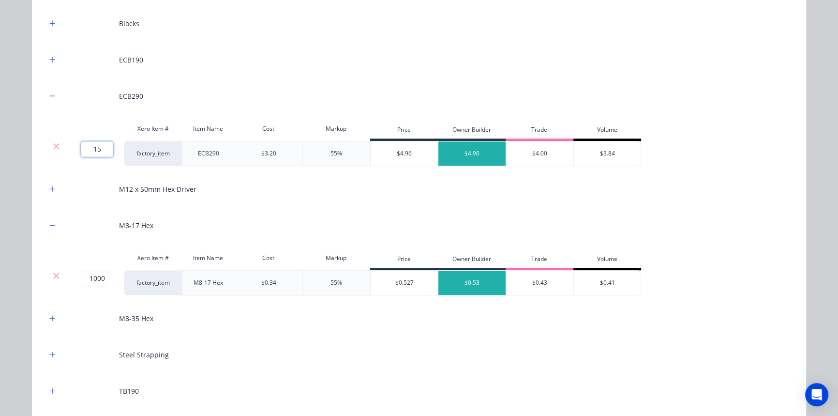
scroll to position [1323, 0]
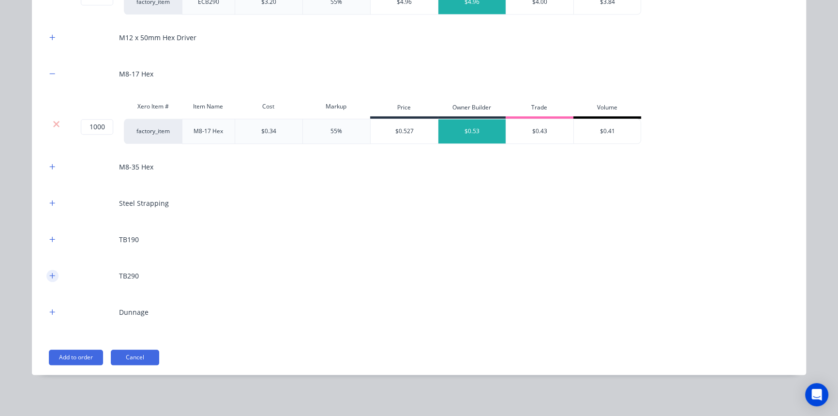
click at [49, 270] on button "button" at bounding box center [52, 276] width 12 height 12
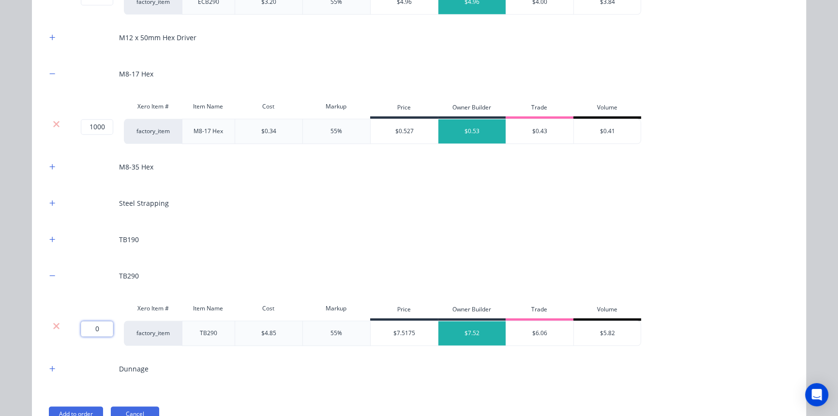
click at [91, 331] on input "0" at bounding box center [97, 328] width 32 height 15
type input "7"
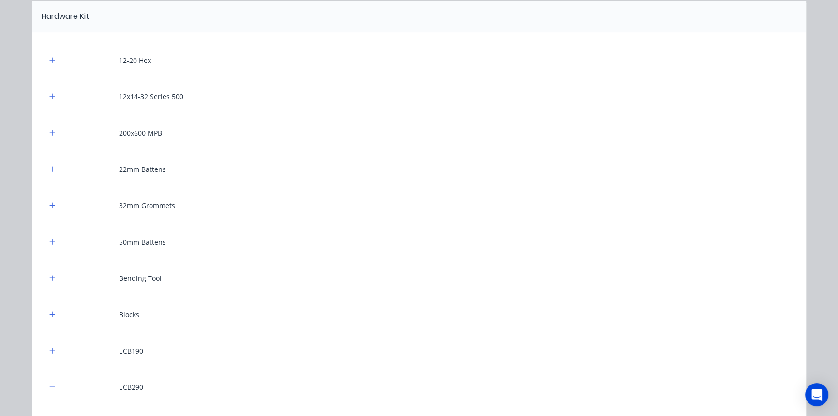
scroll to position [839, 0]
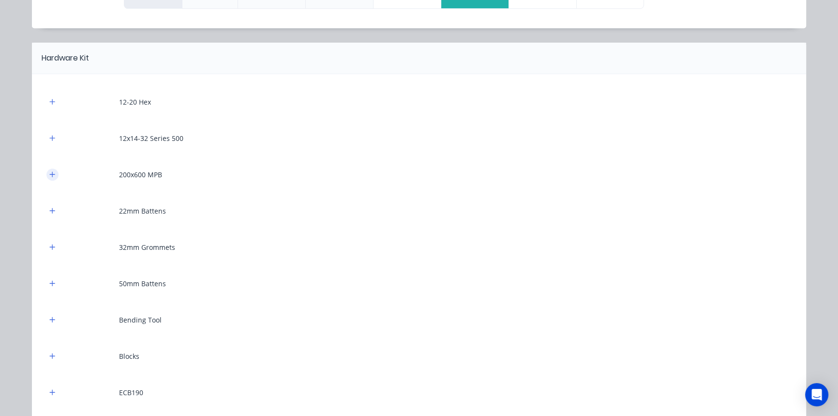
click at [51, 172] on icon "button" at bounding box center [52, 174] width 6 height 7
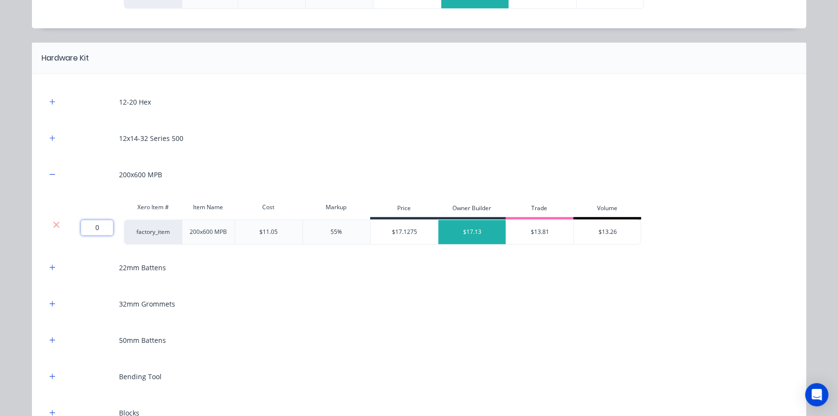
click at [87, 225] on input "0" at bounding box center [97, 227] width 32 height 15
type input "2"
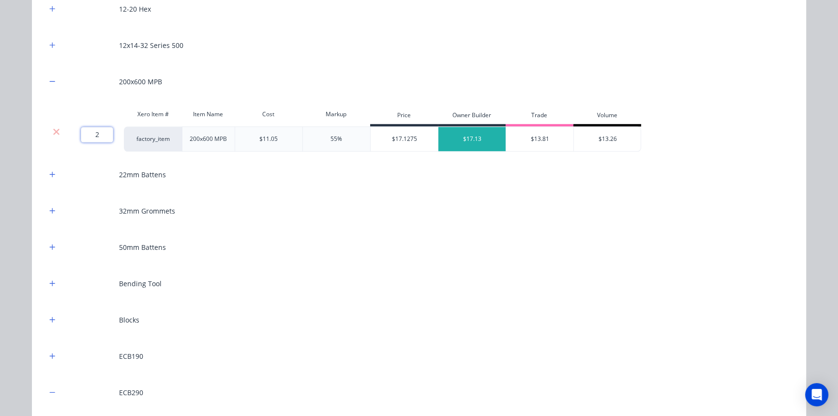
scroll to position [971, 0]
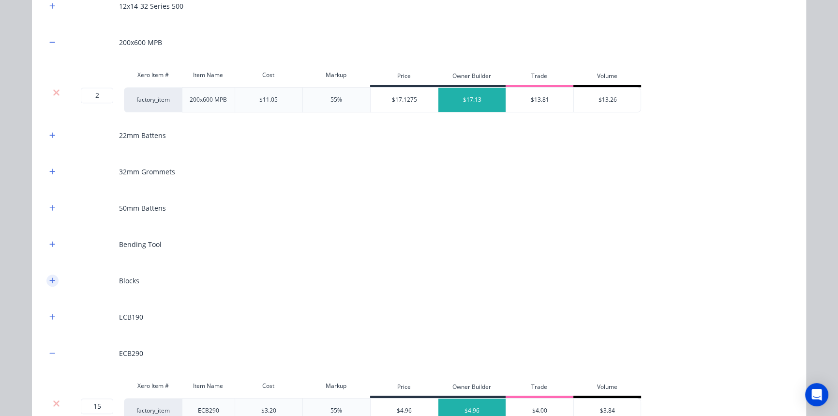
click at [46, 281] on button "button" at bounding box center [52, 280] width 12 height 12
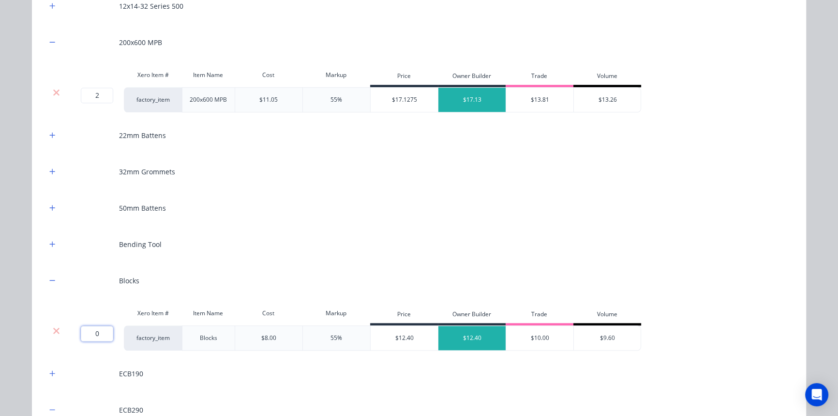
click at [86, 327] on input "0" at bounding box center [97, 333] width 32 height 15
type input "20"
click at [53, 240] on button "button" at bounding box center [52, 244] width 12 height 12
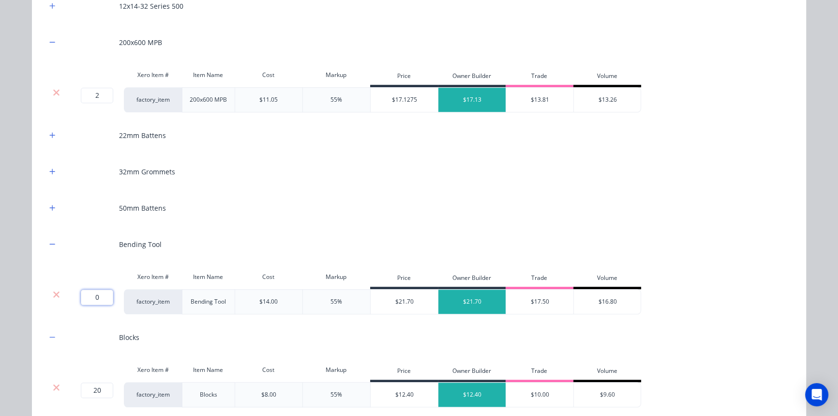
click at [98, 293] on input "0" at bounding box center [97, 296] width 32 height 15
type input "2"
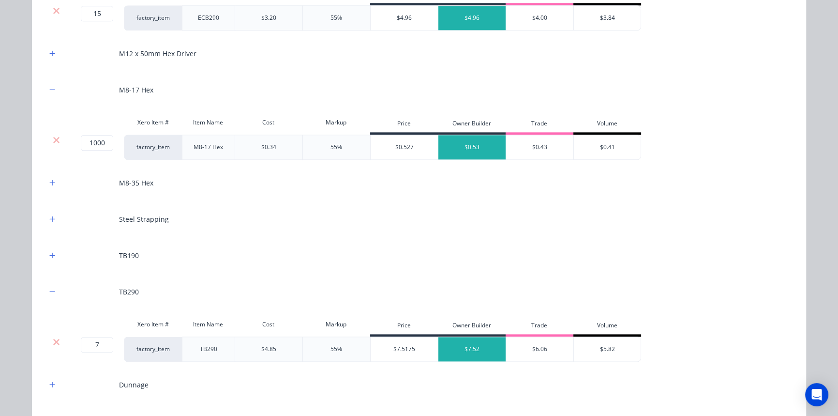
scroll to position [1543, 0]
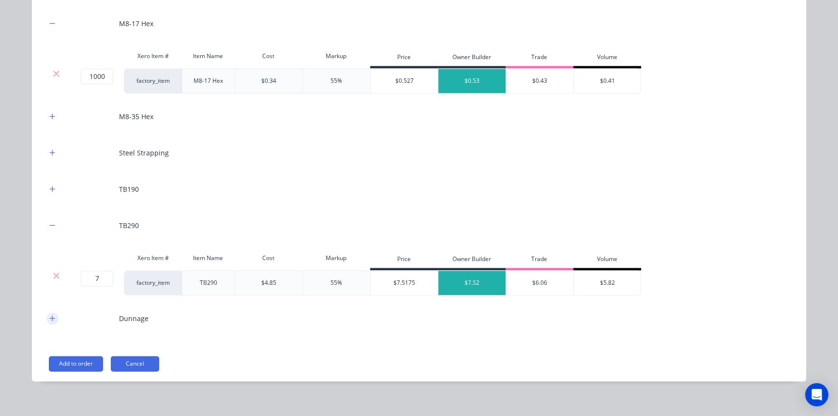
click at [49, 318] on icon "button" at bounding box center [52, 318] width 6 height 7
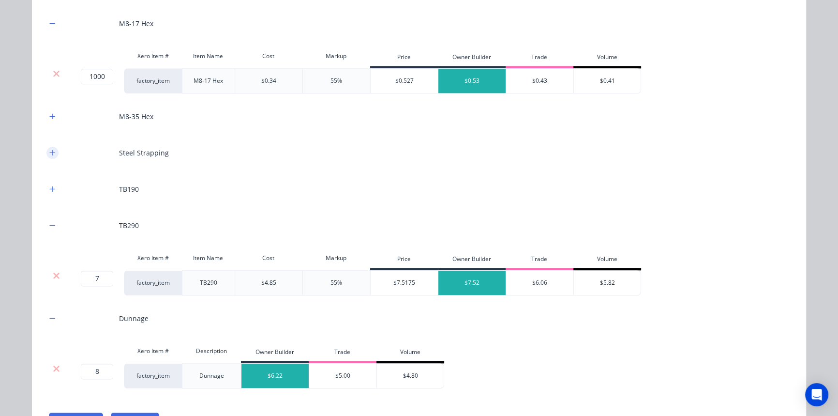
click at [53, 153] on button "button" at bounding box center [52, 153] width 12 height 12
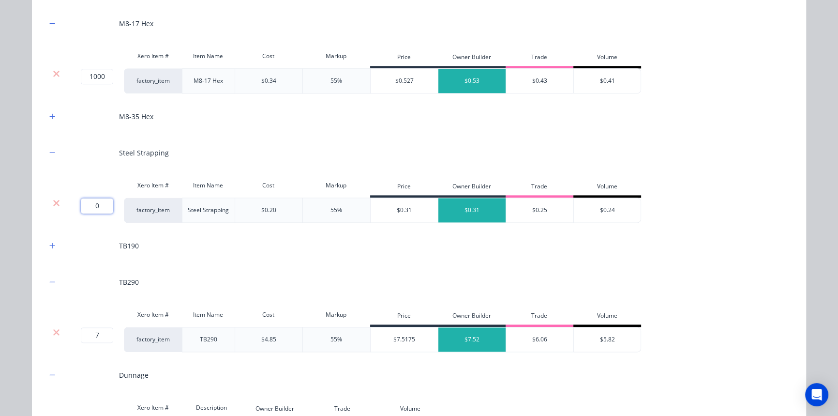
click at [86, 208] on input "0" at bounding box center [97, 205] width 32 height 15
type input "150"
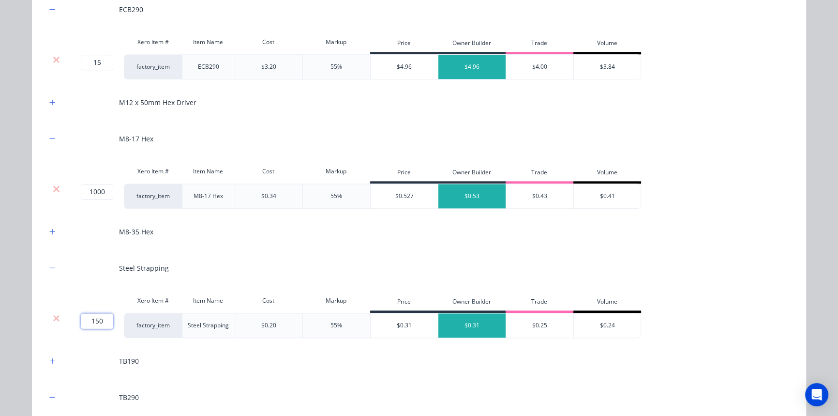
scroll to position [1411, 0]
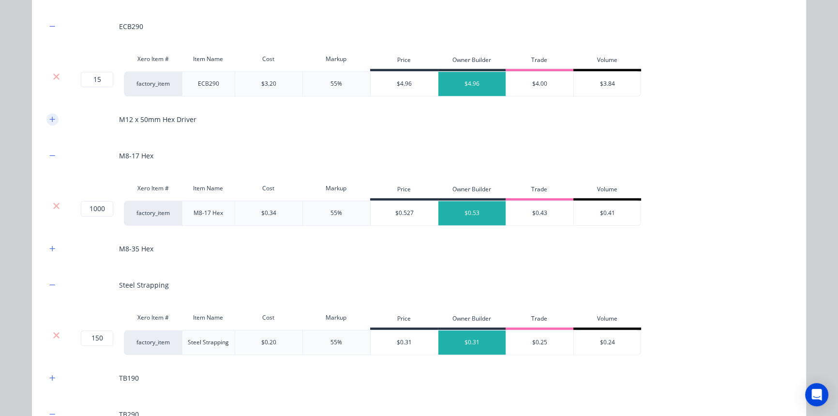
click at [49, 116] on icon "button" at bounding box center [52, 119] width 6 height 7
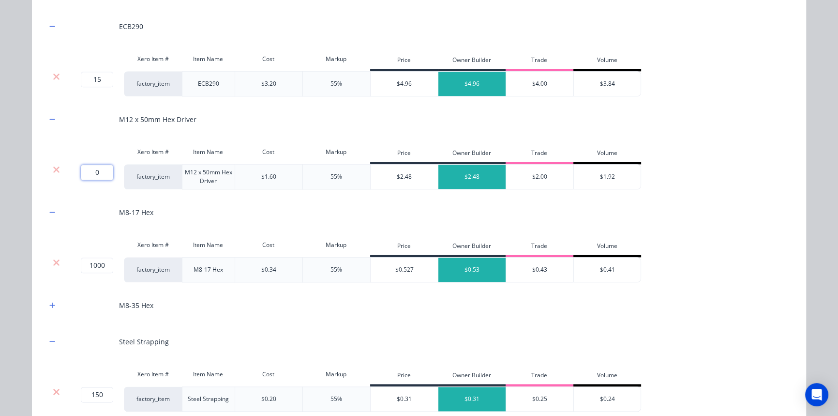
click at [97, 166] on input "0" at bounding box center [97, 172] width 32 height 15
type input "2"
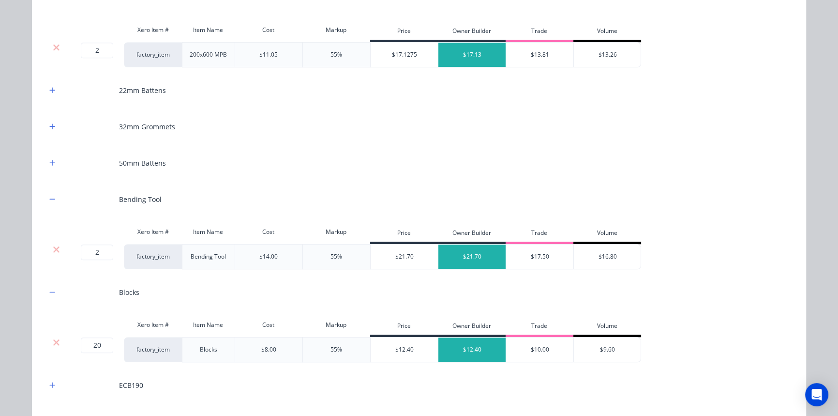
scroll to position [971, 0]
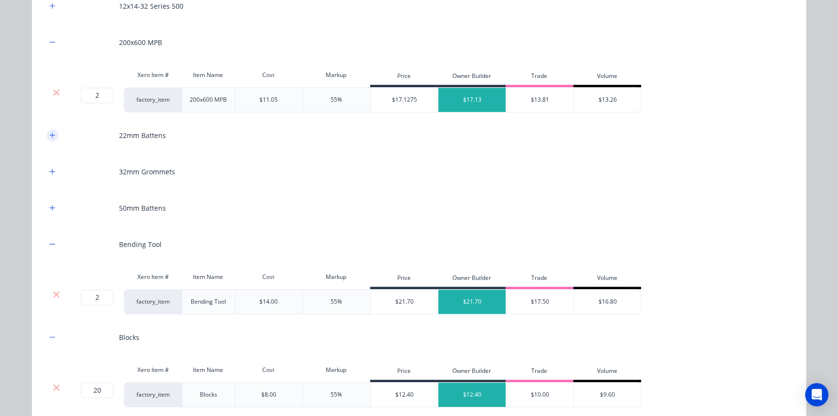
click at [46, 131] on button "button" at bounding box center [52, 135] width 12 height 12
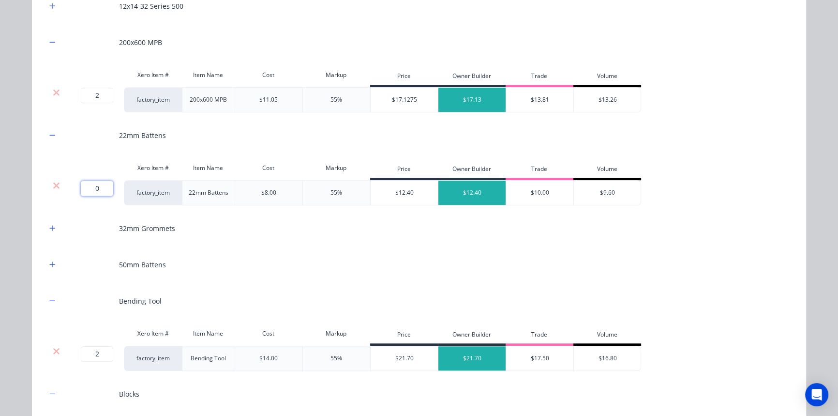
click at [90, 185] on input "0" at bounding box center [97, 187] width 32 height 15
type input "107"
click at [49, 262] on icon "button" at bounding box center [52, 264] width 6 height 7
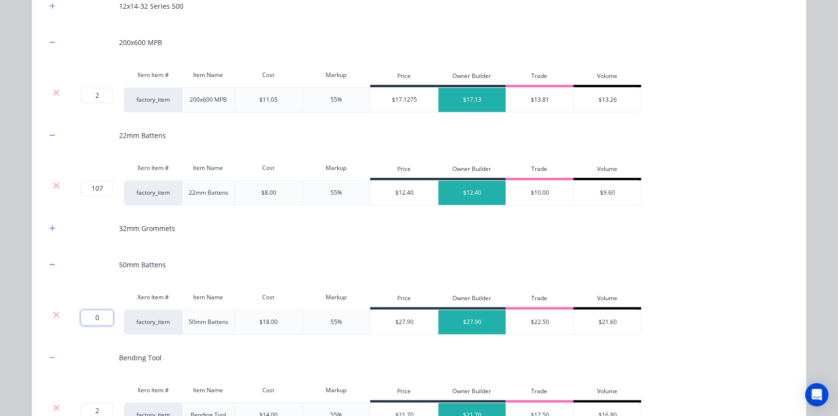
click at [105, 312] on input "0" at bounding box center [97, 317] width 32 height 15
type input "15"
click at [218, 272] on div "50mm Battens" at bounding box center [418, 264] width 745 height 27
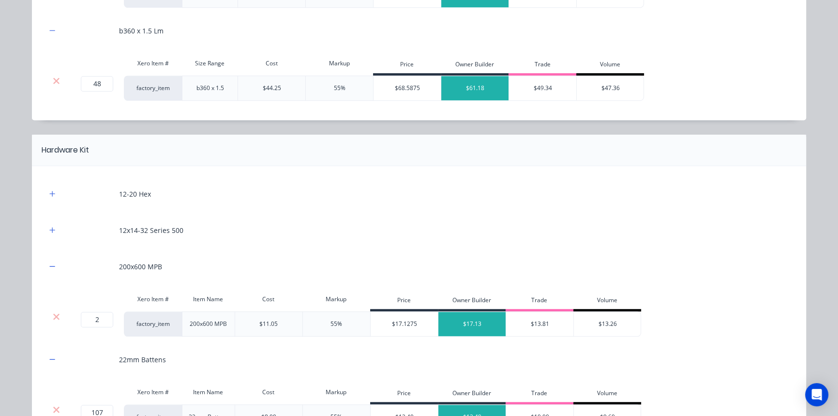
scroll to position [751, 0]
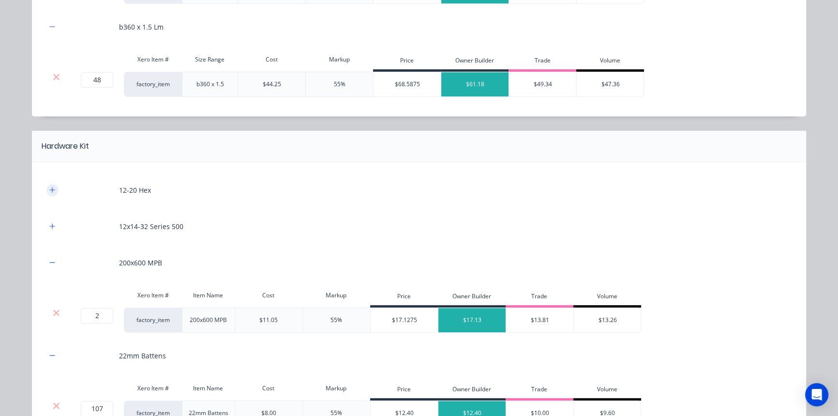
click at [50, 186] on icon "button" at bounding box center [52, 189] width 6 height 7
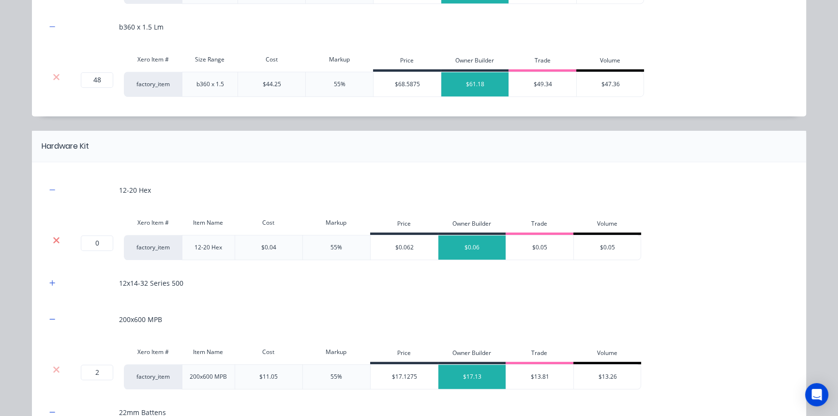
click at [53, 237] on icon at bounding box center [56, 240] width 6 height 6
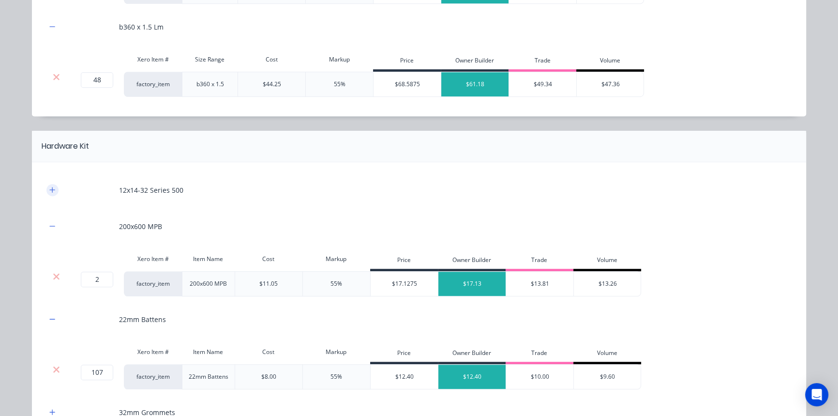
click at [51, 189] on icon "button" at bounding box center [52, 189] width 6 height 7
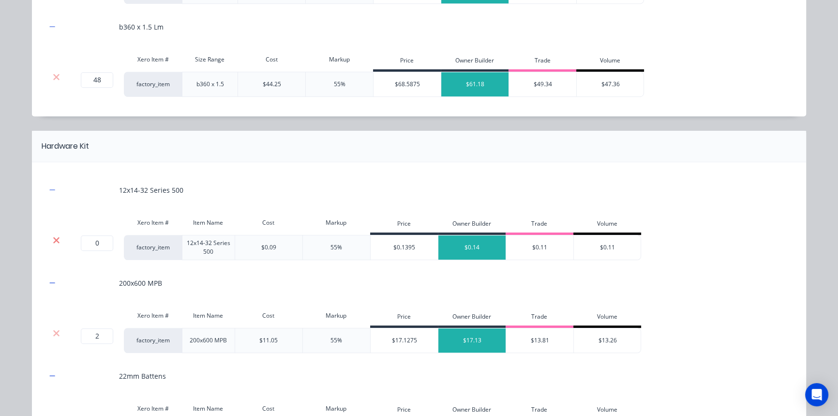
click at [55, 239] on icon at bounding box center [56, 240] width 7 height 10
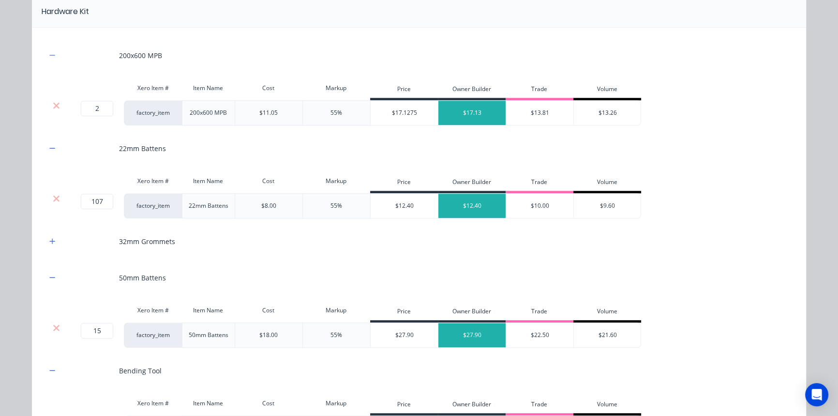
scroll to position [927, 0]
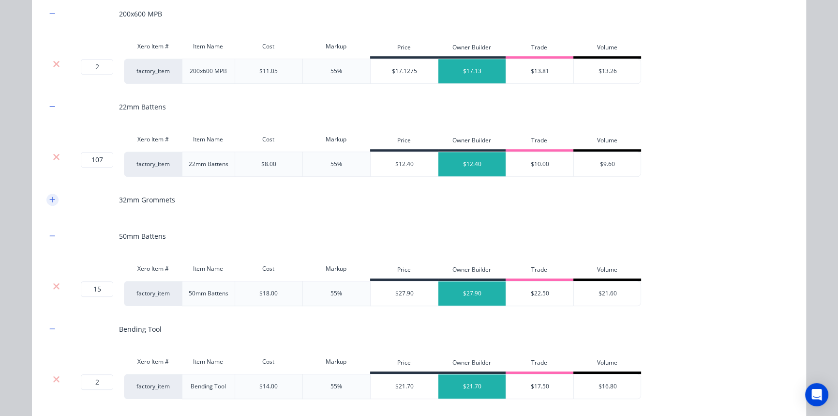
click at [54, 198] on button "button" at bounding box center [52, 200] width 12 height 12
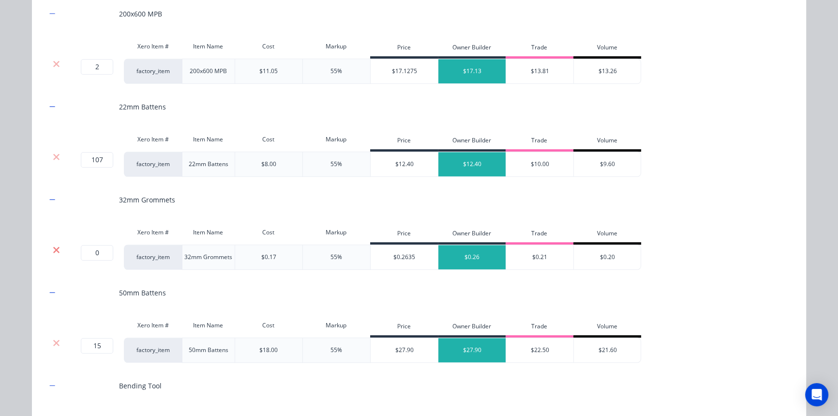
click at [54, 251] on icon at bounding box center [56, 250] width 7 height 10
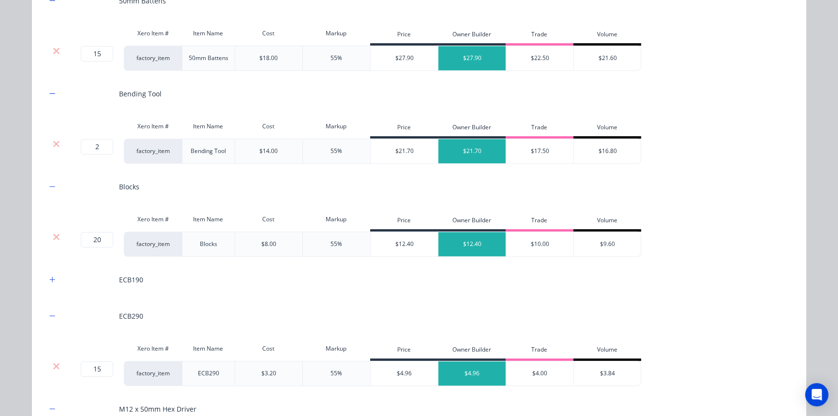
scroll to position [1147, 0]
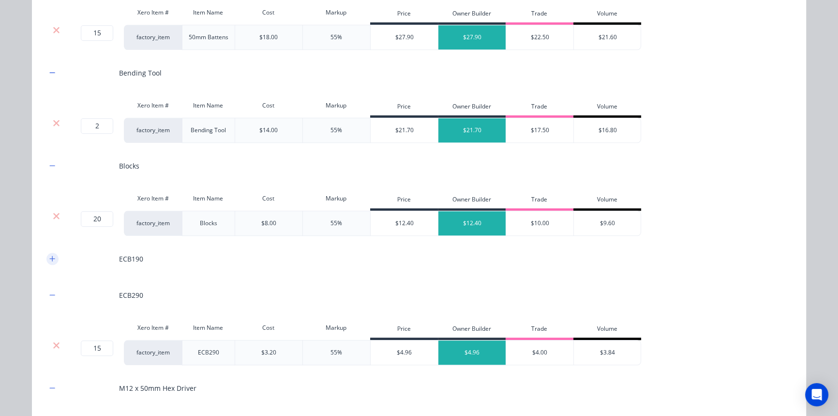
click at [50, 256] on icon "button" at bounding box center [52, 257] width 5 height 5
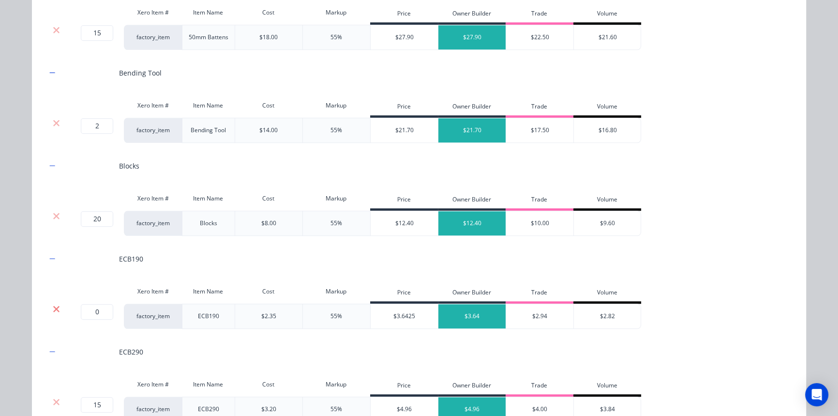
click at [53, 308] on icon at bounding box center [56, 308] width 6 height 6
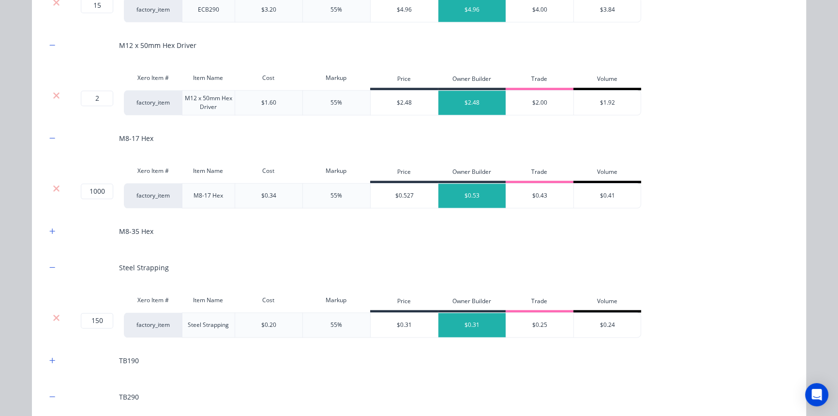
scroll to position [1455, 0]
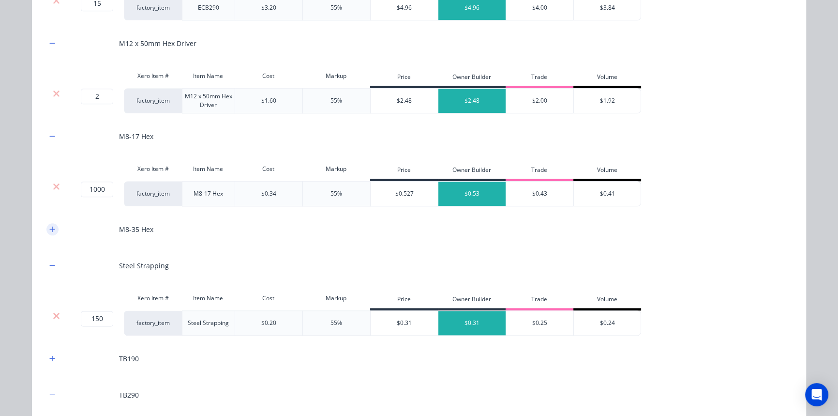
click at [49, 225] on icon "button" at bounding box center [52, 228] width 6 height 7
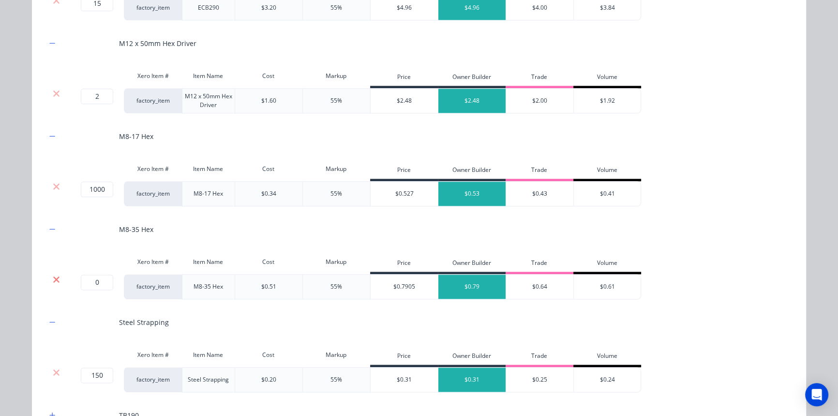
click at [53, 274] on icon at bounding box center [56, 279] width 7 height 10
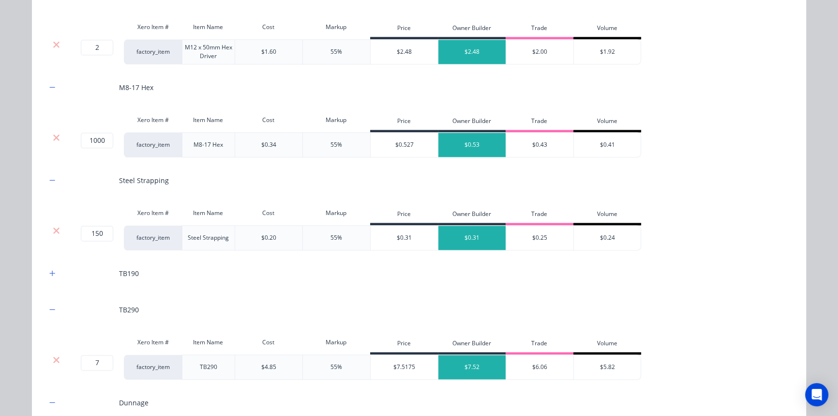
scroll to position [1543, 0]
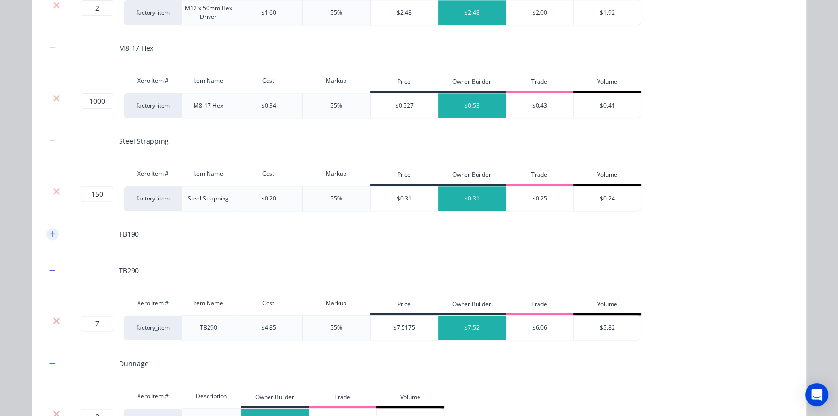
click at [49, 231] on icon "button" at bounding box center [52, 233] width 6 height 7
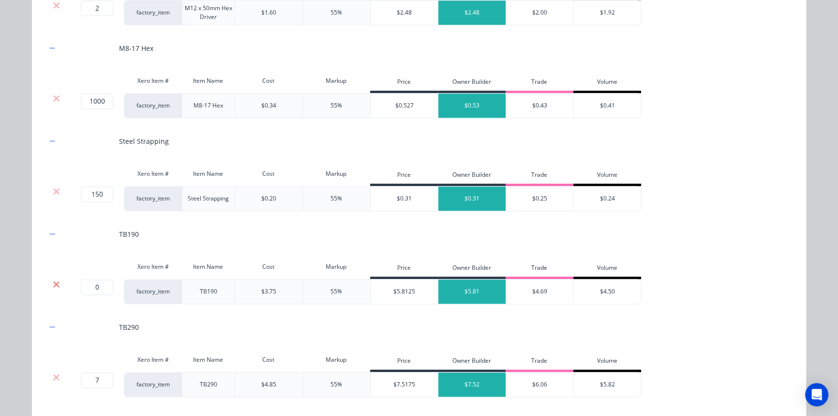
click at [53, 281] on icon at bounding box center [56, 284] width 7 height 10
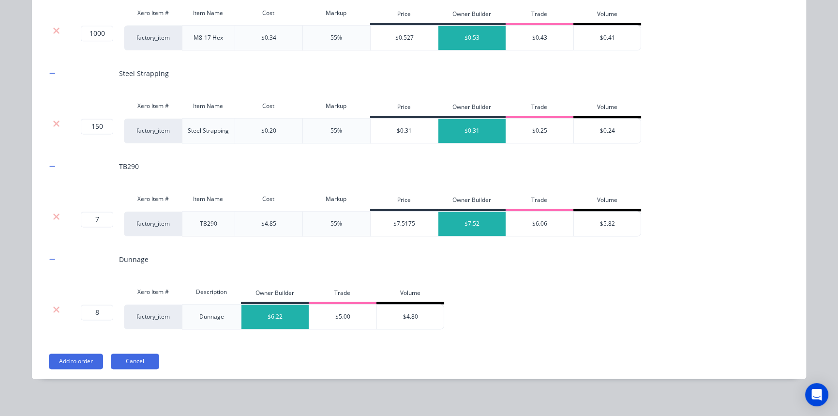
scroll to position [1614, 0]
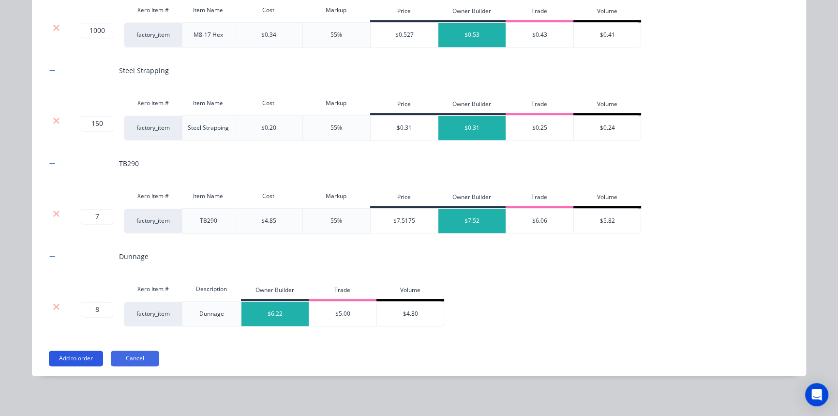
click at [73, 360] on button "Add to order" at bounding box center [76, 357] width 54 height 15
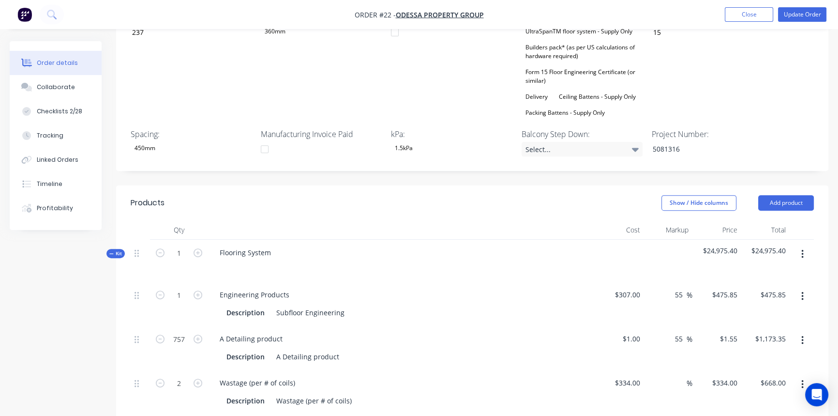
scroll to position [460, 0]
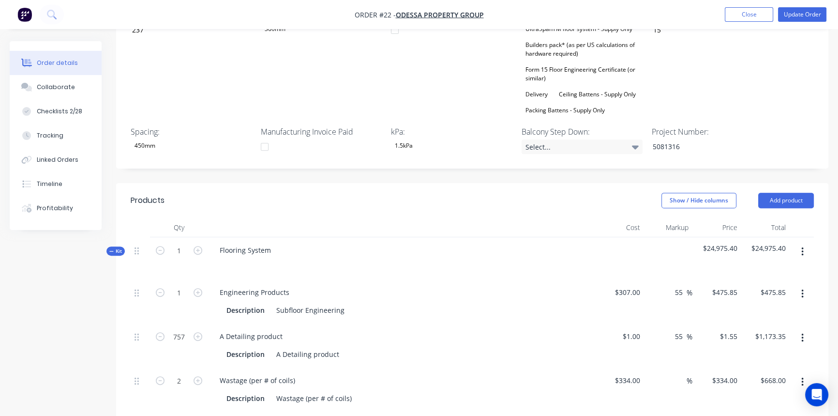
click at [804, 285] on button "button" at bounding box center [802, 293] width 23 height 17
click at [745, 351] on div "Delete" at bounding box center [768, 358] width 75 height 14
click at [784, 14] on button "Update Order" at bounding box center [802, 14] width 48 height 15
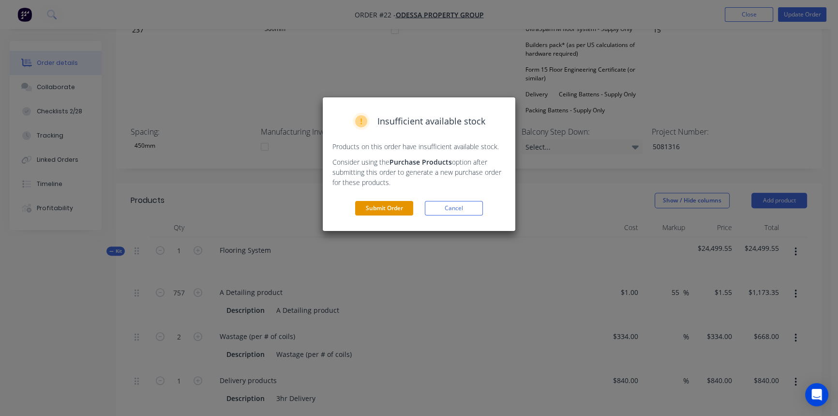
click at [371, 206] on button "Submit Order" at bounding box center [384, 208] width 58 height 15
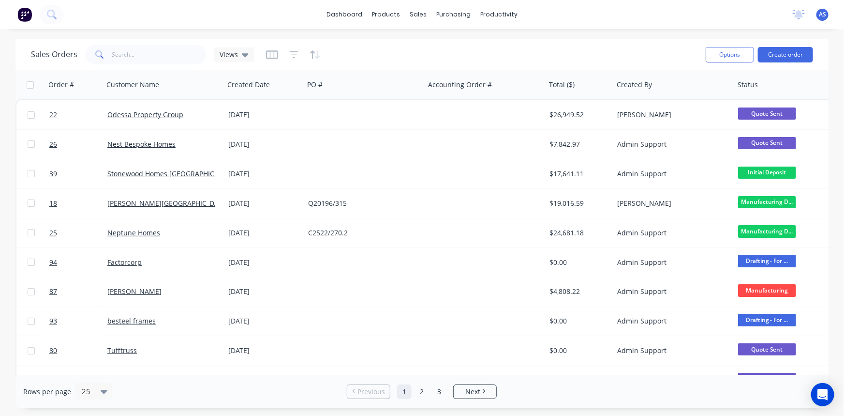
click at [100, 400] on div "25" at bounding box center [93, 391] width 37 height 18
click at [101, 394] on icon at bounding box center [104, 391] width 7 height 11
click at [90, 367] on div "100" at bounding box center [92, 368] width 36 height 18
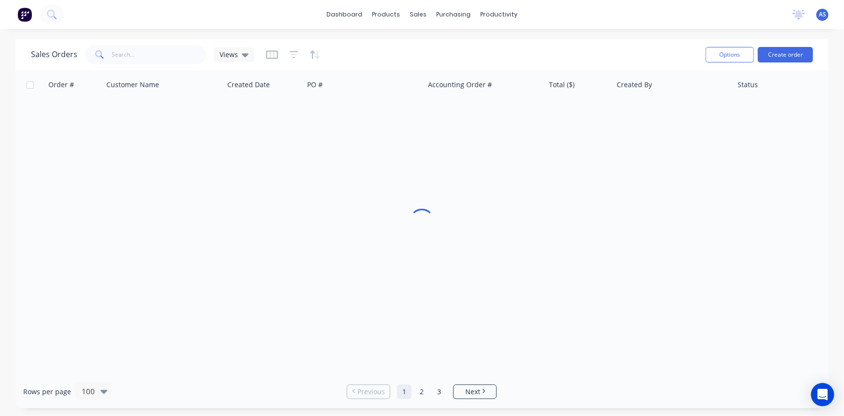
click at [299, 56] on div at bounding box center [293, 54] width 55 height 15
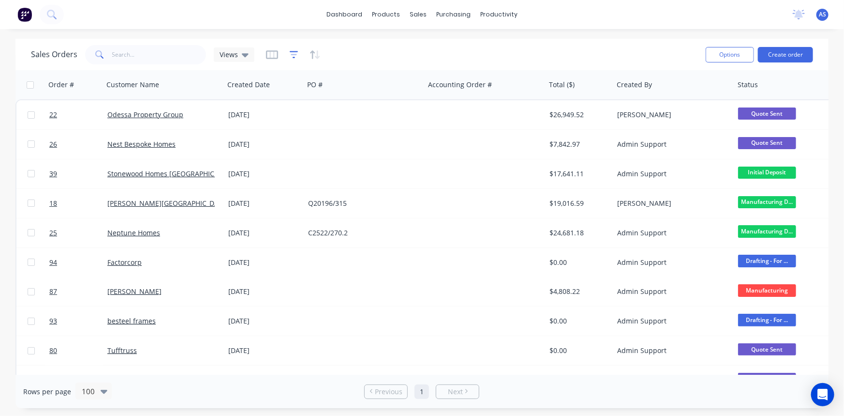
click at [294, 53] on icon "button" at bounding box center [294, 55] width 9 height 10
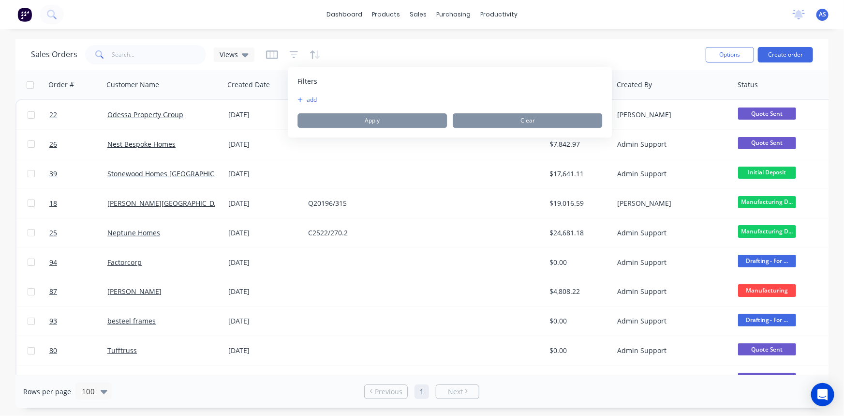
click at [315, 100] on button "add" at bounding box center [310, 100] width 24 height 8
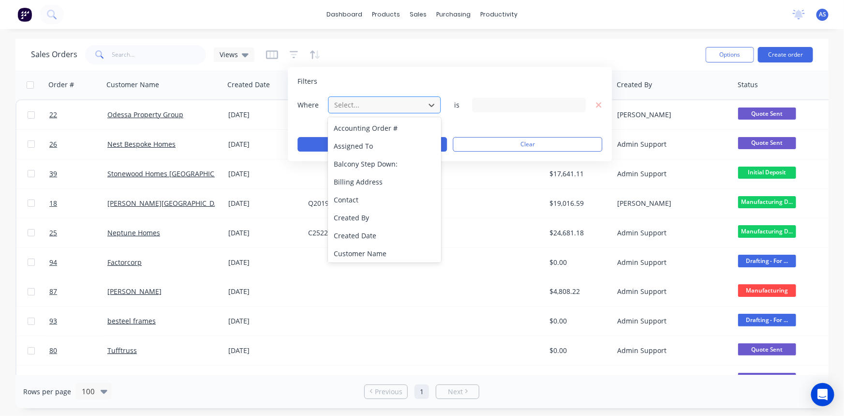
click at [345, 106] on div at bounding box center [376, 105] width 87 height 12
type input "stat"
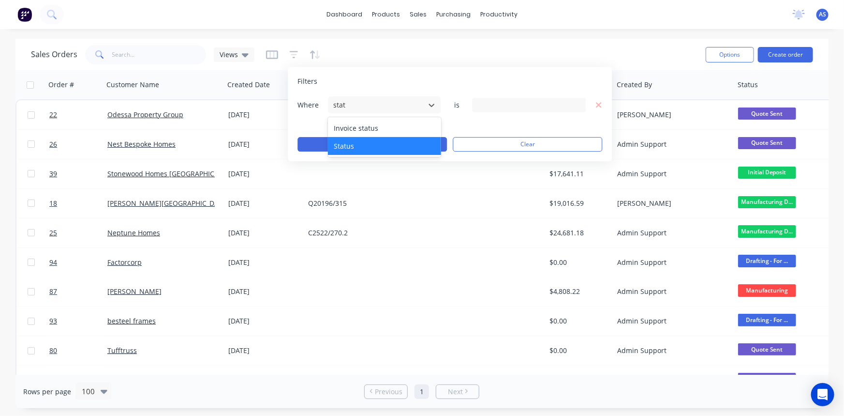
click at [354, 140] on div "Status" at bounding box center [384, 146] width 113 height 18
click at [508, 107] on div "19 Status selected" at bounding box center [522, 105] width 88 height 10
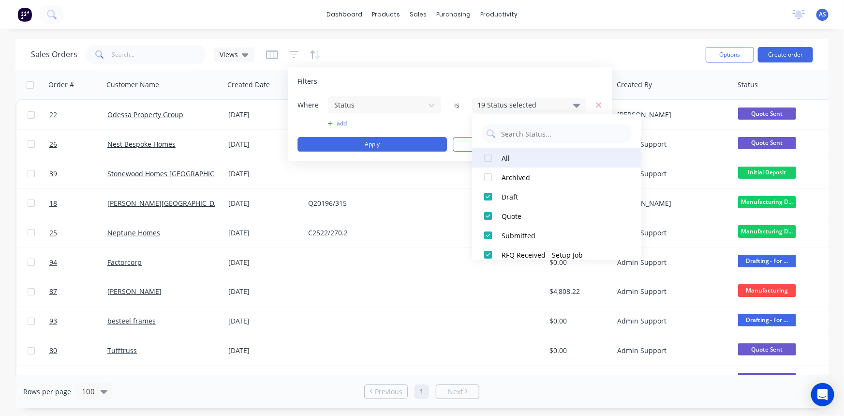
click at [502, 153] on div "All" at bounding box center [560, 158] width 116 height 10
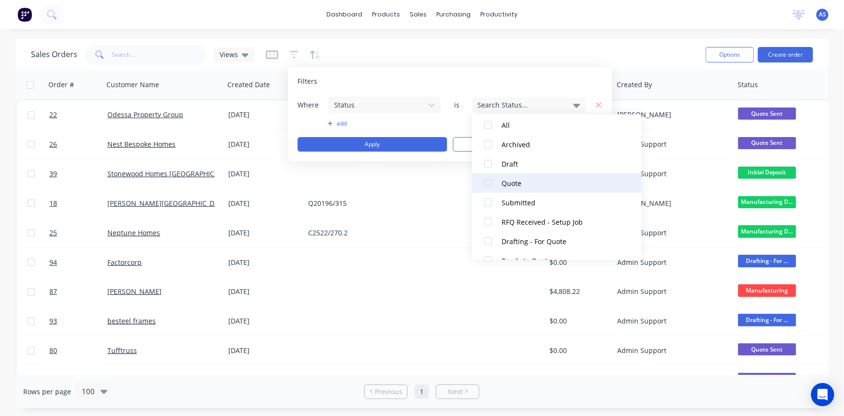
scroll to position [88, 0]
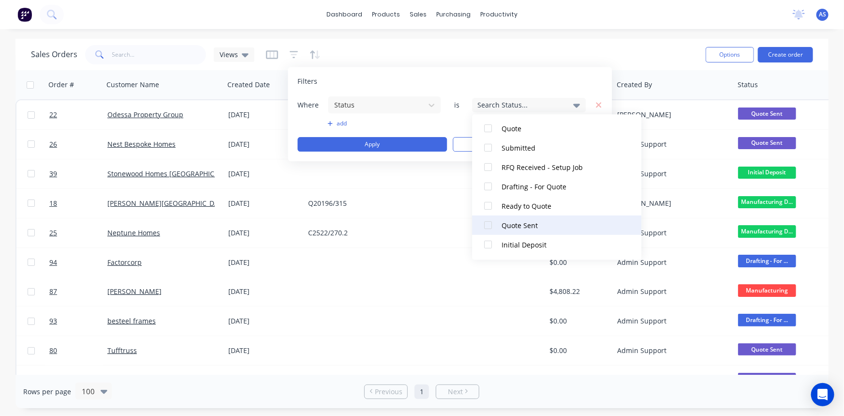
click at [512, 219] on button "Quote Sent" at bounding box center [556, 224] width 169 height 19
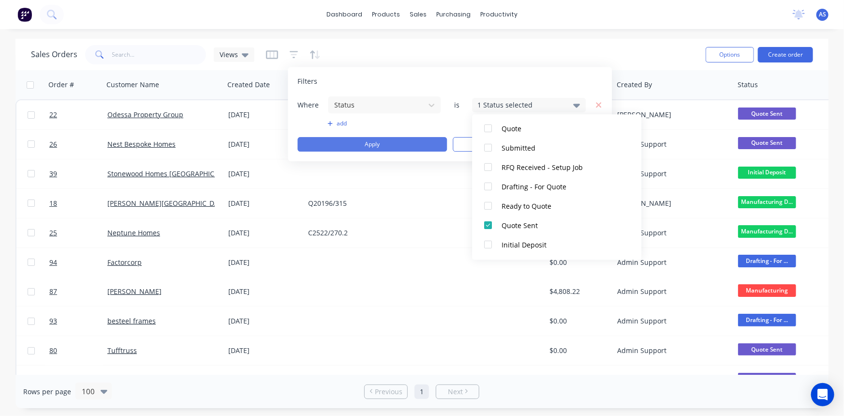
click at [387, 139] on button "Apply" at bounding box center [373, 144] width 150 height 15
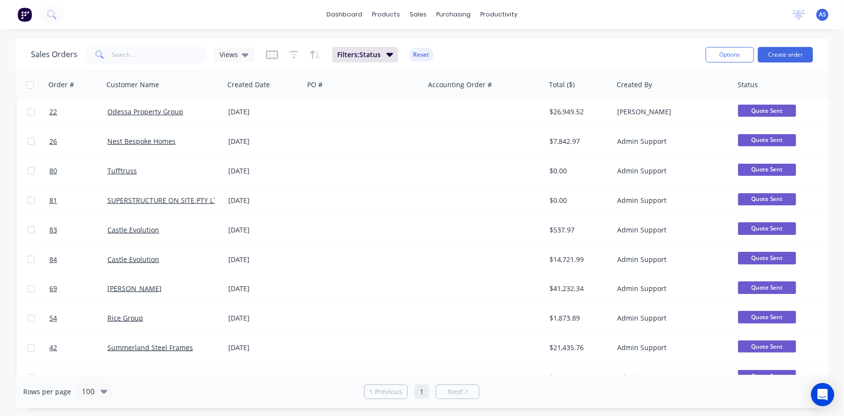
scroll to position [0, 0]
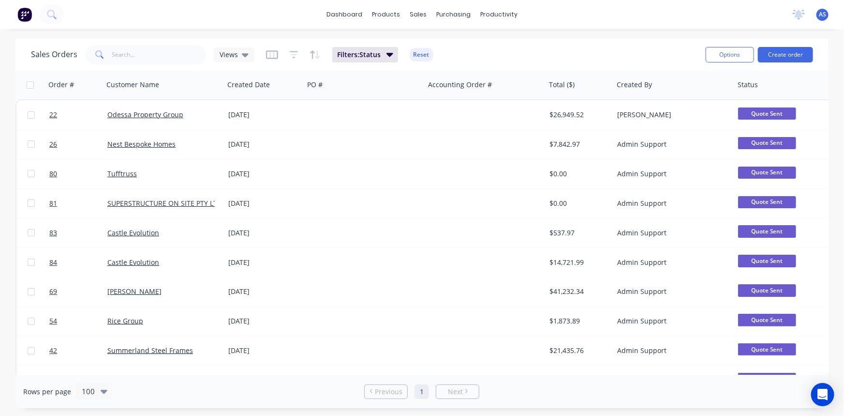
click at [504, 54] on div "Sales Orders Views Filters: Status Reset" at bounding box center [364, 55] width 667 height 24
click at [590, 32] on div "dashboard products sales purchasing productivity dashboard products Product Cat…" at bounding box center [422, 208] width 844 height 416
